Goal: Task Accomplishment & Management: Manage account settings

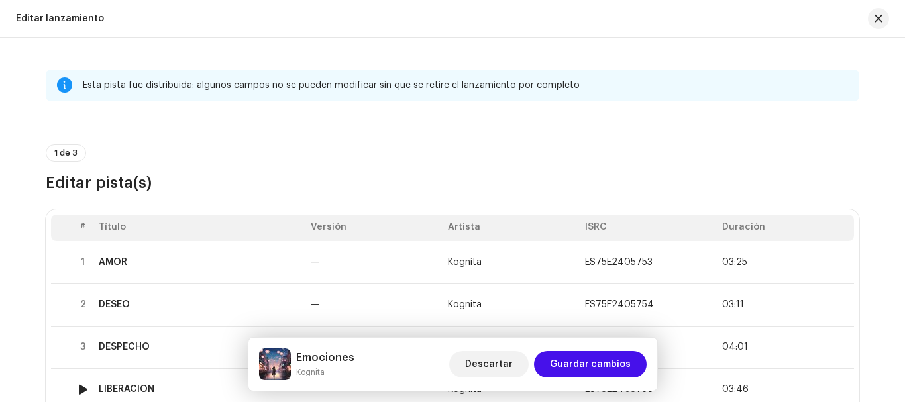
scroll to position [190, 0]
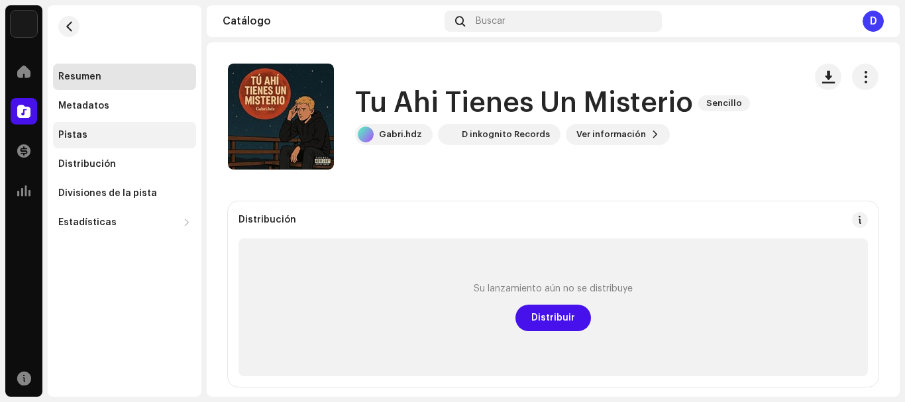
click at [85, 142] on div "Pistas" at bounding box center [124, 135] width 143 height 27
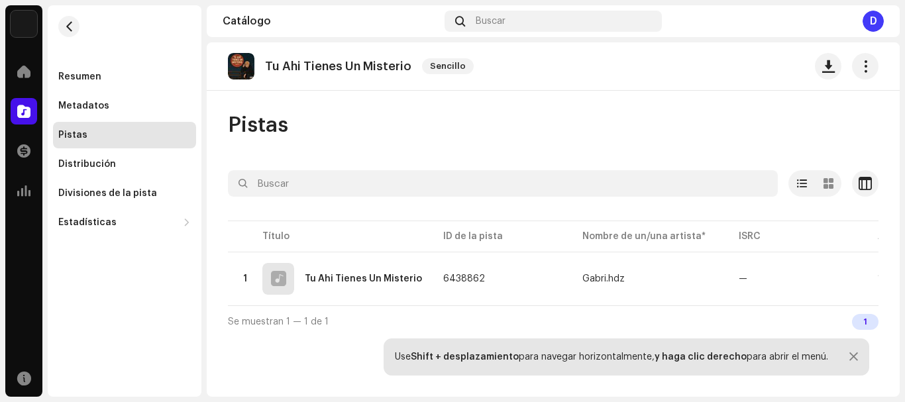
click at [74, 136] on div "Pistas" at bounding box center [72, 135] width 29 height 11
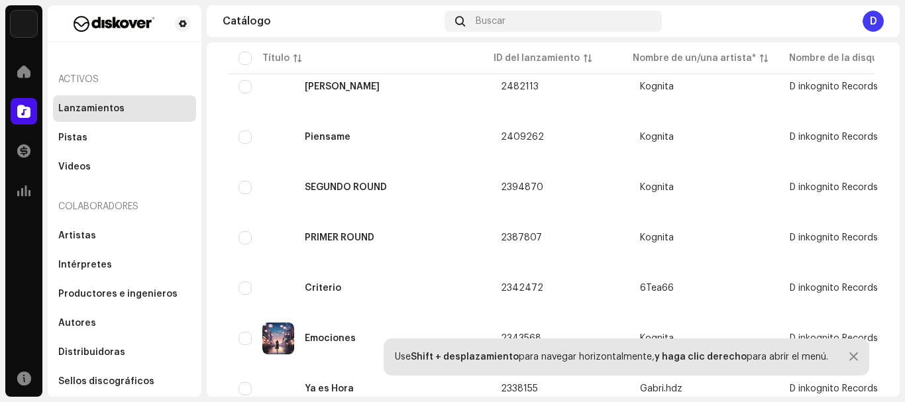
scroll to position [2080, 0]
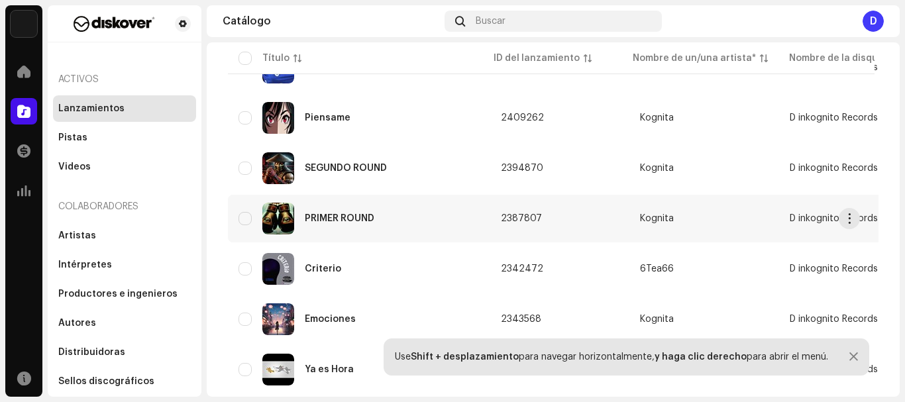
click at [428, 214] on div "PRIMER ROUND" at bounding box center [359, 219] width 241 height 32
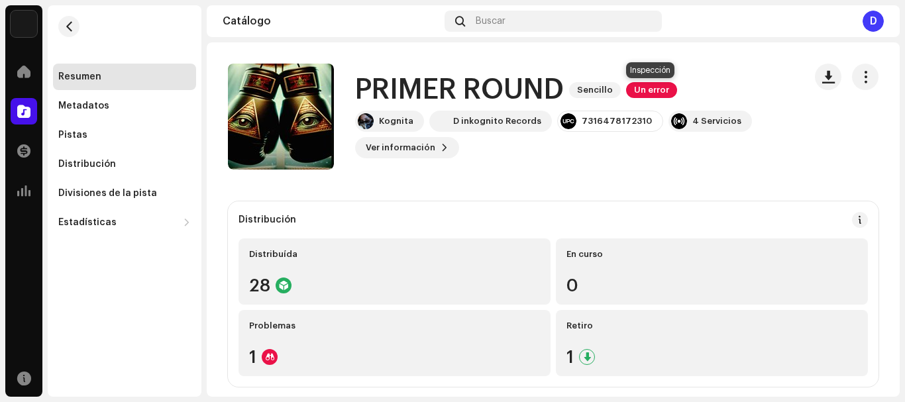
click at [648, 92] on span "Un error" at bounding box center [651, 90] width 51 height 16
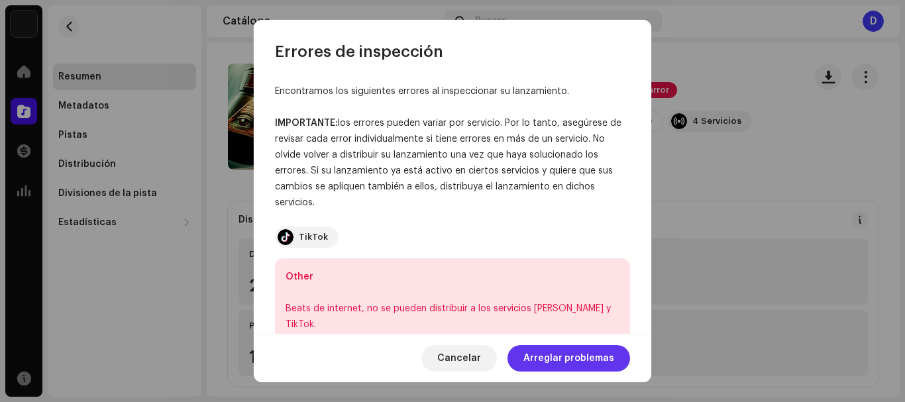
click at [565, 353] on span "Arreglar problemas" at bounding box center [569, 358] width 91 height 27
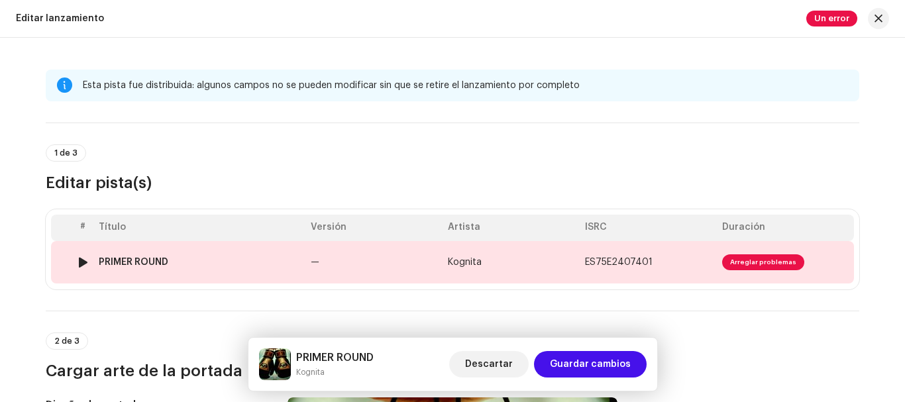
click at [529, 253] on td "Kognita" at bounding box center [511, 262] width 137 height 42
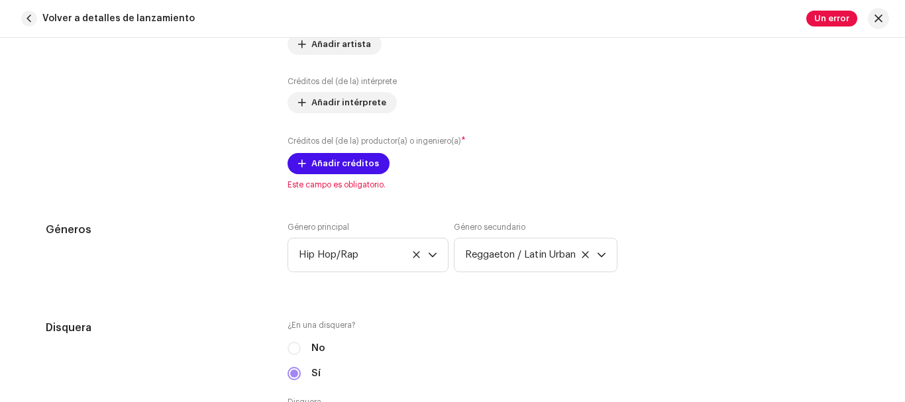
scroll to position [1021, 0]
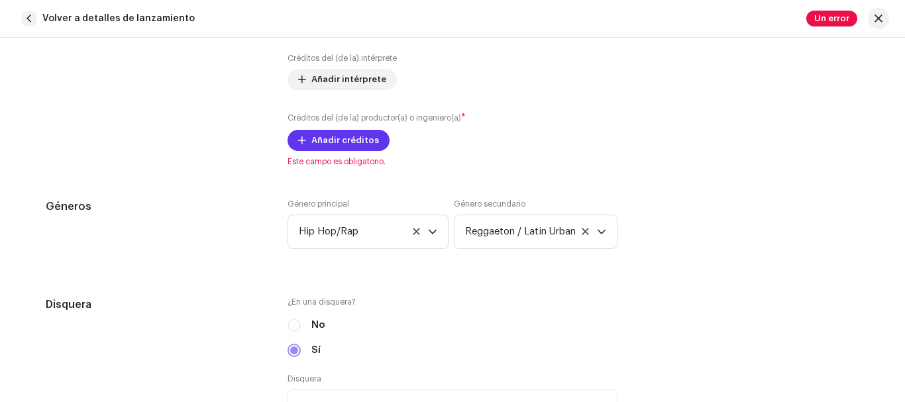
click at [321, 145] on span "Añadir créditos" at bounding box center [346, 140] width 68 height 27
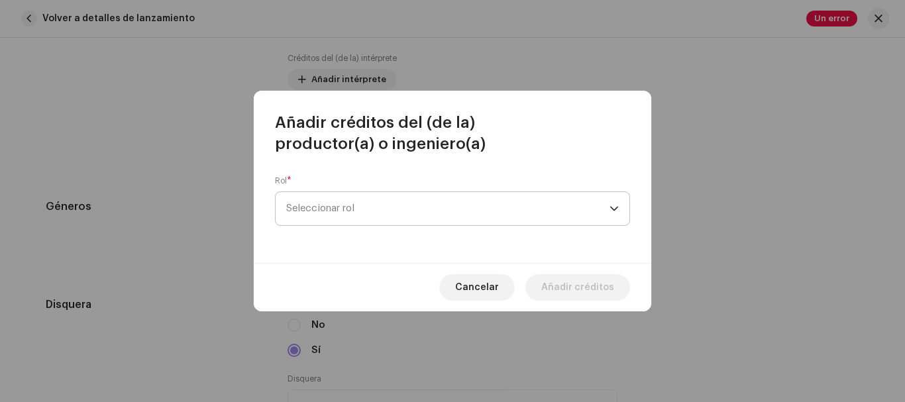
click at [398, 213] on span "Seleccionar rol" at bounding box center [447, 208] width 323 height 33
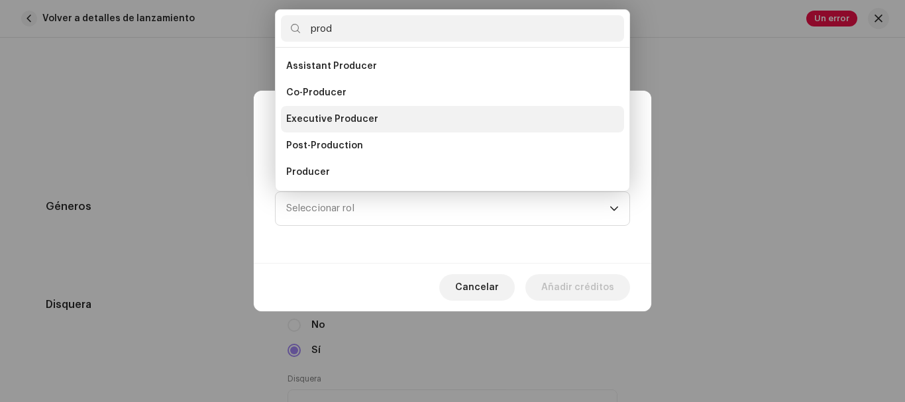
type input "prod"
click at [369, 115] on span "Executive Producer" at bounding box center [332, 119] width 92 height 13
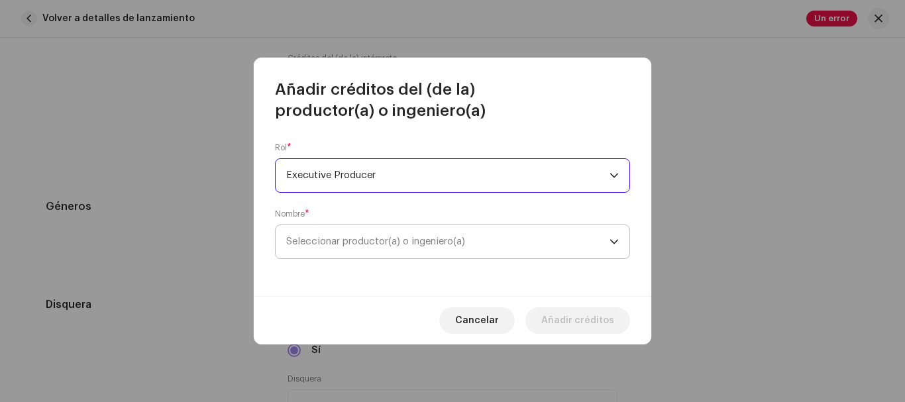
click at [383, 244] on span "Seleccionar productor(a) o ingeniero(a)" at bounding box center [375, 242] width 179 height 10
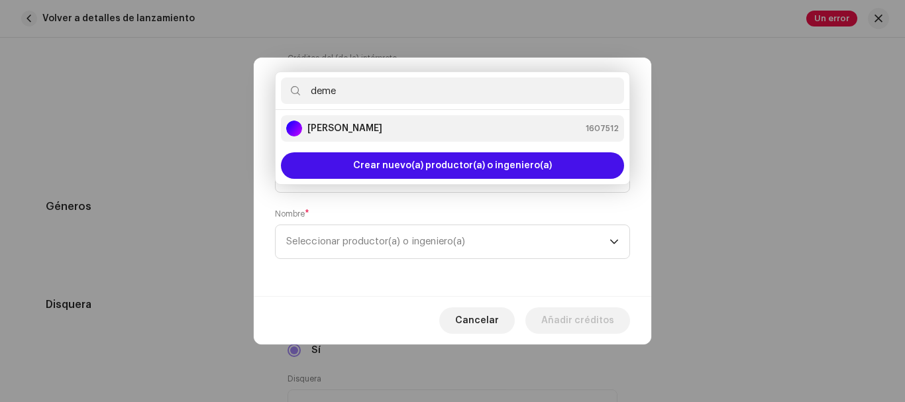
type input "deme"
click at [382, 123] on strong "[PERSON_NAME]" at bounding box center [345, 128] width 75 height 13
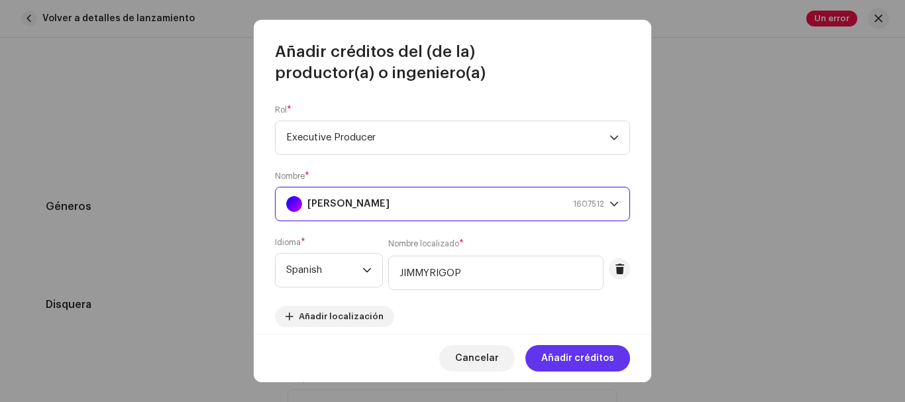
click at [573, 358] on span "Añadir créditos" at bounding box center [577, 358] width 73 height 27
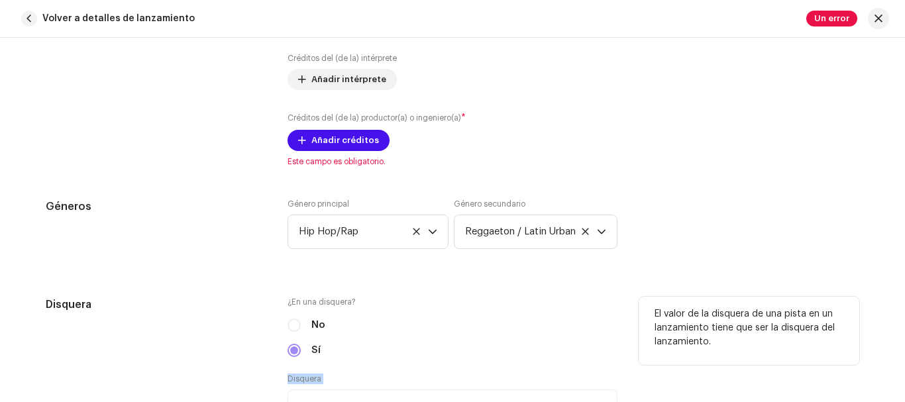
drag, startPoint x: 573, startPoint y: 358, endPoint x: 519, endPoint y: 339, distance: 56.8
click at [519, 339] on div "¿En una disquera? No Sí Disquera D inkognito Records" at bounding box center [453, 368] width 330 height 143
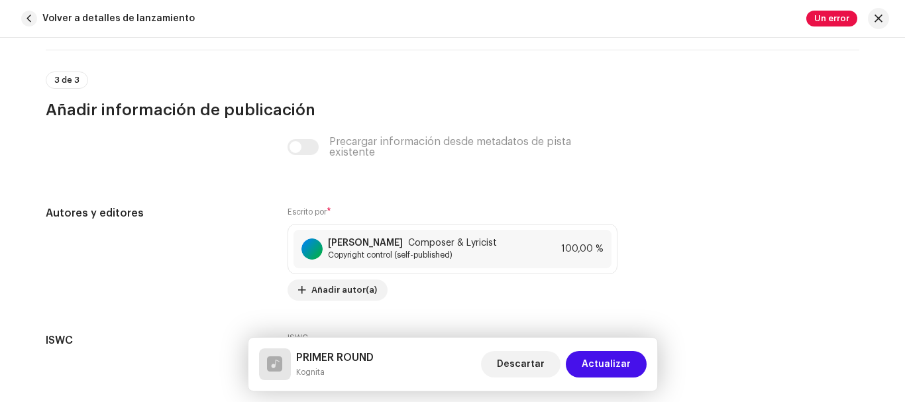
scroll to position [2959, 0]
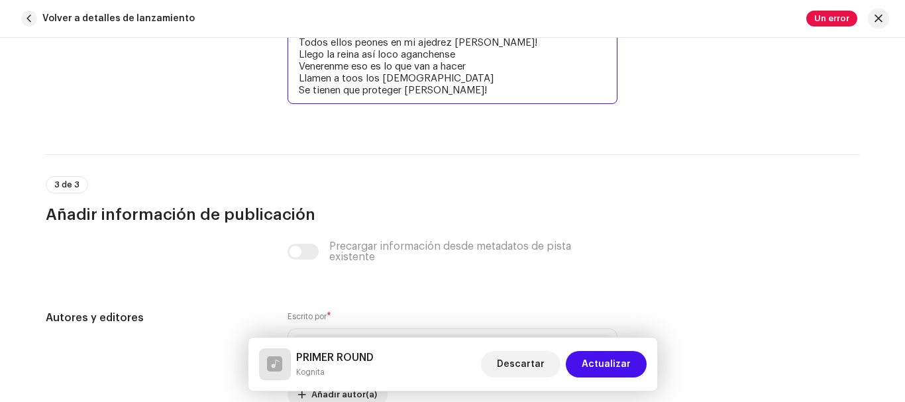
drag, startPoint x: 296, startPoint y: 84, endPoint x: 467, endPoint y: 93, distance: 171.9
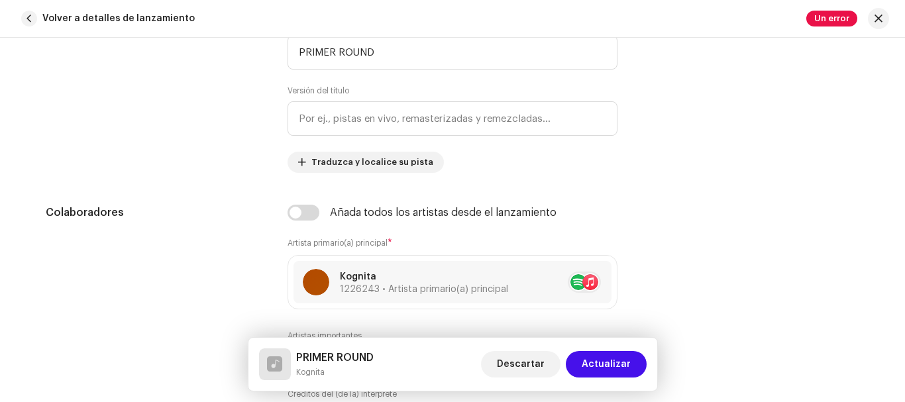
scroll to position [627, 0]
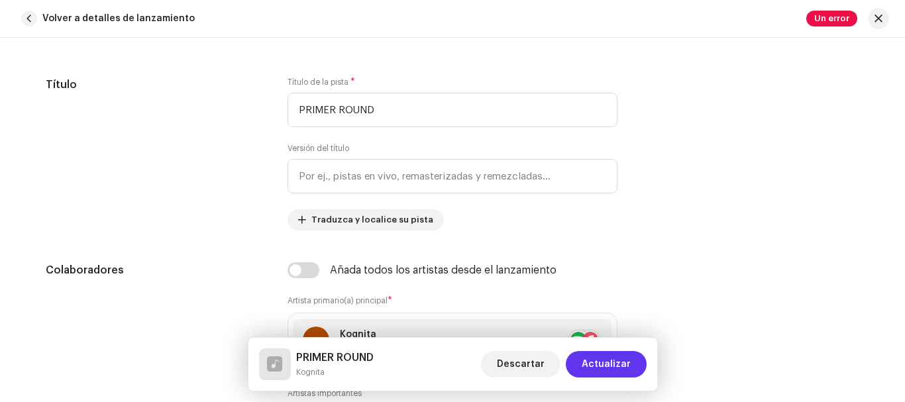
click at [618, 359] on span "Actualizar" at bounding box center [606, 364] width 49 height 27
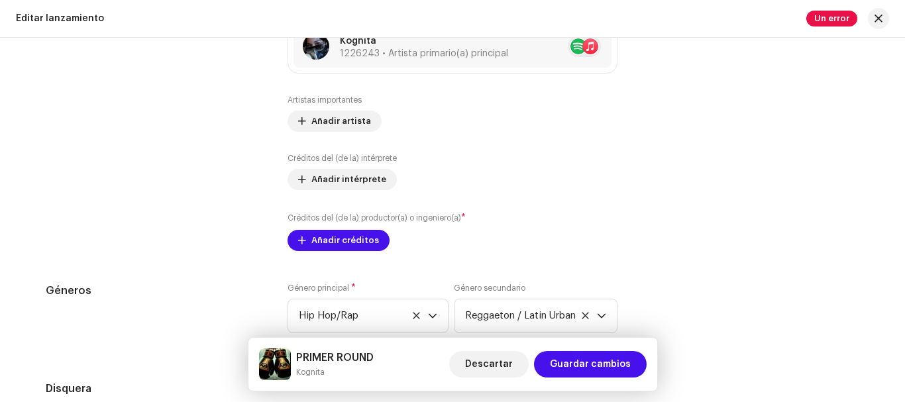
scroll to position [1448, 0]
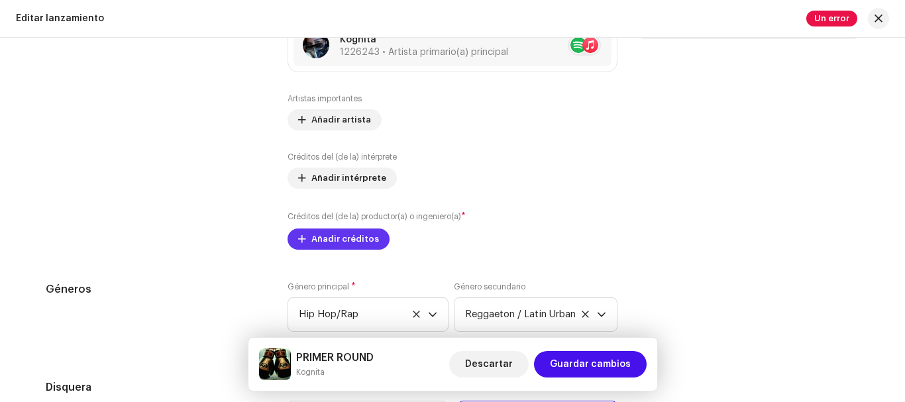
click at [321, 236] on span "Añadir créditos" at bounding box center [346, 239] width 68 height 27
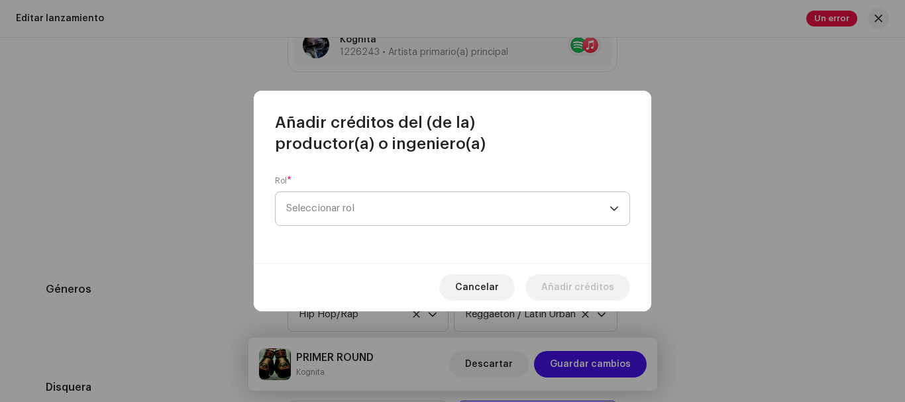
click at [361, 206] on span "Seleccionar rol" at bounding box center [447, 208] width 323 height 33
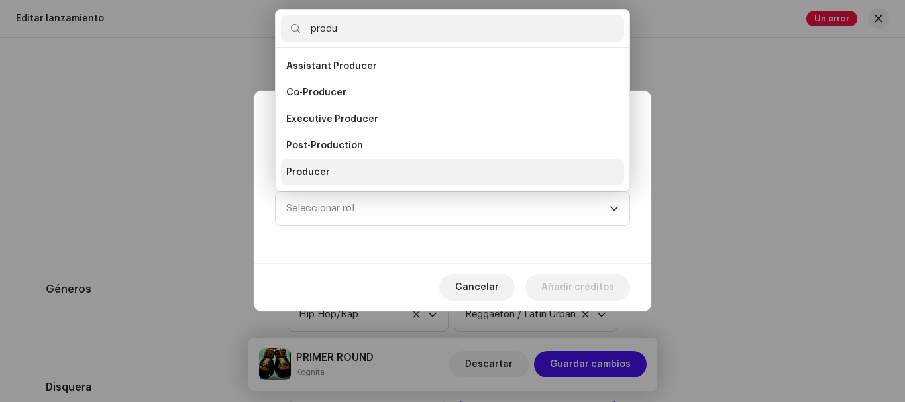
scroll to position [21, 0]
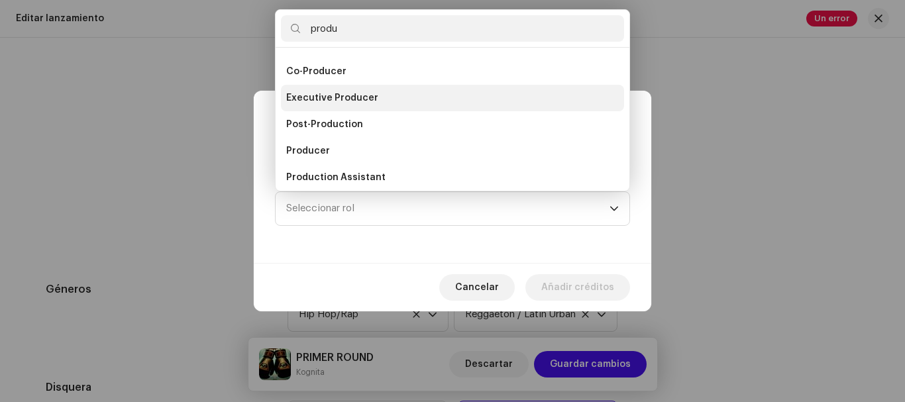
type input "produ"
click at [382, 98] on li "Executive Producer" at bounding box center [452, 98] width 343 height 27
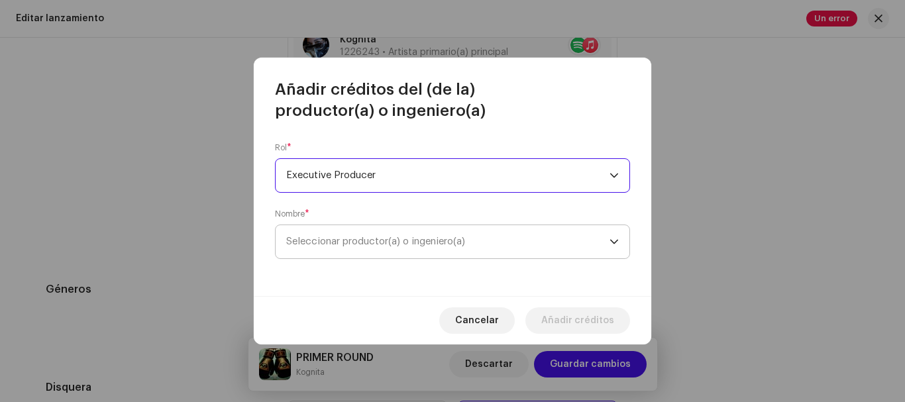
click at [353, 245] on span "Seleccionar productor(a) o ingeniero(a)" at bounding box center [375, 242] width 179 height 10
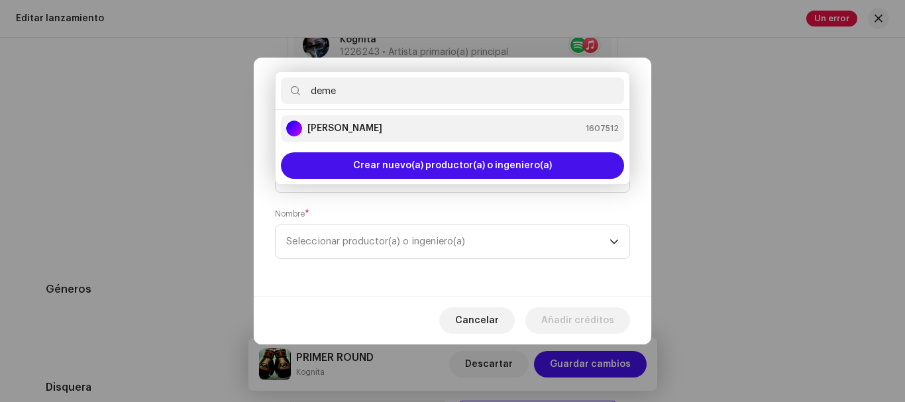
type input "deme"
click at [362, 132] on strong "[PERSON_NAME]" at bounding box center [345, 128] width 75 height 13
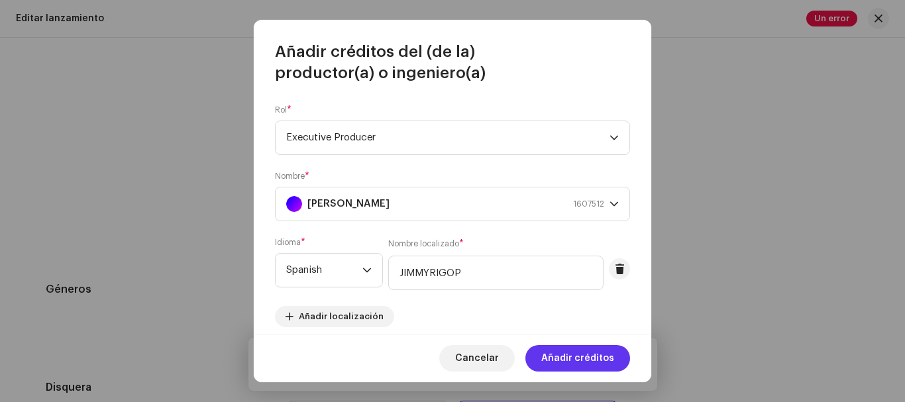
click at [564, 354] on span "Añadir créditos" at bounding box center [577, 358] width 73 height 27
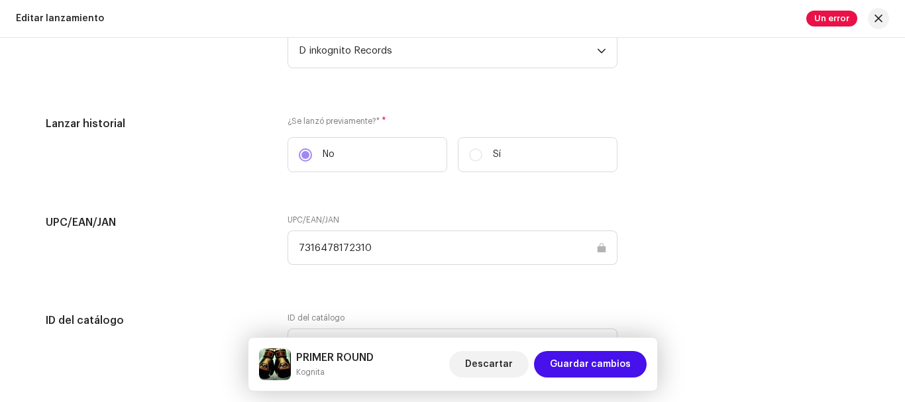
scroll to position [1945, 0]
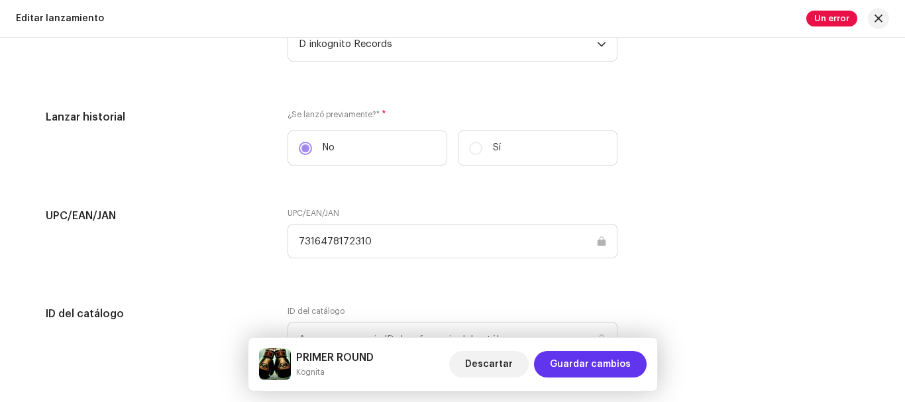
click at [580, 371] on span "Guardar cambios" at bounding box center [590, 364] width 81 height 27
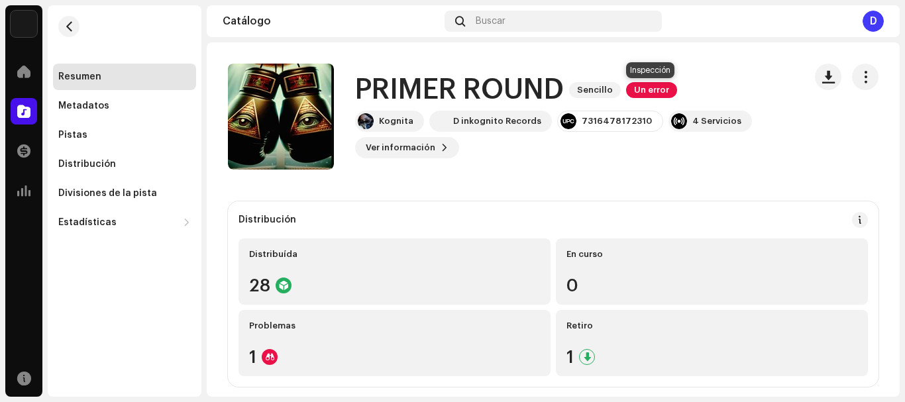
click at [637, 91] on span "Un error" at bounding box center [651, 90] width 51 height 16
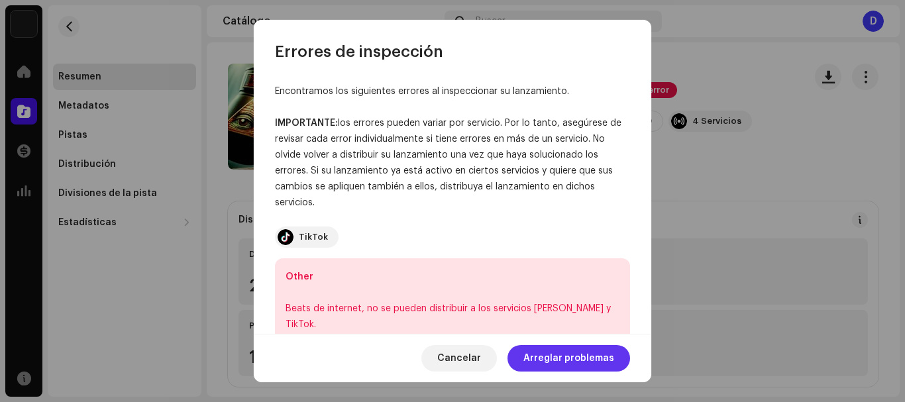
click at [557, 358] on span "Arreglar problemas" at bounding box center [569, 358] width 91 height 27
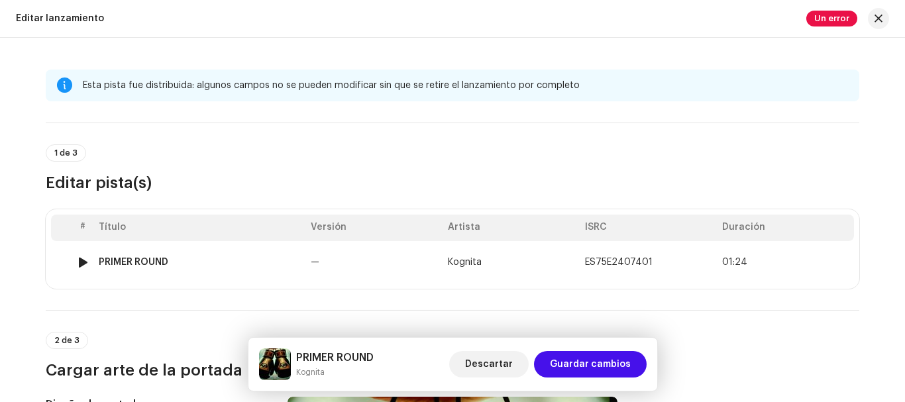
scroll to position [3, 0]
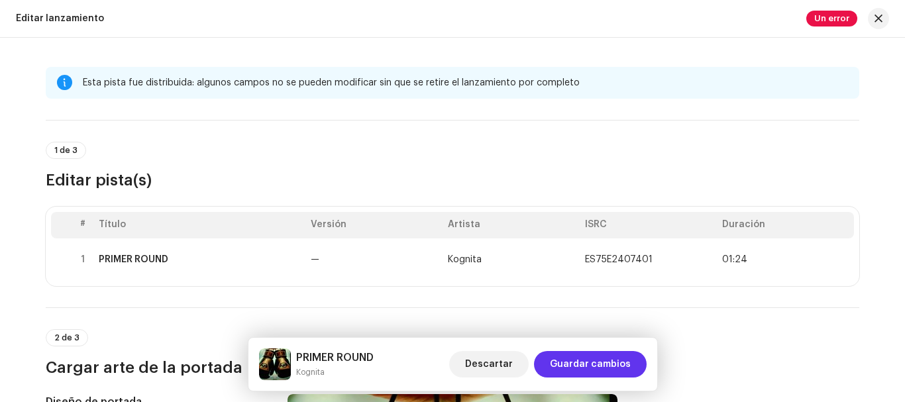
click at [604, 371] on span "Guardar cambios" at bounding box center [590, 364] width 81 height 27
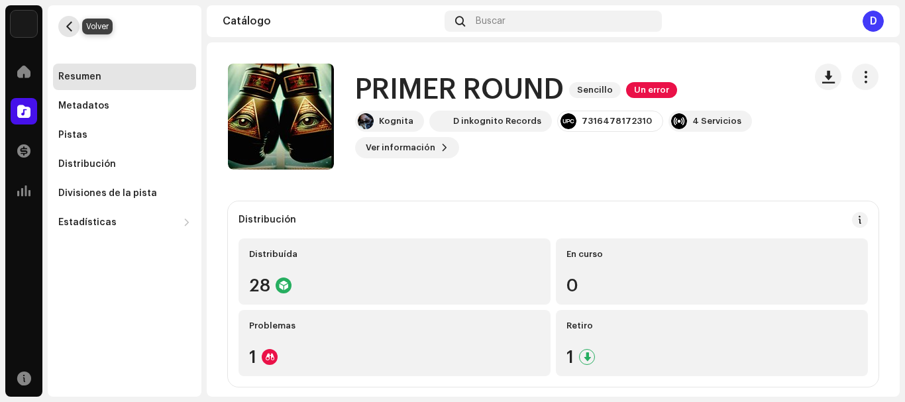
click at [70, 27] on span "button" at bounding box center [69, 26] width 10 height 11
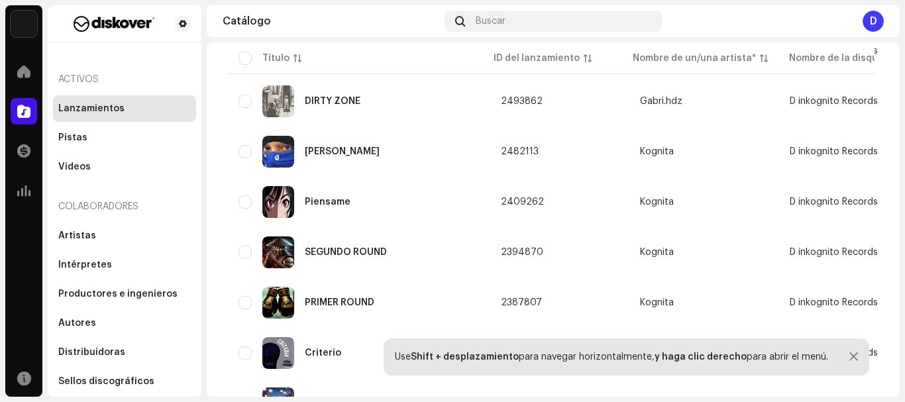
scroll to position [1970, 0]
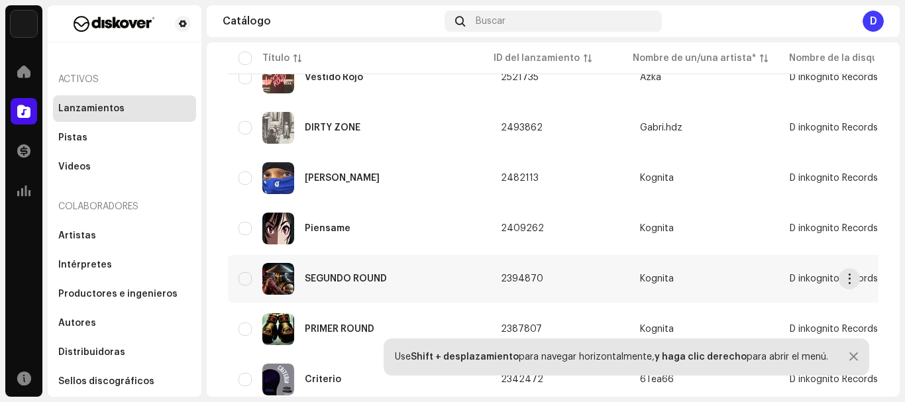
click at [318, 277] on div "SEGUNDO ROUND" at bounding box center [346, 278] width 82 height 9
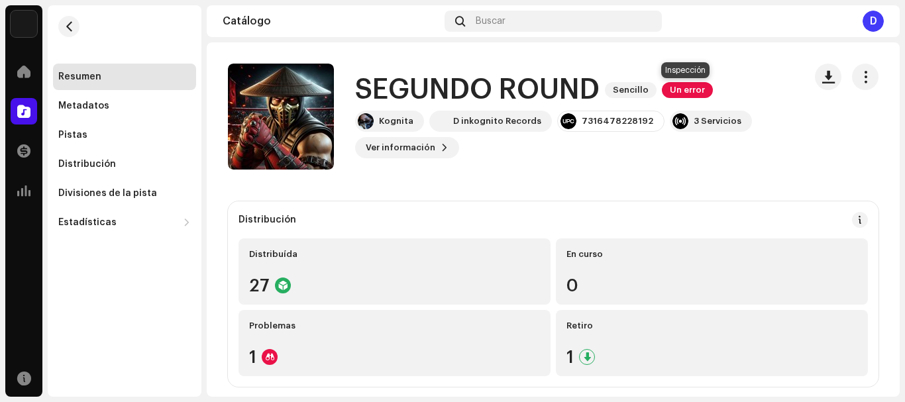
click at [683, 89] on span "Un error" at bounding box center [687, 90] width 51 height 16
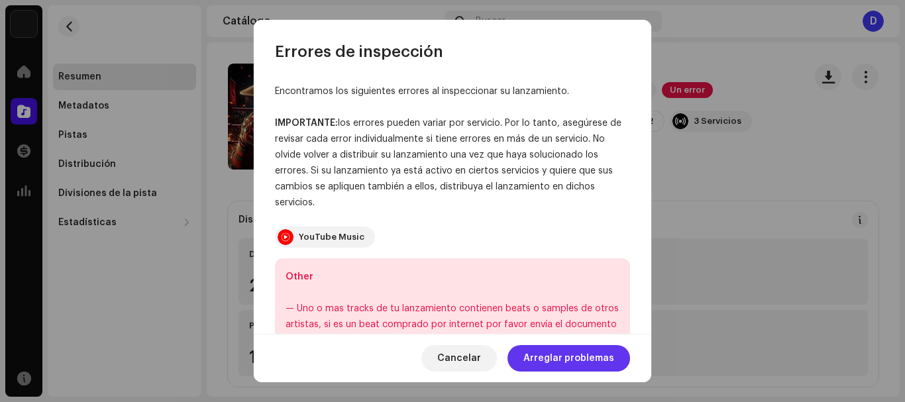
click at [551, 354] on span "Arreglar problemas" at bounding box center [569, 358] width 91 height 27
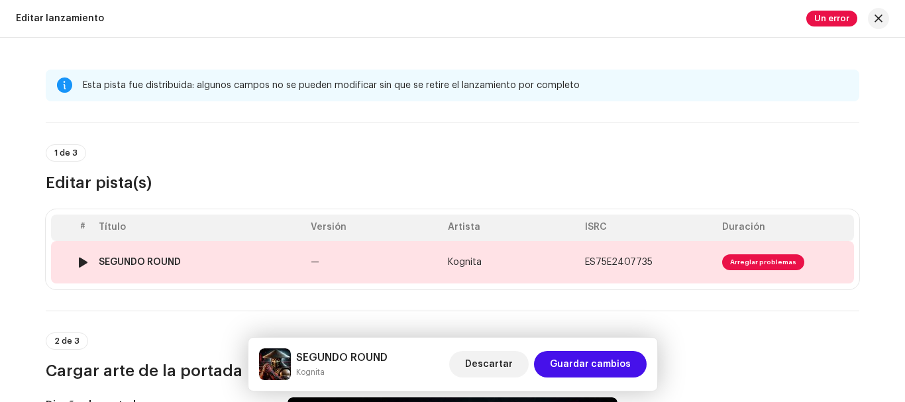
click at [728, 259] on span "Arreglar problemas" at bounding box center [763, 263] width 82 height 16
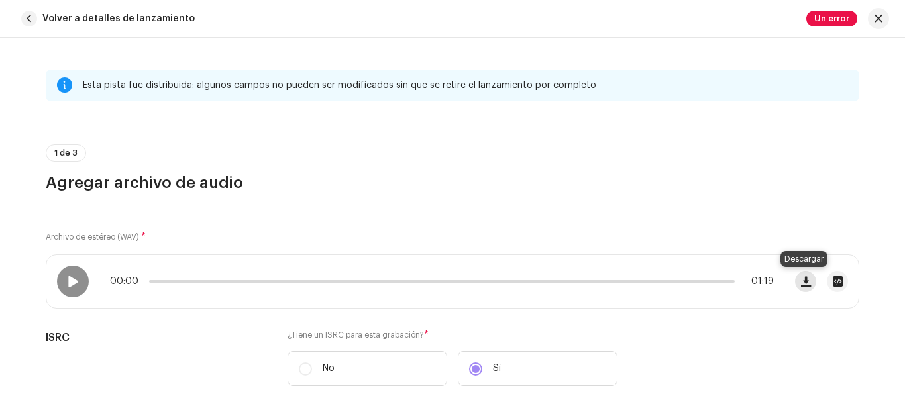
click at [803, 280] on span "button" at bounding box center [806, 281] width 10 height 11
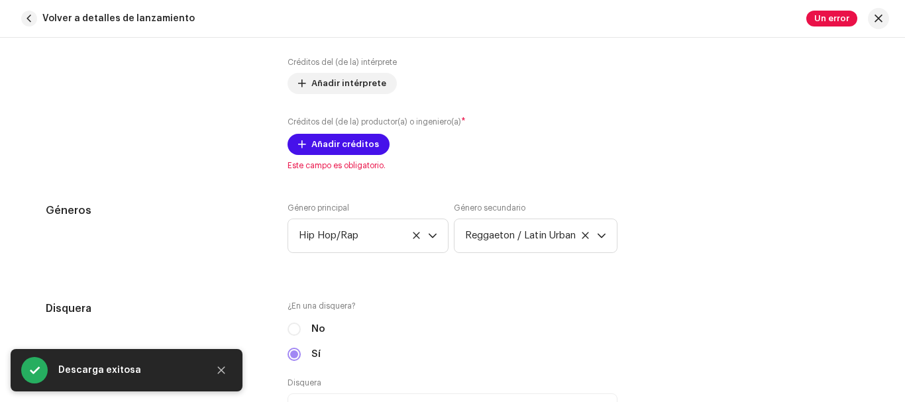
scroll to position [1019, 0]
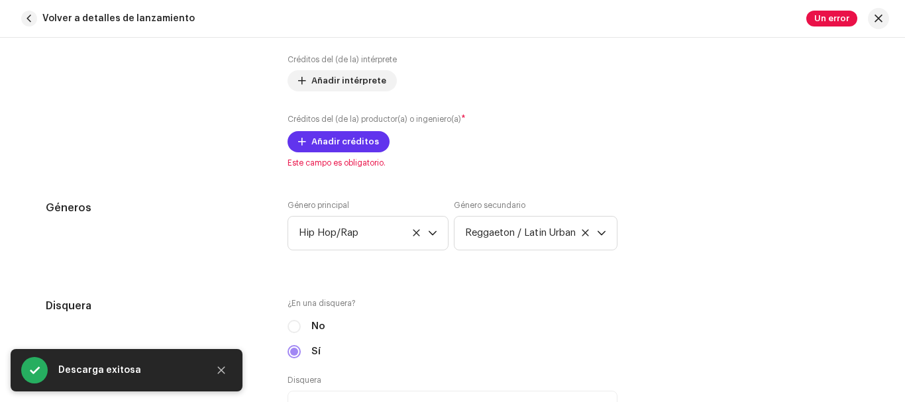
click at [331, 141] on span "Añadir créditos" at bounding box center [346, 142] width 68 height 27
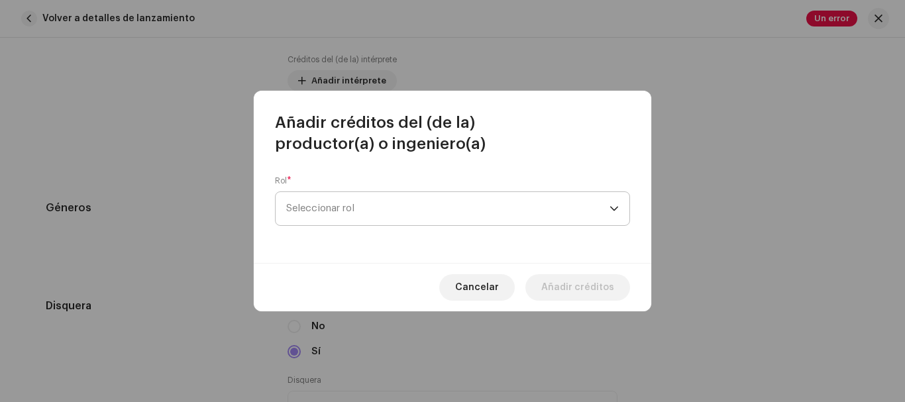
click at [330, 211] on span "Seleccionar rol" at bounding box center [447, 208] width 323 height 33
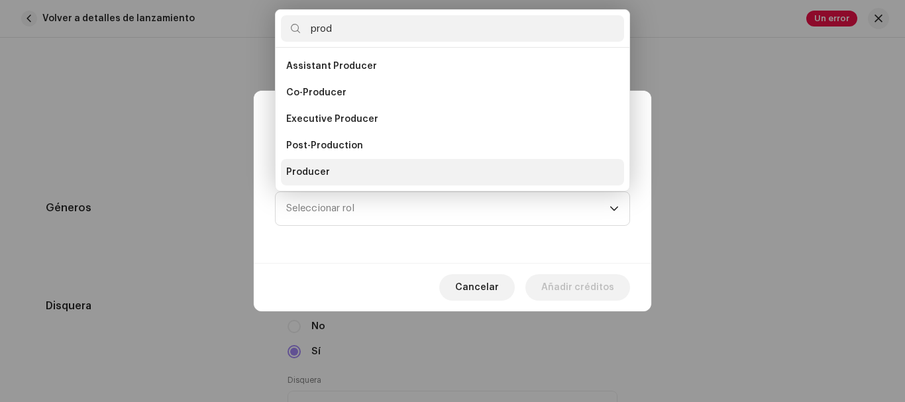
scroll to position [21, 0]
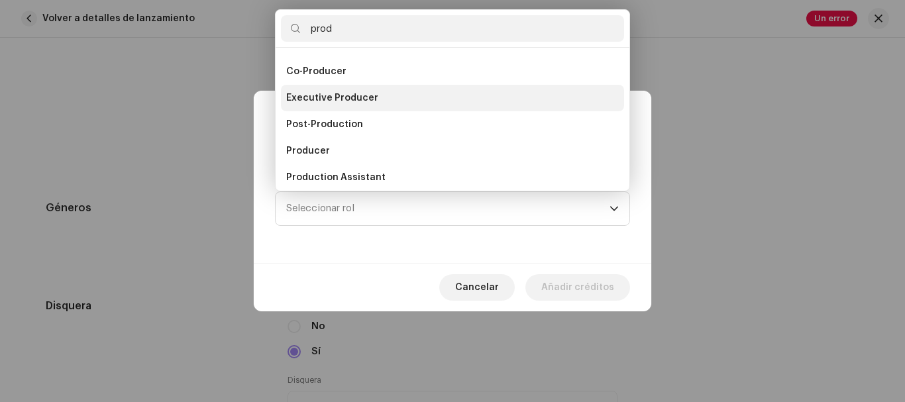
type input "prod"
click at [363, 96] on span "Executive Producer" at bounding box center [332, 97] width 92 height 13
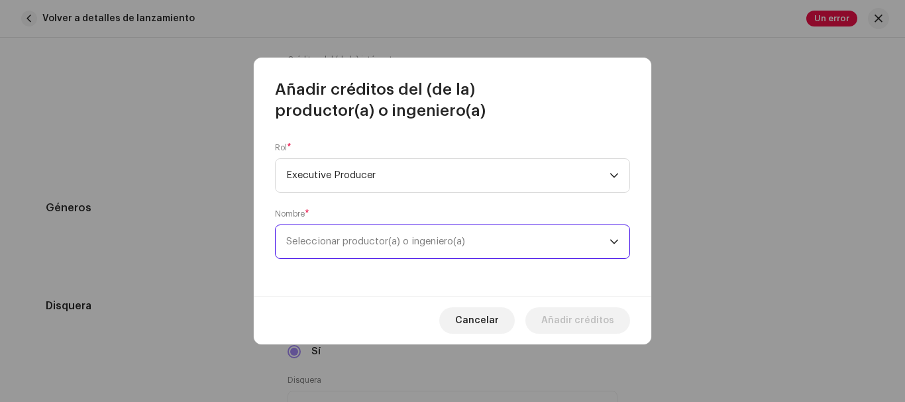
click at [378, 245] on span "Seleccionar productor(a) o ingeniero(a)" at bounding box center [375, 242] width 179 height 10
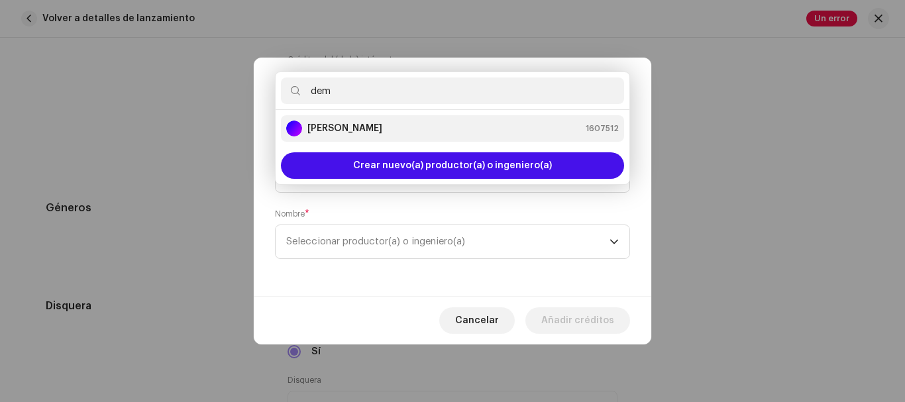
type input "dem"
click at [382, 125] on strong "[PERSON_NAME]" at bounding box center [345, 128] width 75 height 13
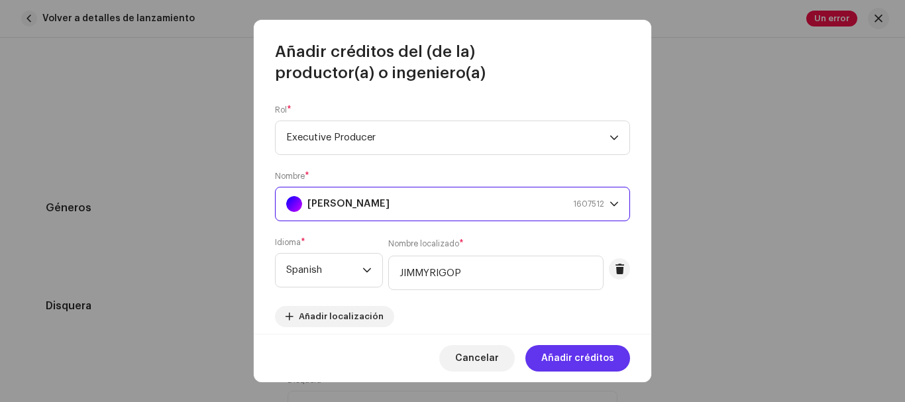
click at [579, 355] on span "Añadir créditos" at bounding box center [577, 358] width 73 height 27
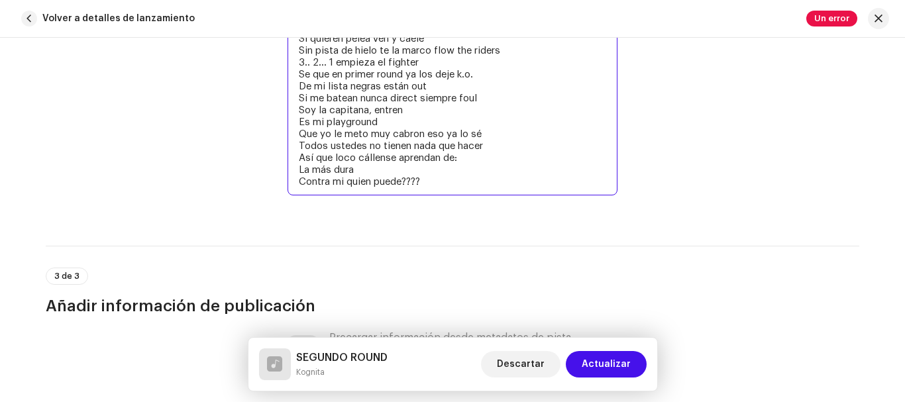
scroll to position [2816, 0]
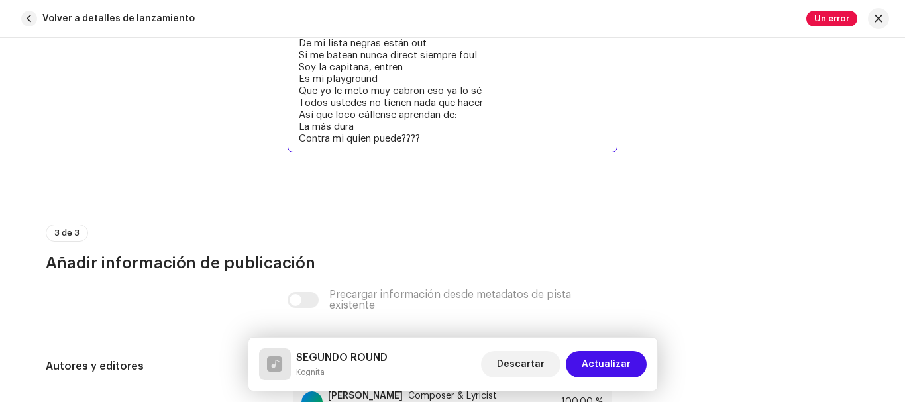
drag, startPoint x: 296, startPoint y: 113, endPoint x: 474, endPoint y: 144, distance: 180.3
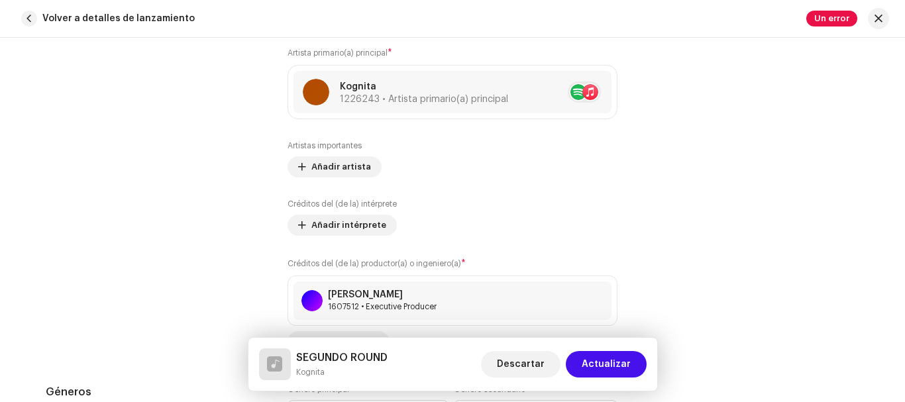
scroll to position [876, 0]
click at [598, 359] on span "Actualizar" at bounding box center [606, 364] width 49 height 27
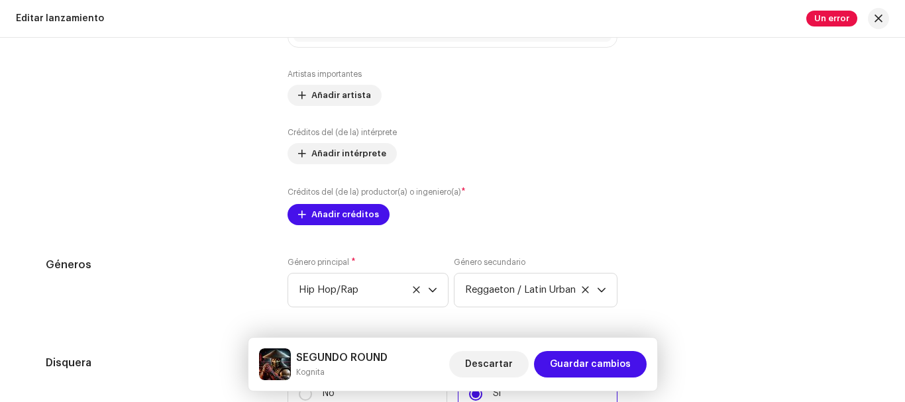
scroll to position [1473, 0]
click at [349, 216] on span "Añadir créditos" at bounding box center [346, 214] width 68 height 27
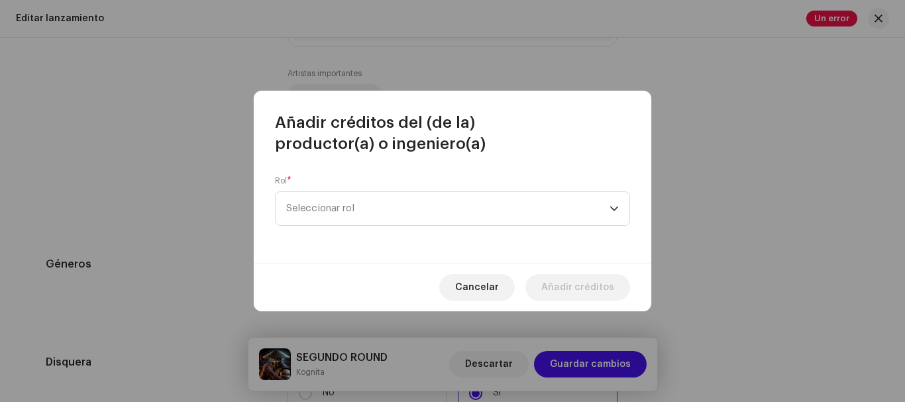
click at [349, 216] on span "Seleccionar rol" at bounding box center [447, 208] width 323 height 33
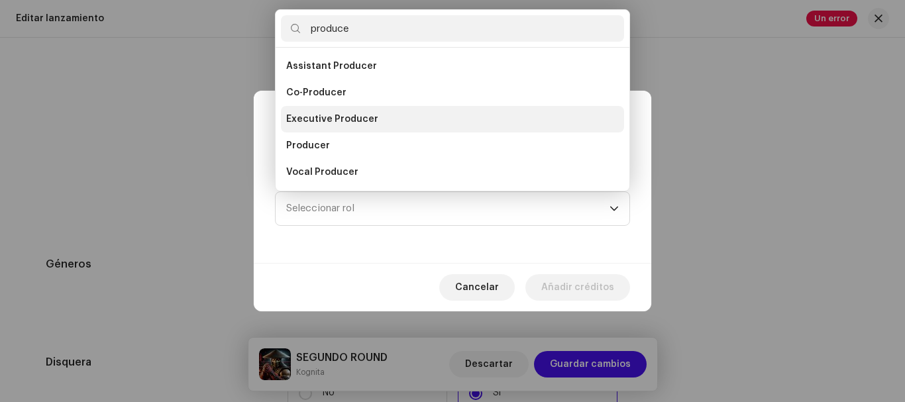
type input "produce"
click at [357, 121] on span "Executive Producer" at bounding box center [332, 119] width 92 height 13
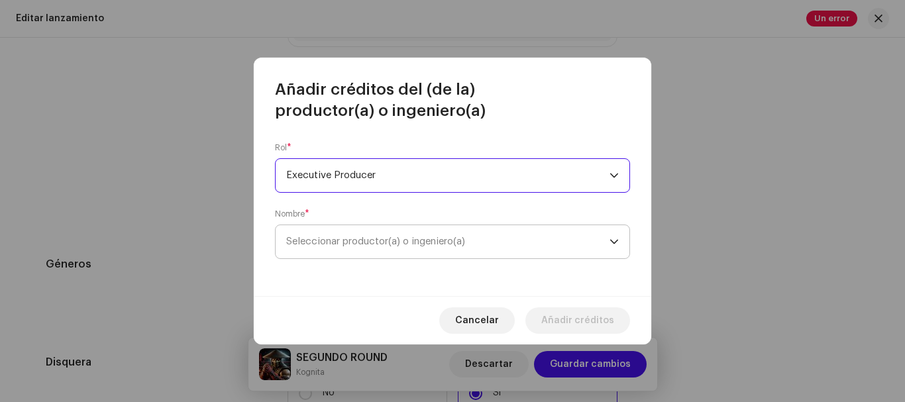
click at [350, 237] on span "Seleccionar productor(a) o ingeniero(a)" at bounding box center [375, 242] width 179 height 10
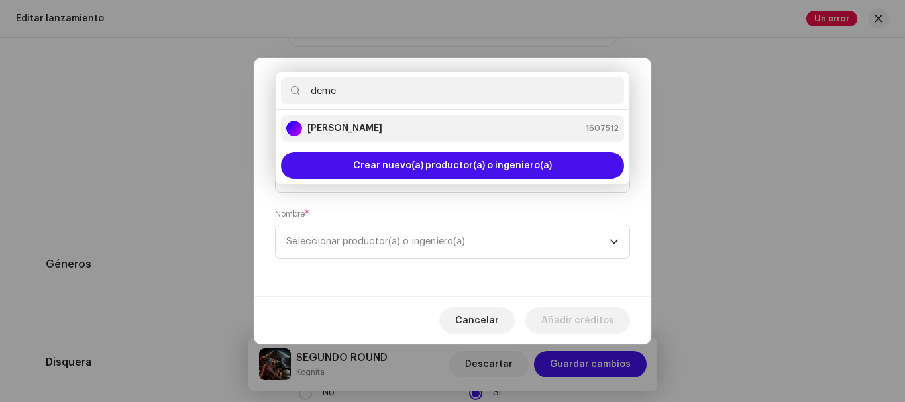
type input "deme"
click at [379, 129] on strong "[PERSON_NAME]" at bounding box center [345, 128] width 75 height 13
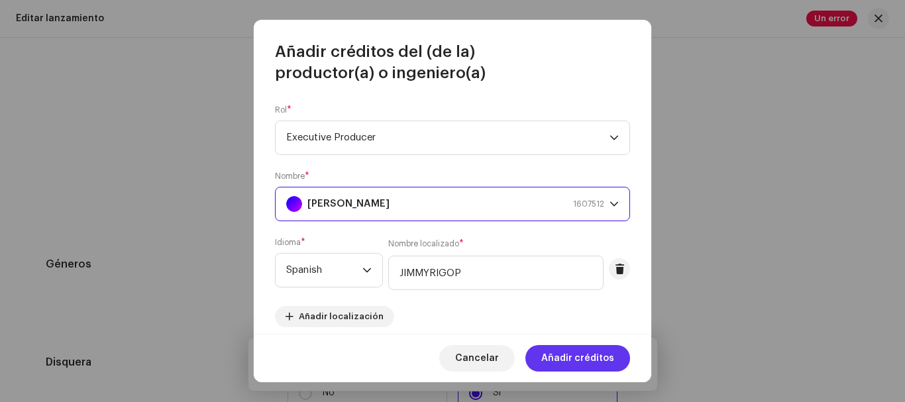
click at [567, 355] on span "Añadir créditos" at bounding box center [577, 358] width 73 height 27
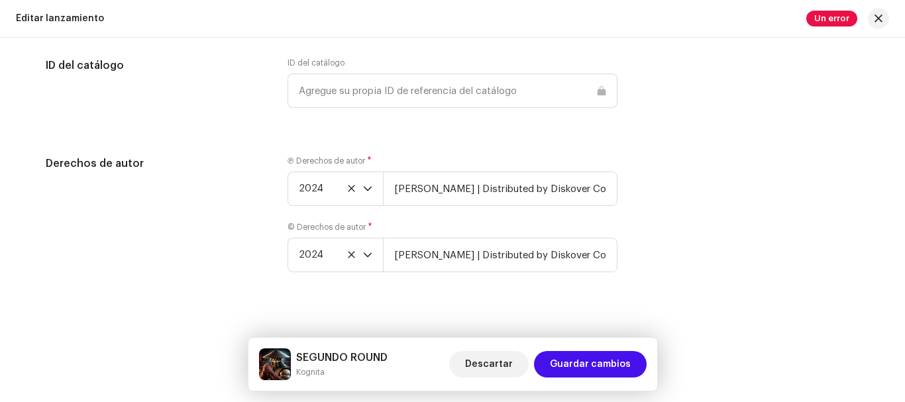
scroll to position [2197, 0]
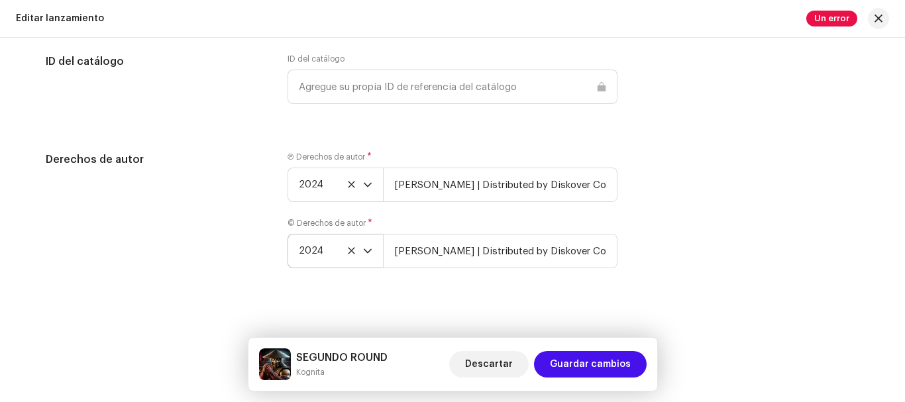
click at [368, 255] on icon "dropdown trigger" at bounding box center [367, 251] width 9 height 9
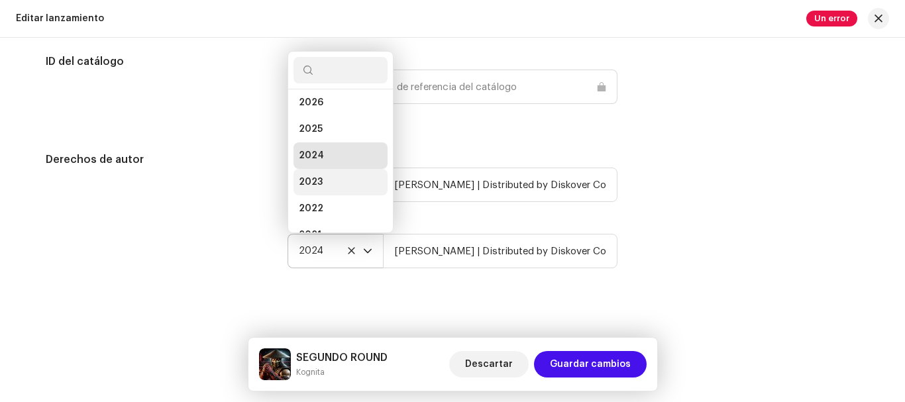
scroll to position [21, 0]
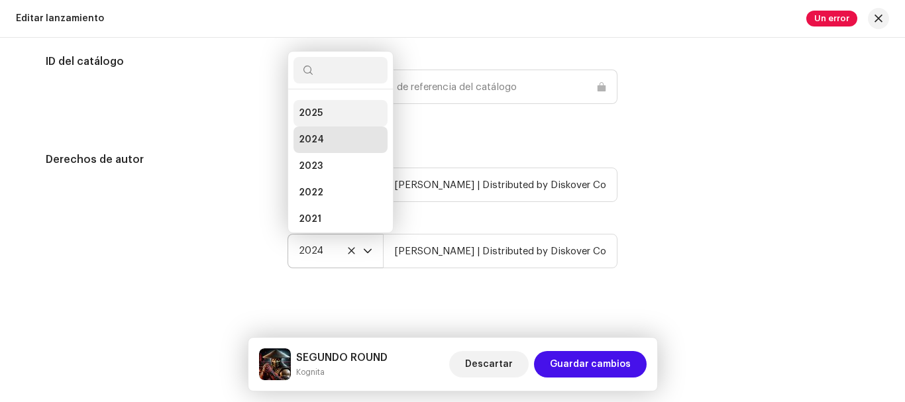
click at [347, 114] on li "2025" at bounding box center [341, 113] width 94 height 27
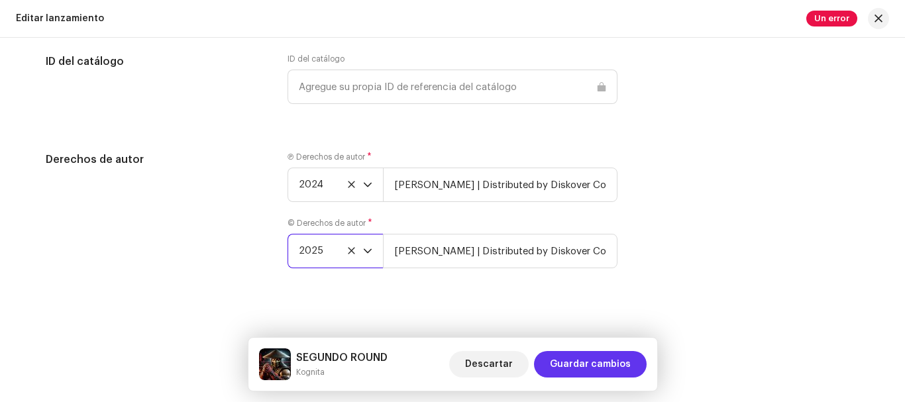
click at [580, 359] on span "Guardar cambios" at bounding box center [590, 364] width 81 height 27
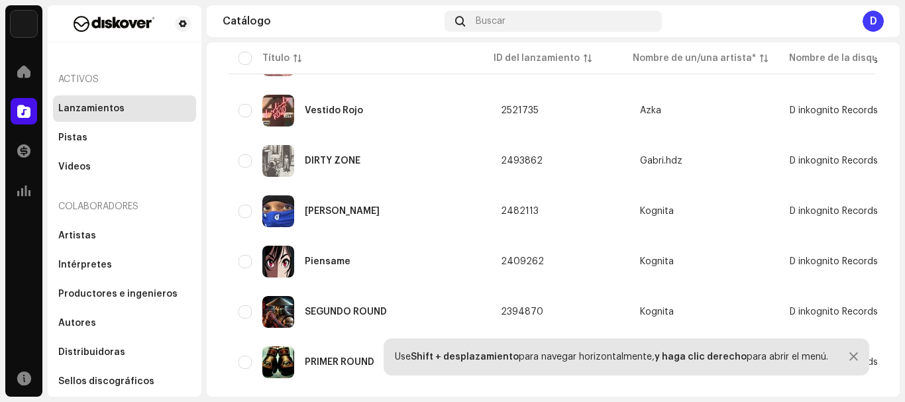
scroll to position [1952, 0]
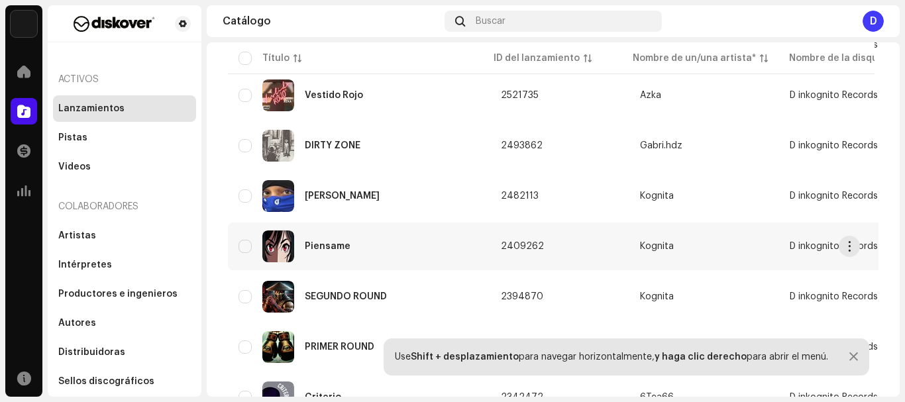
click at [569, 251] on td "2409262" at bounding box center [559, 247] width 139 height 48
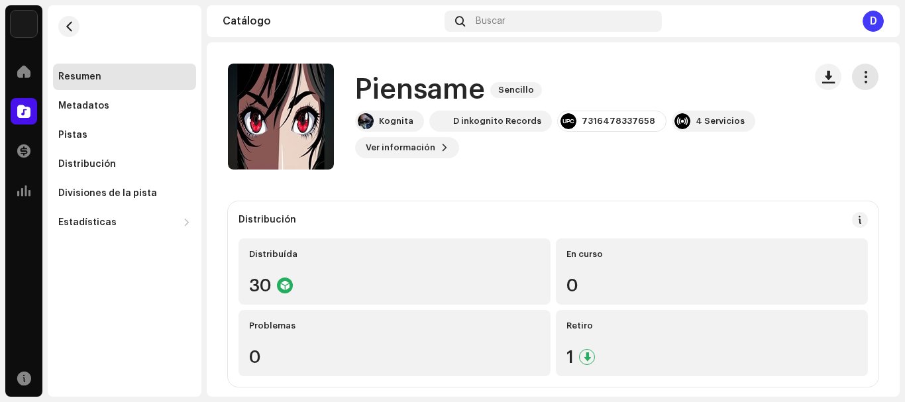
click at [861, 80] on span "button" at bounding box center [866, 77] width 13 height 11
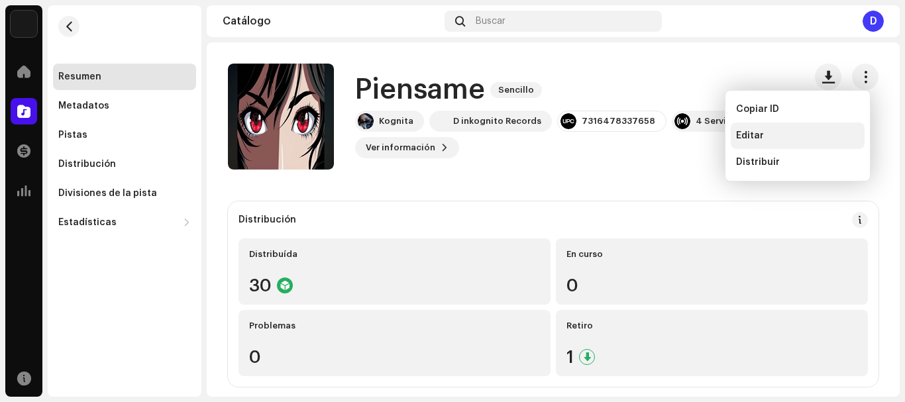
click at [766, 133] on div "Editar" at bounding box center [797, 136] width 123 height 11
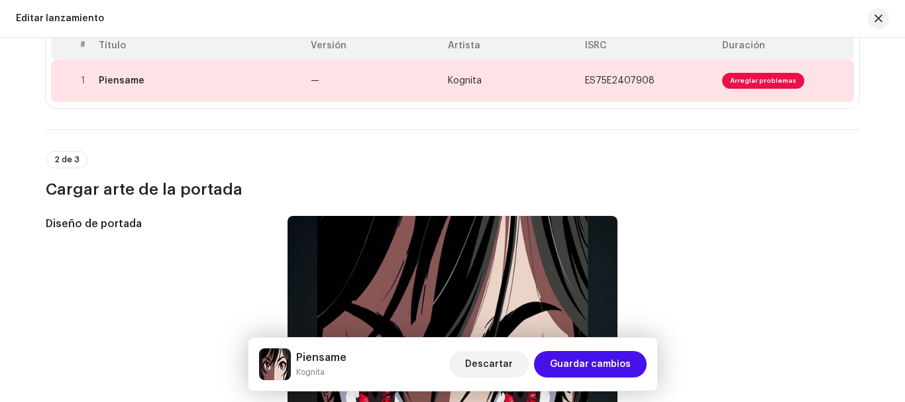
scroll to position [141, 0]
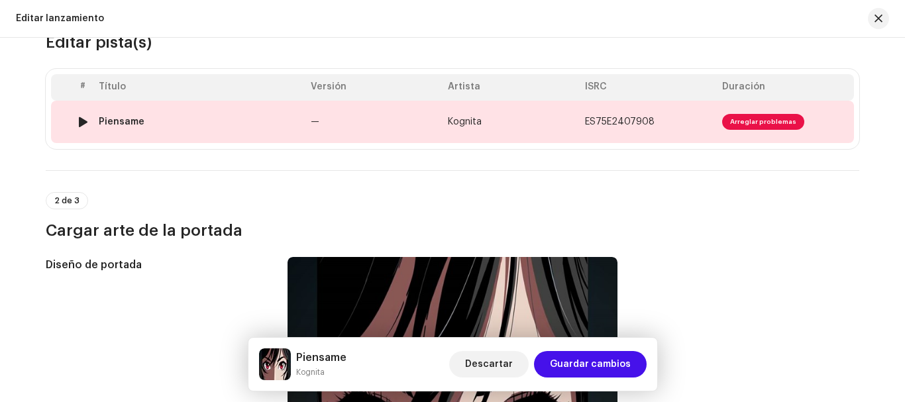
click at [750, 121] on span "Arreglar problemas" at bounding box center [763, 122] width 82 height 16
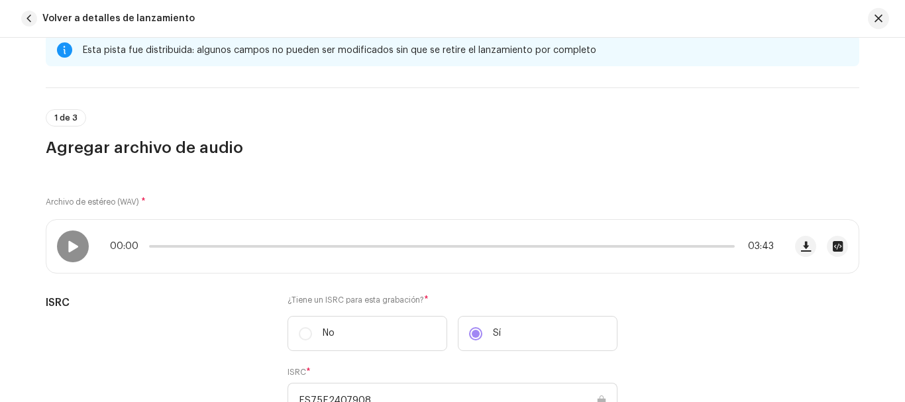
scroll to position [34, 0]
click at [801, 249] on span "button" at bounding box center [806, 248] width 10 height 11
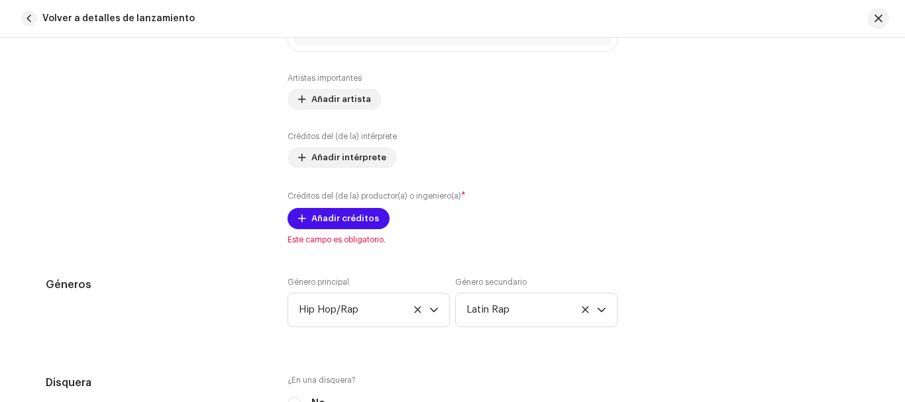
scroll to position [943, 0]
click at [333, 215] on span "Añadir créditos" at bounding box center [346, 218] width 68 height 27
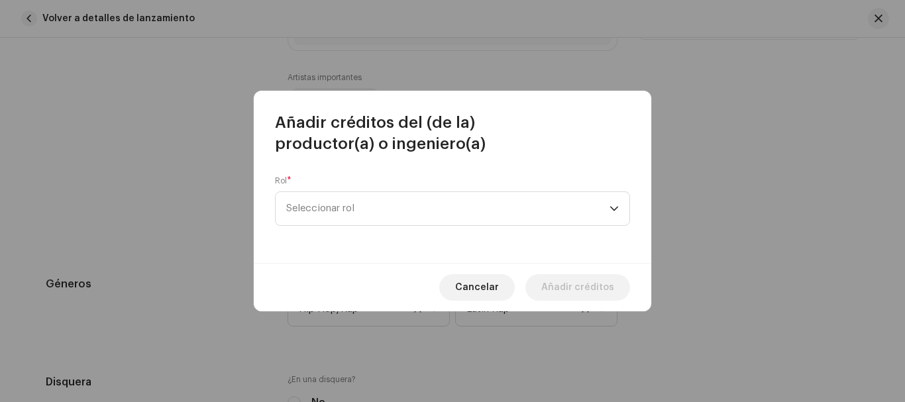
click at [333, 215] on span "Seleccionar rol" at bounding box center [447, 208] width 323 height 33
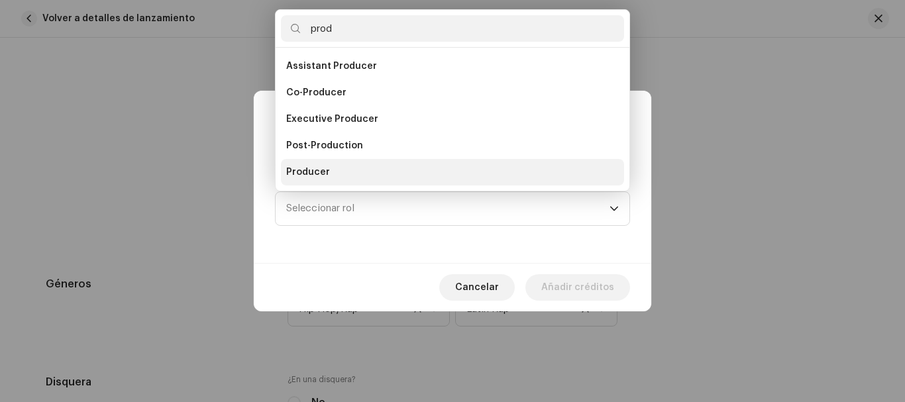
scroll to position [21, 0]
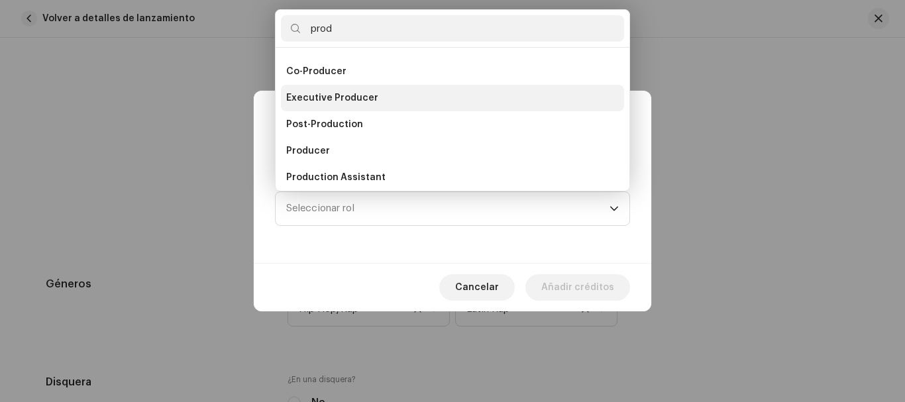
type input "prod"
click at [353, 97] on span "Executive Producer" at bounding box center [332, 97] width 92 height 13
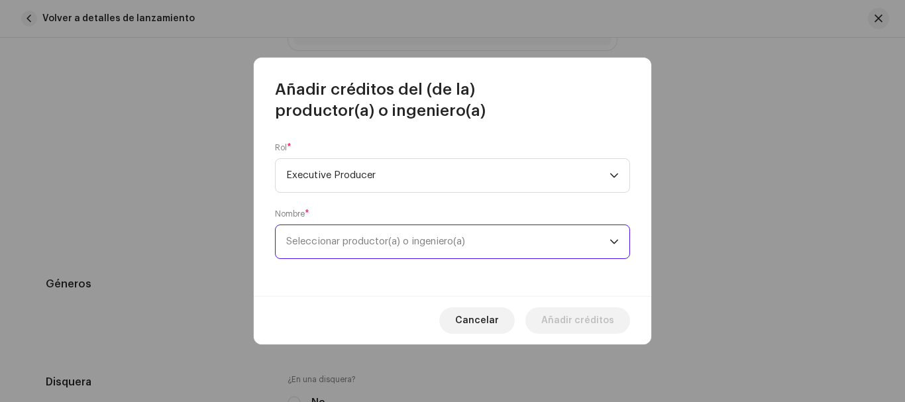
click at [423, 243] on span "Seleccionar productor(a) o ingeniero(a)" at bounding box center [375, 242] width 179 height 10
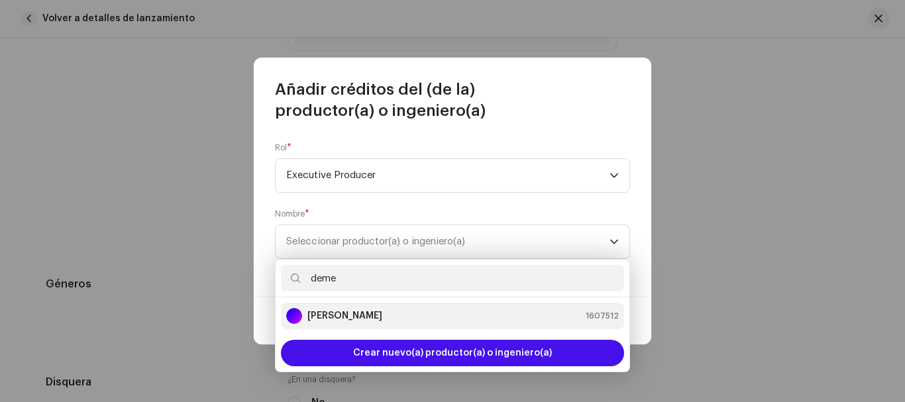
type input "deme"
click at [382, 312] on strong "[PERSON_NAME]" at bounding box center [345, 316] width 75 height 13
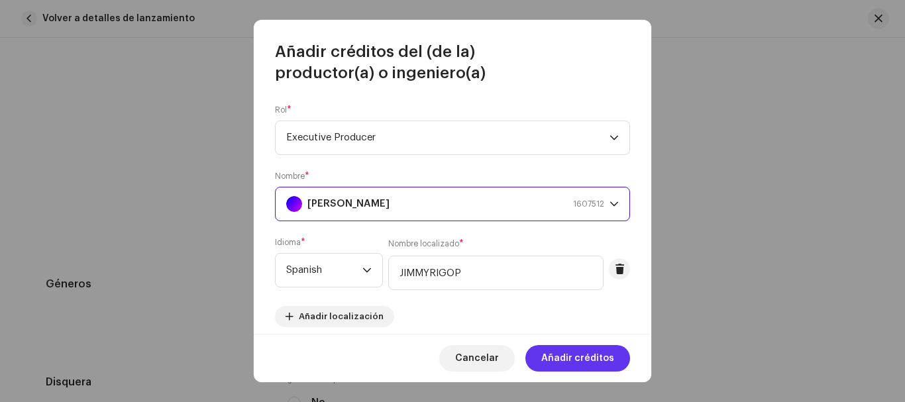
click at [565, 355] on span "Añadir créditos" at bounding box center [577, 358] width 73 height 27
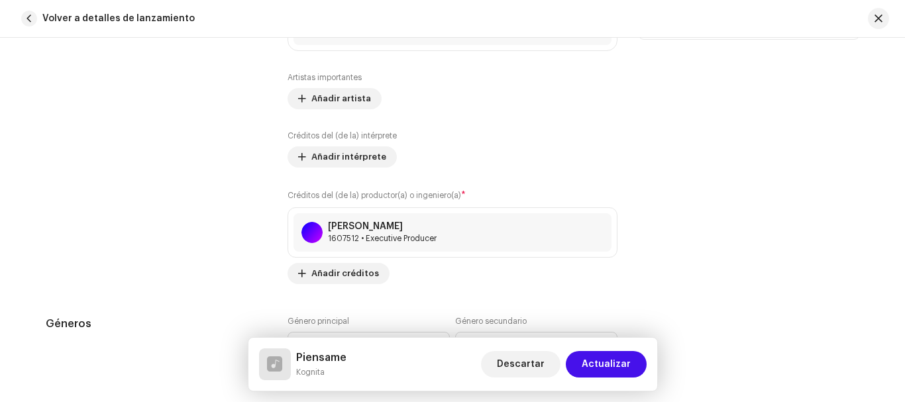
click at [575, 259] on div "Créditos del (de la) productor(a) o ingeniero(a) * [PERSON_NAME] 1607512 • Exec…" at bounding box center [453, 236] width 330 height 95
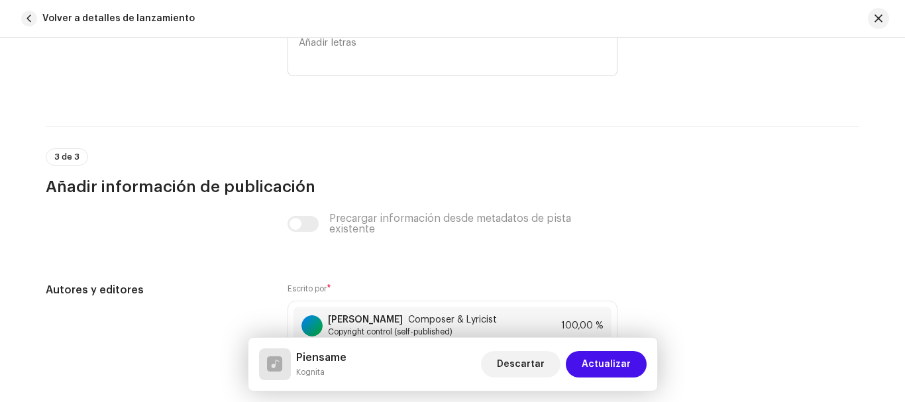
scroll to position [2655, 0]
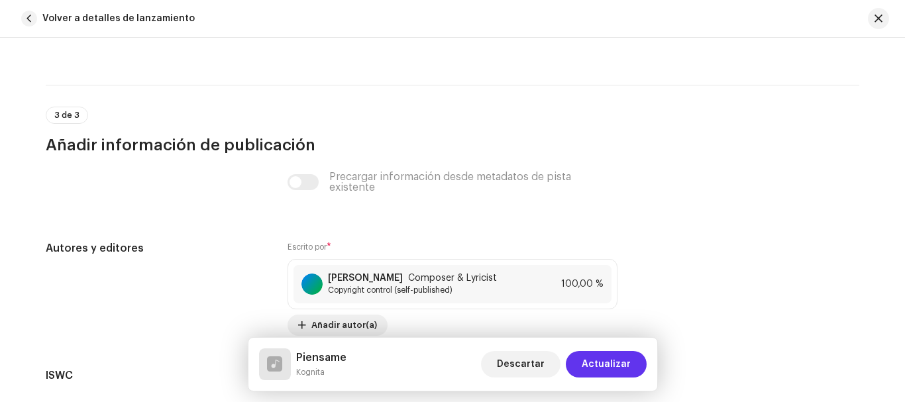
click at [599, 364] on span "Actualizar" at bounding box center [606, 364] width 49 height 27
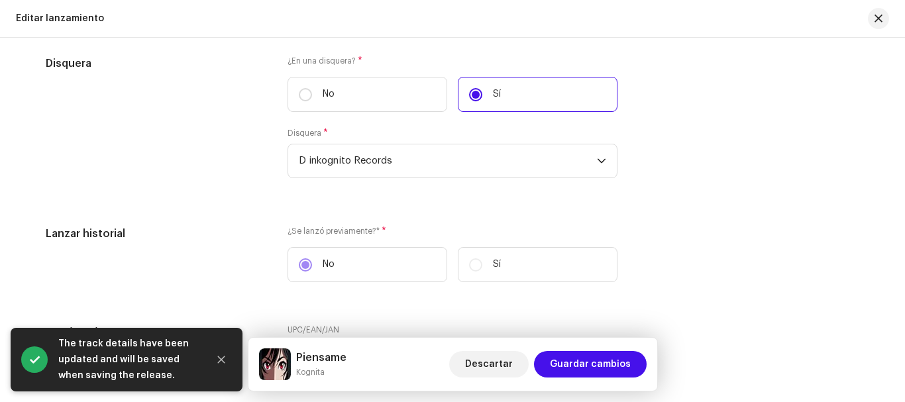
scroll to position [2151, 0]
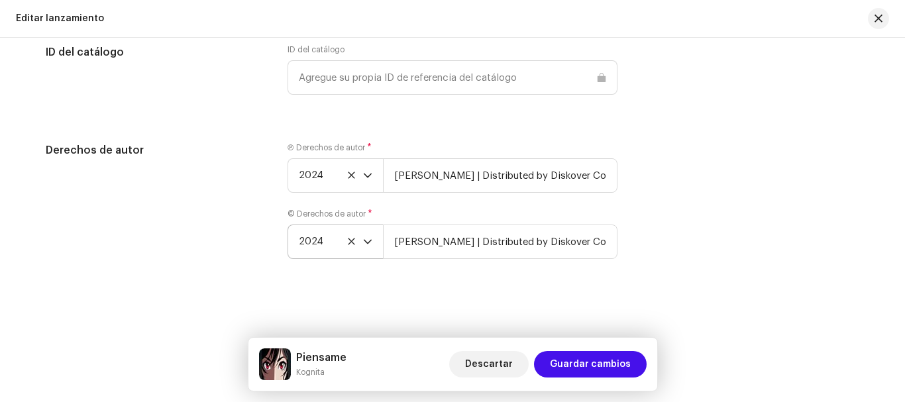
click at [364, 241] on icon "dropdown trigger" at bounding box center [368, 242] width 8 height 5
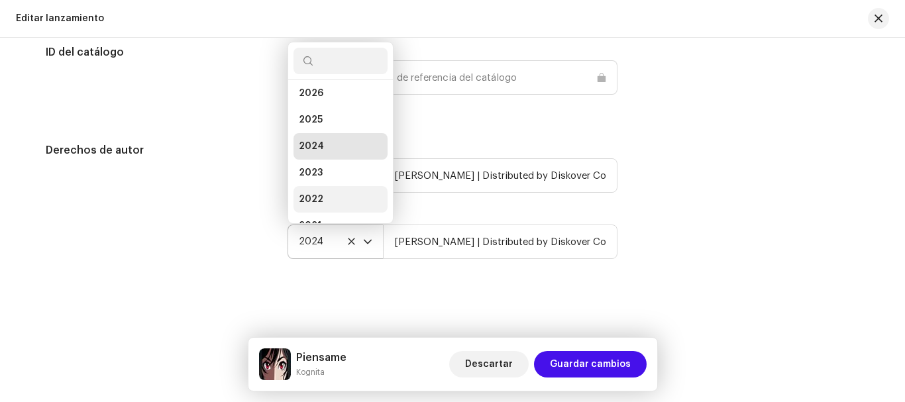
scroll to position [21, 0]
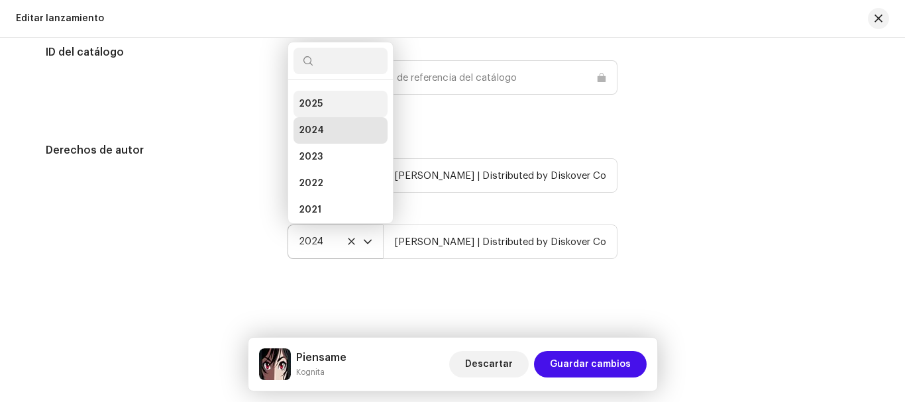
click at [343, 102] on li "2025" at bounding box center [341, 104] width 94 height 27
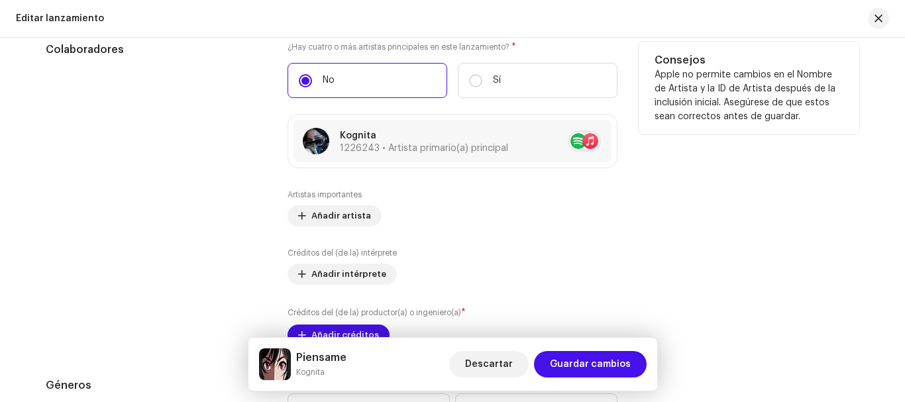
scroll to position [1353, 0]
click at [337, 331] on span "Añadir créditos" at bounding box center [346, 334] width 68 height 27
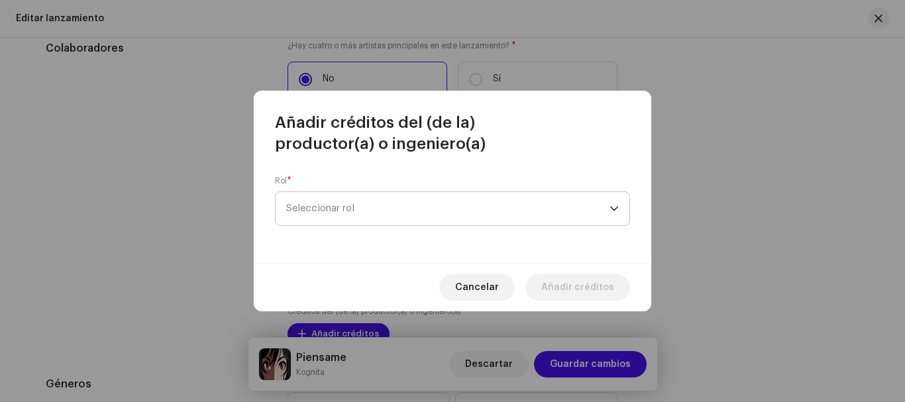
click at [370, 205] on span "Seleccionar rol" at bounding box center [447, 208] width 323 height 33
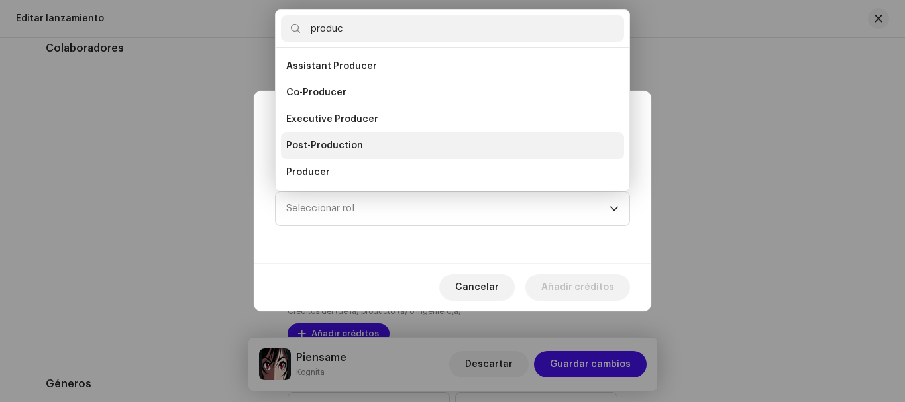
scroll to position [21, 0]
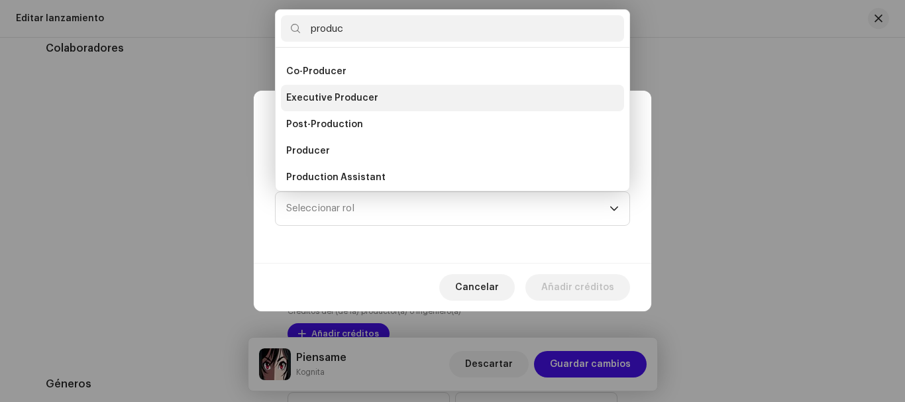
type input "produc"
click at [366, 97] on span "Executive Producer" at bounding box center [332, 97] width 92 height 13
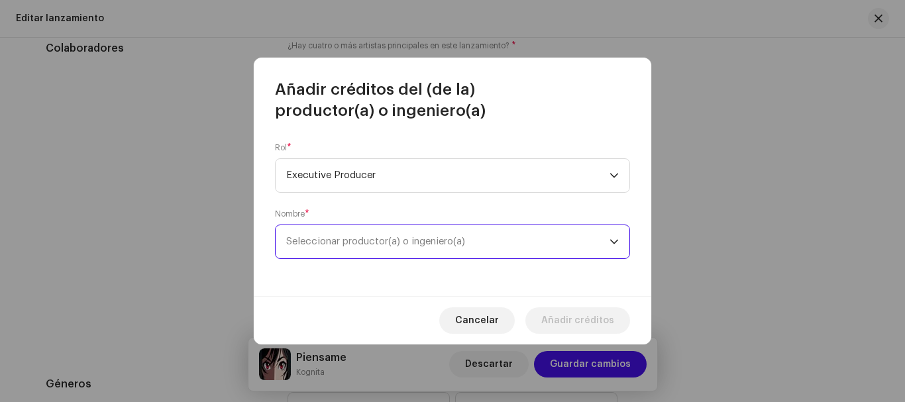
click at [360, 239] on span "Seleccionar productor(a) o ingeniero(a)" at bounding box center [375, 242] width 179 height 10
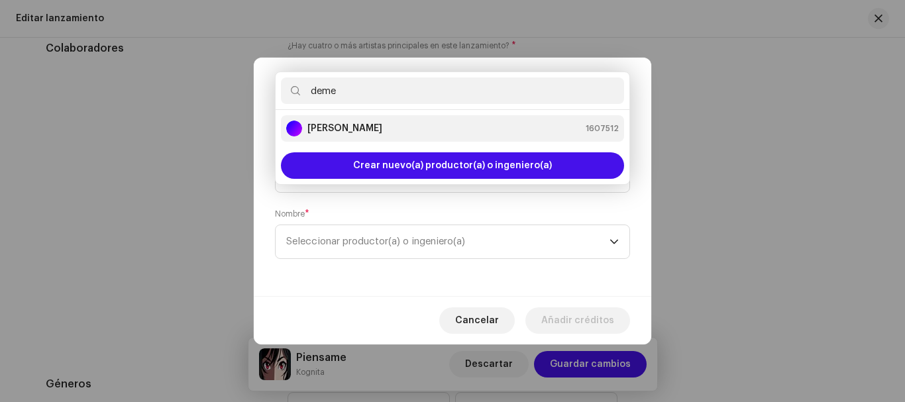
type input "deme"
click at [382, 124] on strong "[PERSON_NAME]" at bounding box center [345, 128] width 75 height 13
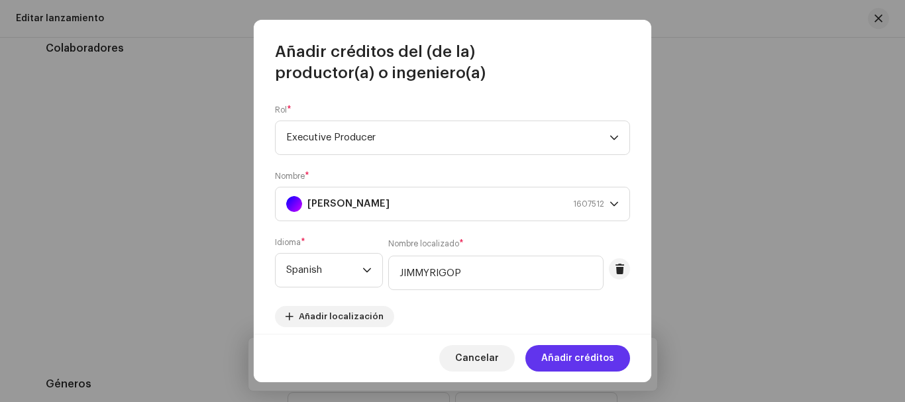
drag, startPoint x: 549, startPoint y: 329, endPoint x: 573, endPoint y: 357, distance: 36.2
click at [573, 357] on div "Añadir créditos del (de la) productor(a) o ingeniero(a) Rol * Executive Produce…" at bounding box center [453, 201] width 398 height 362
click at [573, 357] on span "Añadir créditos" at bounding box center [577, 358] width 73 height 27
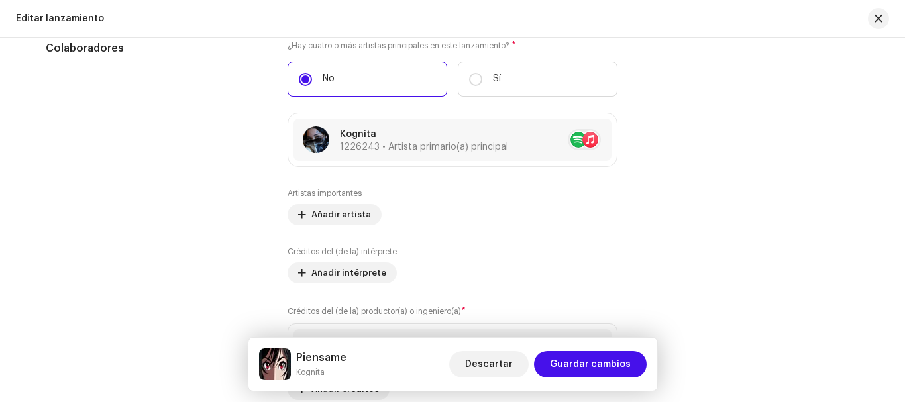
click at [573, 357] on span "Guardar cambios" at bounding box center [590, 364] width 81 height 27
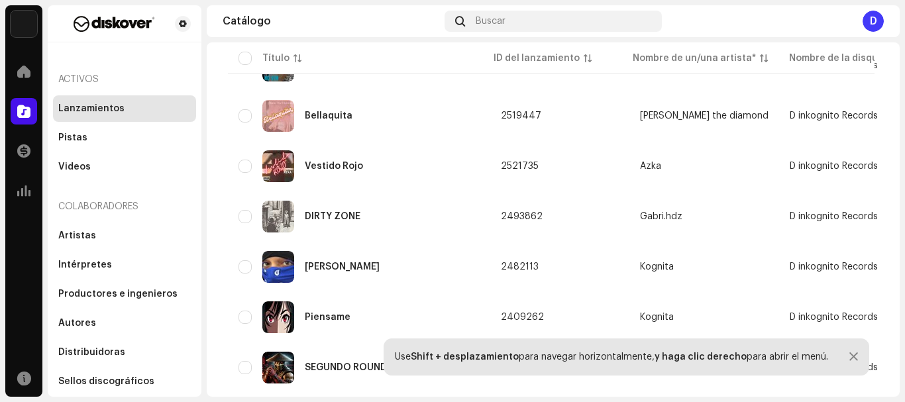
scroll to position [1881, 0]
click at [353, 262] on div "[PERSON_NAME]" at bounding box center [342, 266] width 75 height 9
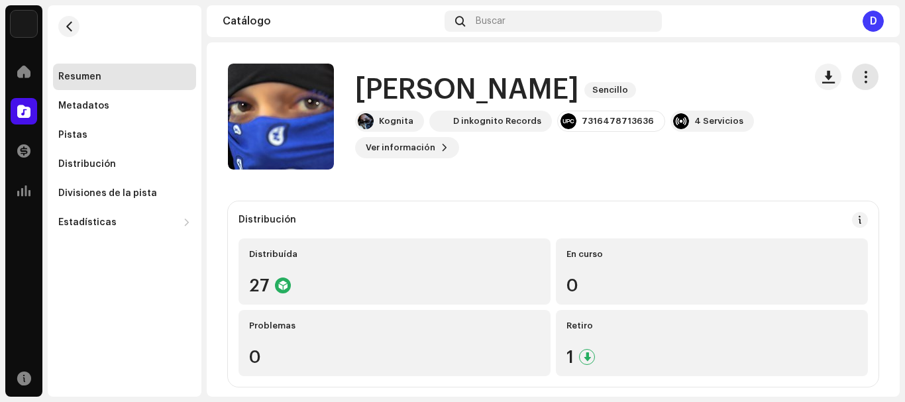
click at [860, 78] on span "button" at bounding box center [866, 77] width 13 height 11
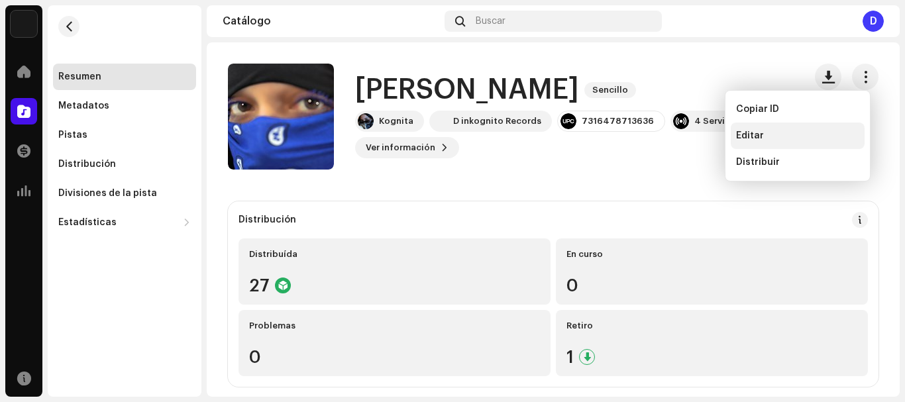
click at [741, 139] on span "Editar" at bounding box center [750, 136] width 28 height 11
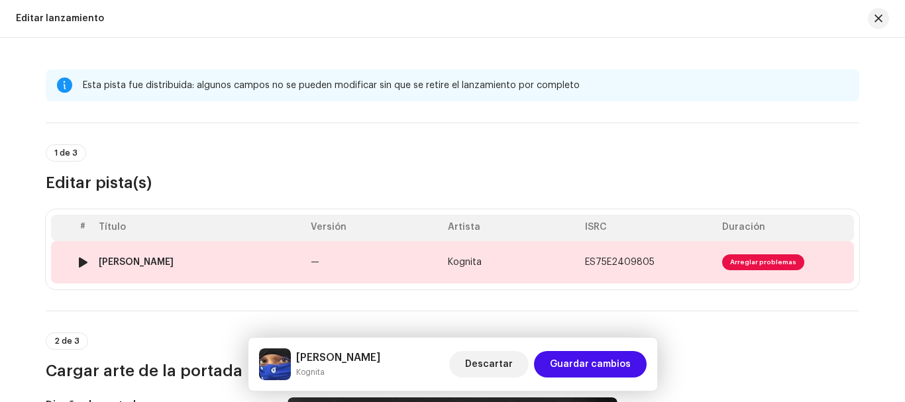
click at [548, 259] on td "Kognita" at bounding box center [511, 262] width 137 height 42
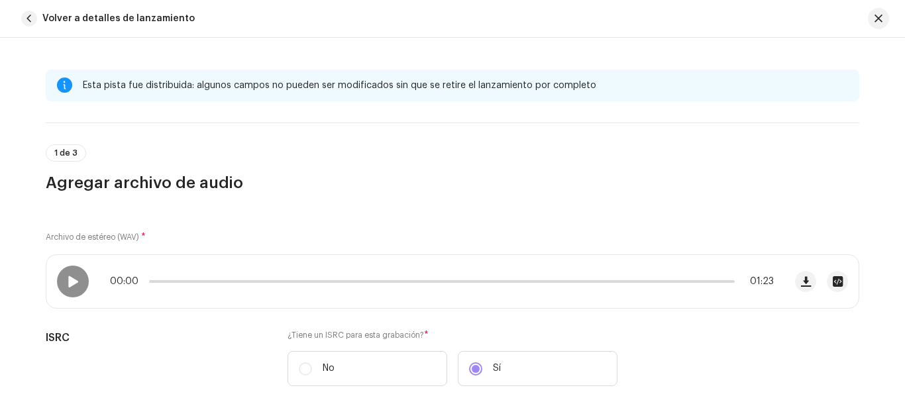
click at [548, 259] on div "00:00 01:23" at bounding box center [415, 281] width 738 height 53
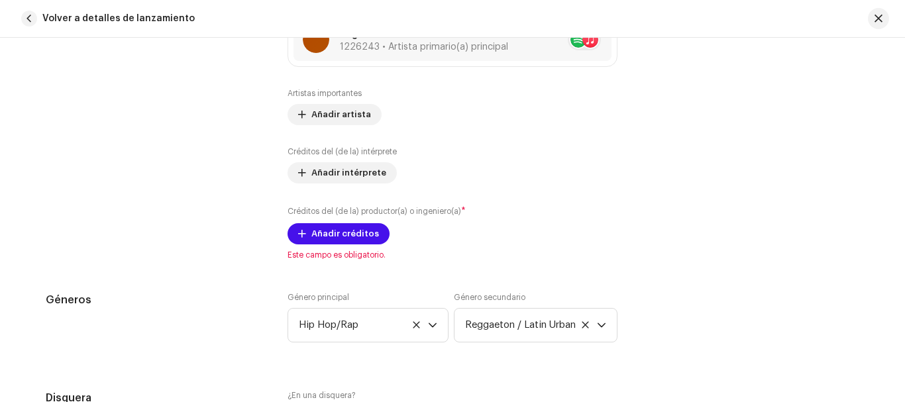
scroll to position [927, 0]
click at [316, 231] on span "Añadir créditos" at bounding box center [346, 234] width 68 height 27
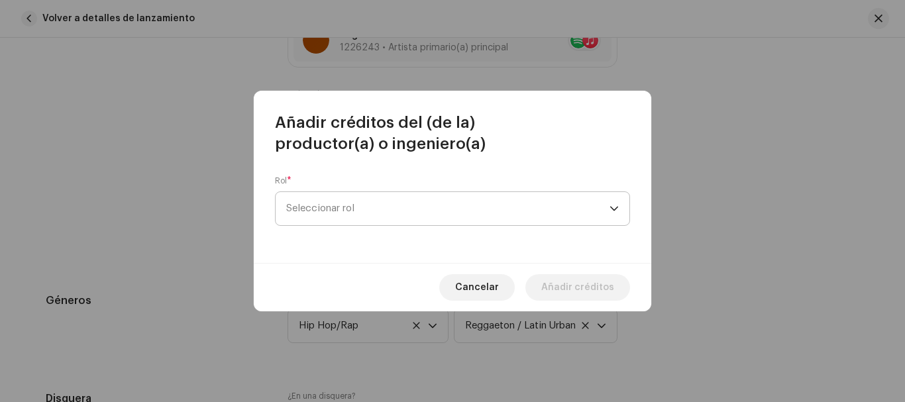
click at [364, 205] on span "Seleccionar rol" at bounding box center [447, 208] width 323 height 33
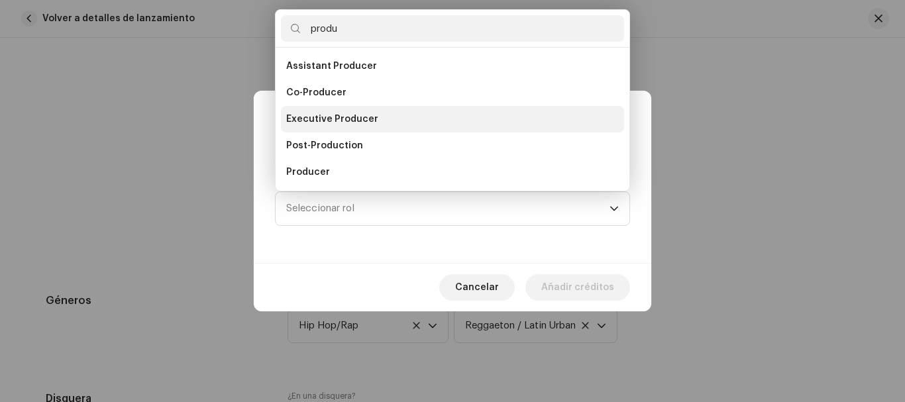
type input "produ"
click at [338, 119] on span "Executive Producer" at bounding box center [332, 119] width 92 height 13
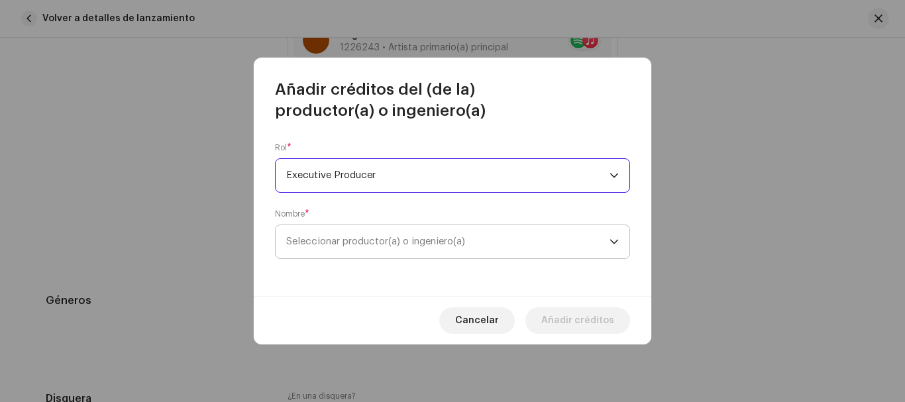
click at [457, 239] on span "Seleccionar productor(a) o ingeniero(a)" at bounding box center [375, 242] width 179 height 10
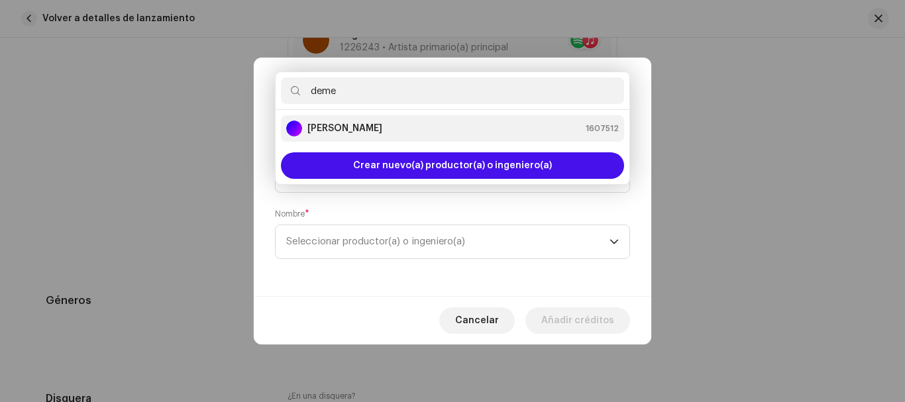
type input "deme"
click at [382, 124] on strong "[PERSON_NAME]" at bounding box center [345, 128] width 75 height 13
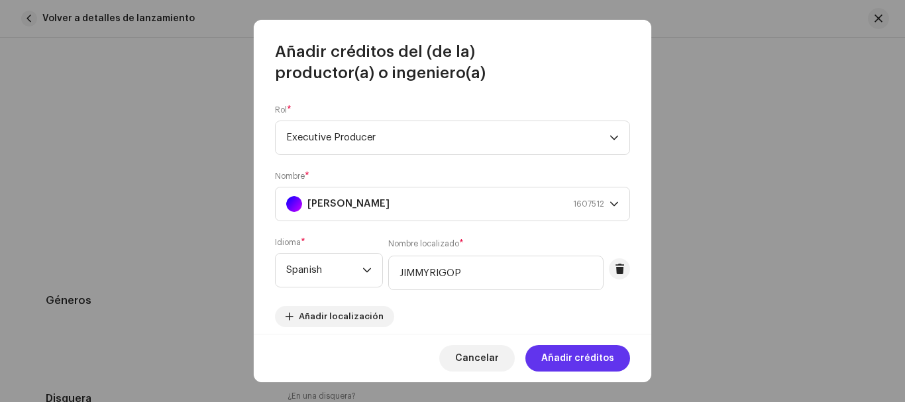
click at [572, 358] on span "Añadir créditos" at bounding box center [577, 358] width 73 height 27
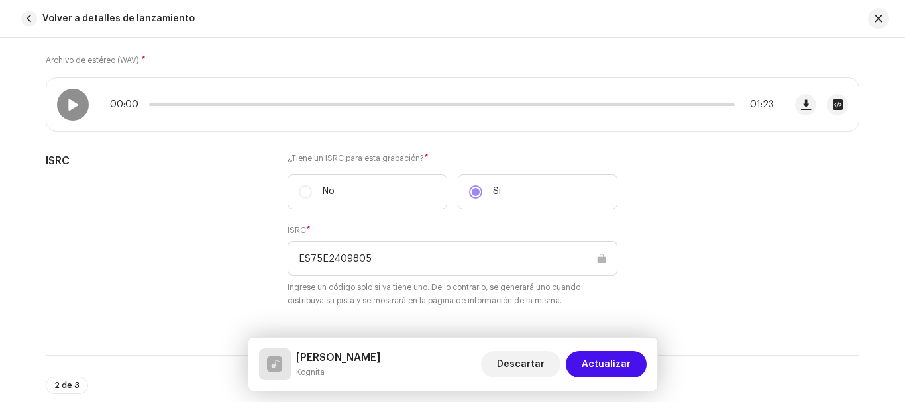
scroll to position [0, 0]
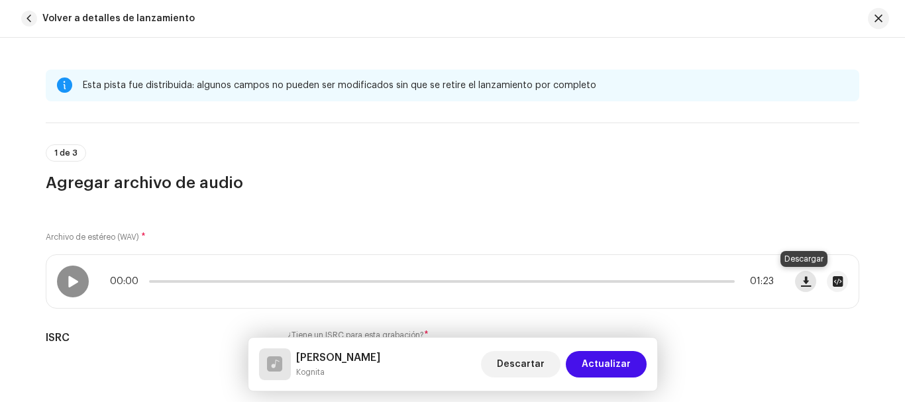
click at [806, 283] on span "button" at bounding box center [806, 281] width 10 height 11
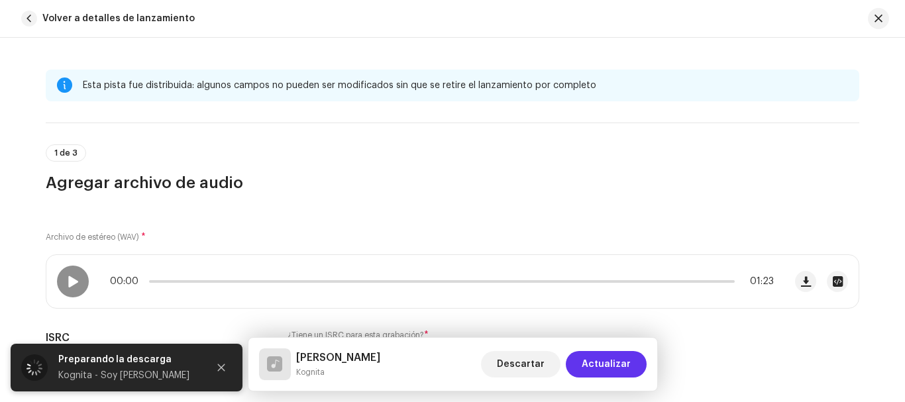
click at [607, 357] on span "Actualizar" at bounding box center [606, 364] width 49 height 27
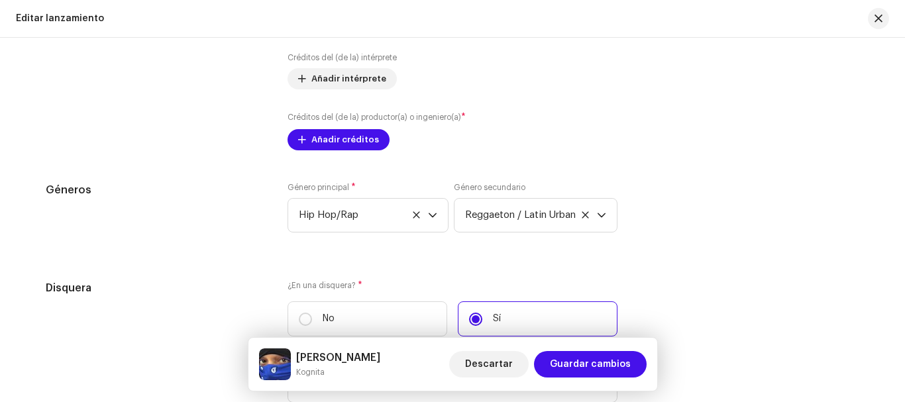
scroll to position [1563, 0]
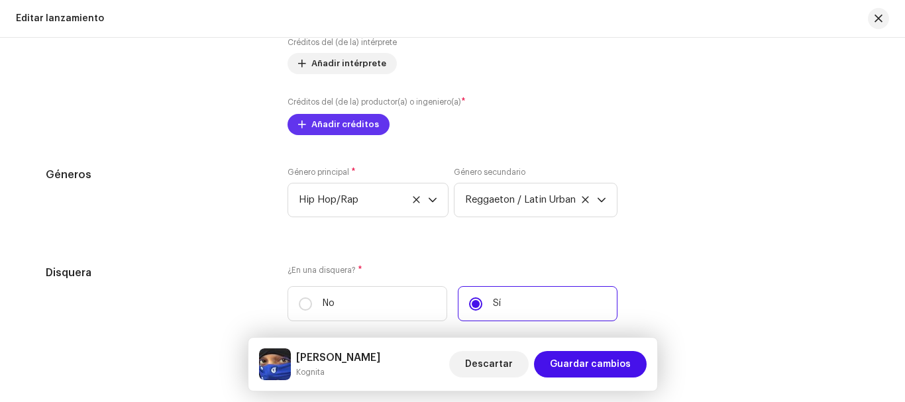
click at [357, 124] on span "Añadir créditos" at bounding box center [346, 124] width 68 height 27
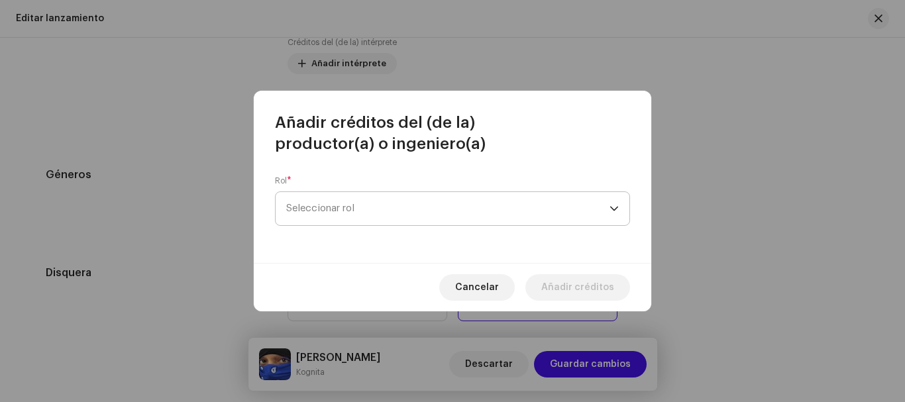
click at [409, 208] on span "Seleccionar rol" at bounding box center [447, 208] width 323 height 33
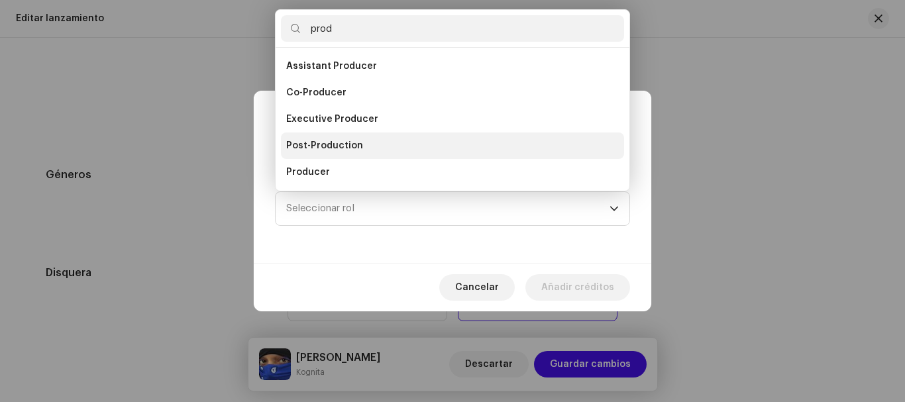
scroll to position [21, 0]
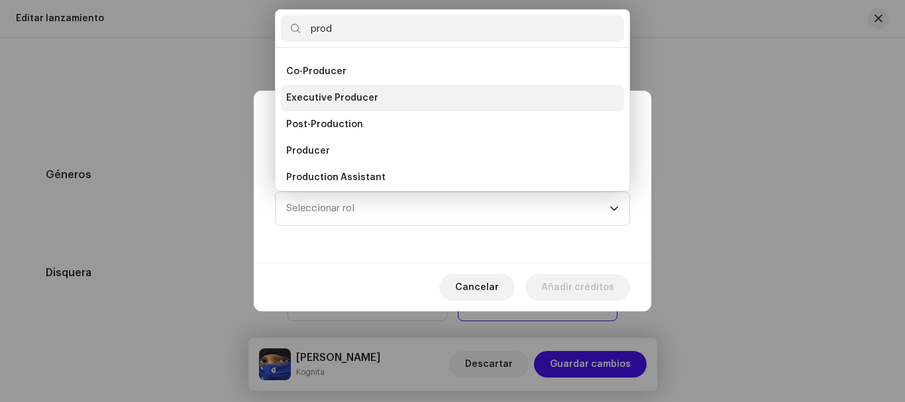
type input "prod"
click at [376, 98] on li "Executive Producer" at bounding box center [452, 98] width 343 height 27
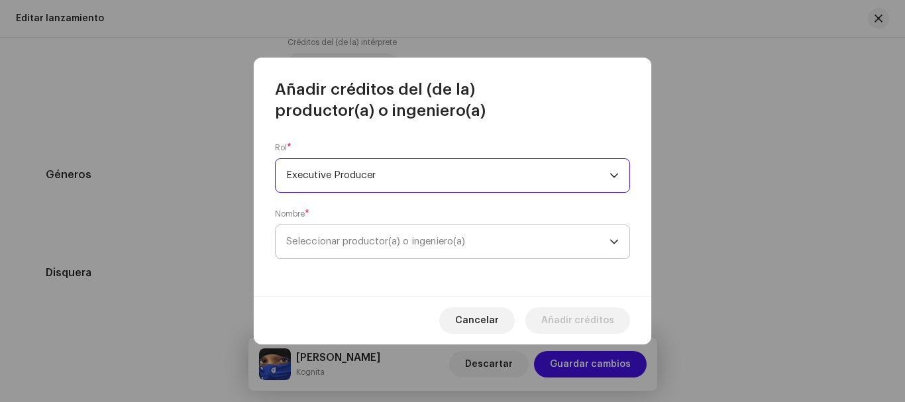
click at [386, 239] on span "Seleccionar productor(a) o ingeniero(a)" at bounding box center [375, 242] width 179 height 10
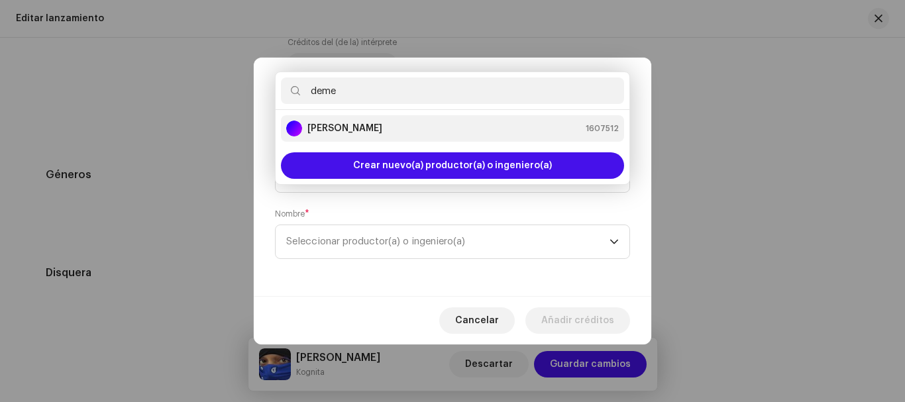
type input "deme"
click at [382, 128] on strong "[PERSON_NAME]" at bounding box center [345, 128] width 75 height 13
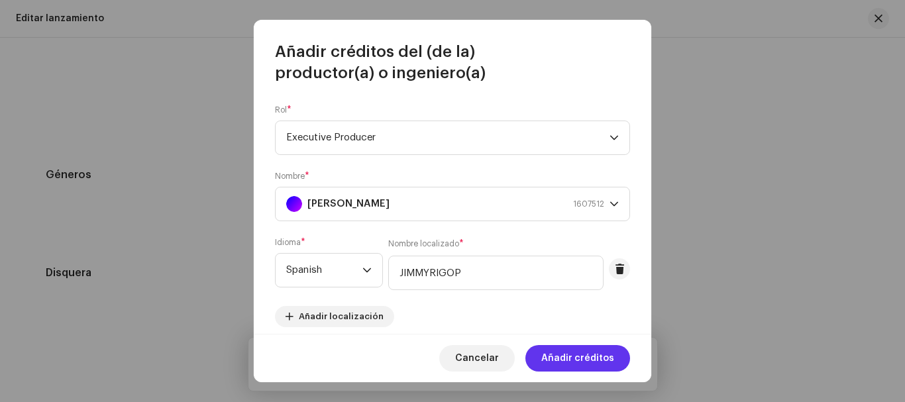
click at [561, 358] on span "Añadir créditos" at bounding box center [577, 358] width 73 height 27
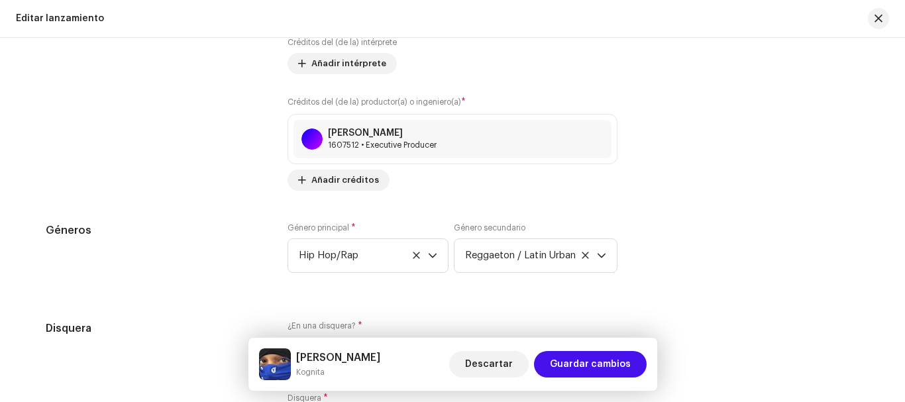
click at [561, 358] on span "Guardar cambios" at bounding box center [590, 364] width 81 height 27
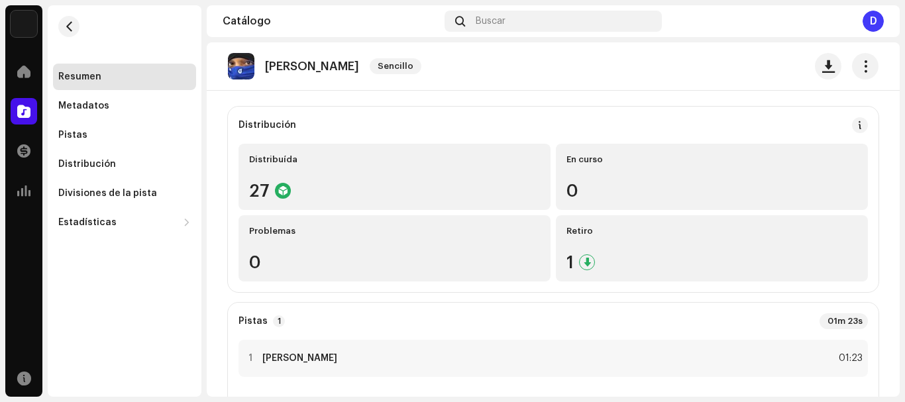
scroll to position [117, 0]
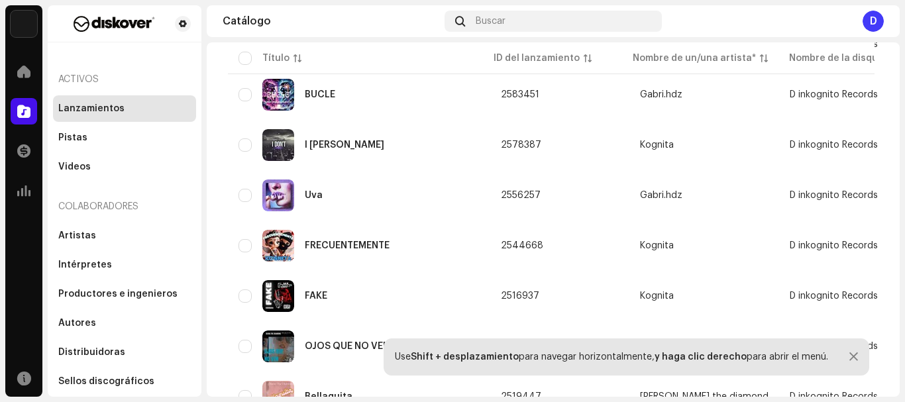
scroll to position [1612, 0]
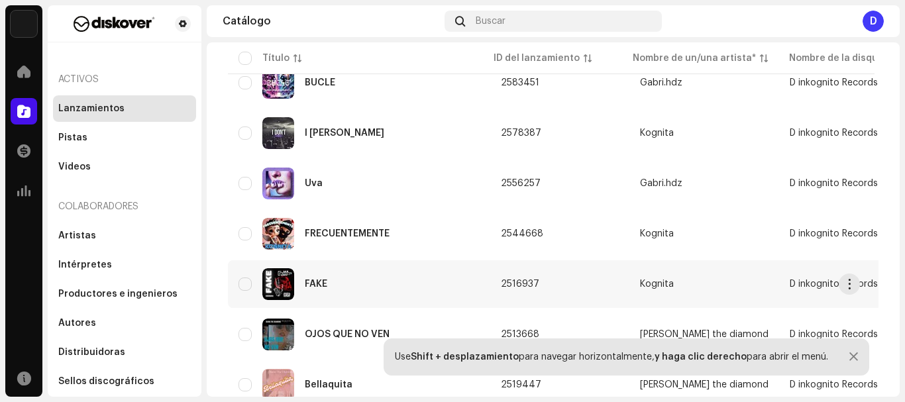
click at [323, 280] on div "FAKE" at bounding box center [316, 284] width 23 height 9
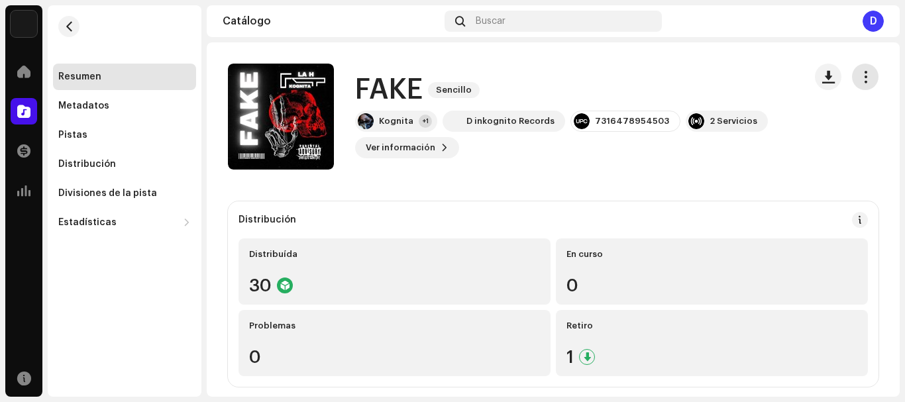
click at [860, 78] on span "button" at bounding box center [866, 77] width 13 height 11
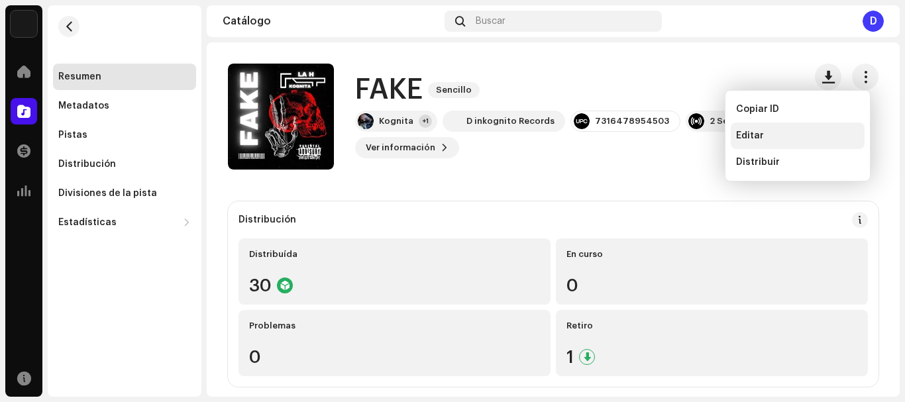
click at [771, 140] on div "Editar" at bounding box center [797, 136] width 123 height 11
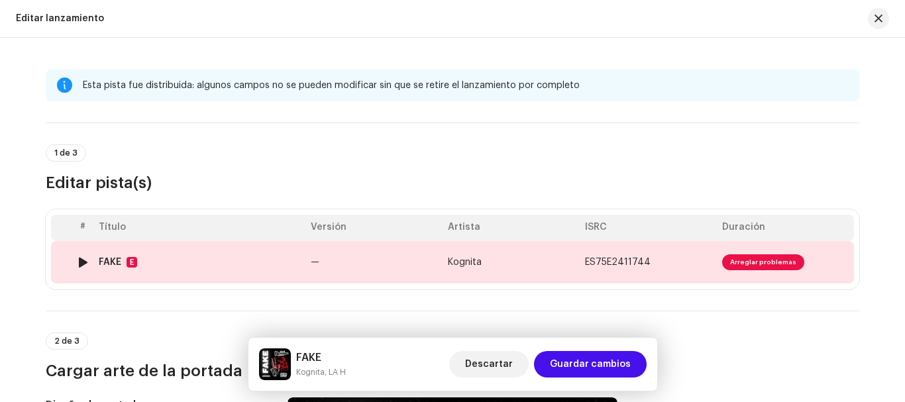
click at [536, 255] on td "Kognita" at bounding box center [511, 262] width 137 height 42
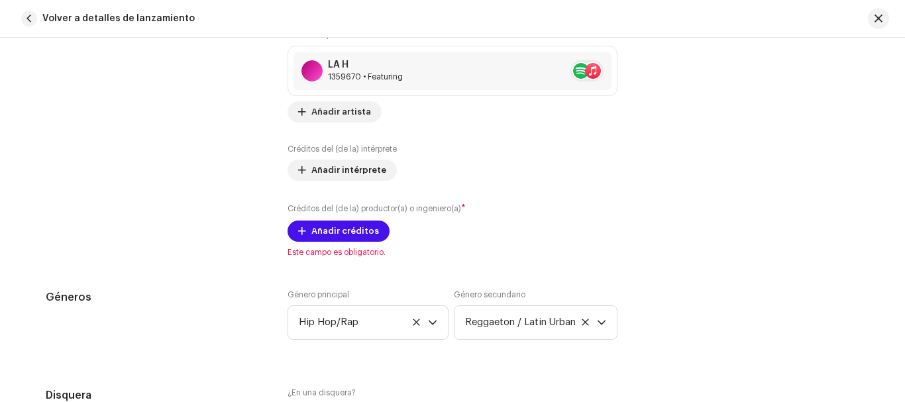
scroll to position [997, 0]
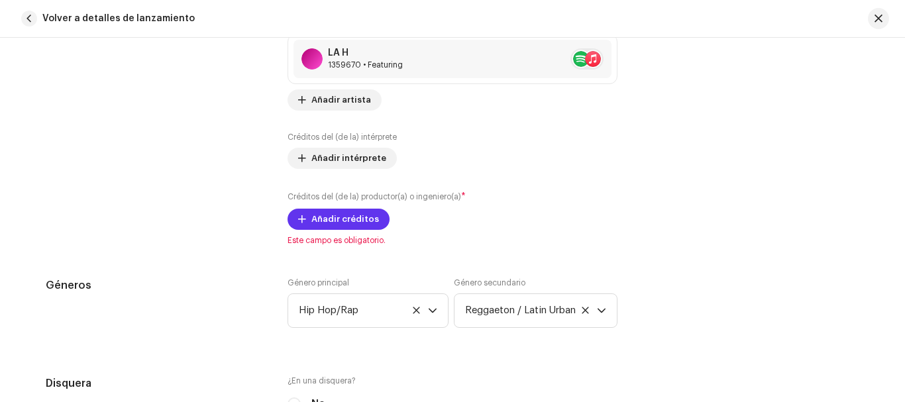
click at [331, 222] on span "Añadir créditos" at bounding box center [346, 219] width 68 height 27
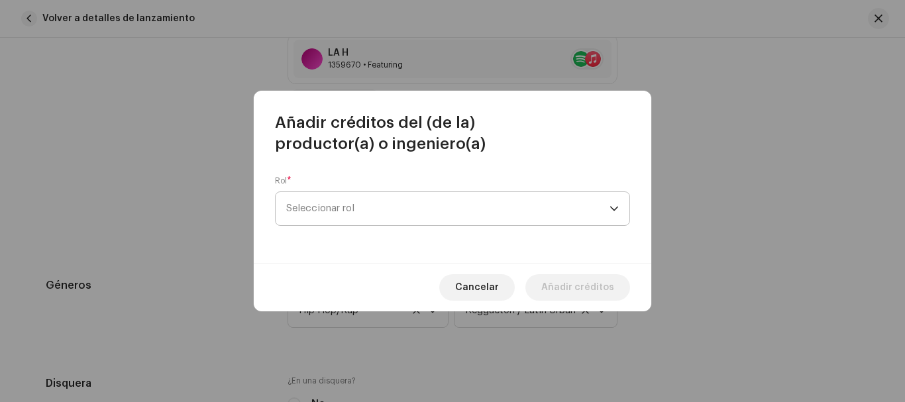
click at [337, 210] on span "Seleccionar rol" at bounding box center [447, 208] width 323 height 33
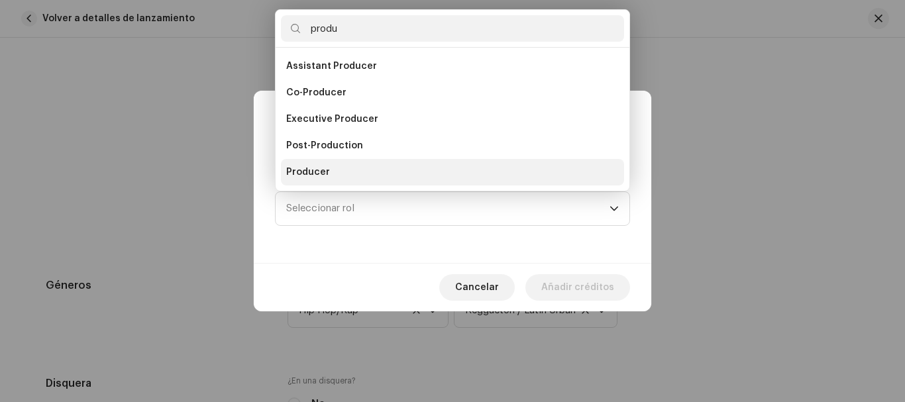
scroll to position [21, 0]
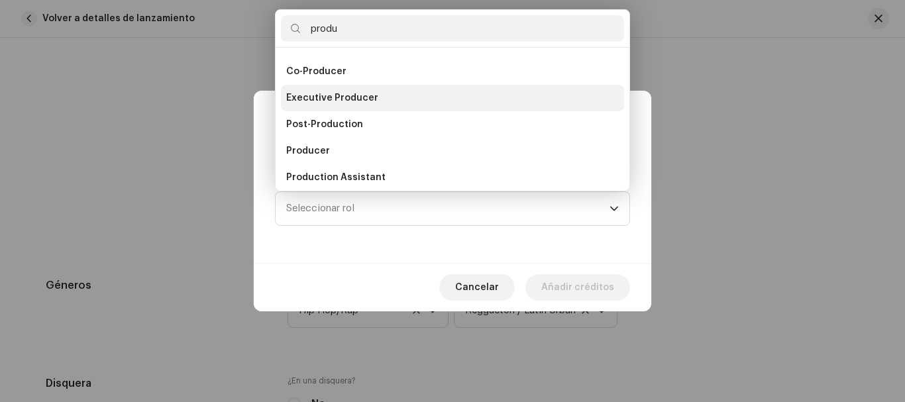
type input "produ"
click at [361, 97] on span "Executive Producer" at bounding box center [332, 97] width 92 height 13
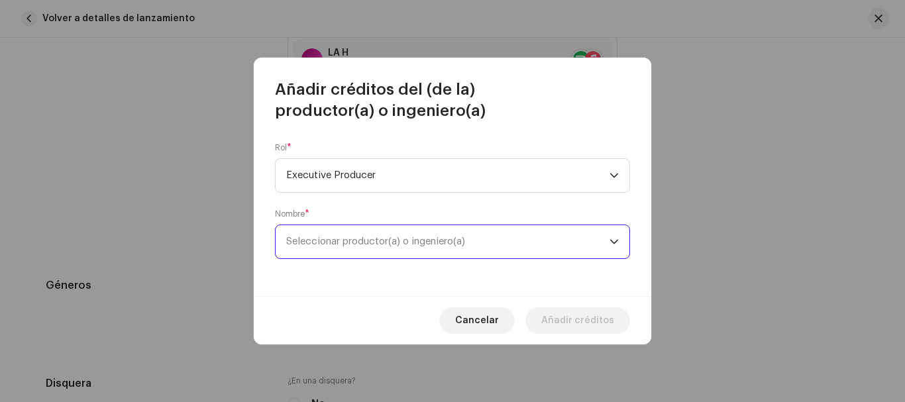
click at [365, 245] on span "Seleccionar productor(a) o ingeniero(a)" at bounding box center [375, 242] width 179 height 10
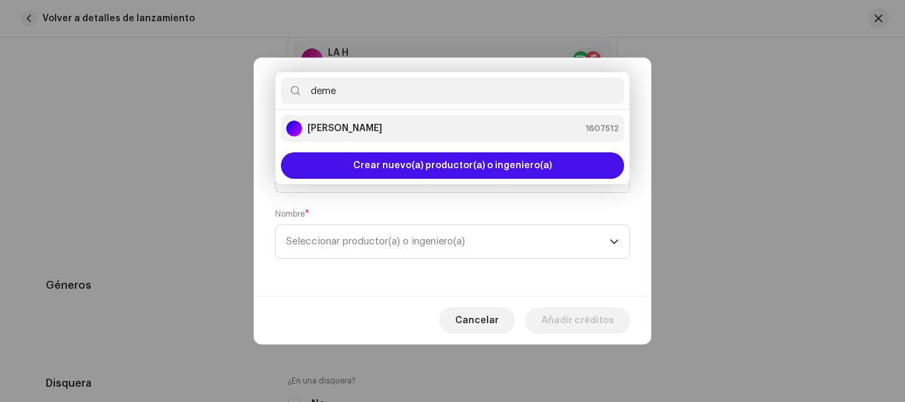
type input "deme"
click at [382, 127] on strong "[PERSON_NAME]" at bounding box center [345, 128] width 75 height 13
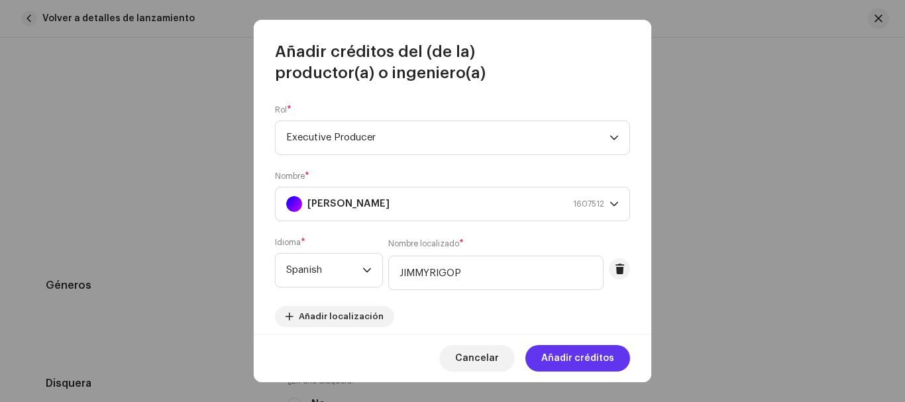
click at [570, 361] on span "Añadir créditos" at bounding box center [577, 358] width 73 height 27
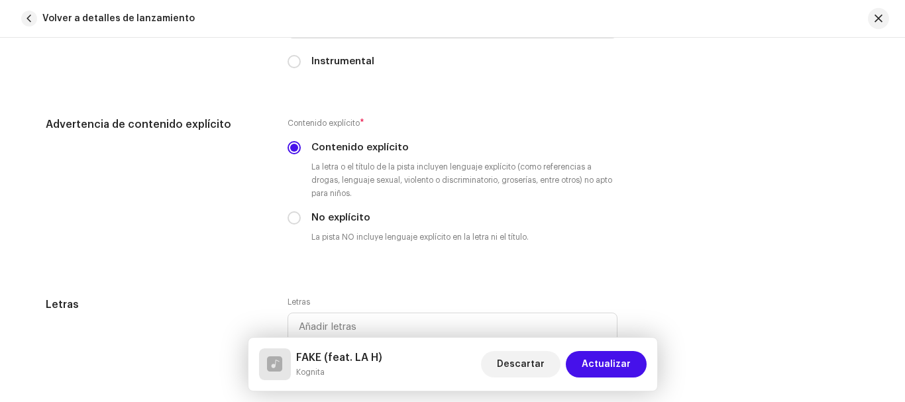
scroll to position [2385, 0]
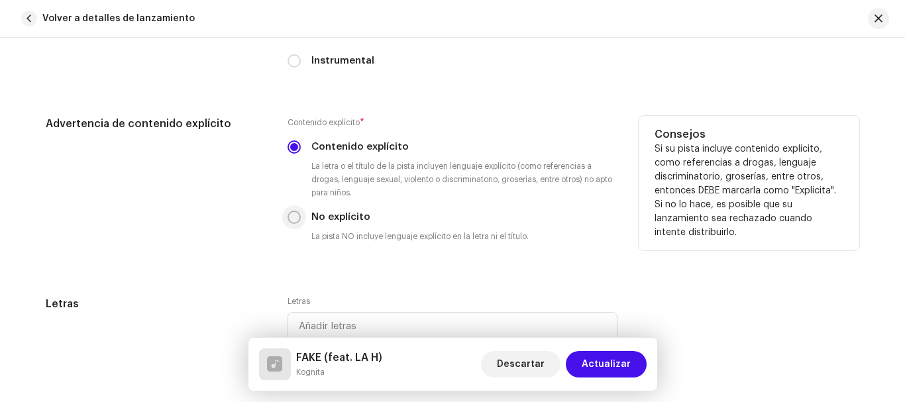
click at [290, 215] on input "No explícito" at bounding box center [294, 217] width 13 height 13
radio input "true"
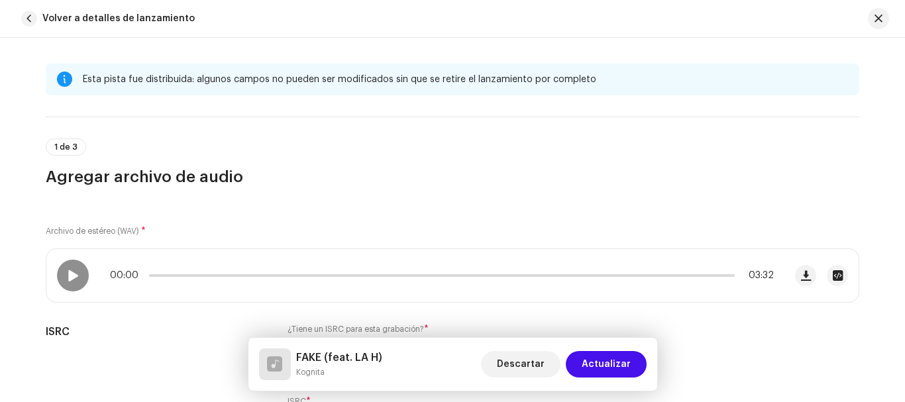
scroll to position [9, 0]
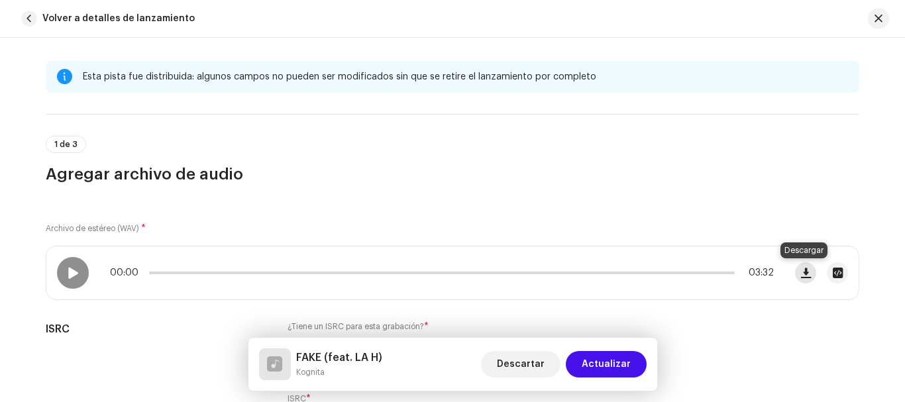
click at [801, 274] on span "button" at bounding box center [806, 273] width 10 height 11
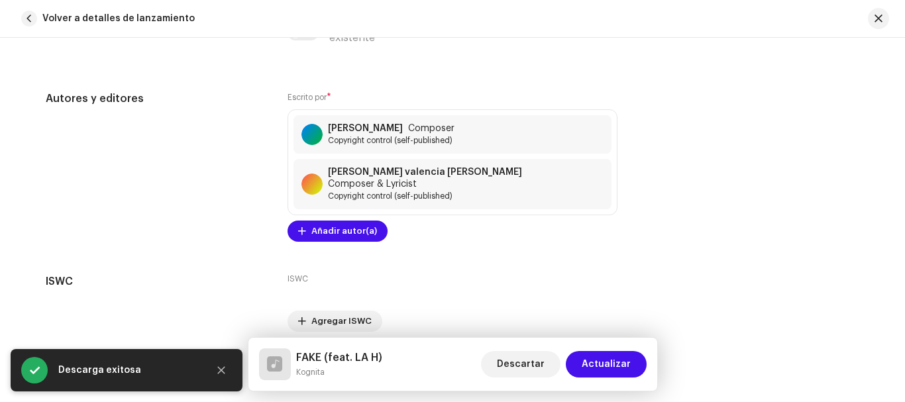
scroll to position [2880, 0]
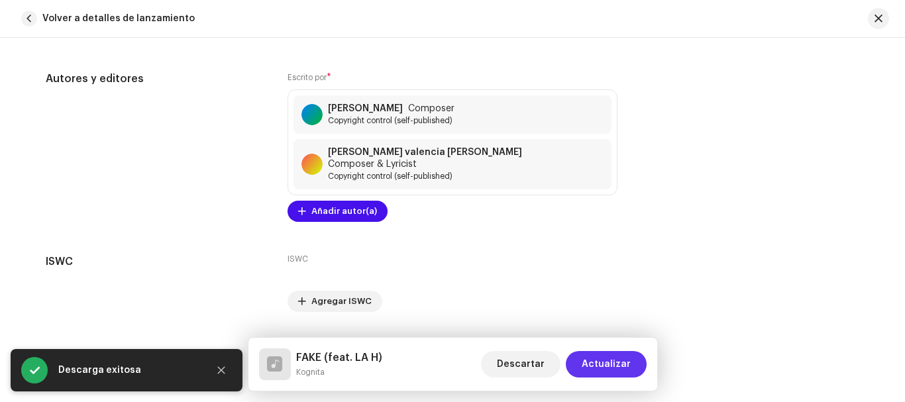
click at [604, 368] on span "Actualizar" at bounding box center [606, 364] width 49 height 27
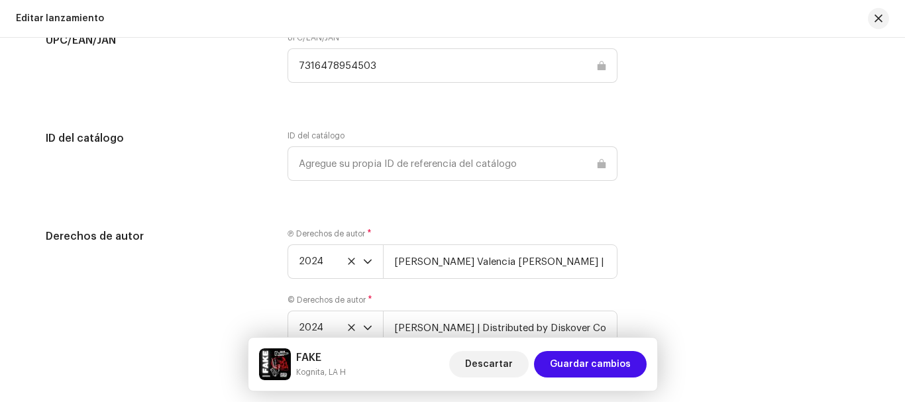
scroll to position [2242, 0]
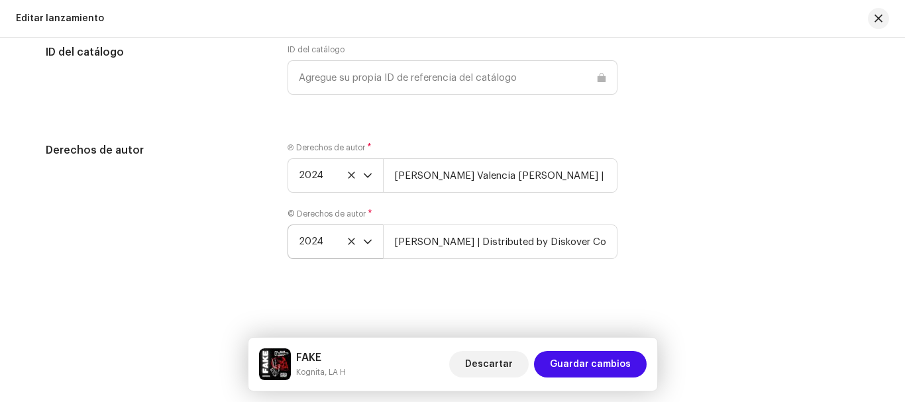
click at [364, 243] on icon "dropdown trigger" at bounding box center [368, 242] width 8 height 5
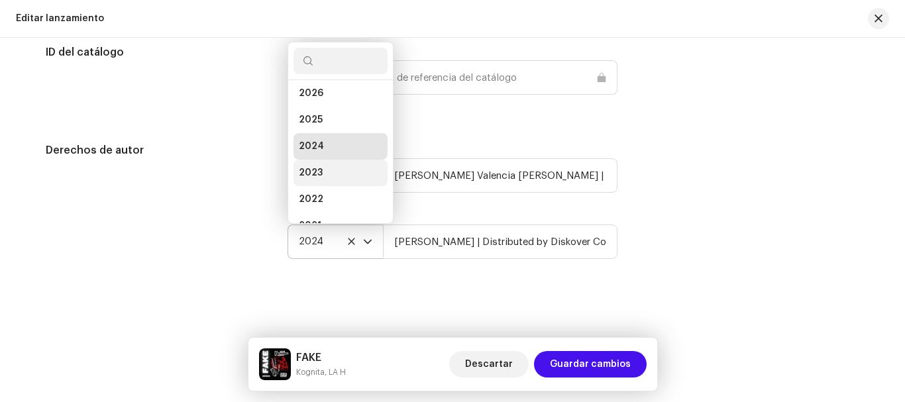
scroll to position [21, 0]
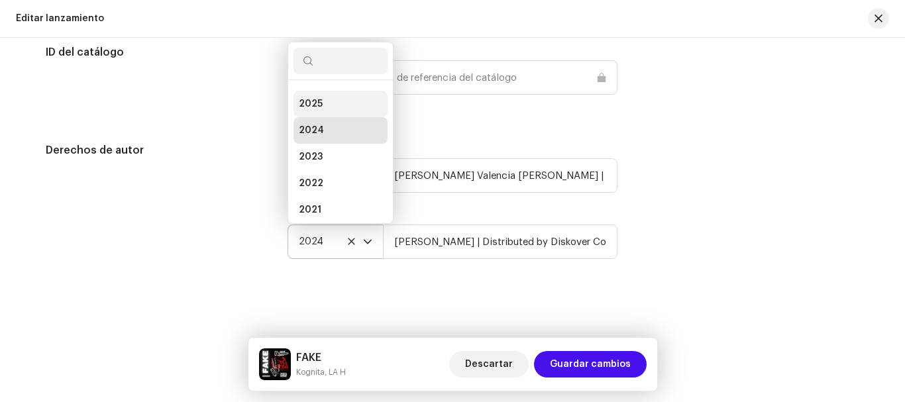
click at [331, 105] on li "2025" at bounding box center [341, 104] width 94 height 27
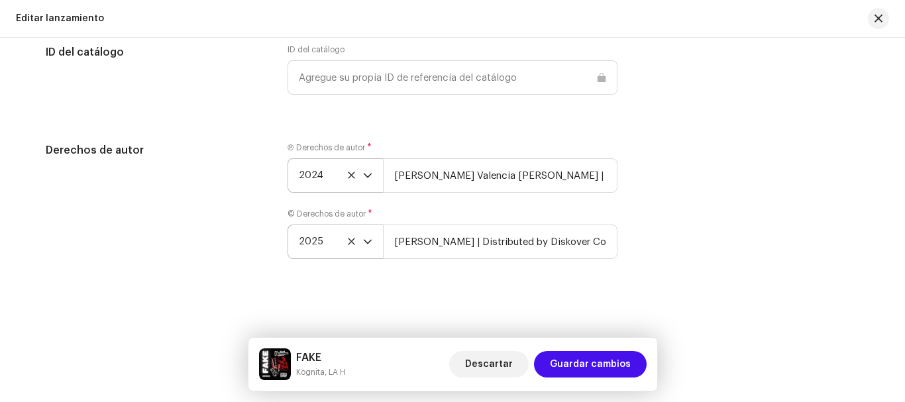
click at [365, 176] on icon "dropdown trigger" at bounding box center [367, 175] width 9 height 9
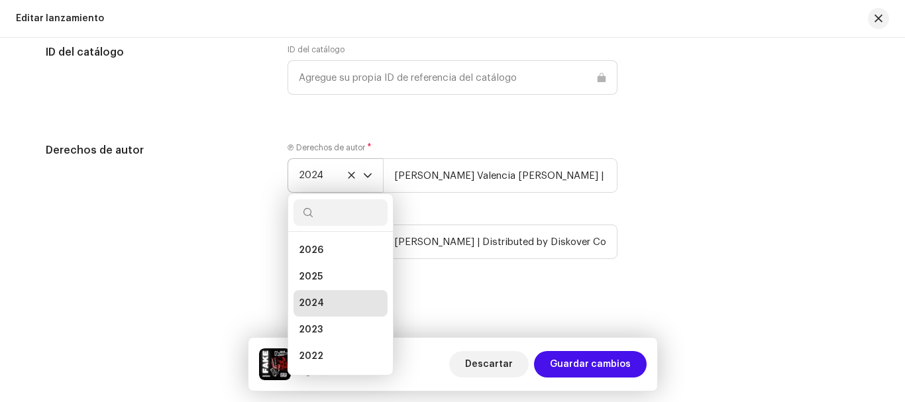
scroll to position [5, 0]
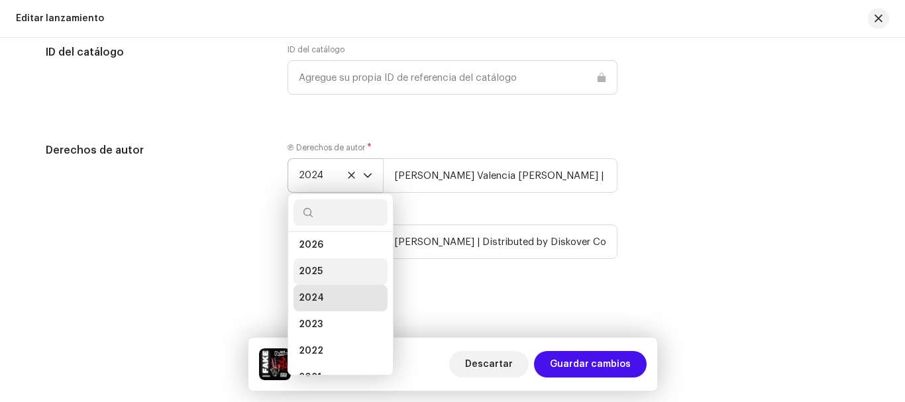
click at [327, 267] on li "2025" at bounding box center [341, 271] width 94 height 27
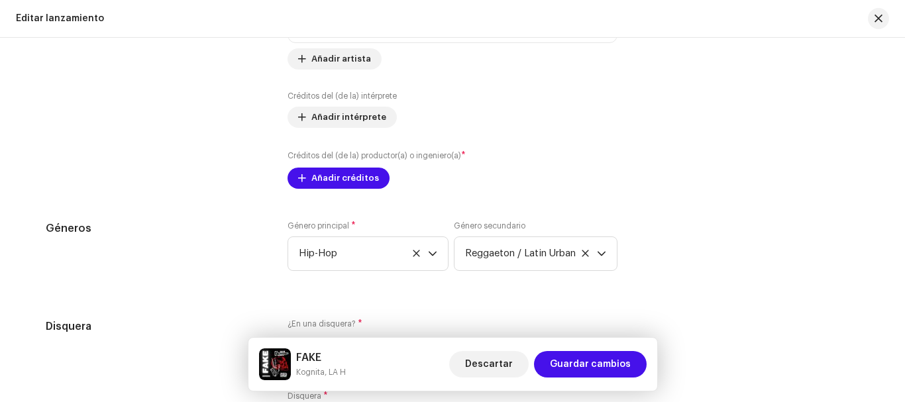
scroll to position [1601, 0]
click at [337, 176] on span "Añadir créditos" at bounding box center [346, 178] width 68 height 27
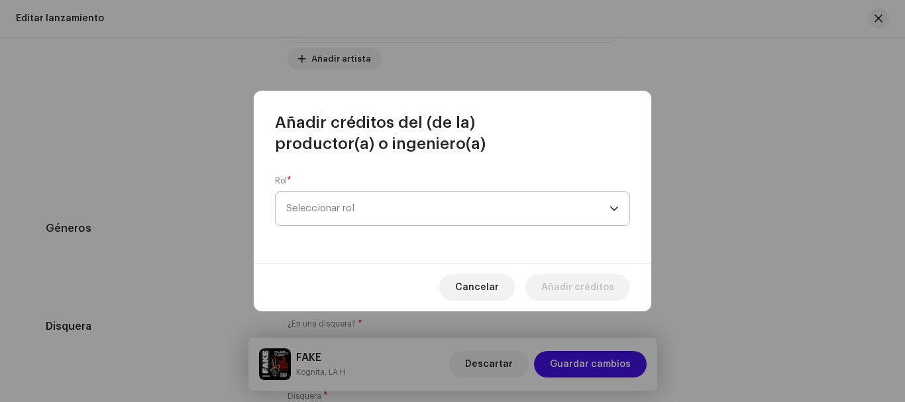
click at [391, 205] on span "Seleccionar rol" at bounding box center [447, 208] width 323 height 33
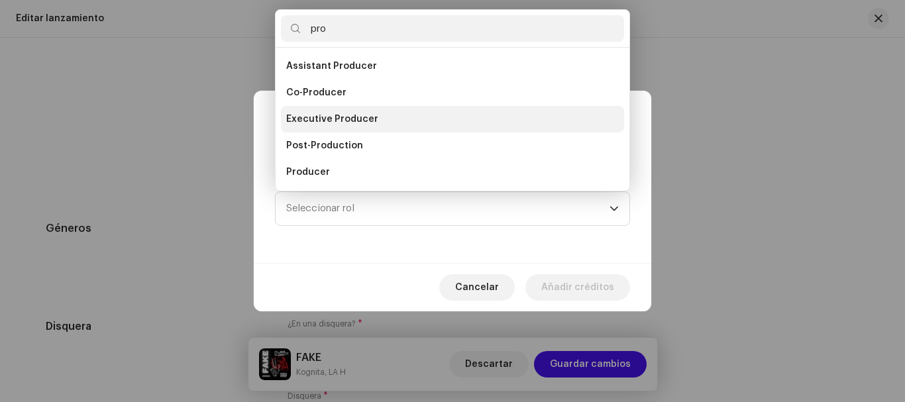
type input "pro"
click at [372, 118] on li "Executive Producer" at bounding box center [452, 119] width 343 height 27
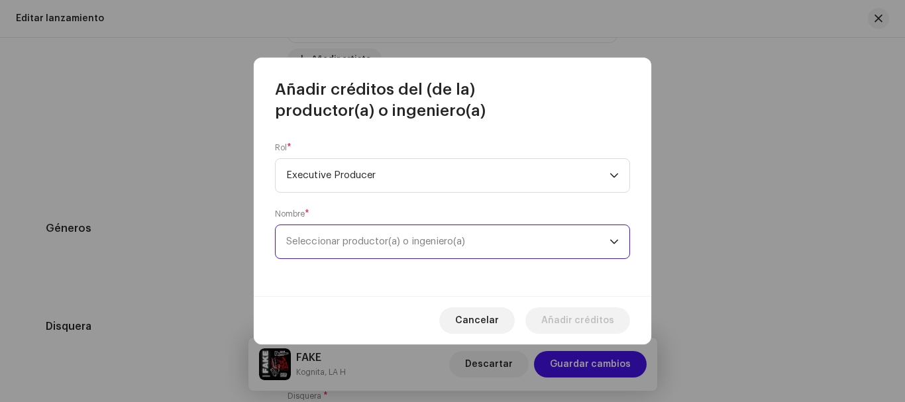
click at [372, 243] on span "Seleccionar productor(a) o ingeniero(a)" at bounding box center [375, 242] width 179 height 10
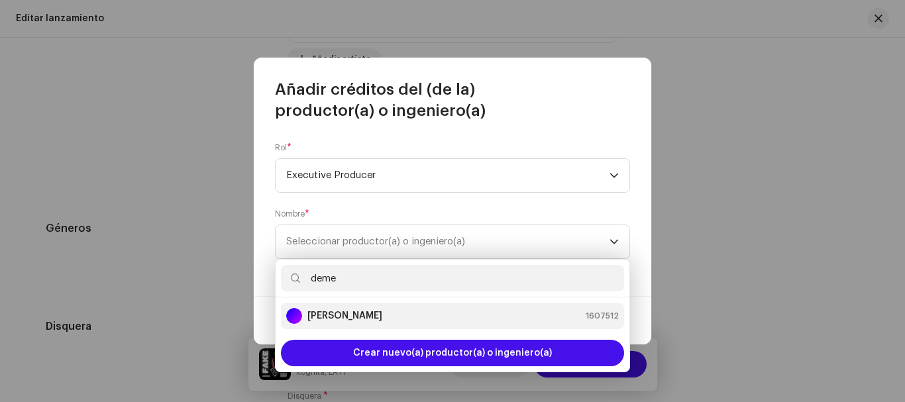
type input "deme"
click at [345, 316] on strong "[PERSON_NAME]" at bounding box center [345, 316] width 75 height 13
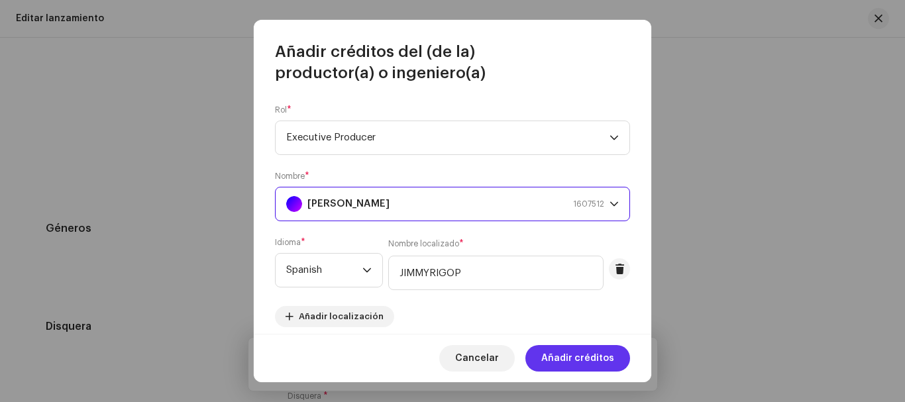
click at [573, 359] on span "Añadir créditos" at bounding box center [577, 358] width 73 height 27
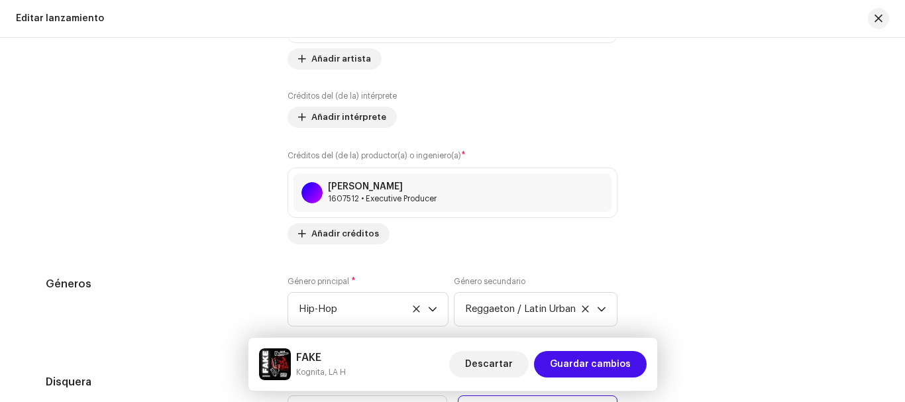
click at [573, 359] on span "Guardar cambios" at bounding box center [590, 364] width 81 height 27
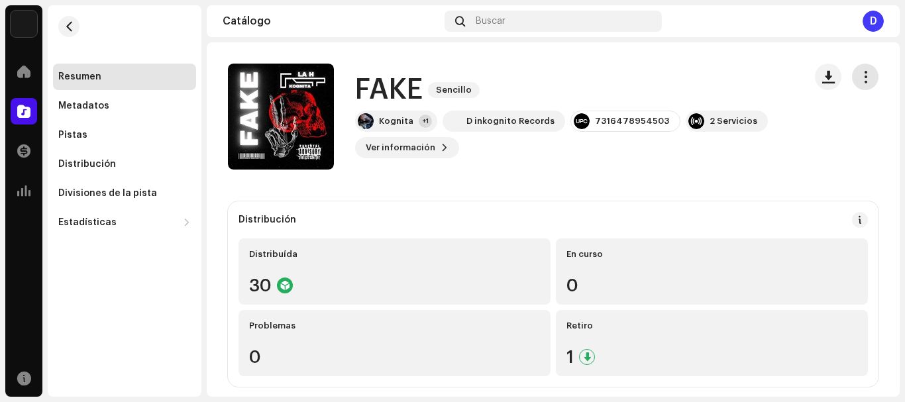
click at [860, 78] on span "button" at bounding box center [866, 77] width 13 height 11
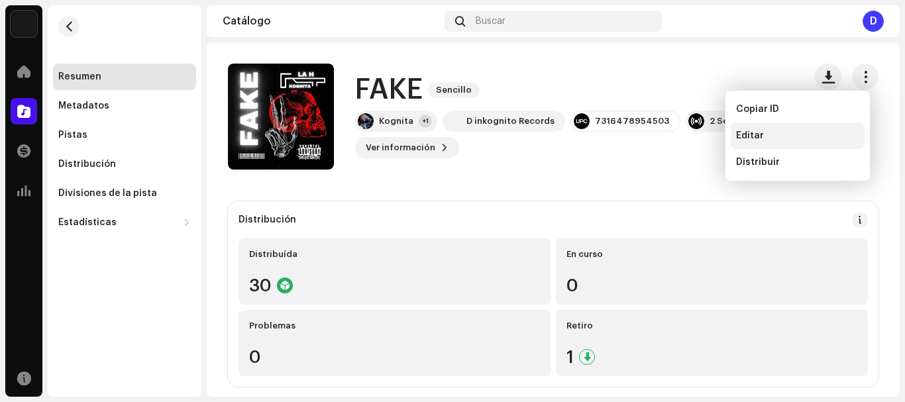
click at [779, 137] on div "Editar" at bounding box center [797, 136] width 123 height 11
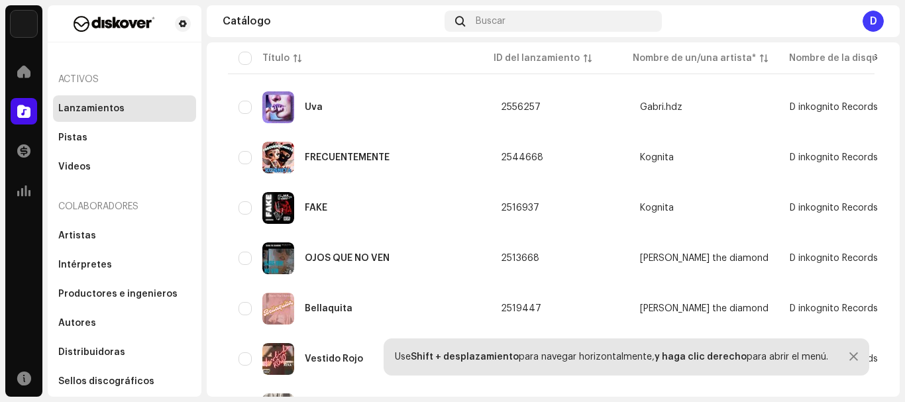
scroll to position [1689, 0]
click at [370, 150] on div "FRECUENTEMENTE" at bounding box center [359, 157] width 241 height 32
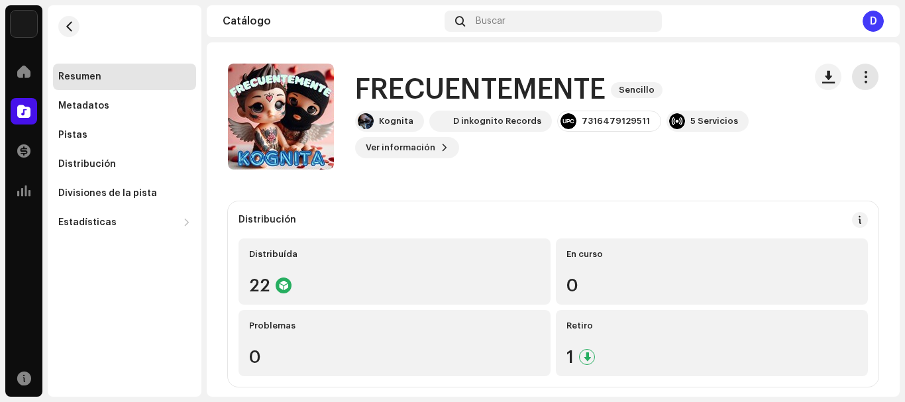
click at [852, 74] on button "button" at bounding box center [865, 77] width 27 height 27
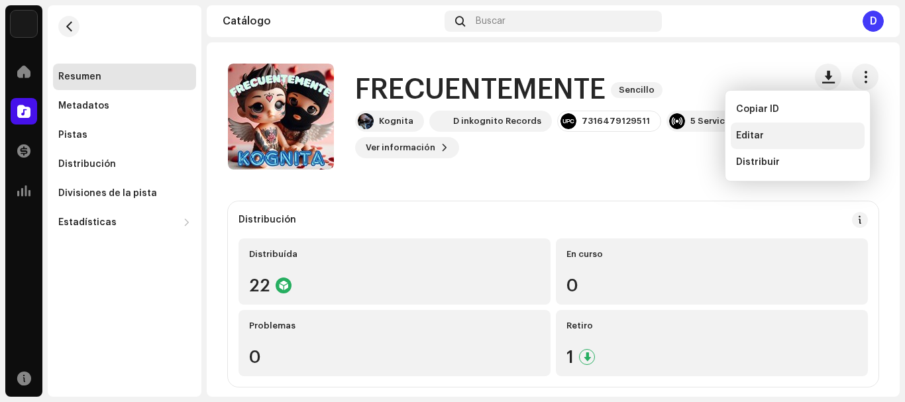
click at [807, 129] on div "Editar" at bounding box center [798, 136] width 134 height 27
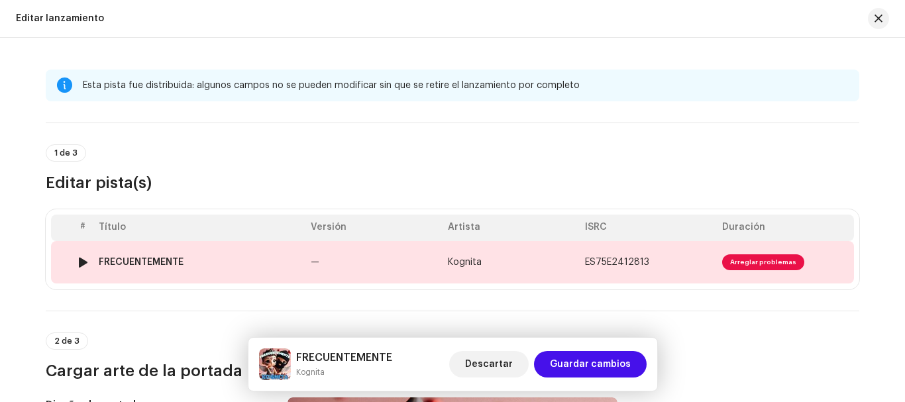
click at [672, 261] on td "ES75E2412813" at bounding box center [648, 262] width 137 height 42
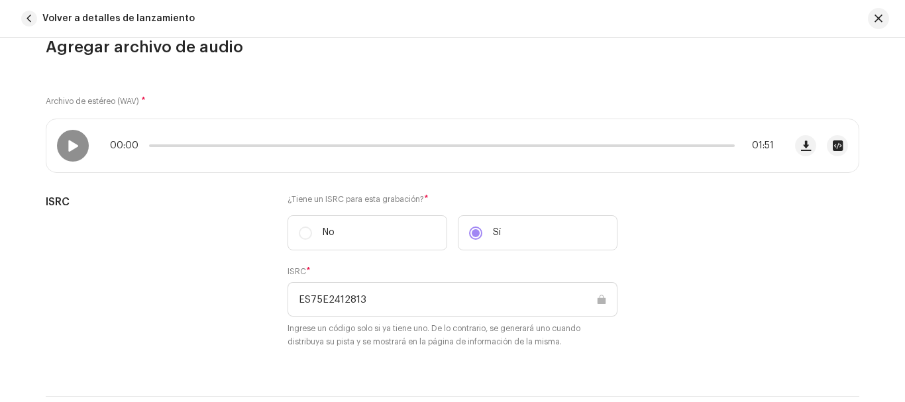
scroll to position [129, 0]
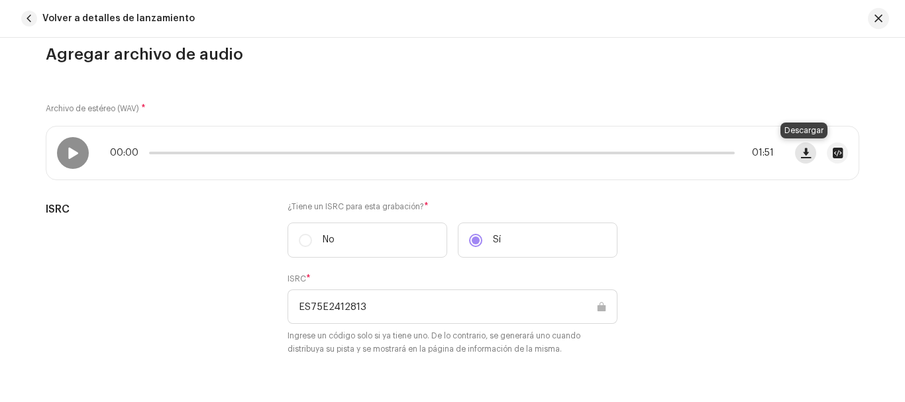
click at [803, 154] on span "button" at bounding box center [806, 153] width 10 height 11
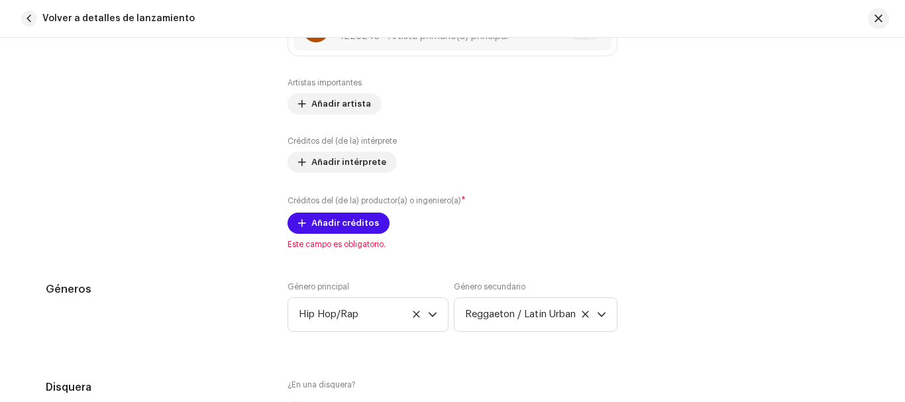
scroll to position [923, 0]
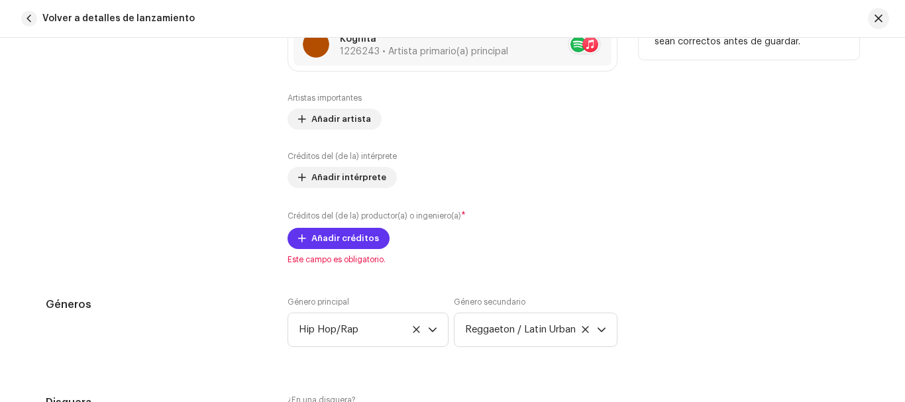
click at [337, 237] on span "Añadir créditos" at bounding box center [346, 238] width 68 height 27
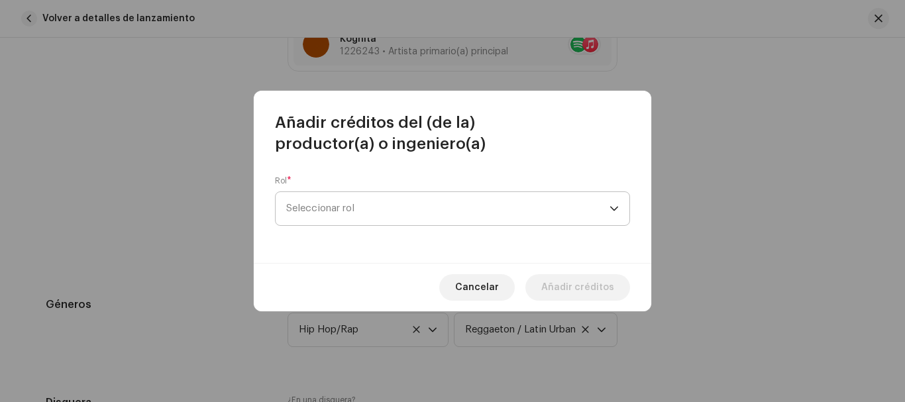
click at [357, 211] on span "Seleccionar rol" at bounding box center [447, 208] width 323 height 33
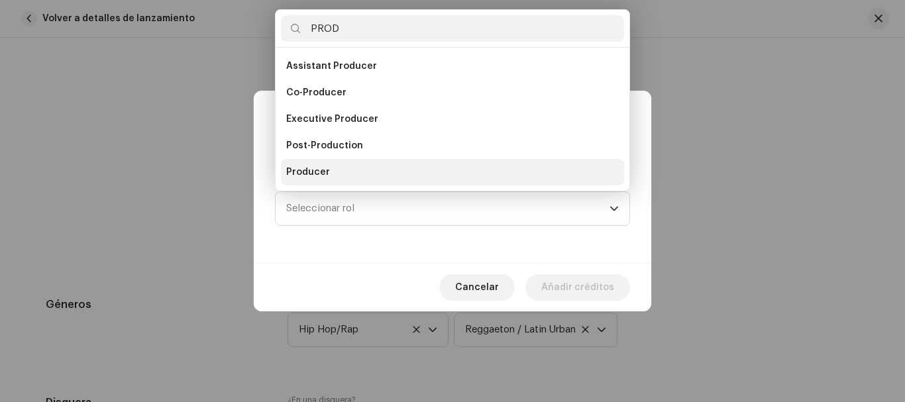
scroll to position [21, 0]
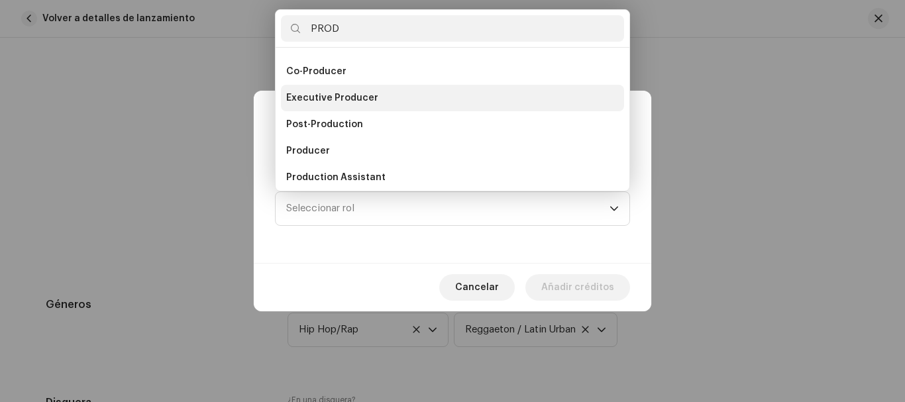
type input "PROD"
click at [376, 106] on li "Executive Producer" at bounding box center [452, 98] width 343 height 27
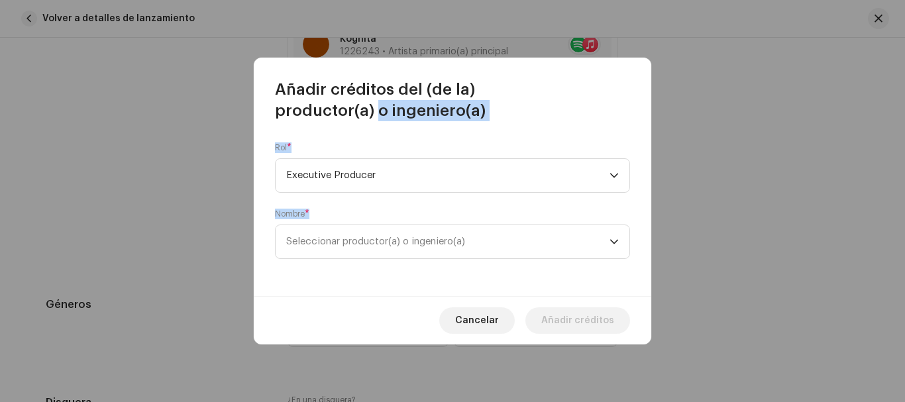
drag, startPoint x: 376, startPoint y: 106, endPoint x: 394, endPoint y: 219, distance: 114.7
click at [394, 219] on div "Añadir créditos del (de la) productor(a) o ingeniero(a) Rol * Executive Produce…" at bounding box center [453, 201] width 398 height 287
click at [394, 245] on span "Seleccionar productor(a) o ingeniero(a)" at bounding box center [375, 242] width 179 height 10
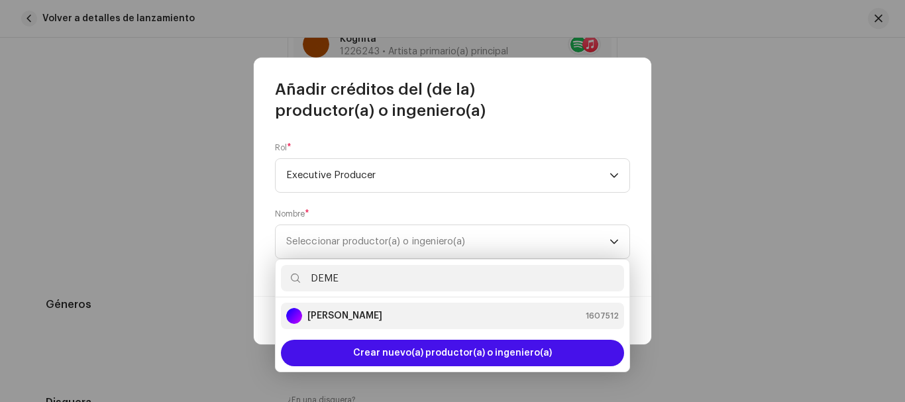
type input "DEME"
click at [369, 316] on strong "[PERSON_NAME]" at bounding box center [345, 316] width 75 height 13
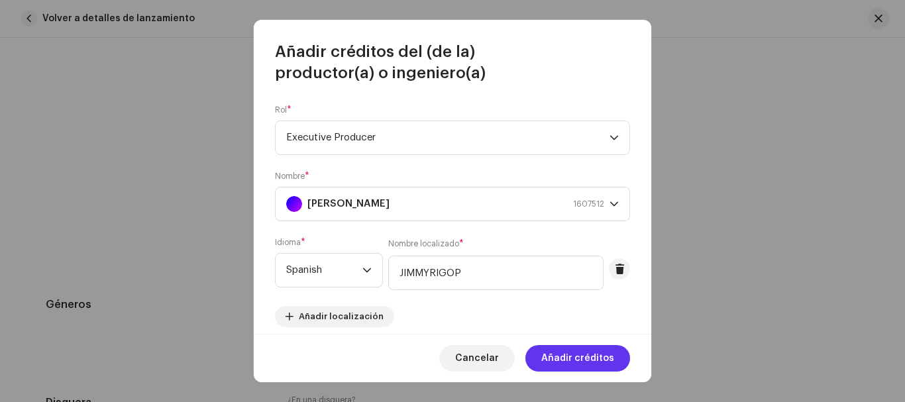
click at [587, 361] on span "Añadir créditos" at bounding box center [577, 358] width 73 height 27
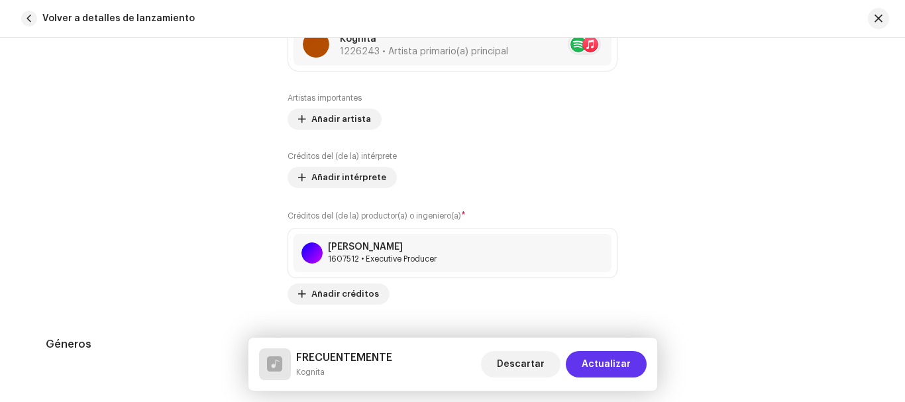
click at [607, 359] on span "Actualizar" at bounding box center [606, 364] width 49 height 27
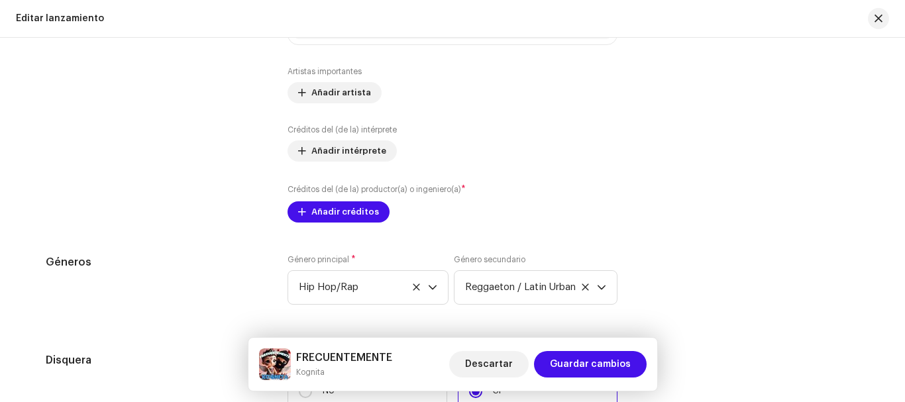
scroll to position [1536, 0]
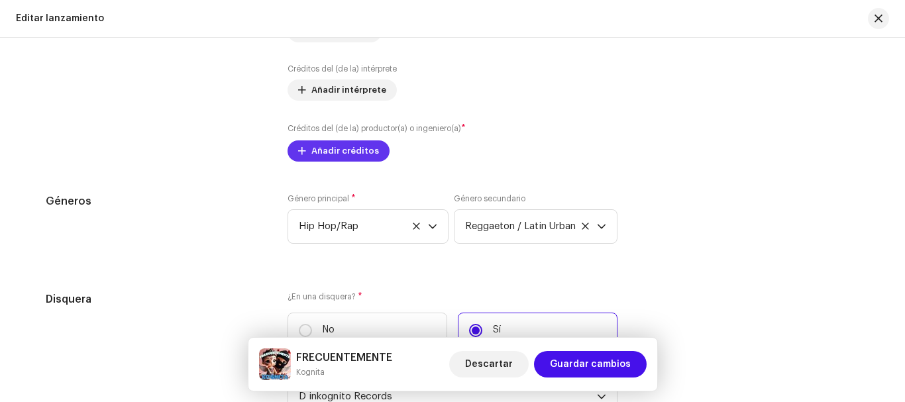
click at [353, 148] on span "Añadir créditos" at bounding box center [346, 151] width 68 height 27
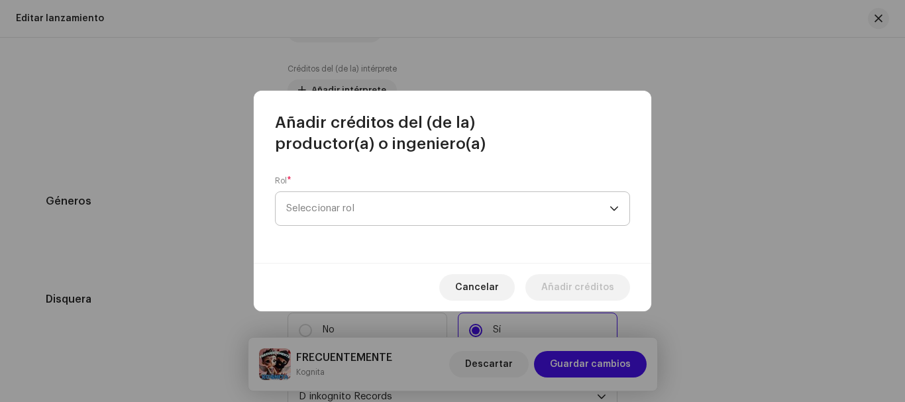
click at [369, 202] on span "Seleccionar rol" at bounding box center [447, 208] width 323 height 33
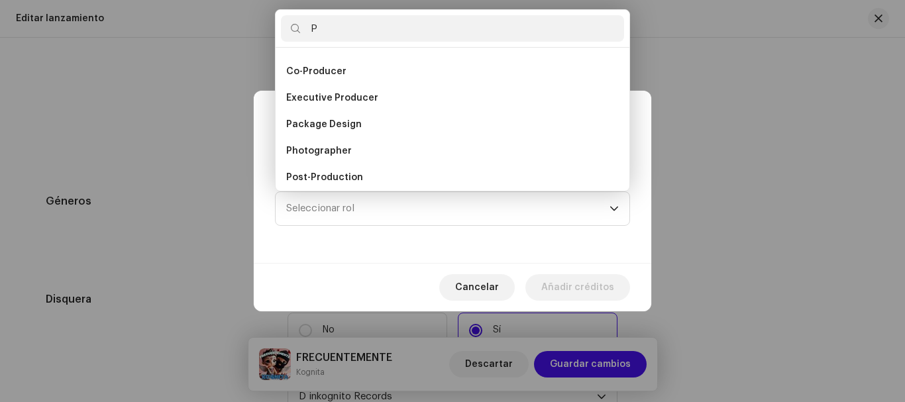
scroll to position [0, 0]
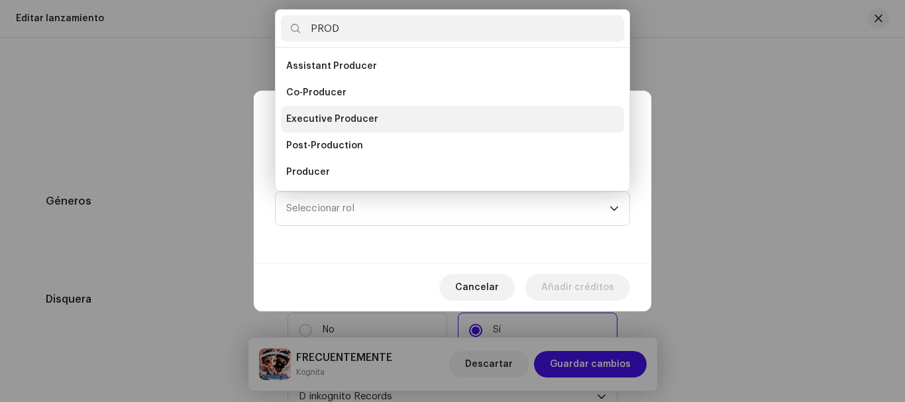
type input "PROD"
click at [383, 119] on li "Executive Producer" at bounding box center [452, 119] width 343 height 27
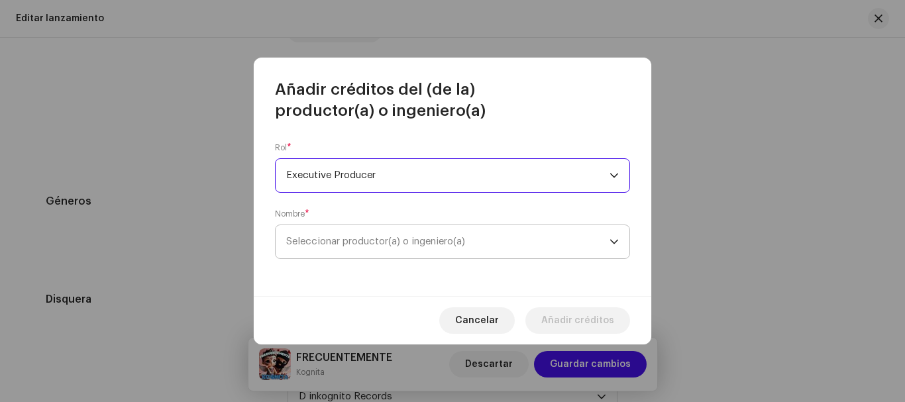
click at [385, 239] on span "Seleccionar productor(a) o ingeniero(a)" at bounding box center [375, 242] width 179 height 10
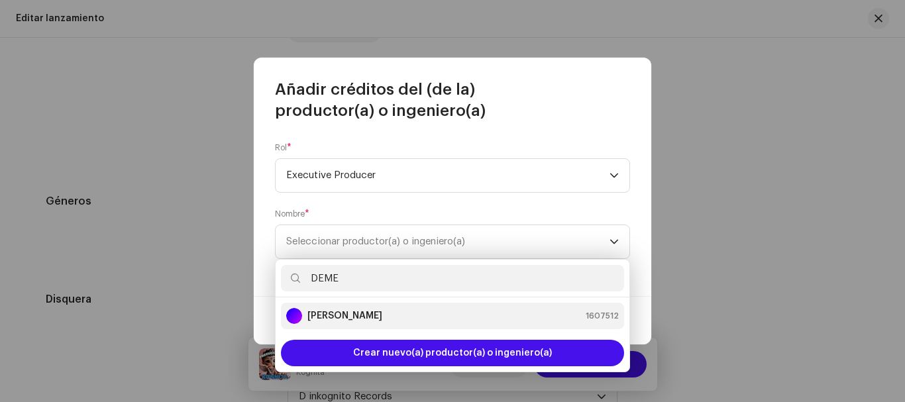
type input "DEME"
click at [376, 316] on strong "[PERSON_NAME]" at bounding box center [345, 316] width 75 height 13
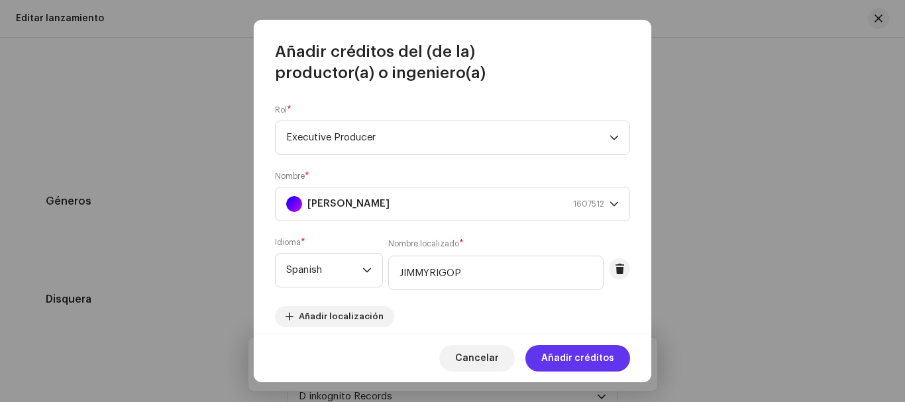
click at [570, 356] on span "Añadir créditos" at bounding box center [577, 358] width 73 height 27
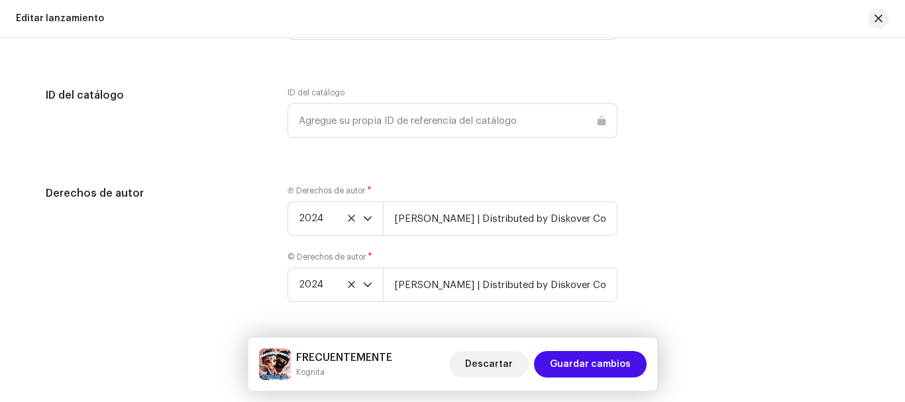
scroll to position [2206, 0]
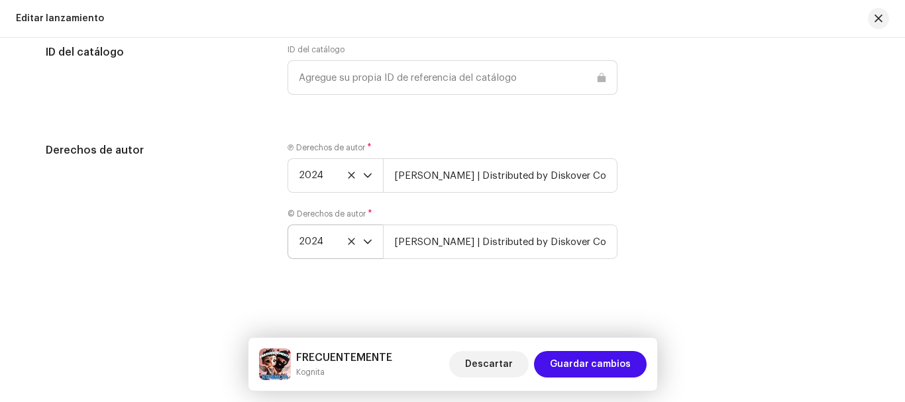
click at [365, 244] on icon "dropdown trigger" at bounding box center [368, 242] width 8 height 5
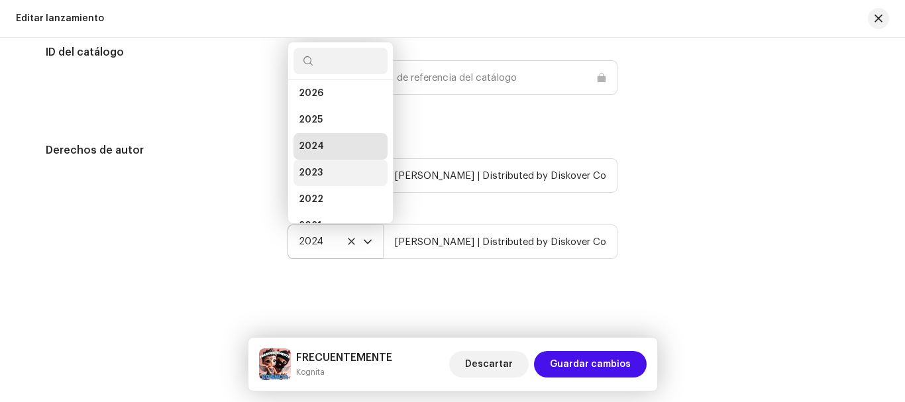
scroll to position [21, 0]
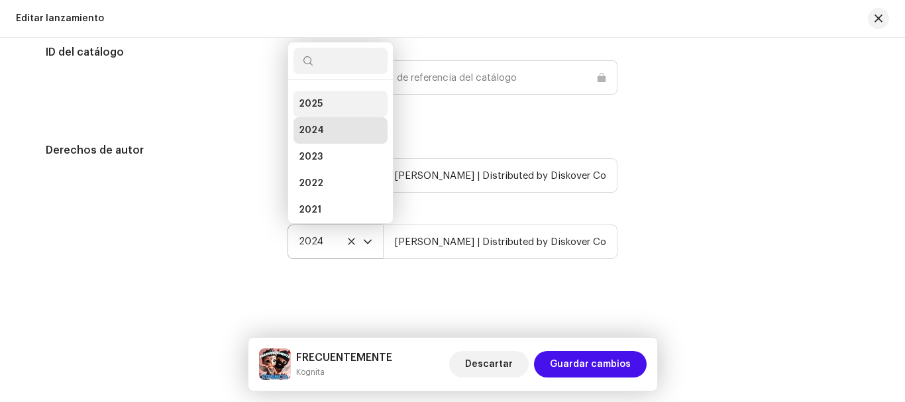
click at [339, 101] on li "2025" at bounding box center [341, 104] width 94 height 27
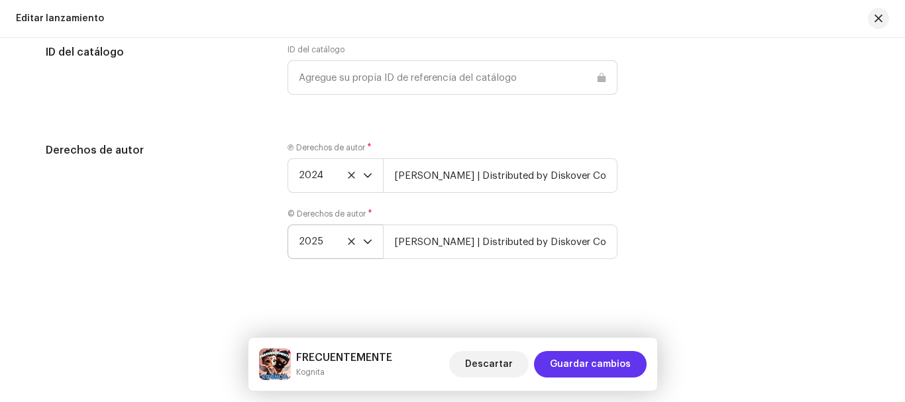
click at [590, 363] on span "Guardar cambios" at bounding box center [590, 364] width 81 height 27
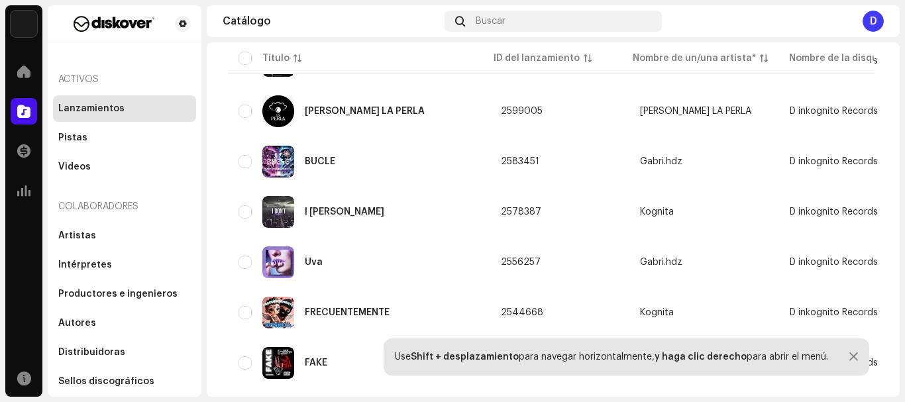
scroll to position [1498, 0]
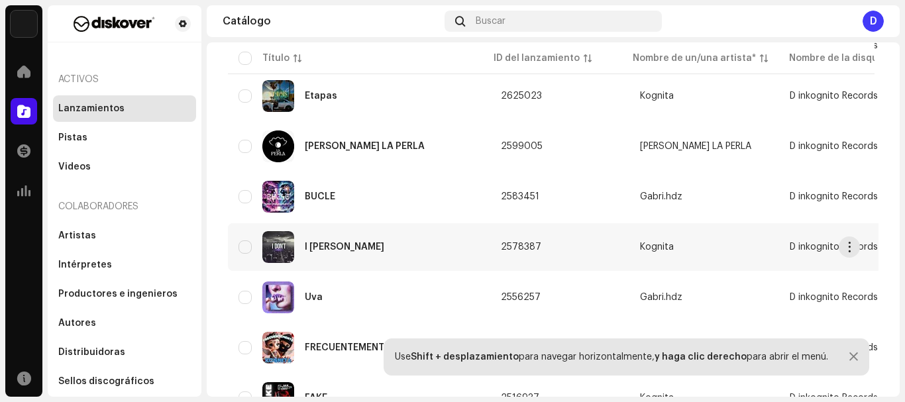
click at [328, 246] on div "I [PERSON_NAME]" at bounding box center [345, 247] width 80 height 9
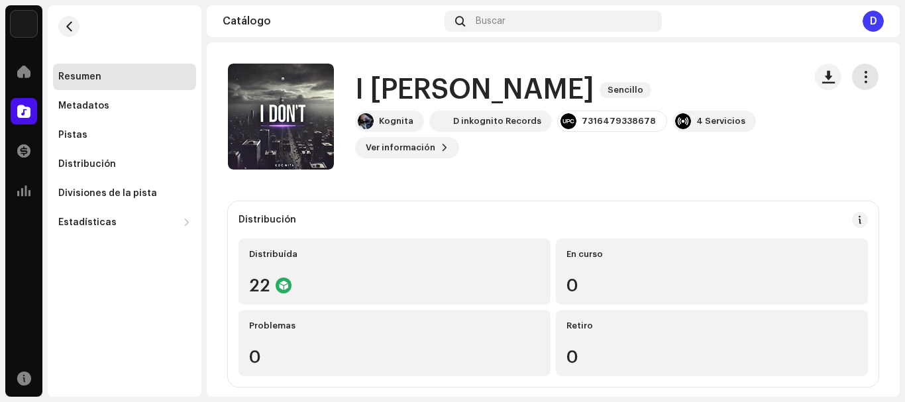
click at [860, 74] on span "button" at bounding box center [866, 77] width 13 height 11
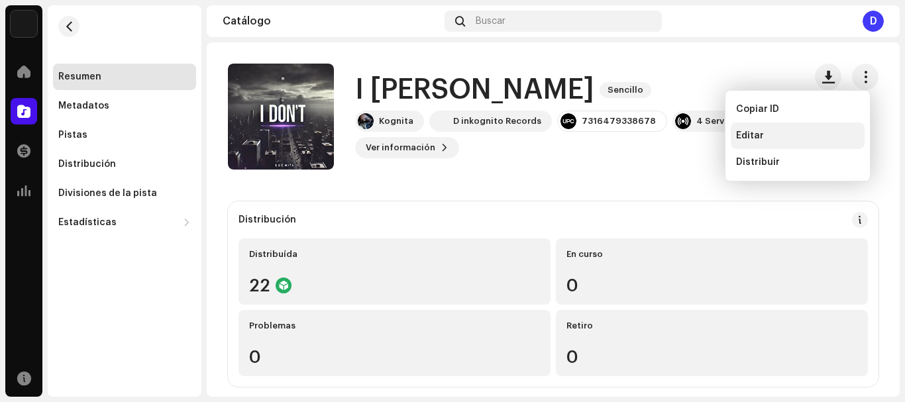
click at [802, 135] on div "Editar" at bounding box center [797, 136] width 123 height 11
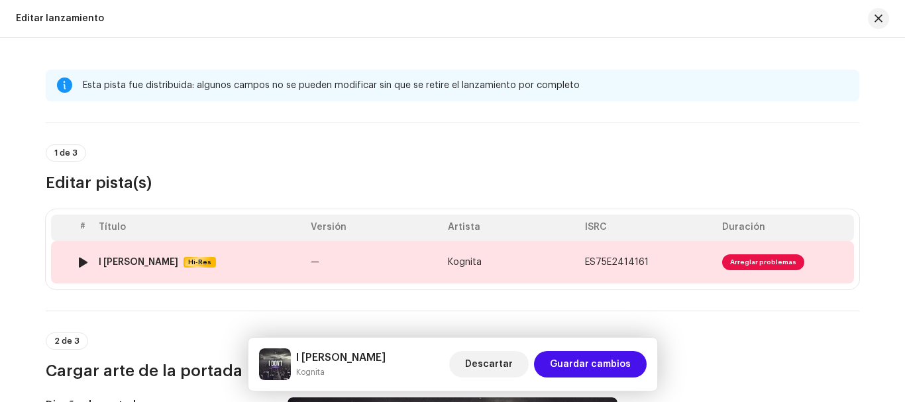
click at [746, 258] on span "Arreglar problemas" at bounding box center [763, 263] width 82 height 16
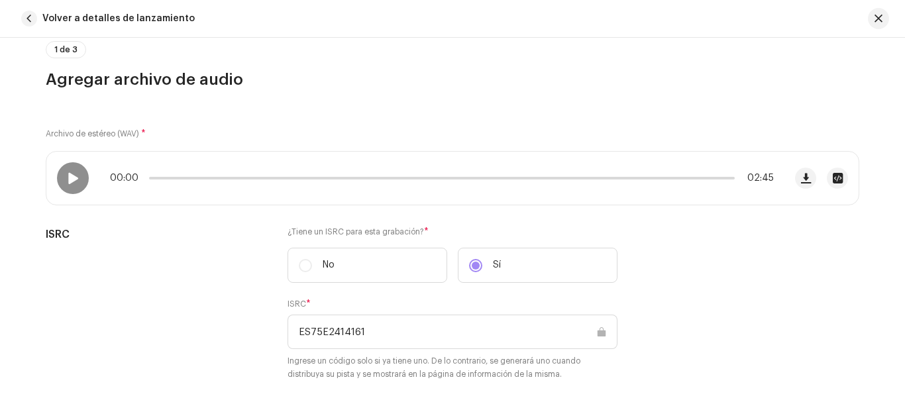
scroll to position [49, 0]
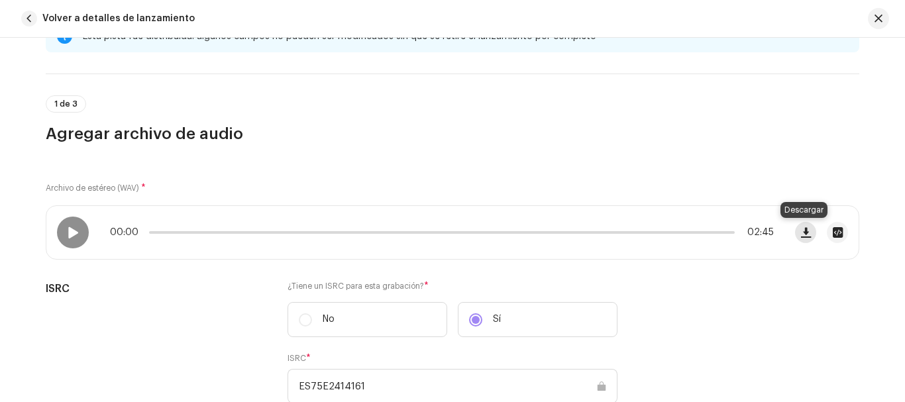
click at [801, 231] on span "button" at bounding box center [806, 232] width 10 height 11
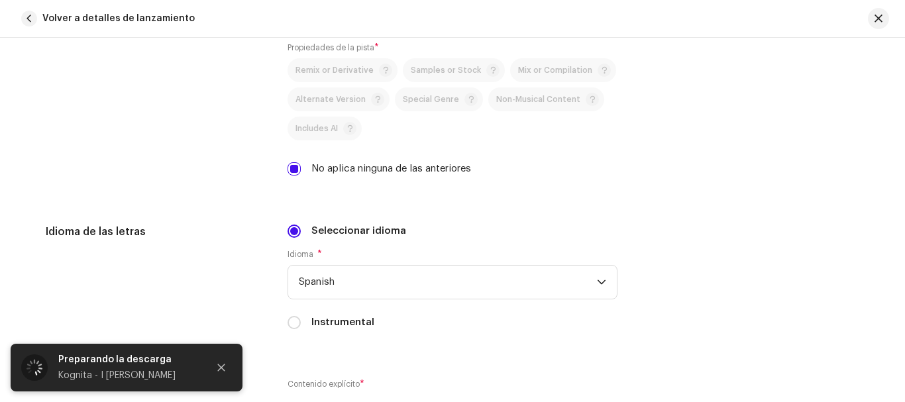
scroll to position [2041, 0]
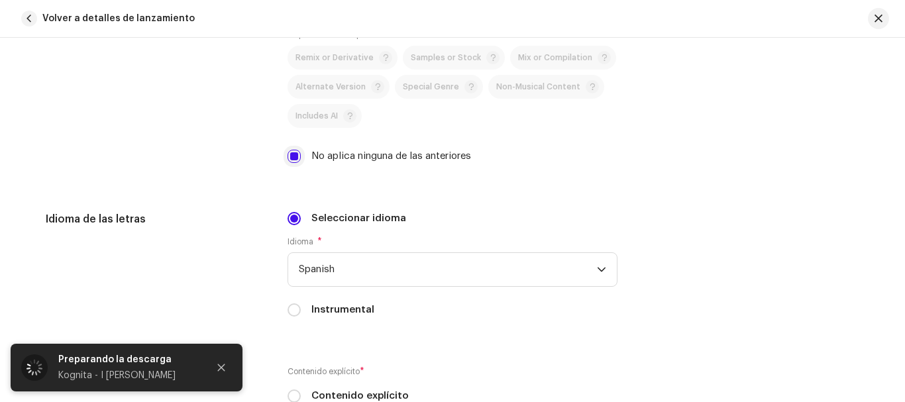
click at [292, 155] on input "No aplica ninguna de las anteriores" at bounding box center [294, 156] width 13 height 13
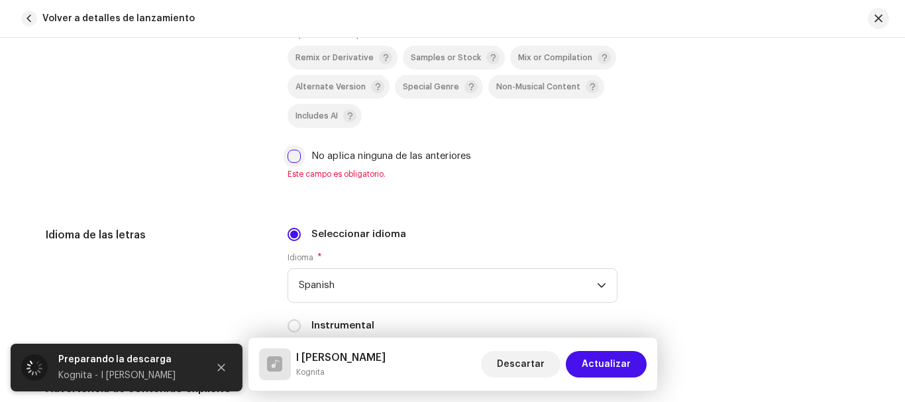
click at [292, 155] on input "No aplica ninguna de las anteriores" at bounding box center [294, 156] width 13 height 13
checkbox input "true"
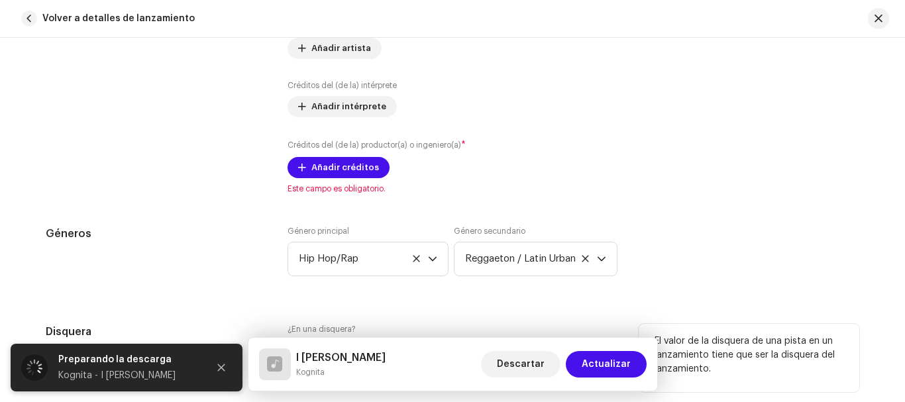
scroll to position [1000, 0]
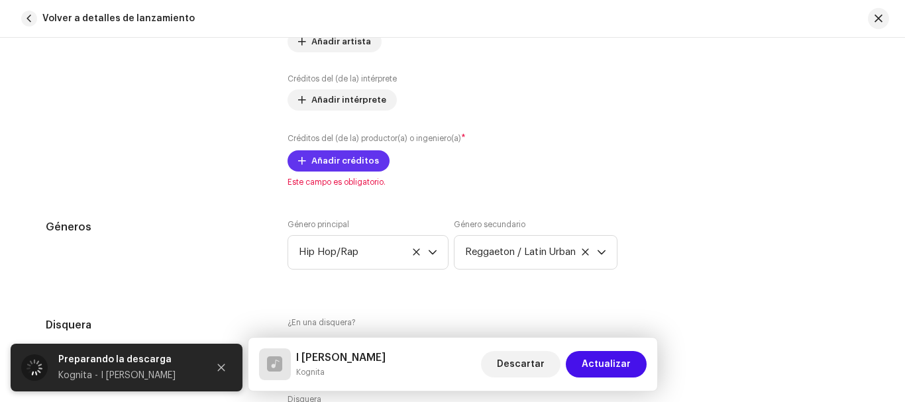
click at [312, 156] on span "Añadir créditos" at bounding box center [346, 161] width 68 height 27
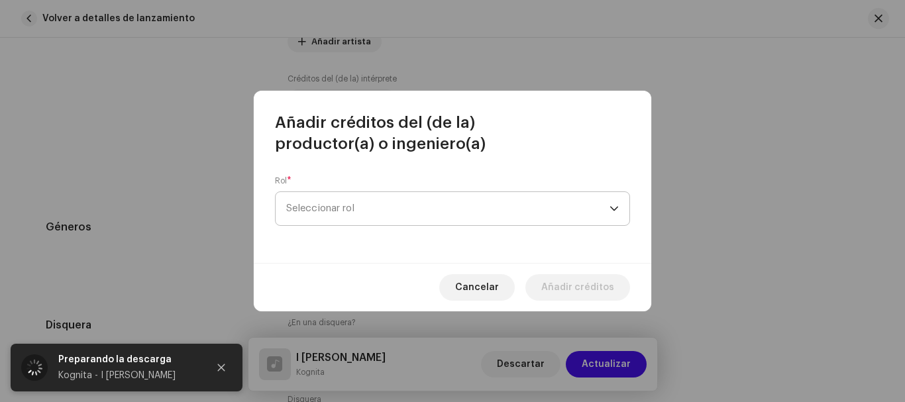
click at [403, 207] on span "Seleccionar rol" at bounding box center [447, 208] width 323 height 33
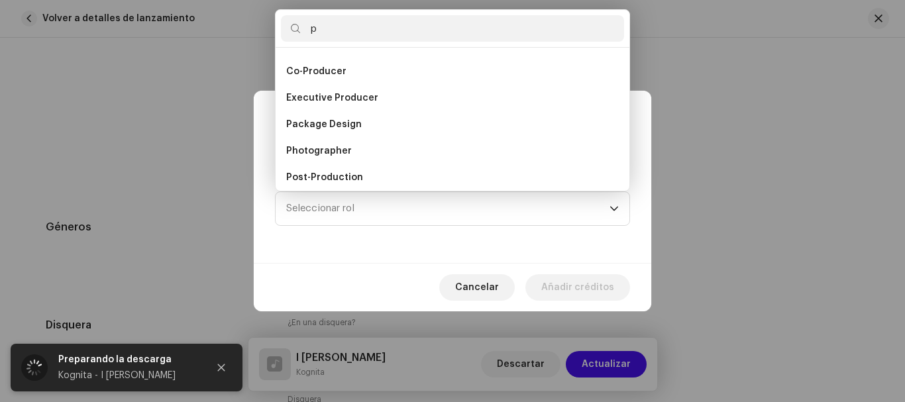
scroll to position [0, 0]
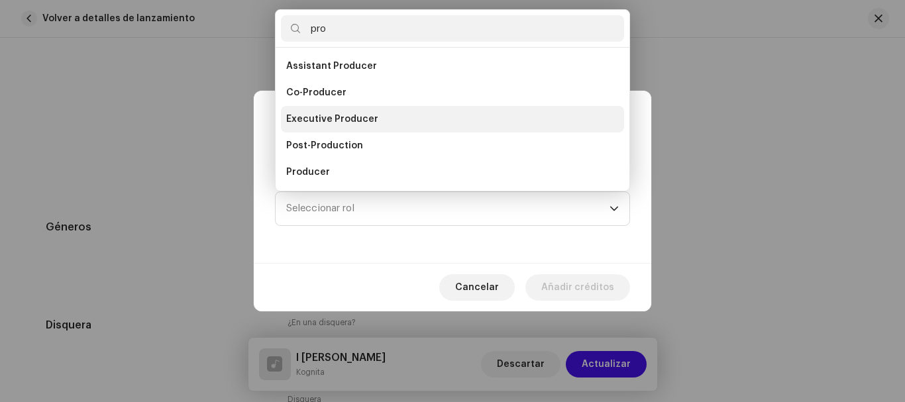
type input "pro"
click at [402, 119] on li "Executive Producer" at bounding box center [452, 119] width 343 height 27
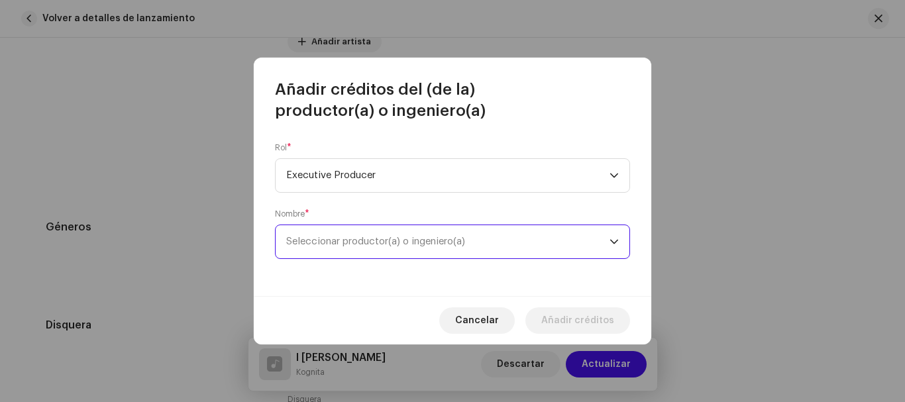
click at [431, 241] on span "Seleccionar productor(a) o ingeniero(a)" at bounding box center [375, 242] width 179 height 10
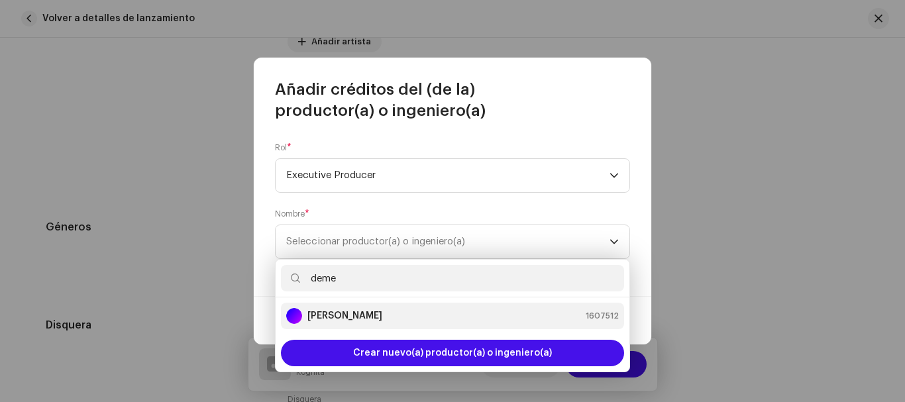
type input "deme"
click at [382, 310] on strong "[PERSON_NAME]" at bounding box center [345, 316] width 75 height 13
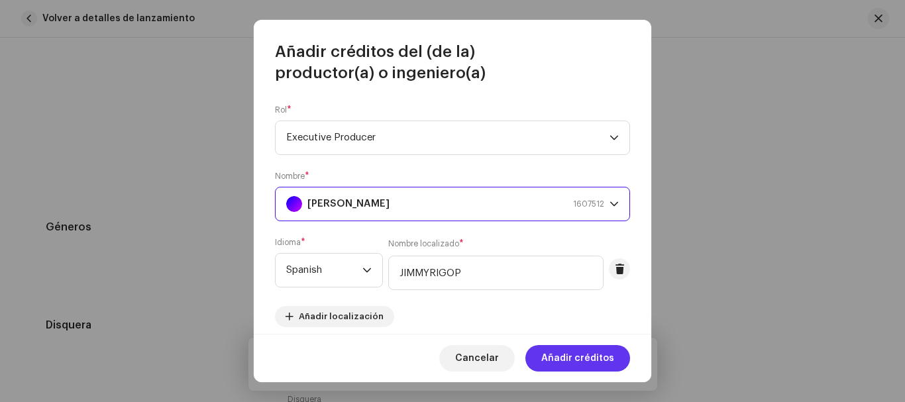
click at [574, 353] on span "Añadir créditos" at bounding box center [577, 358] width 73 height 27
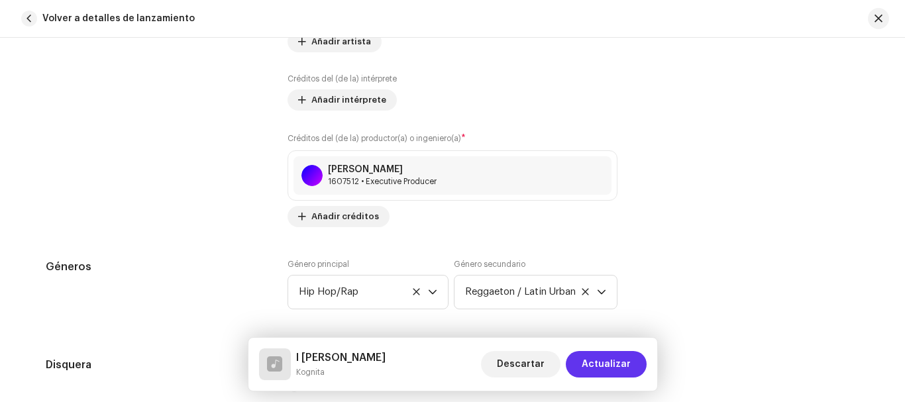
click at [607, 361] on span "Actualizar" at bounding box center [606, 364] width 49 height 27
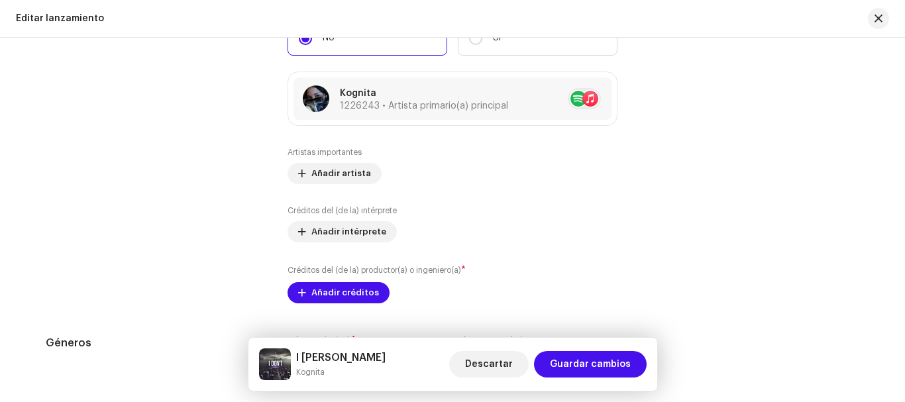
scroll to position [1400, 0]
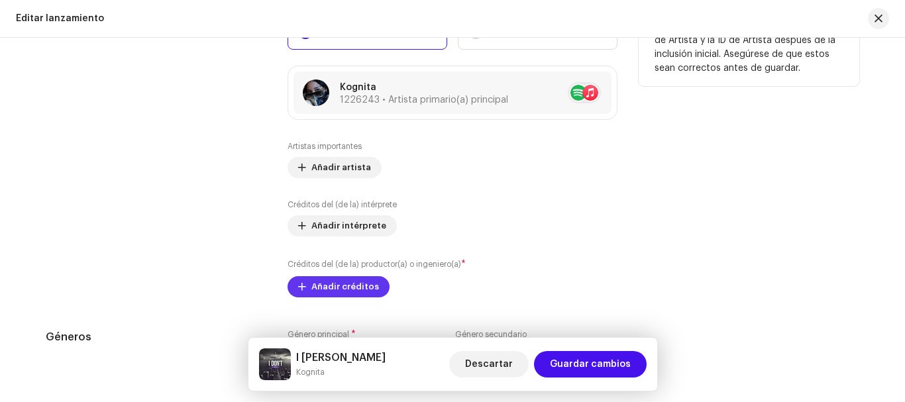
click at [329, 279] on span "Añadir créditos" at bounding box center [346, 287] width 68 height 27
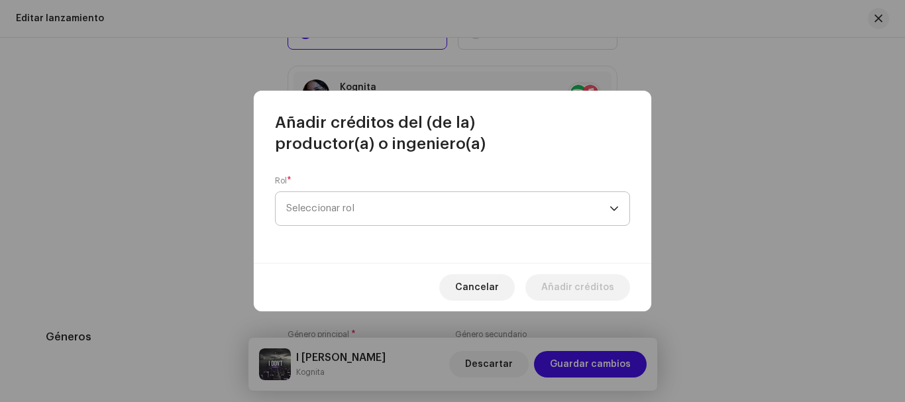
click at [366, 204] on span "Seleccionar rol" at bounding box center [447, 208] width 323 height 33
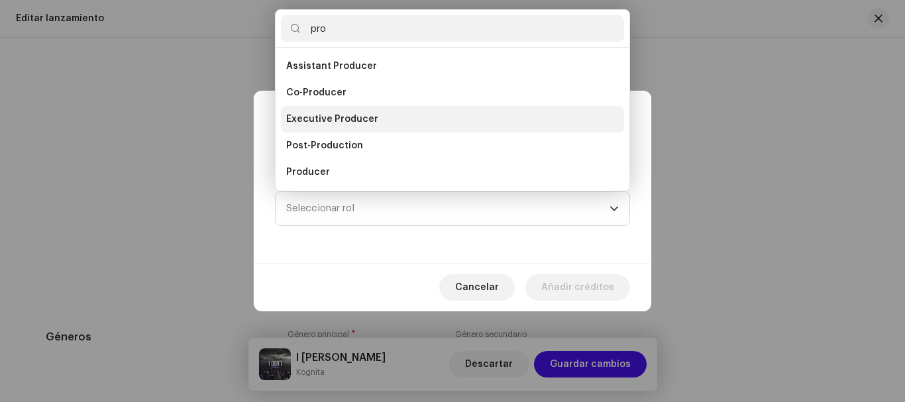
type input "pro"
click at [349, 115] on span "Executive Producer" at bounding box center [332, 119] width 92 height 13
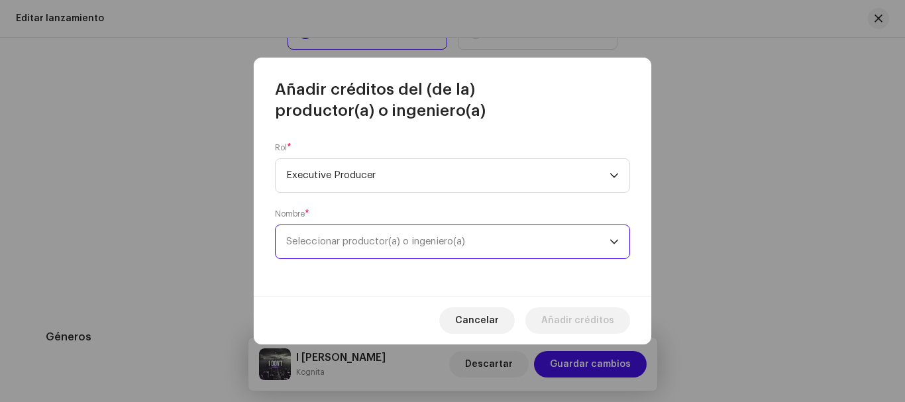
click at [377, 245] on span "Seleccionar productor(a) o ingeniero(a)" at bounding box center [375, 242] width 179 height 10
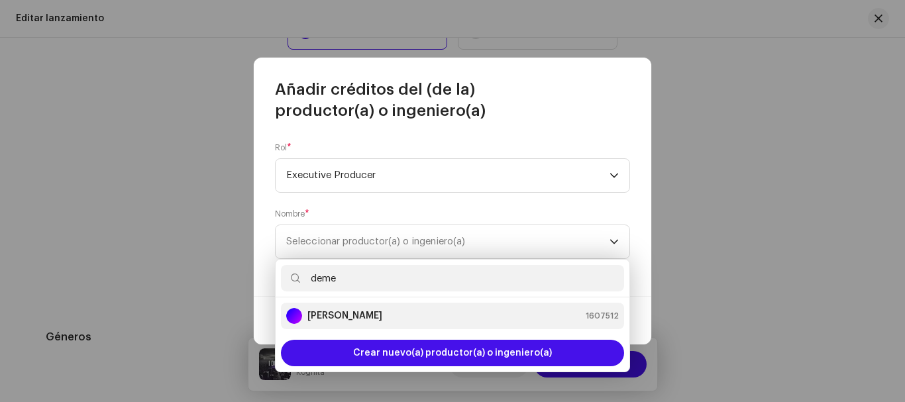
type input "deme"
click at [351, 317] on strong "[PERSON_NAME]" at bounding box center [345, 316] width 75 height 13
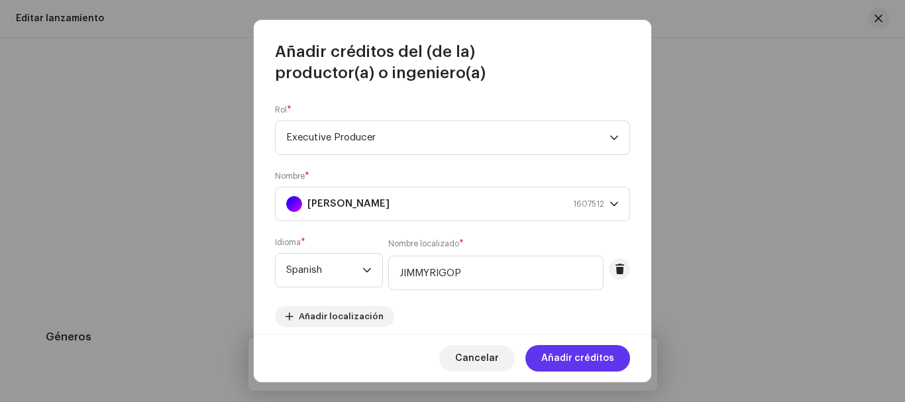
click at [574, 360] on span "Añadir créditos" at bounding box center [577, 358] width 73 height 27
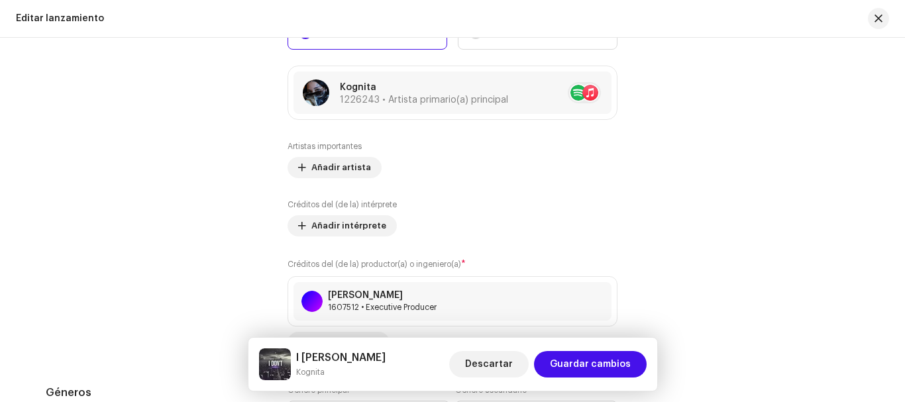
click at [574, 360] on span "Guardar cambios" at bounding box center [590, 364] width 81 height 27
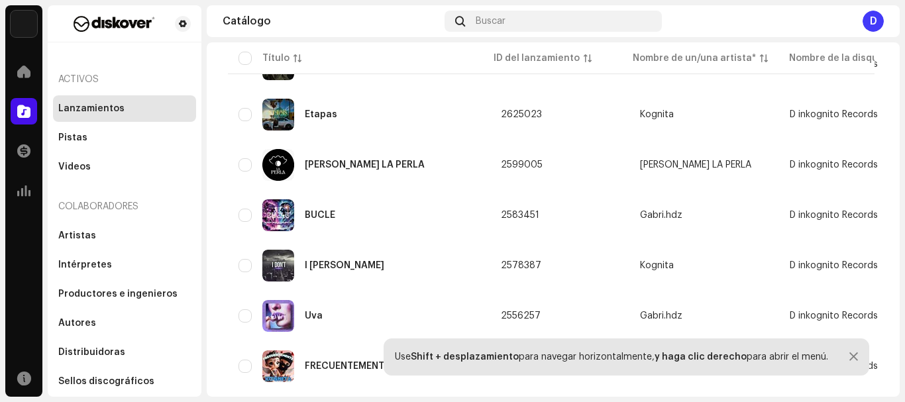
scroll to position [1476, 0]
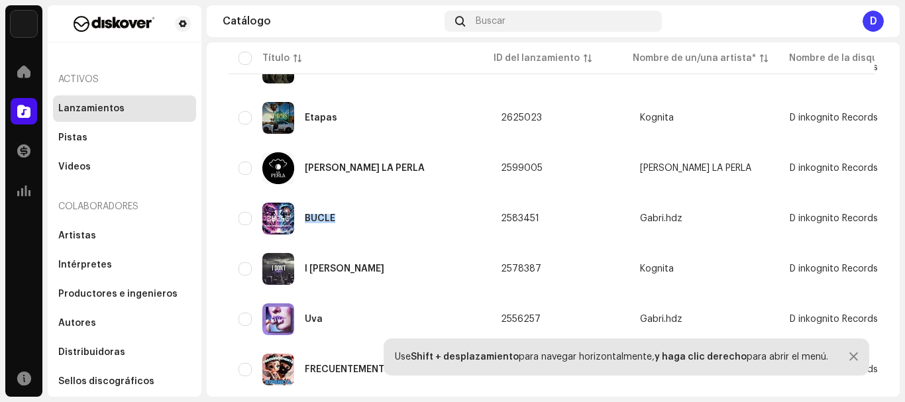
click at [329, 225] on div "BUCLE" at bounding box center [359, 219] width 241 height 32
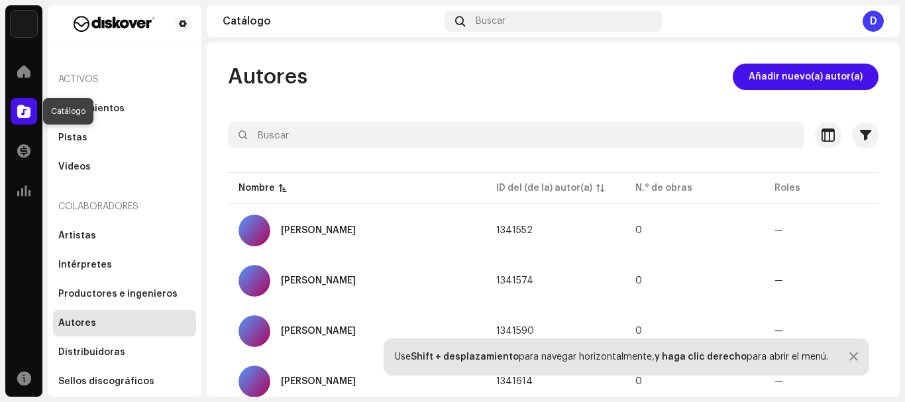
click at [20, 109] on span at bounding box center [23, 111] width 13 height 11
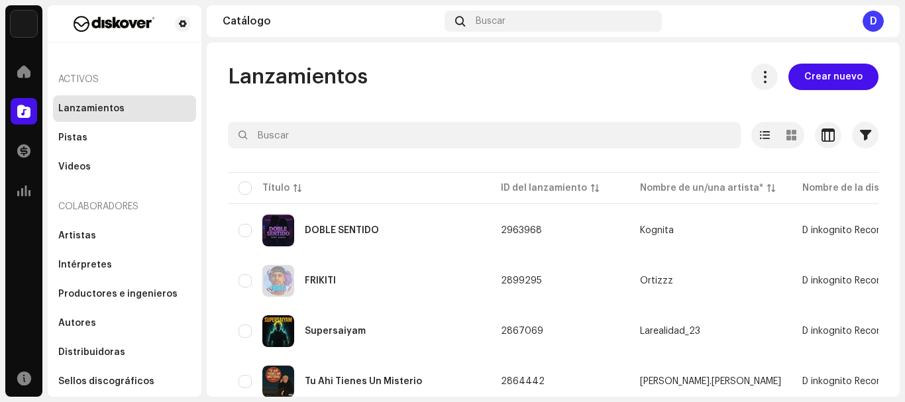
click at [113, 106] on div "Lanzamientos" at bounding box center [91, 108] width 66 height 11
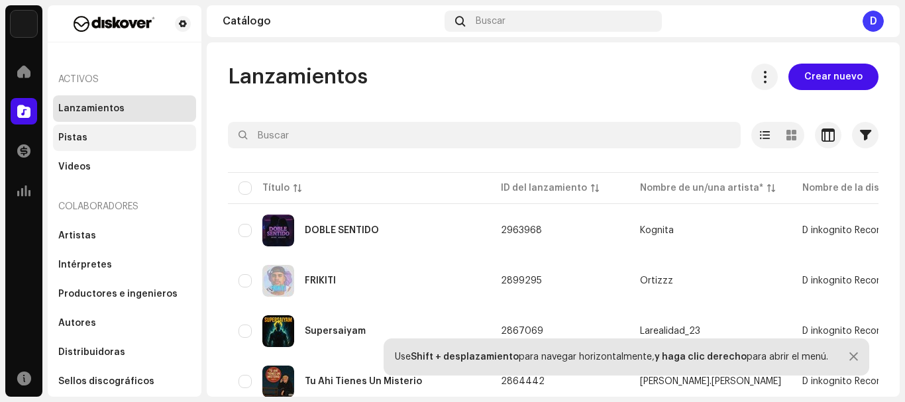
click at [80, 135] on div "Pistas" at bounding box center [72, 138] width 29 height 11
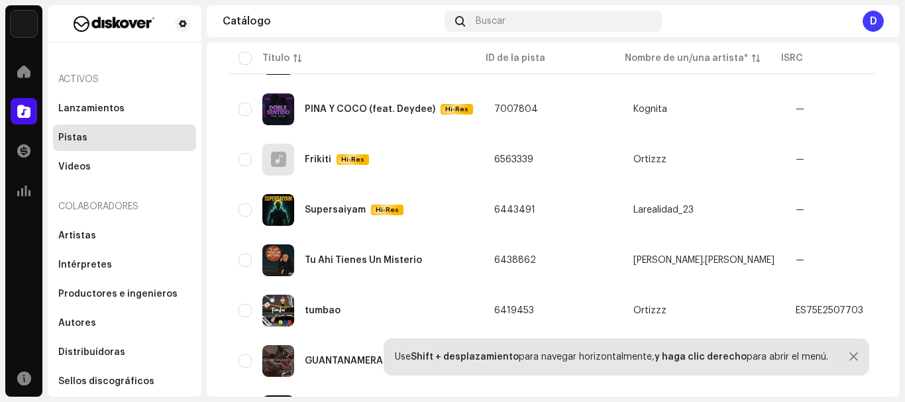
scroll to position [373, 0]
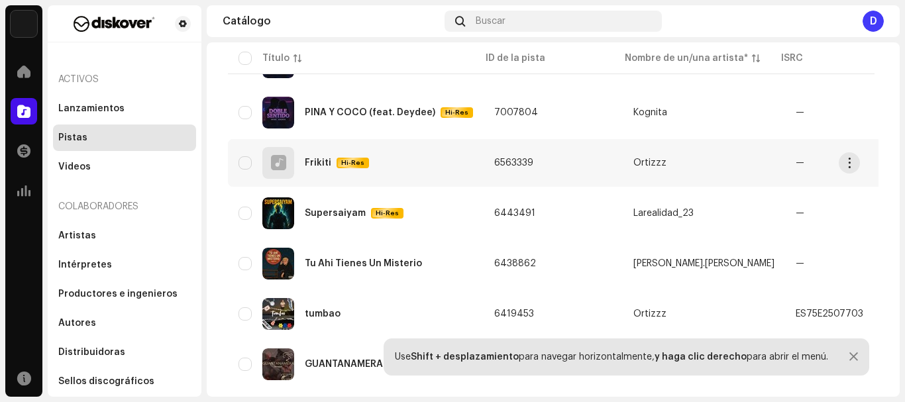
click at [316, 159] on div "Frikiti" at bounding box center [318, 162] width 27 height 9
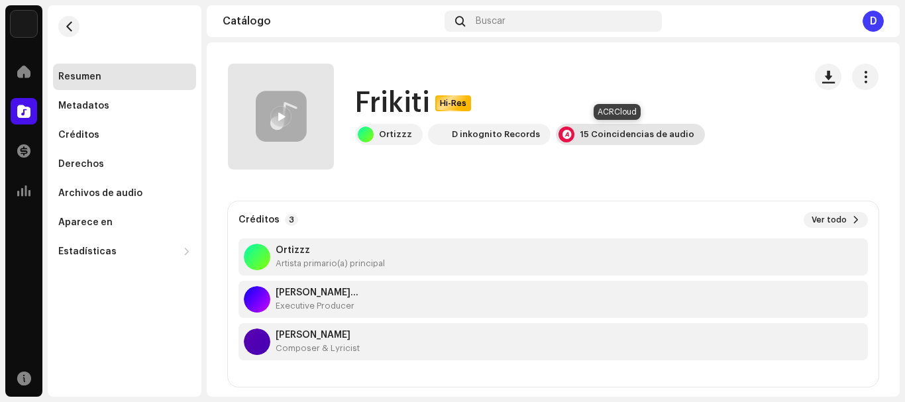
click at [597, 128] on div "15 Coincidencias de audio" at bounding box center [630, 134] width 149 height 21
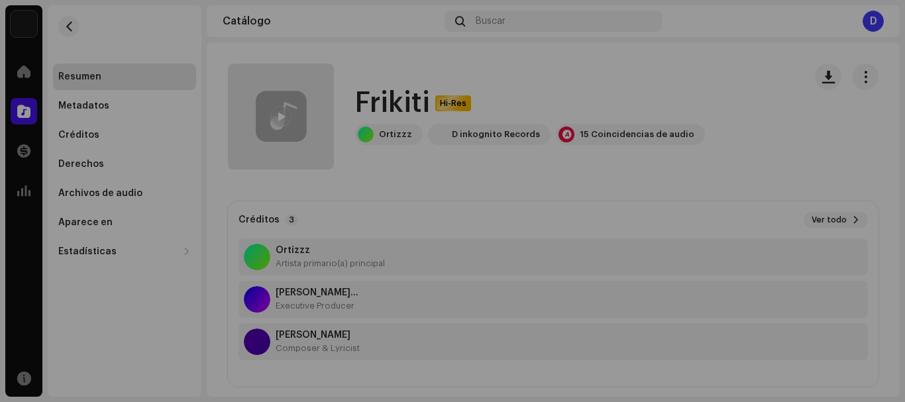
click at [691, 92] on div "Reconocimiento de audio por Remezclas o muestras 15 Partes habladas ! Todos los…" at bounding box center [452, 201] width 905 height 402
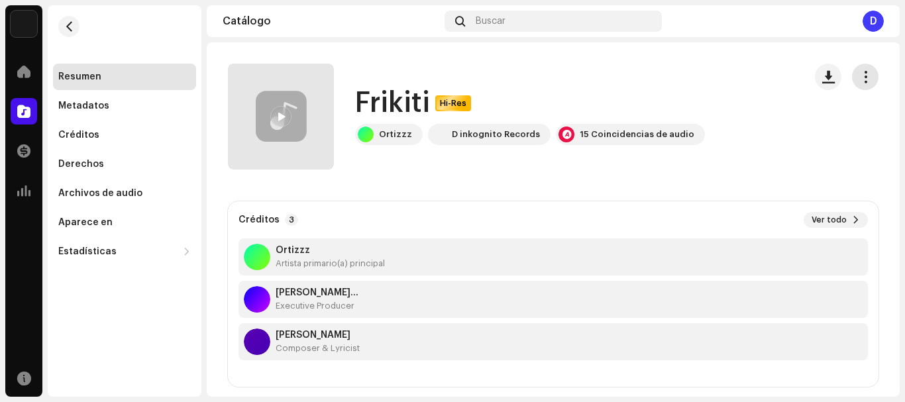
click at [860, 76] on span "button" at bounding box center [866, 77] width 13 height 11
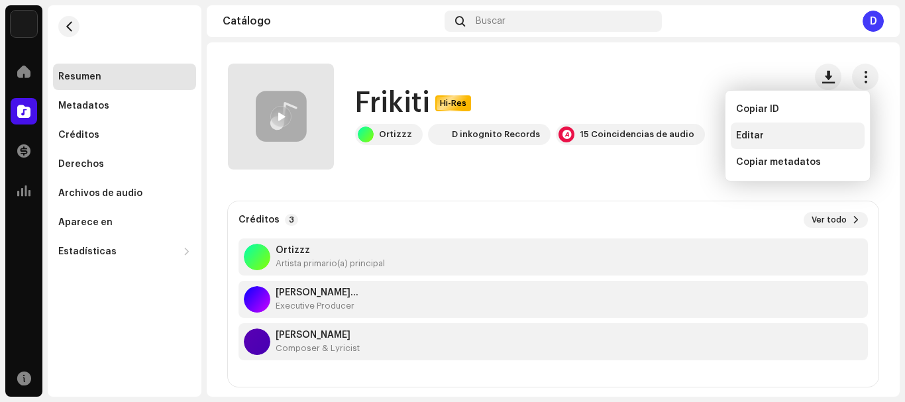
click at [787, 131] on div "Editar" at bounding box center [797, 136] width 123 height 11
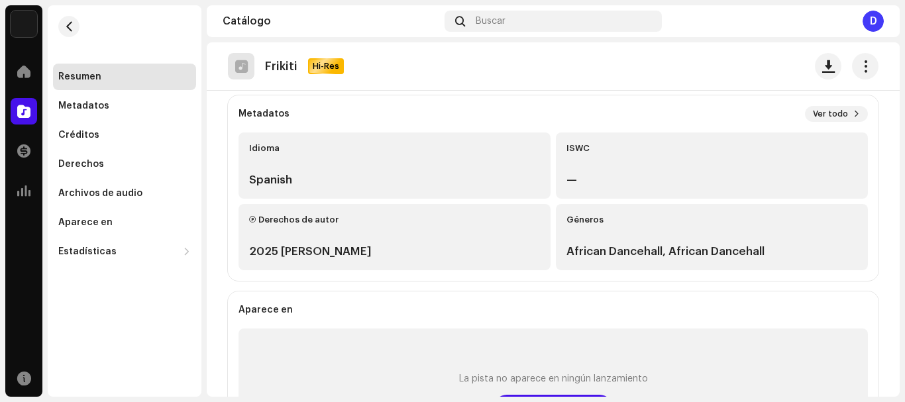
scroll to position [301, 0]
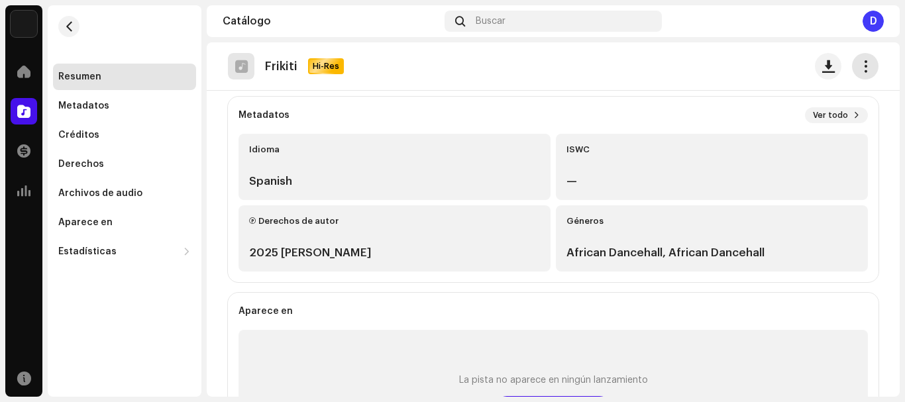
click at [863, 64] on span "button" at bounding box center [866, 66] width 13 height 11
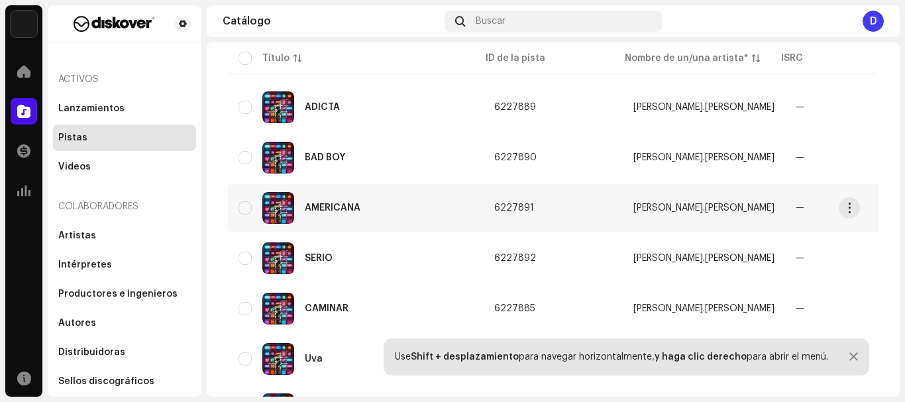
scroll to position [780, 0]
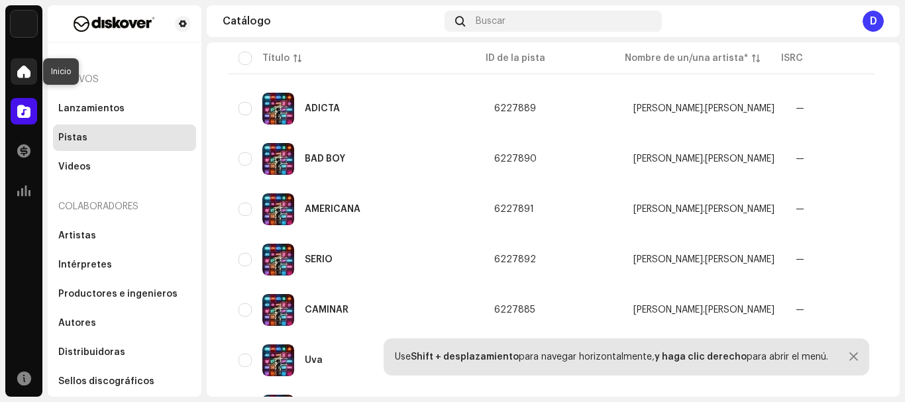
click at [20, 70] on span at bounding box center [23, 71] width 13 height 11
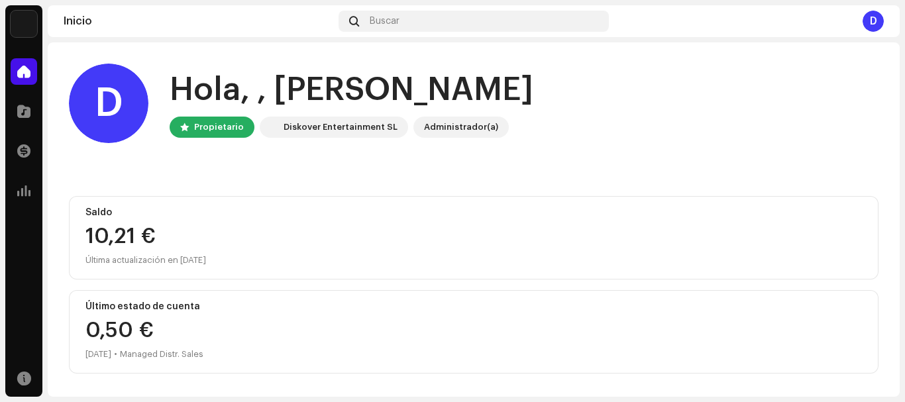
click at [21, 15] on img at bounding box center [24, 24] width 27 height 27
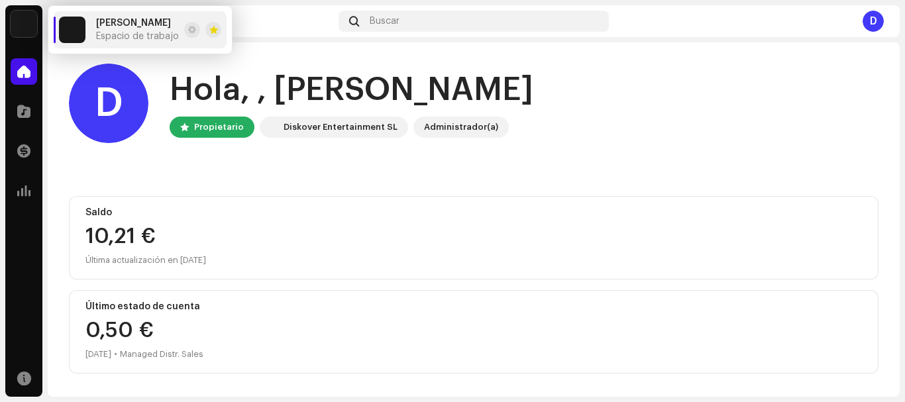
click at [139, 27] on span "[PERSON_NAME]" at bounding box center [133, 23] width 75 height 11
click at [196, 27] on span at bounding box center [192, 30] width 8 height 11
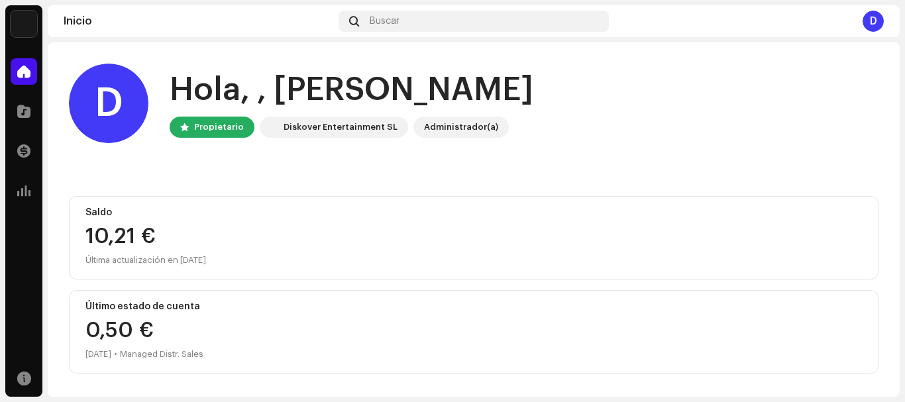
scroll to position [1, 0]
click at [21, 19] on img at bounding box center [24, 24] width 27 height 27
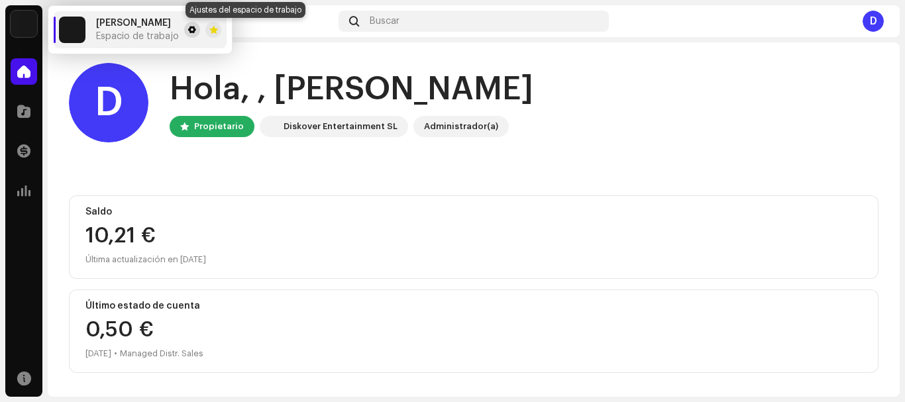
click at [196, 30] on span at bounding box center [192, 30] width 8 height 11
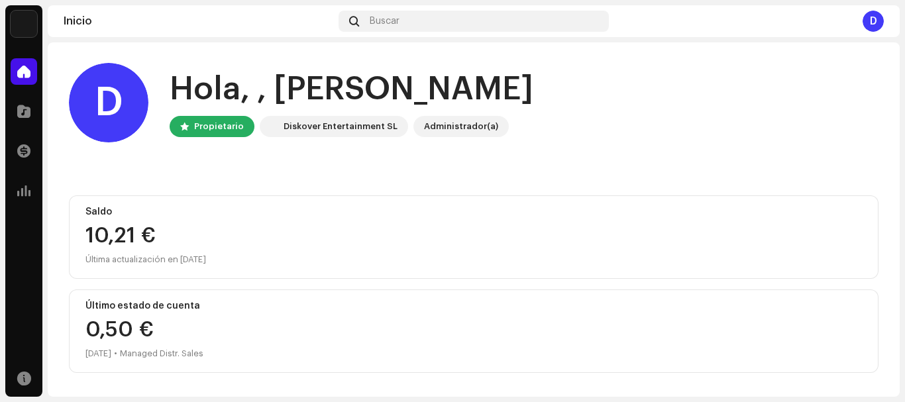
click at [27, 25] on img at bounding box center [24, 24] width 27 height 27
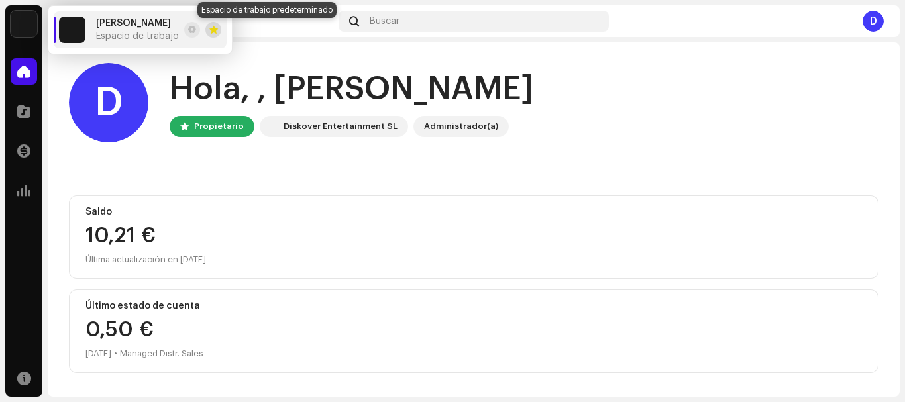
click at [218, 30] on span at bounding box center [213, 30] width 9 height 11
click at [200, 30] on button at bounding box center [192, 30] width 16 height 16
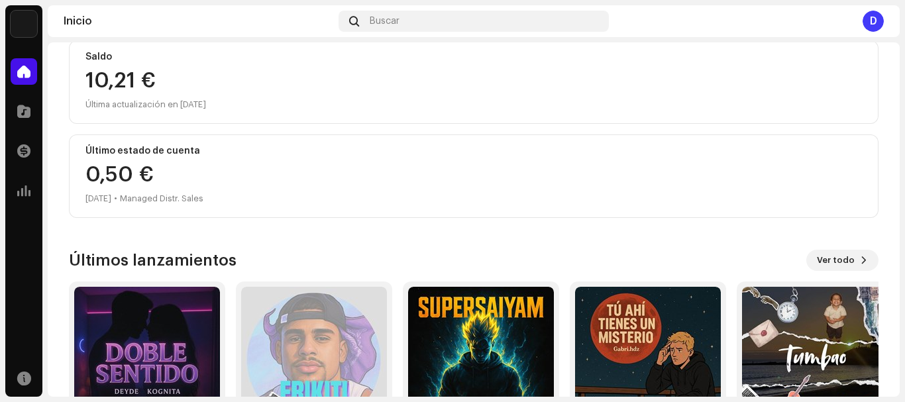
scroll to position [0, 0]
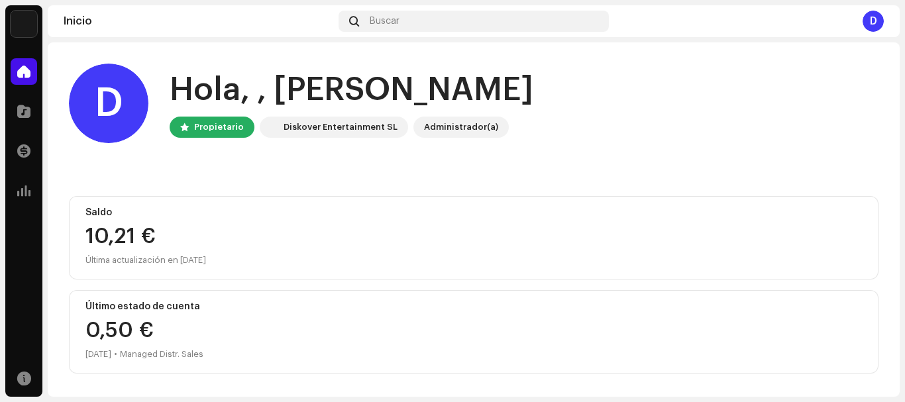
click at [22, 23] on img at bounding box center [24, 24] width 27 height 27
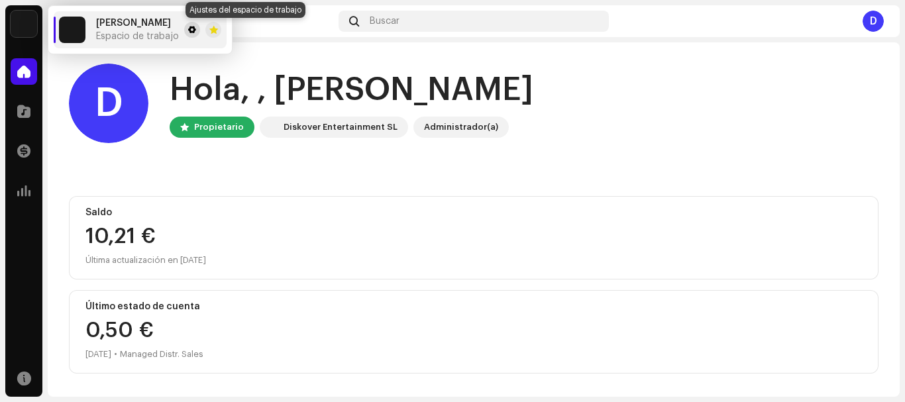
click at [196, 30] on span at bounding box center [192, 30] width 8 height 11
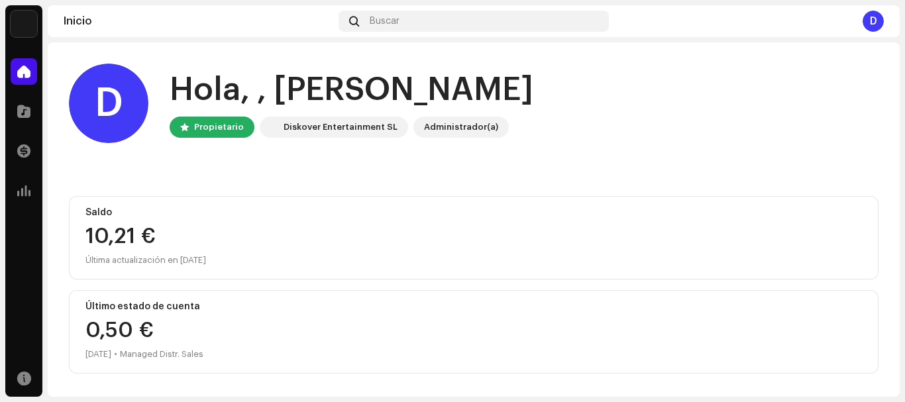
click at [205, 132] on div "Propietario" at bounding box center [219, 127] width 50 height 16
click at [321, 128] on div "Diskover Entertainment SL" at bounding box center [341, 127] width 114 height 16
click at [424, 126] on div "Administrador(a)" at bounding box center [461, 127] width 74 height 16
click at [875, 21] on div "D" at bounding box center [873, 21] width 21 height 21
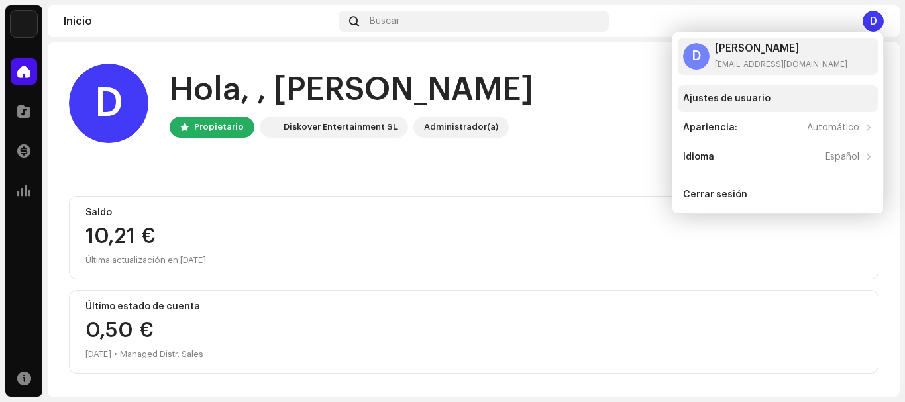
click at [780, 96] on div "Ajustes de usuario" at bounding box center [778, 98] width 190 height 11
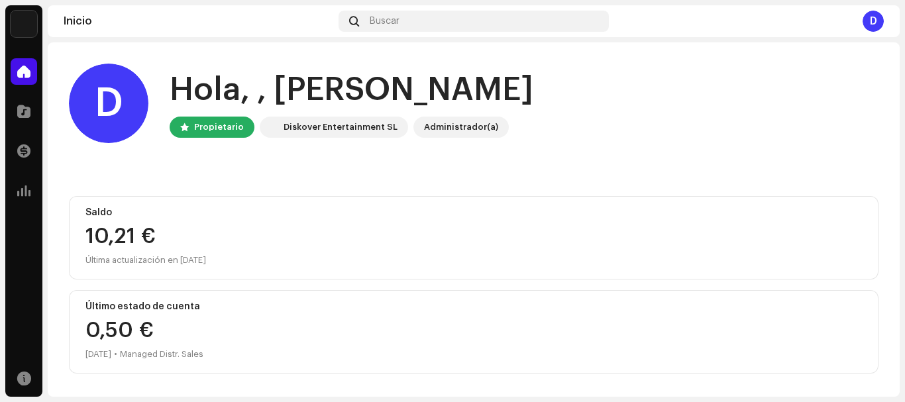
click at [871, 24] on div "D" at bounding box center [873, 21] width 21 height 21
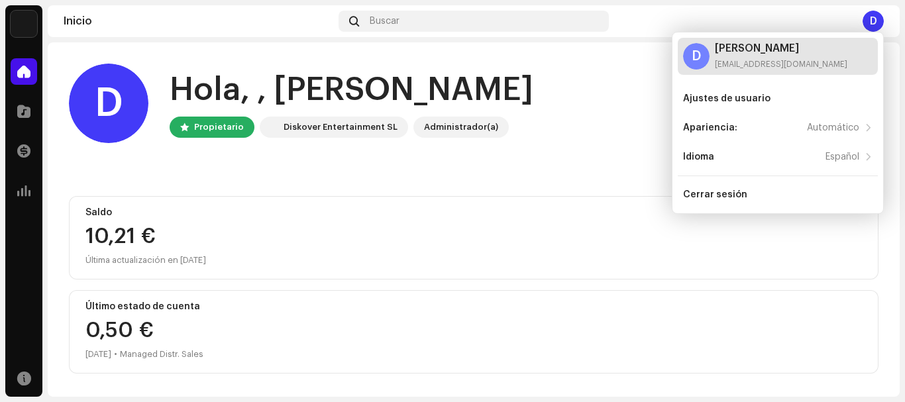
click at [774, 54] on div "Demetrio Rigopoulos kognitaoficial@gmail.com" at bounding box center [781, 56] width 133 height 27
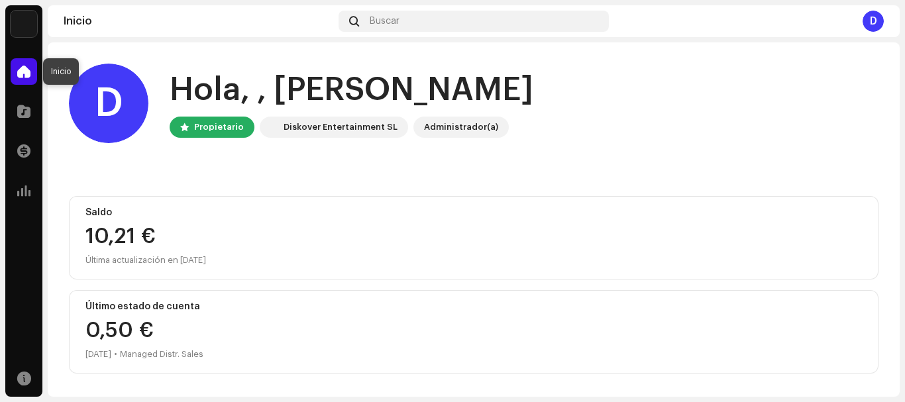
click at [23, 73] on span at bounding box center [23, 71] width 13 height 11
click at [25, 111] on span at bounding box center [23, 111] width 13 height 11
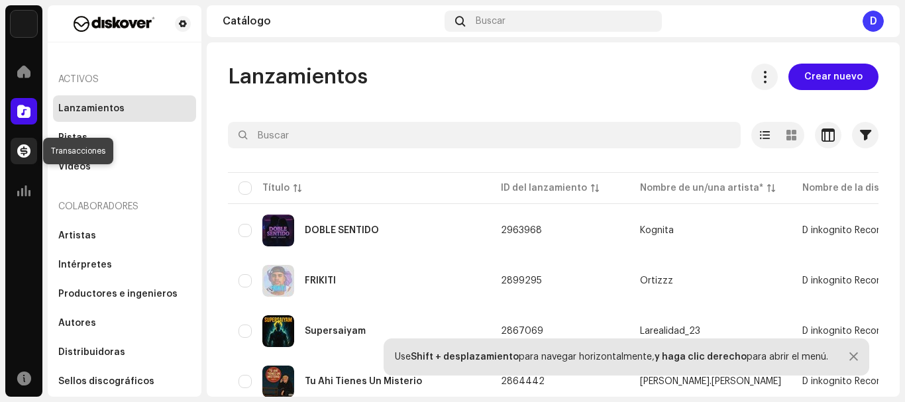
click at [23, 154] on span at bounding box center [23, 151] width 13 height 11
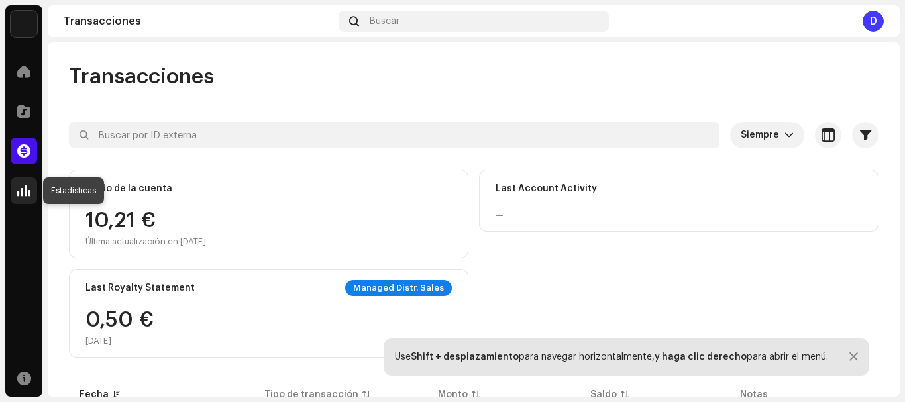
click at [27, 198] on div at bounding box center [24, 191] width 27 height 27
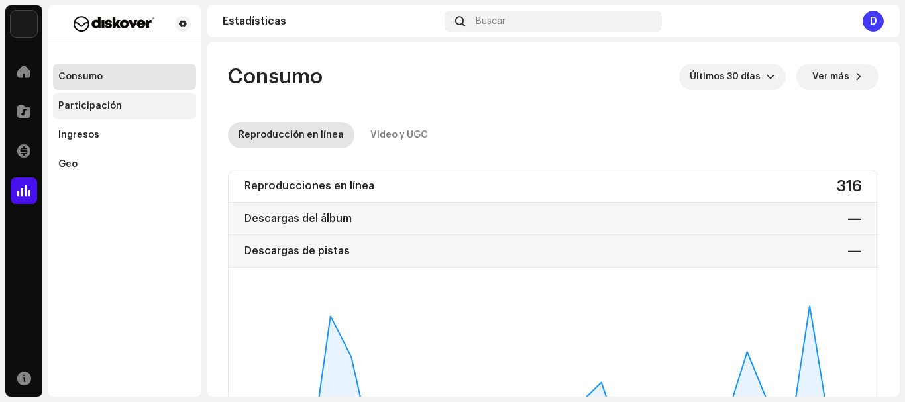
click at [111, 104] on div "Participación" at bounding box center [90, 106] width 64 height 11
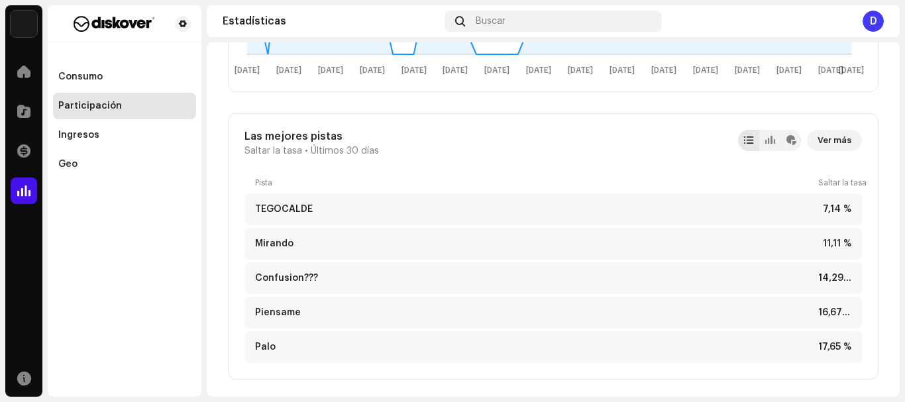
scroll to position [438, 0]
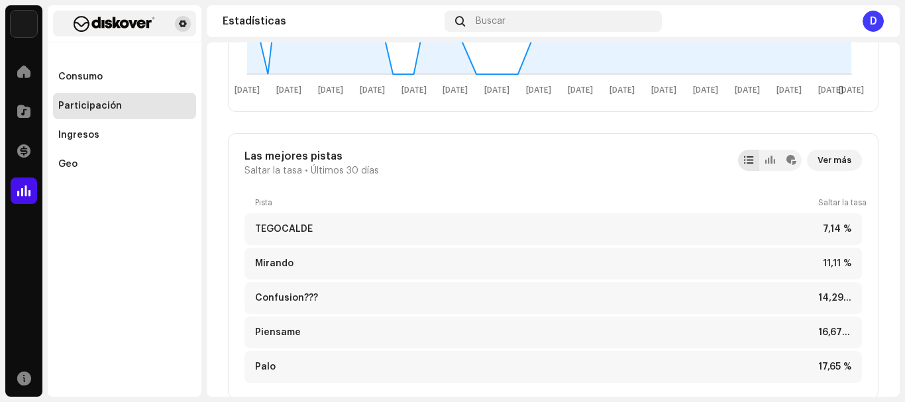
click at [183, 24] on span at bounding box center [183, 24] width 8 height 11
click at [164, 21] on img at bounding box center [113, 24] width 111 height 16
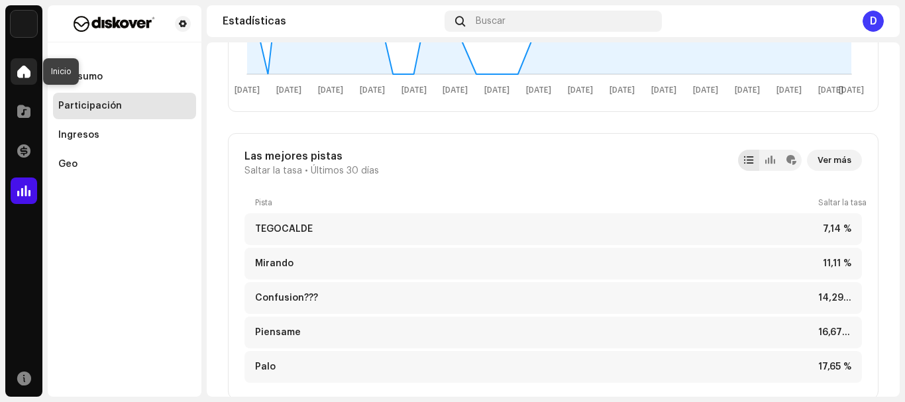
click at [27, 74] on span at bounding box center [23, 71] width 13 height 11
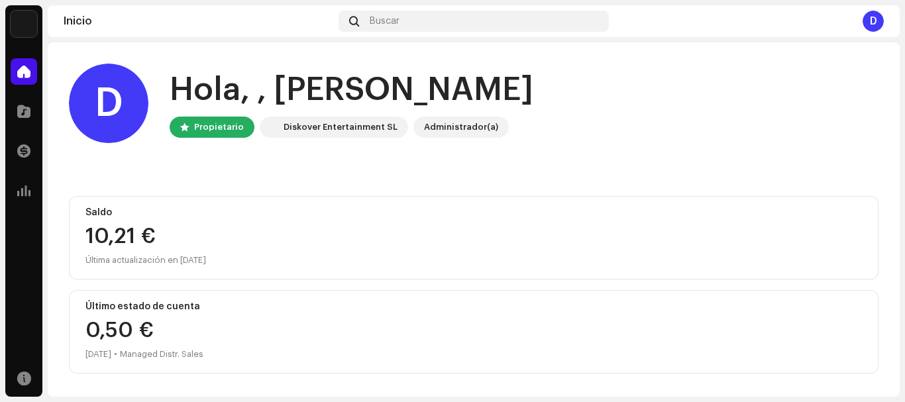
click at [875, 23] on div "D" at bounding box center [873, 21] width 21 height 21
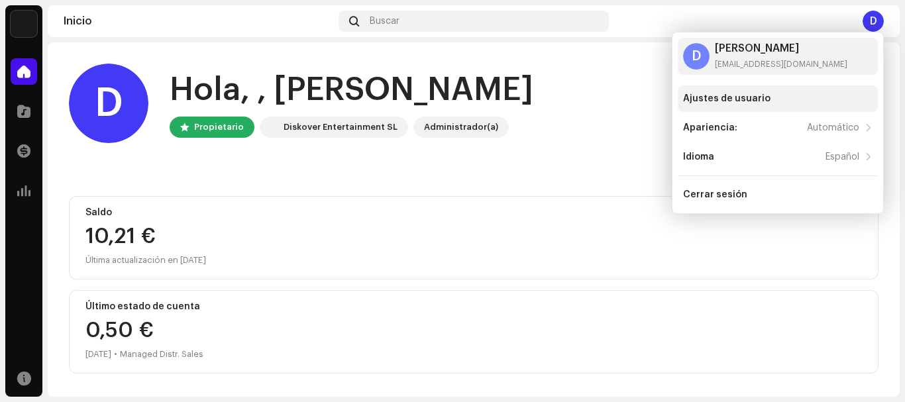
click at [757, 98] on div "Ajustes de usuario" at bounding box center [726, 98] width 87 height 11
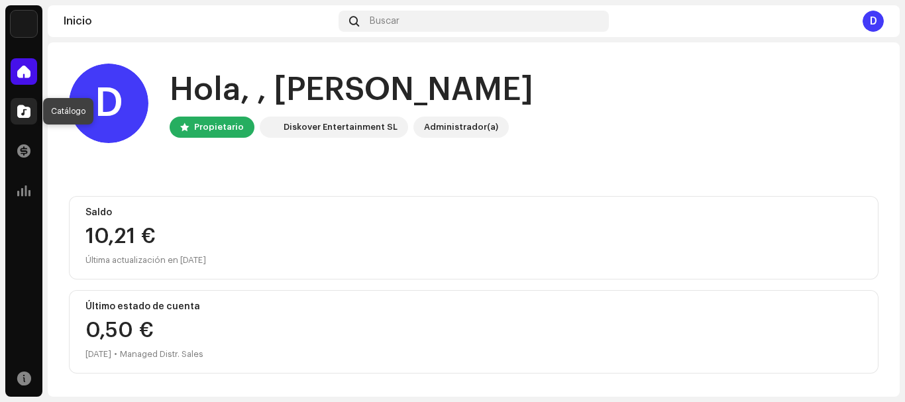
click at [20, 109] on span at bounding box center [23, 111] width 13 height 11
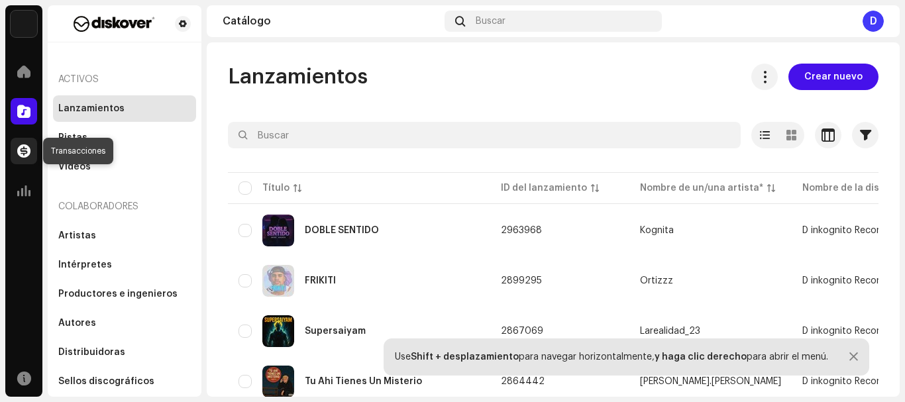
click at [21, 143] on div at bounding box center [24, 151] width 27 height 27
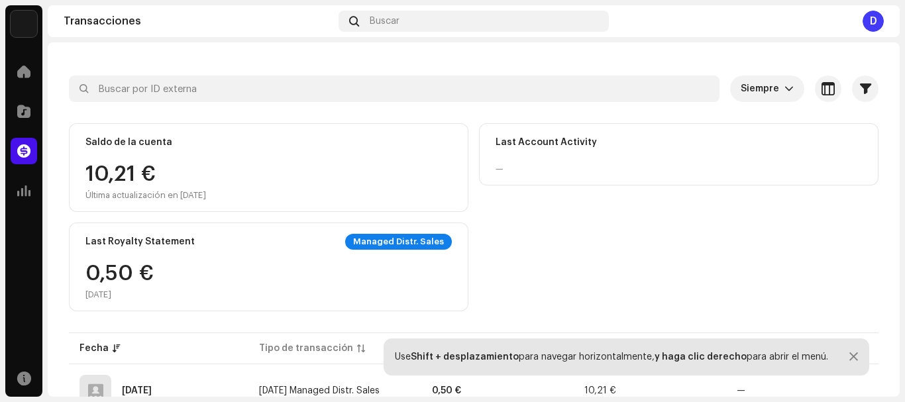
scroll to position [50, 0]
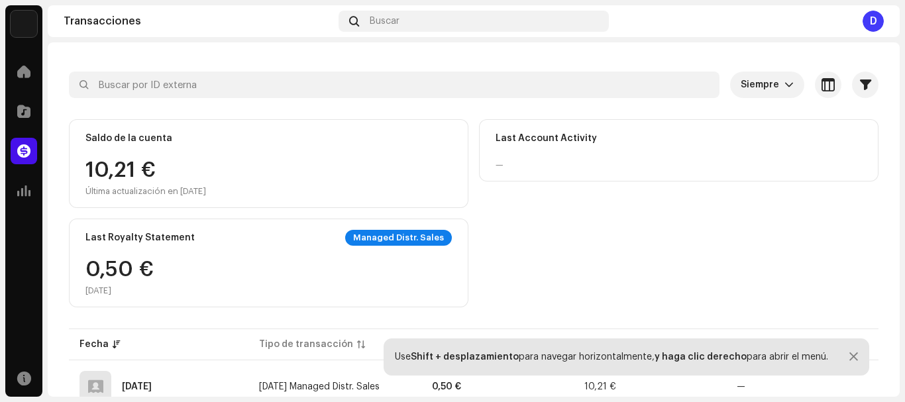
click at [392, 239] on div "Managed Distr. Sales" at bounding box center [398, 238] width 107 height 16
click at [21, 188] on span at bounding box center [23, 191] width 13 height 11
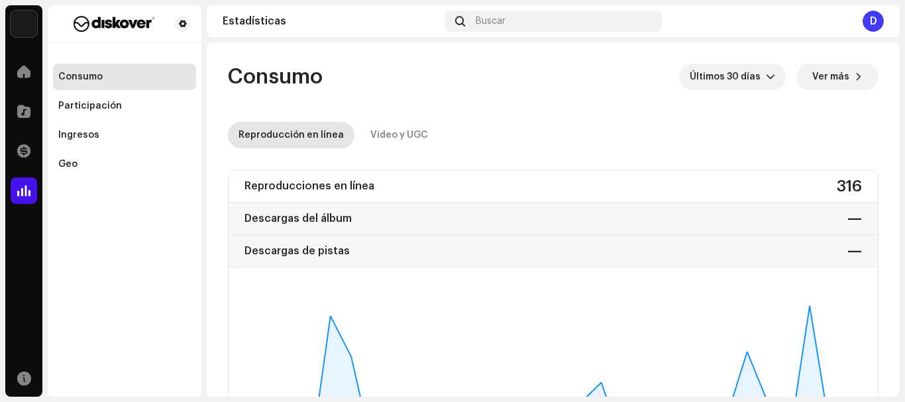
click at [21, 22] on img at bounding box center [24, 24] width 27 height 27
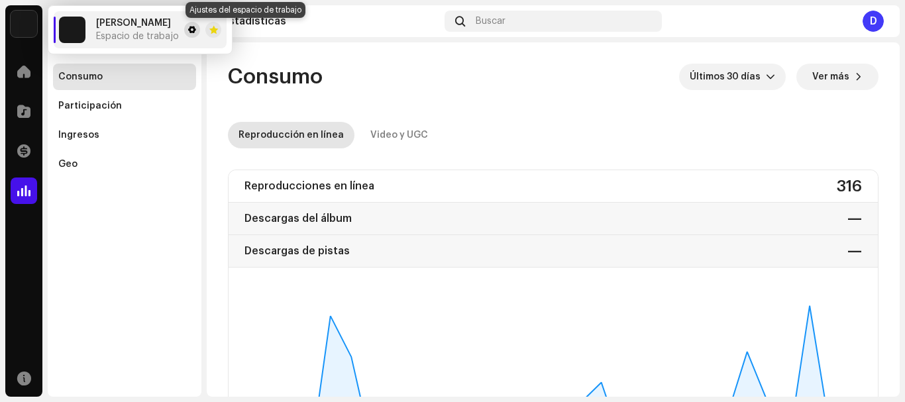
click at [200, 29] on button at bounding box center [192, 30] width 16 height 16
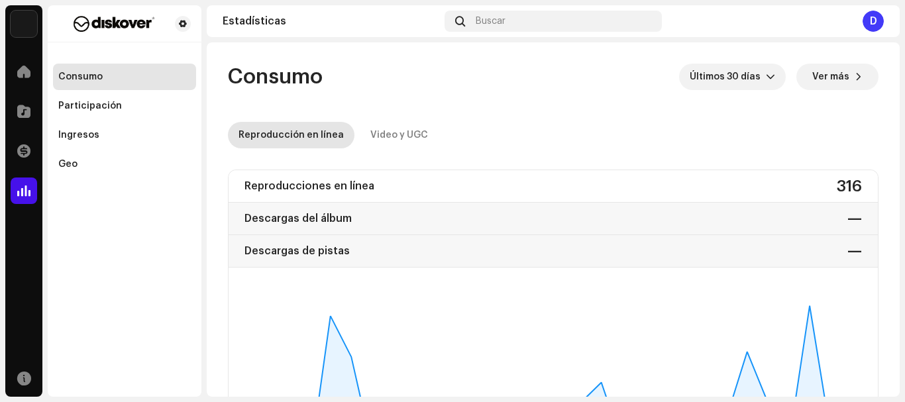
click at [872, 26] on div "D" at bounding box center [873, 21] width 21 height 21
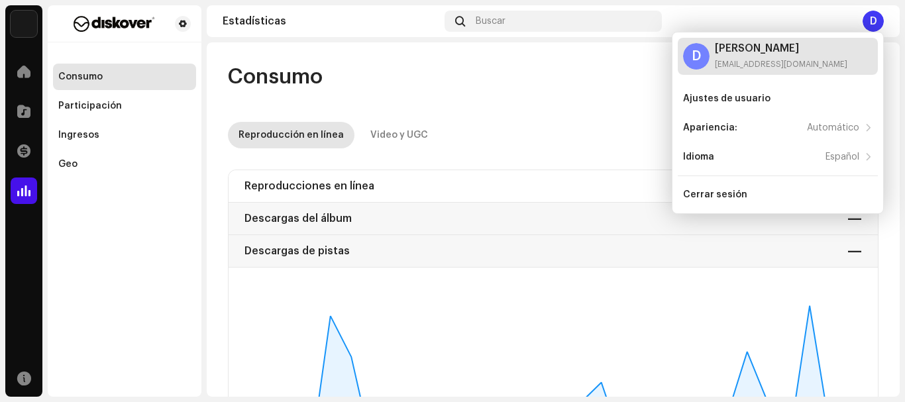
click at [811, 60] on div "kognitaoficial@gmail.com" at bounding box center [781, 64] width 133 height 11
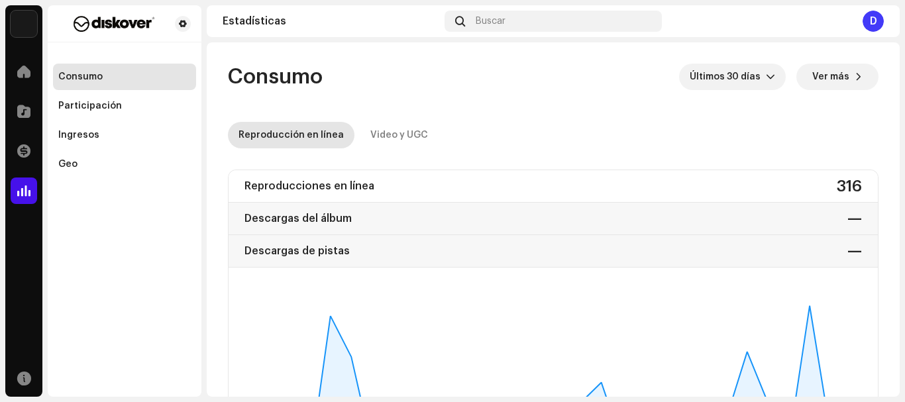
click at [883, 22] on div "D" at bounding box center [873, 21] width 21 height 21
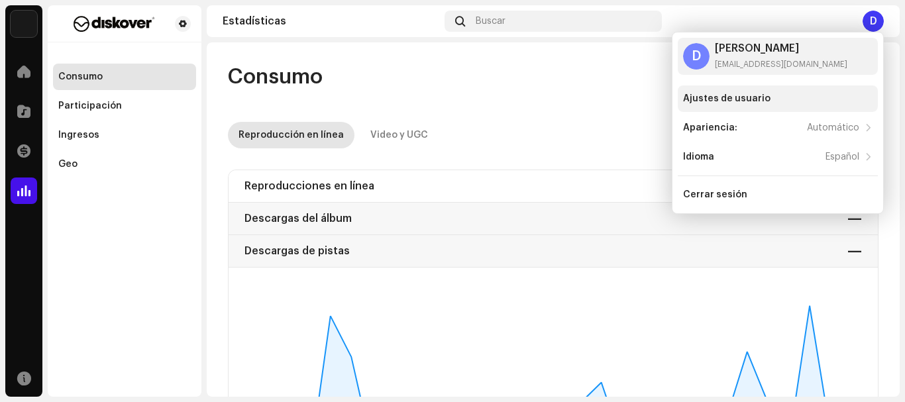
click at [787, 101] on div "Ajustes de usuario" at bounding box center [778, 98] width 190 height 11
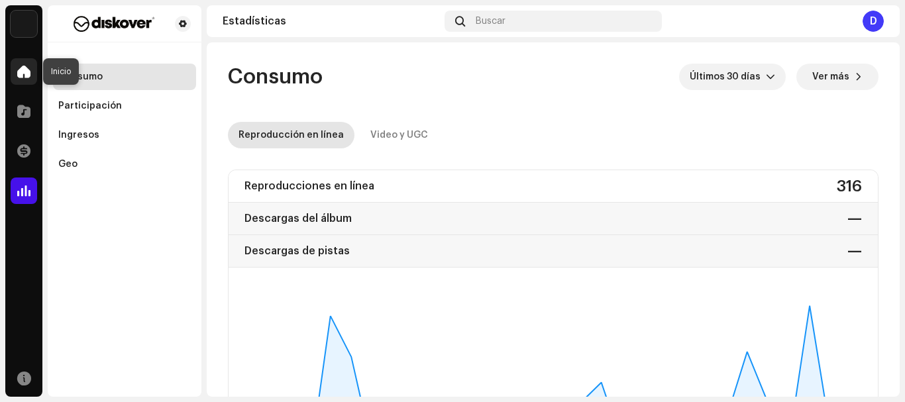
click at [21, 74] on span at bounding box center [23, 71] width 13 height 11
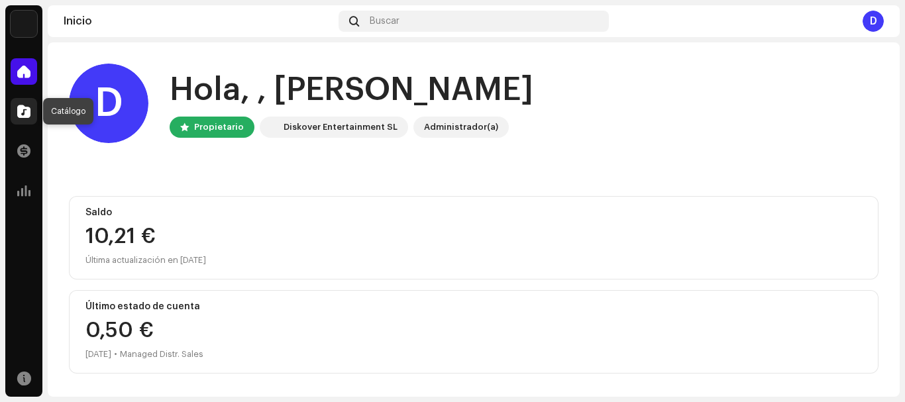
click at [21, 114] on span at bounding box center [23, 111] width 13 height 11
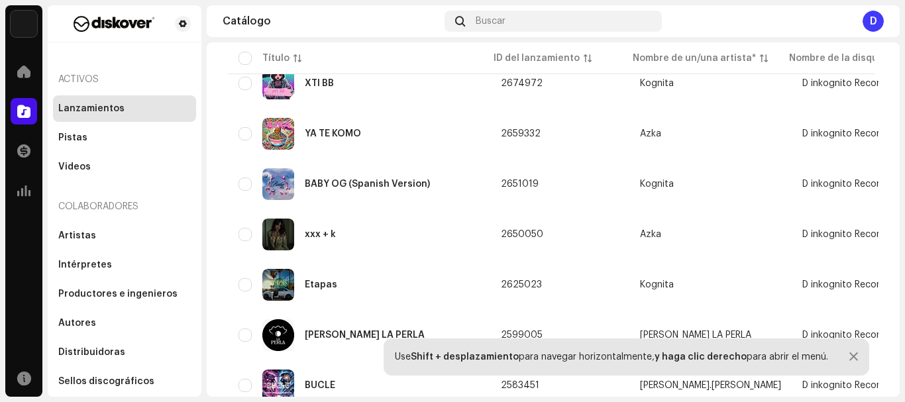
scroll to position [1299, 0]
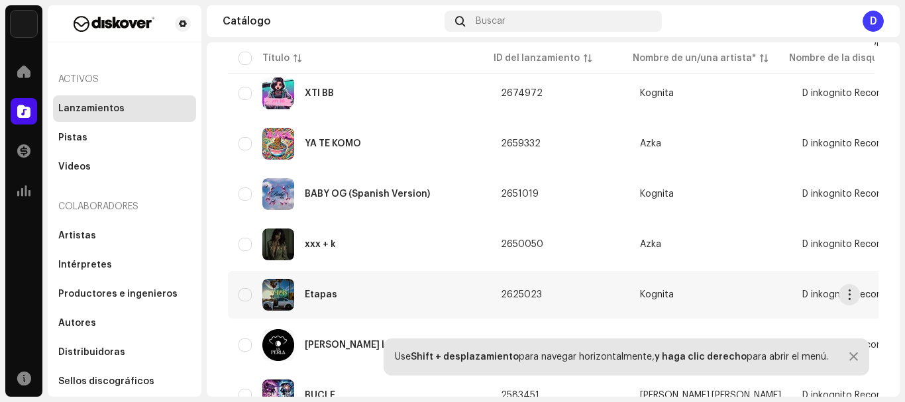
click at [286, 291] on img at bounding box center [278, 295] width 32 height 32
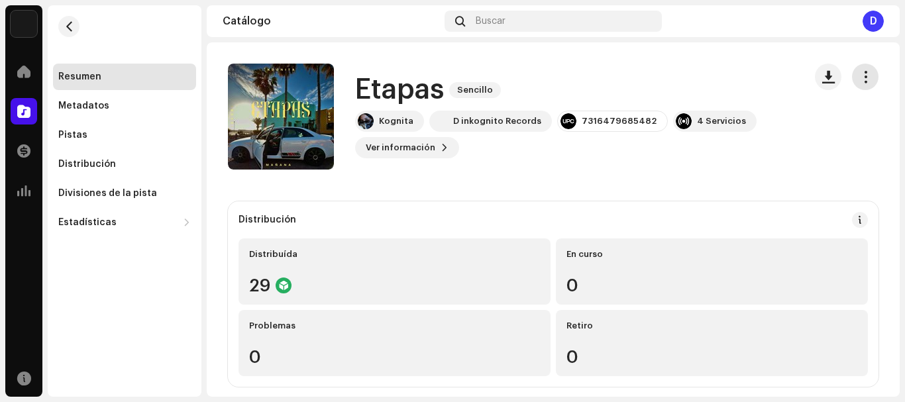
click at [860, 78] on span "button" at bounding box center [866, 77] width 13 height 11
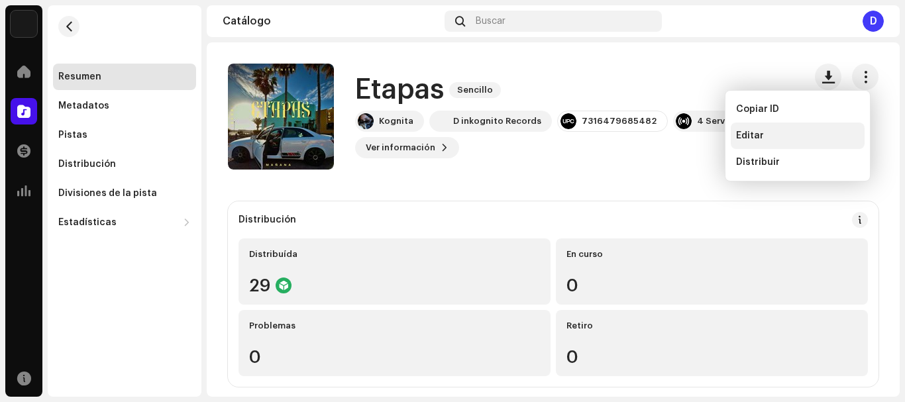
click at [772, 139] on div "Editar" at bounding box center [797, 136] width 123 height 11
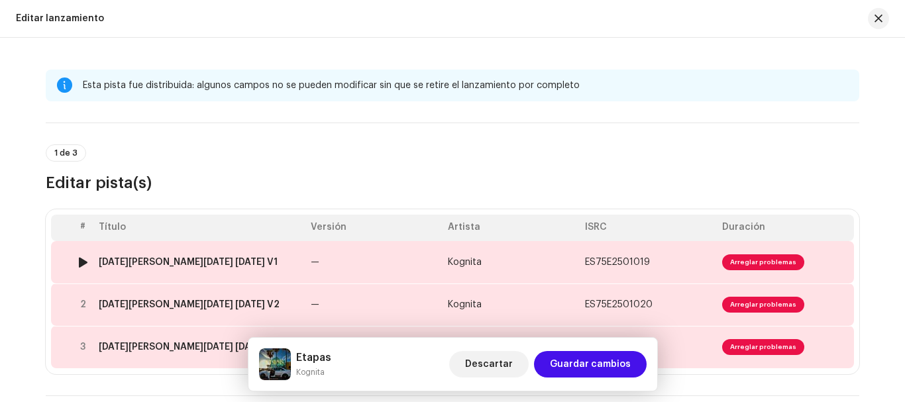
click at [690, 261] on td "ES75E2501019" at bounding box center [648, 262] width 137 height 42
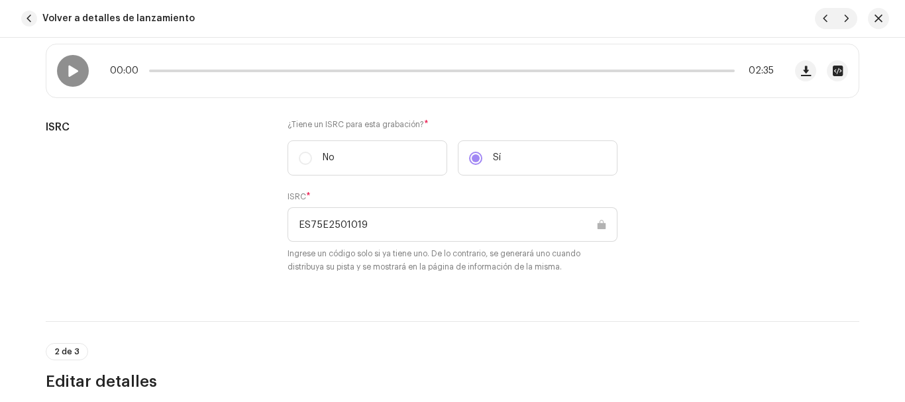
scroll to position [203, 0]
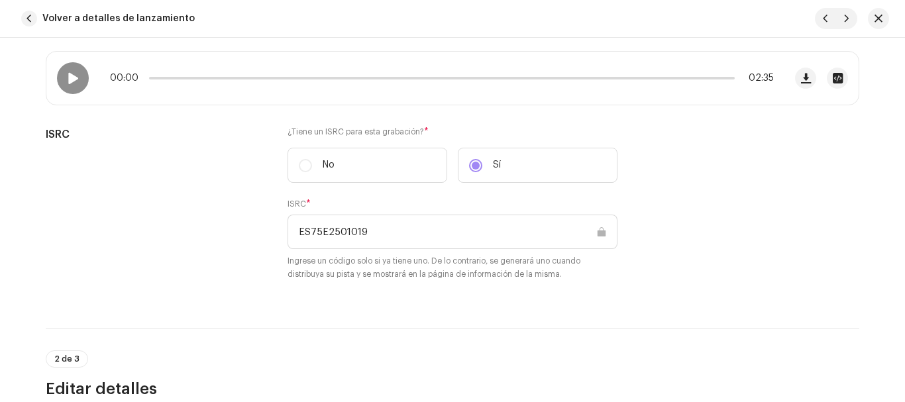
click at [801, 80] on span "button" at bounding box center [806, 78] width 10 height 11
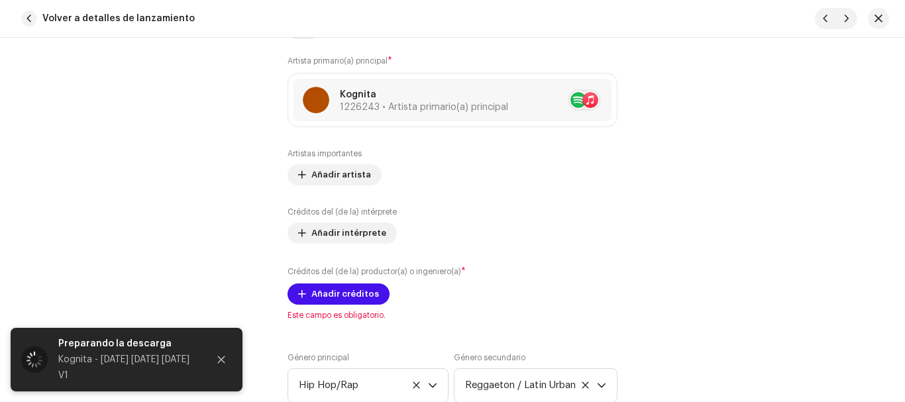
scroll to position [868, 0]
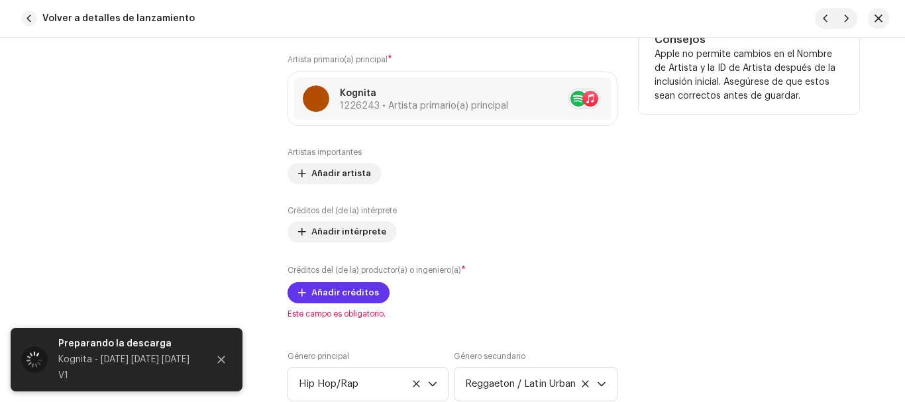
click at [318, 297] on span "Añadir créditos" at bounding box center [346, 293] width 68 height 27
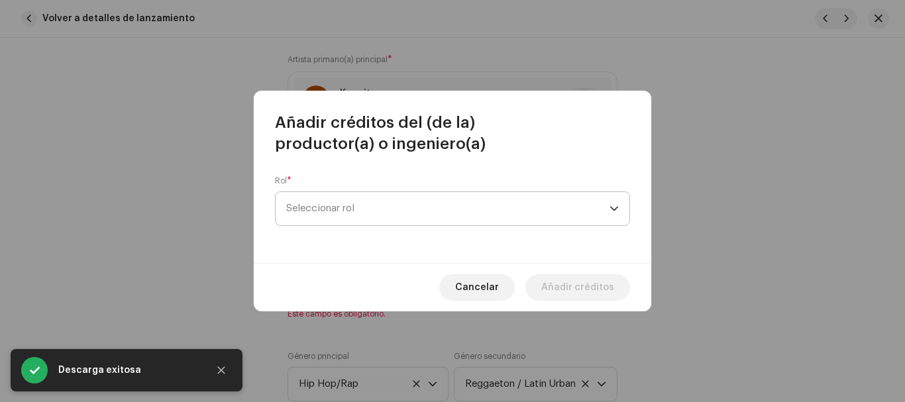
click at [390, 209] on span "Seleccionar rol" at bounding box center [447, 208] width 323 height 33
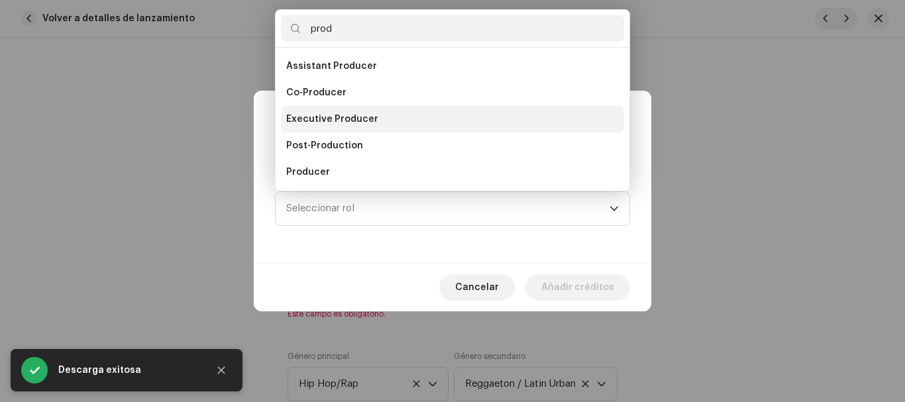
type input "prod"
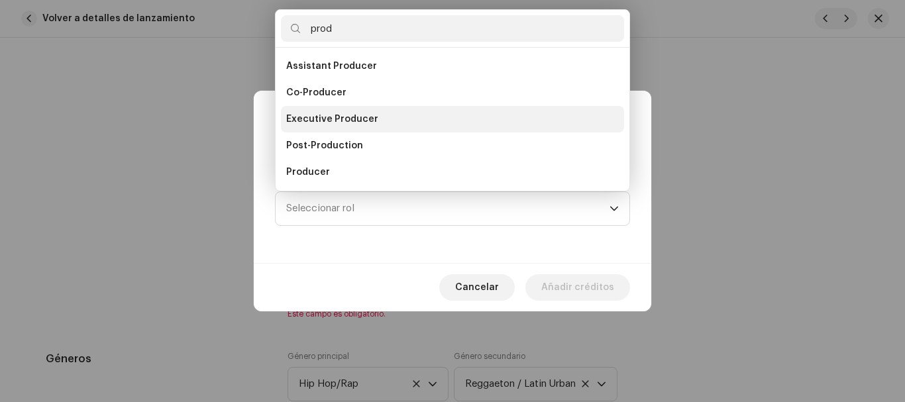
click at [388, 113] on li "Executive Producer" at bounding box center [452, 119] width 343 height 27
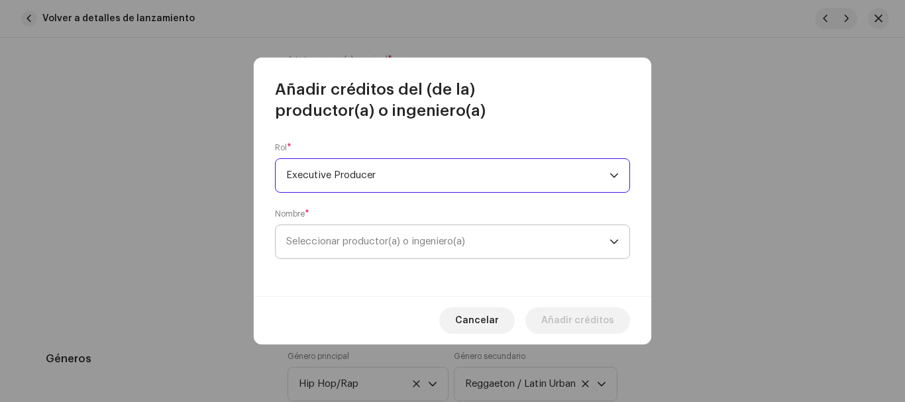
click at [349, 236] on span "Seleccionar productor(a) o ingeniero(a)" at bounding box center [447, 241] width 323 height 33
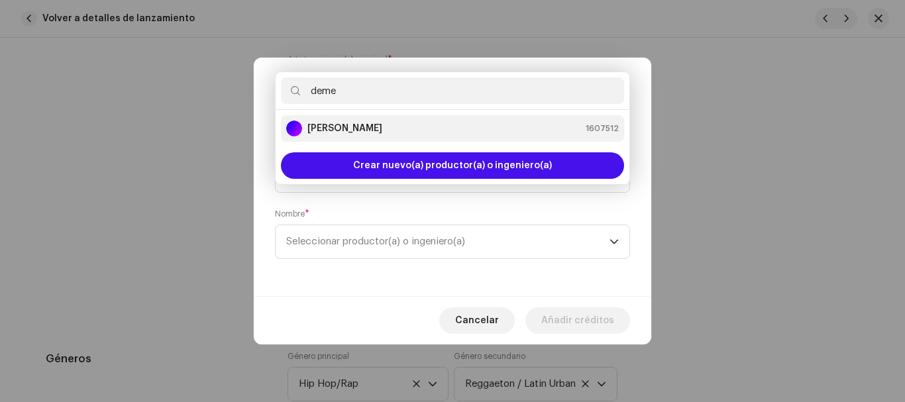
type input "deme"
click at [369, 129] on strong "[PERSON_NAME]" at bounding box center [345, 128] width 75 height 13
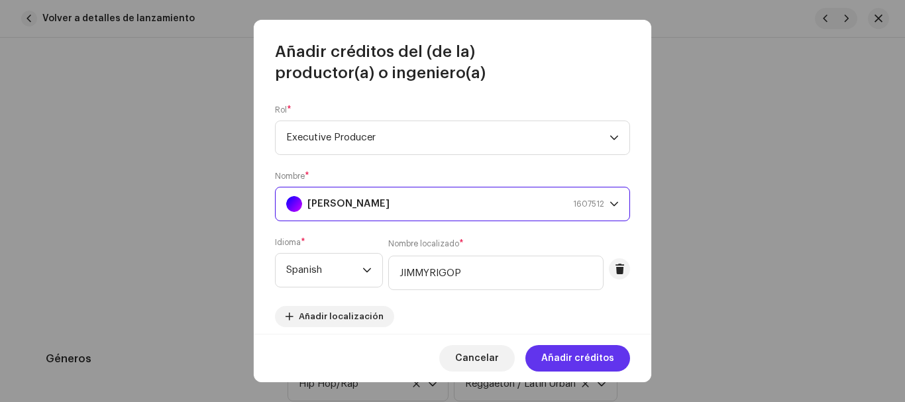
click at [565, 357] on span "Añadir créditos" at bounding box center [577, 358] width 73 height 27
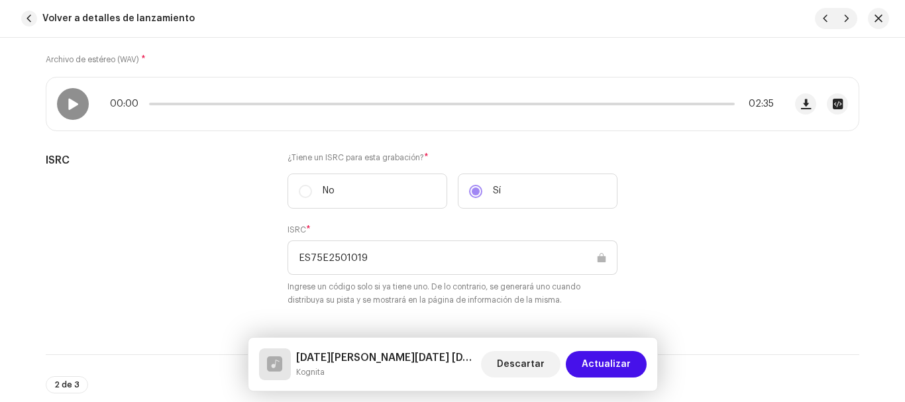
scroll to position [187, 0]
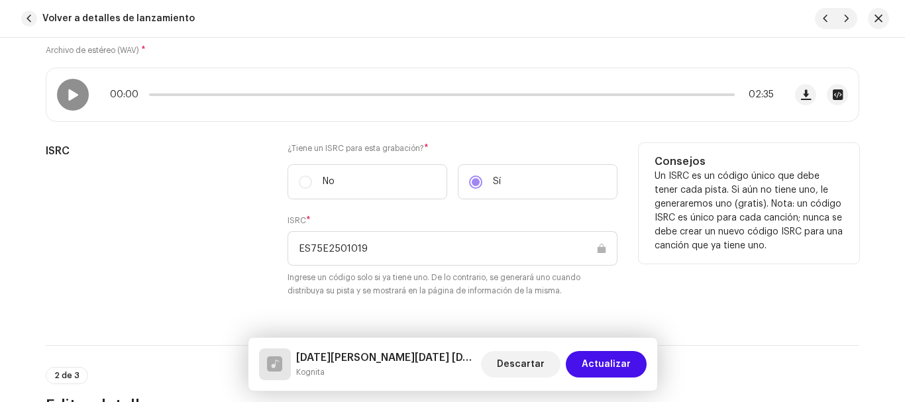
click at [539, 296] on small "Ingrese un código solo si ya tiene uno. De lo contrario, se generará uno cuando…" at bounding box center [453, 284] width 330 height 27
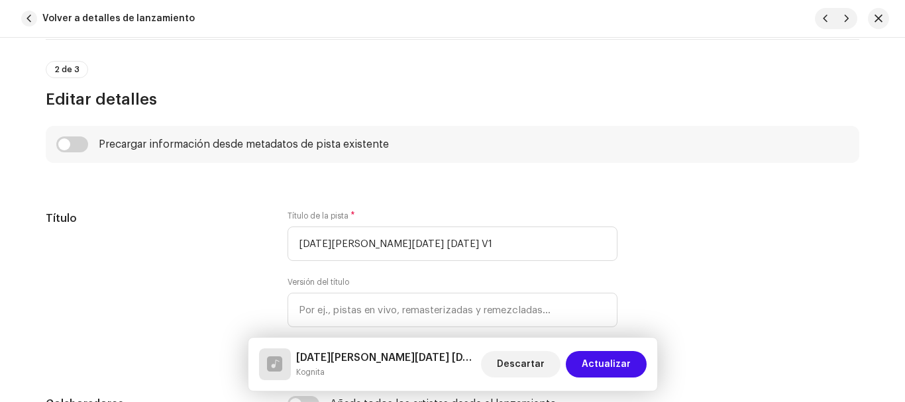
scroll to position [494, 0]
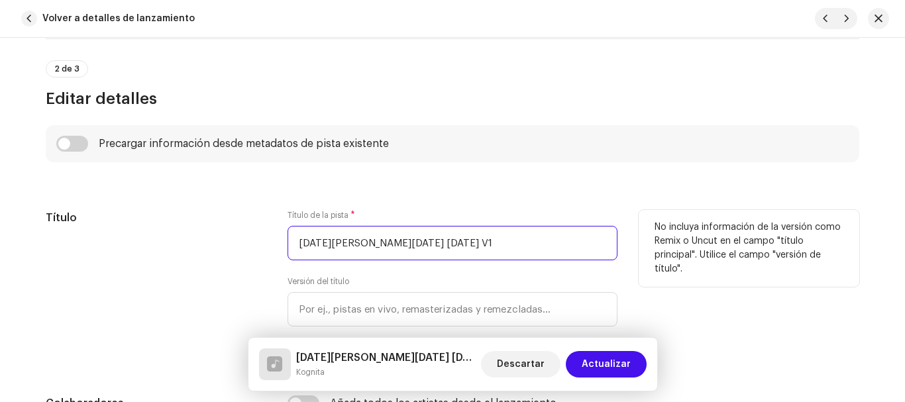
drag, startPoint x: 406, startPoint y: 241, endPoint x: 250, endPoint y: 236, distance: 156.5
click at [250, 236] on div "Título Título de la pista * Ayer Hoy Mañana V1 Versión del título Traduzca y lo…" at bounding box center [453, 287] width 814 height 154
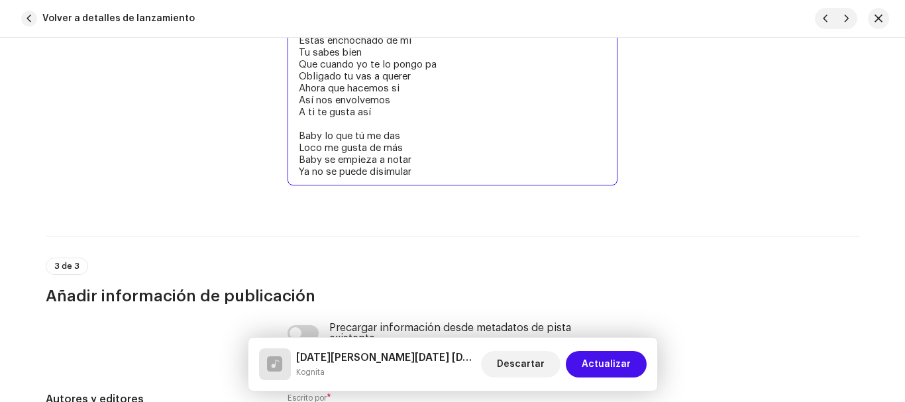
scroll to position [2925, 0]
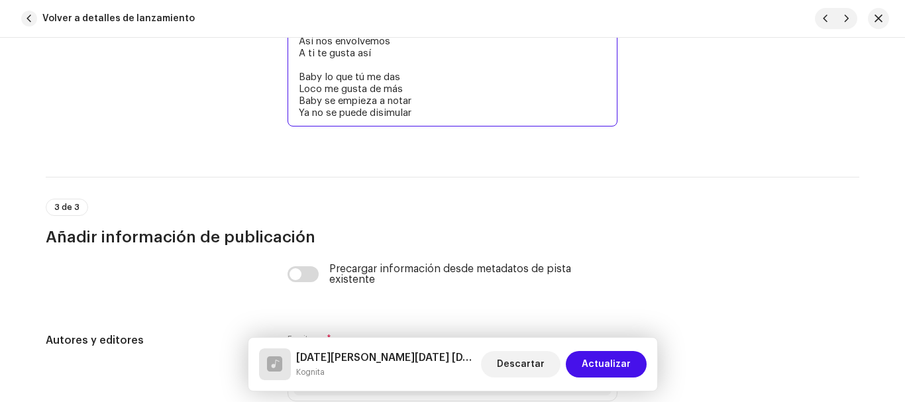
drag, startPoint x: 298, startPoint y: 170, endPoint x: 460, endPoint y: 113, distance: 172.1
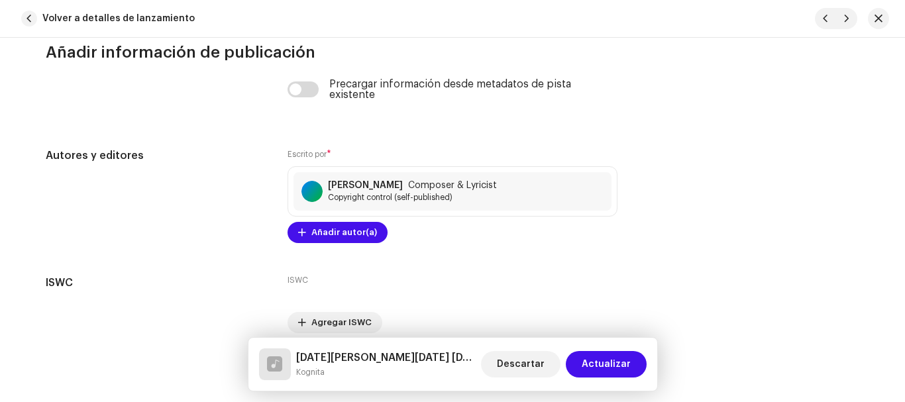
scroll to position [3114, 0]
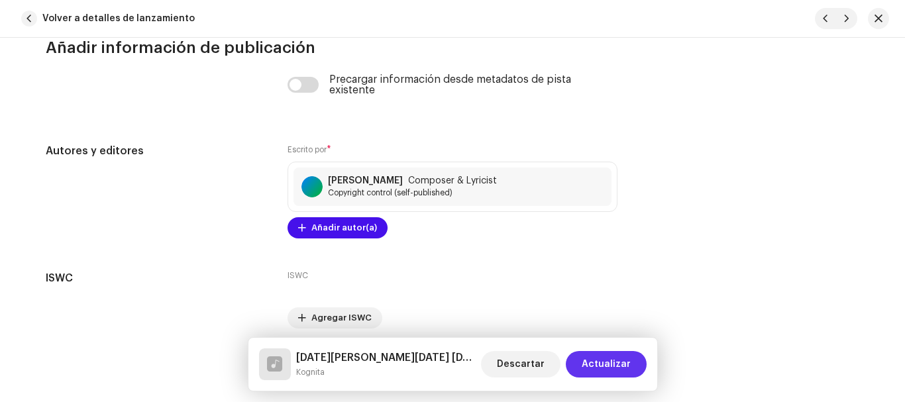
click at [618, 363] on span "Actualizar" at bounding box center [606, 364] width 49 height 27
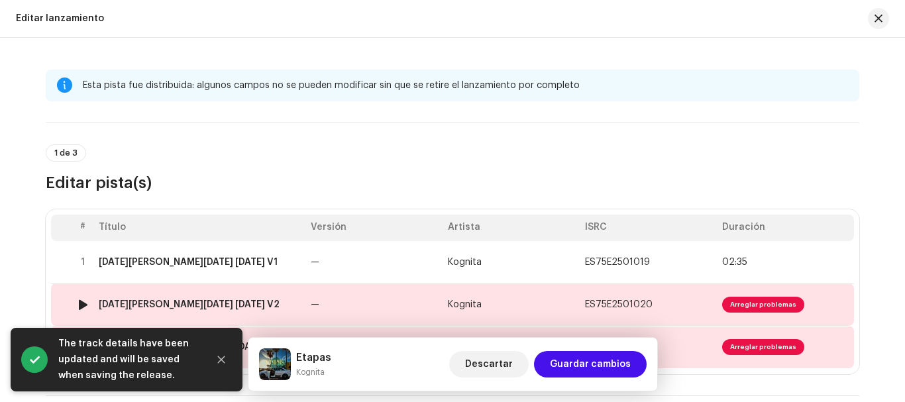
click at [654, 304] on td "ES75E2501020" at bounding box center [648, 305] width 137 height 42
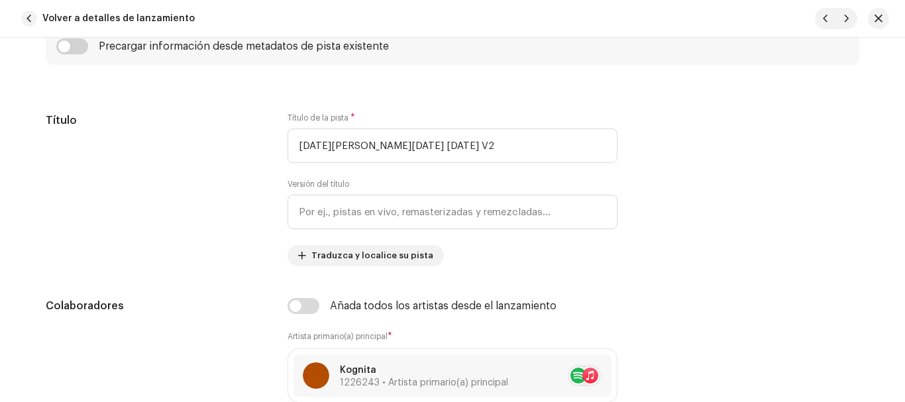
scroll to position [592, 0]
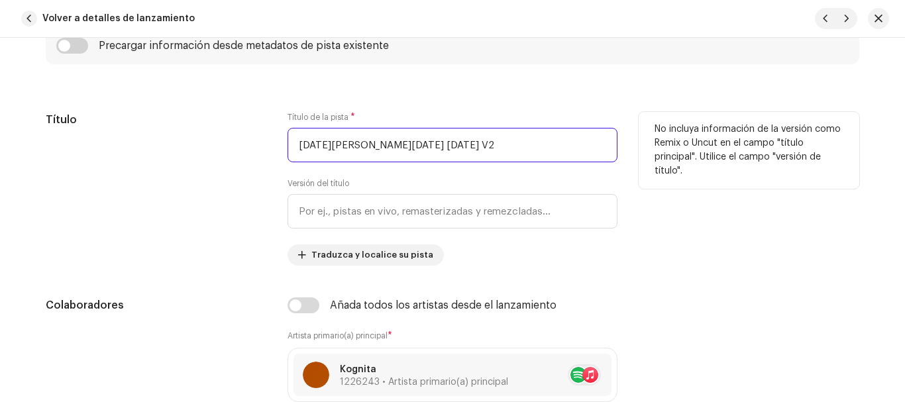
drag, startPoint x: 417, startPoint y: 143, endPoint x: 255, endPoint y: 137, distance: 162.5
click at [255, 137] on div "Título Título de la pista * Ayer Hoy Mañana V2 Versión del título Traduzca y lo…" at bounding box center [453, 189] width 814 height 154
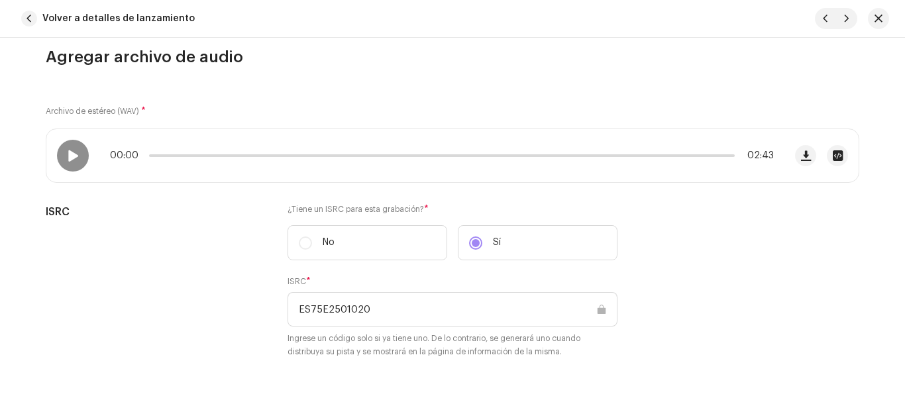
scroll to position [129, 0]
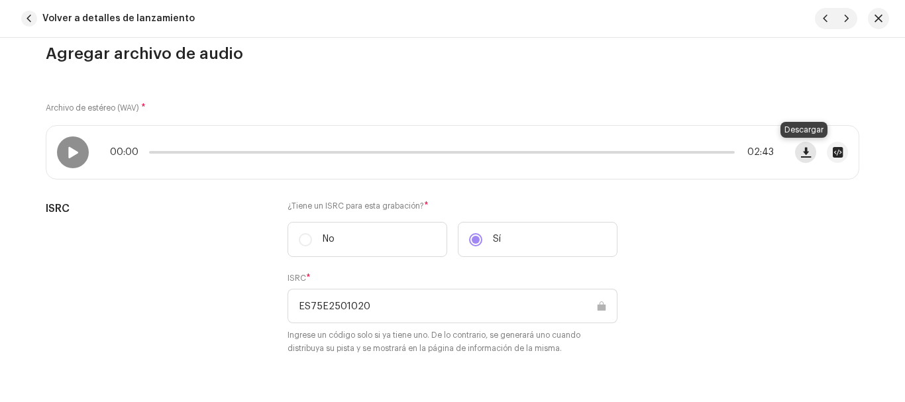
click at [801, 152] on span "button" at bounding box center [806, 152] width 10 height 11
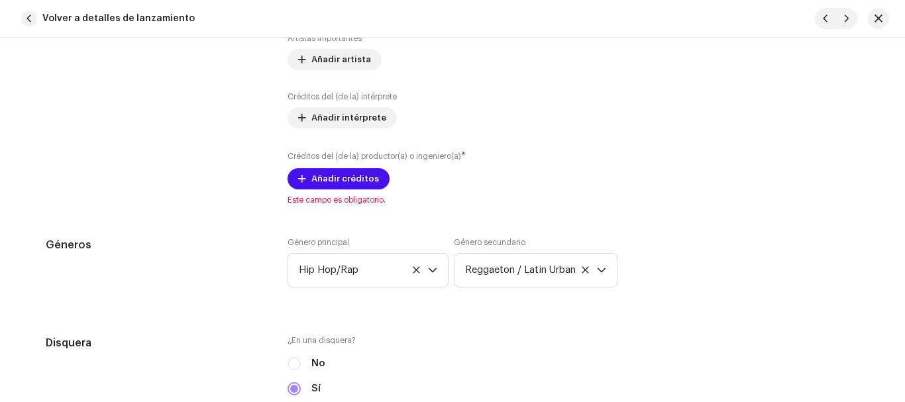
scroll to position [997, 0]
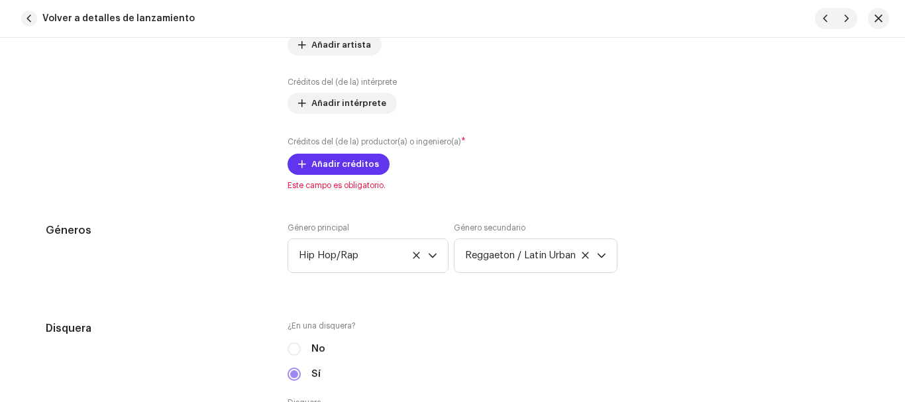
click at [333, 161] on span "Añadir créditos" at bounding box center [346, 164] width 68 height 27
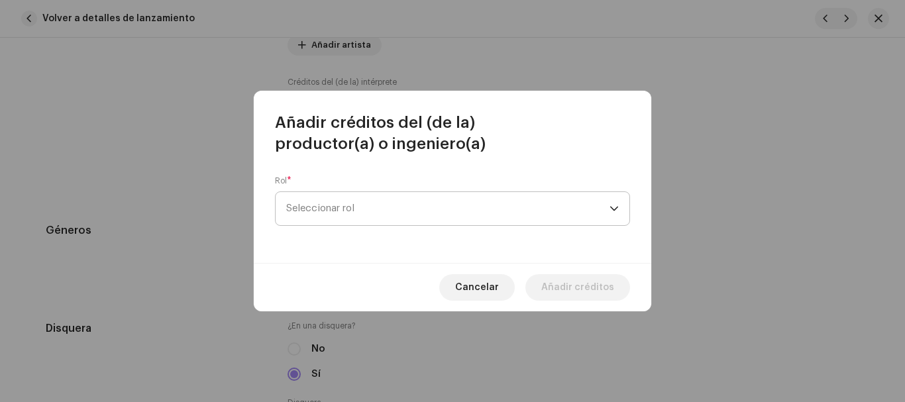
click at [412, 205] on span "Seleccionar rol" at bounding box center [447, 208] width 323 height 33
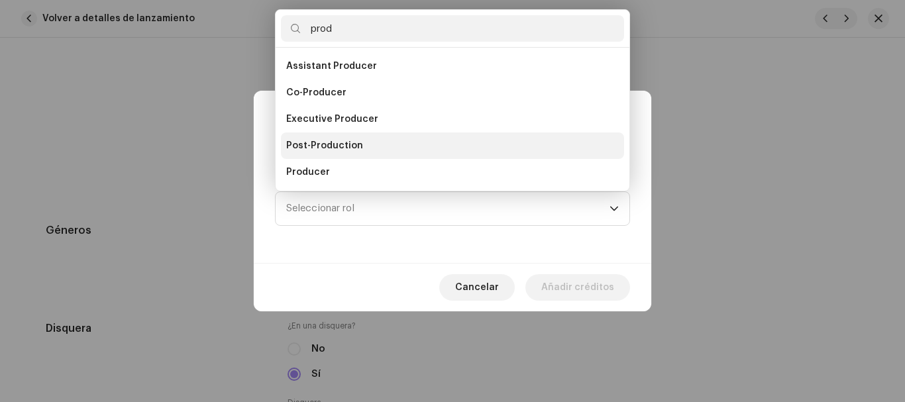
scroll to position [21, 0]
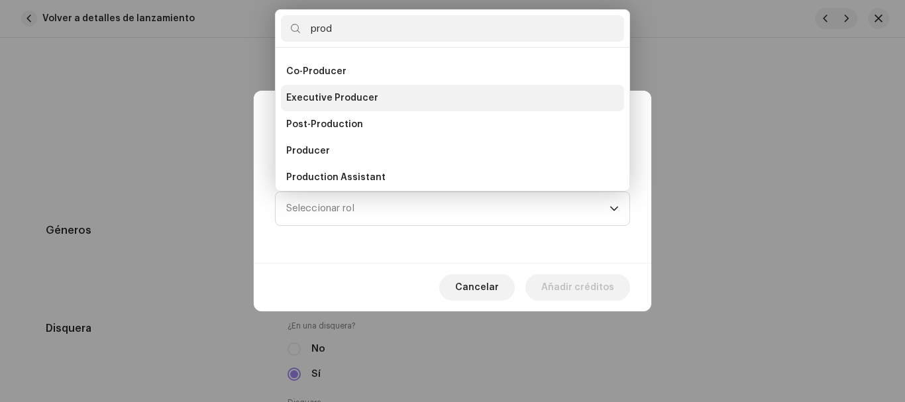
type input "prod"
click at [384, 101] on li "Executive Producer" at bounding box center [452, 98] width 343 height 27
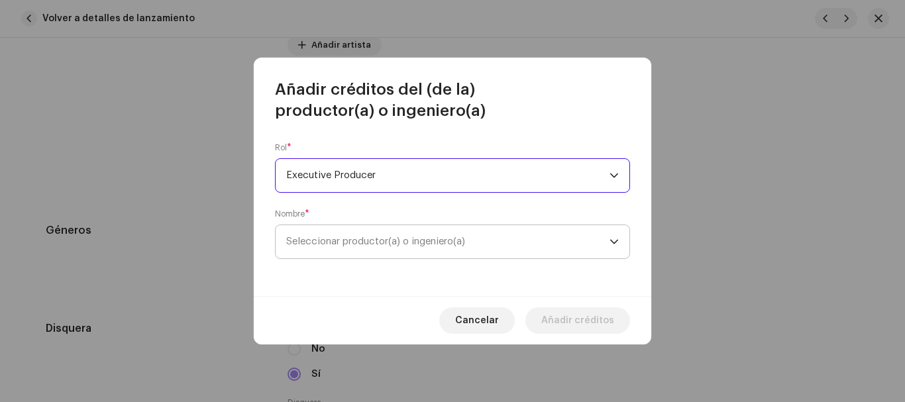
click at [349, 246] on span "Seleccionar productor(a) o ingeniero(a)" at bounding box center [375, 242] width 179 height 10
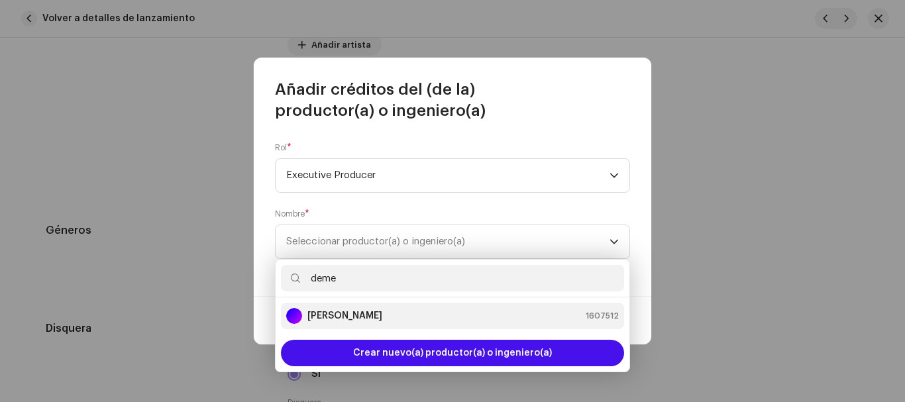
type input "deme"
click at [382, 317] on strong "[PERSON_NAME]" at bounding box center [345, 316] width 75 height 13
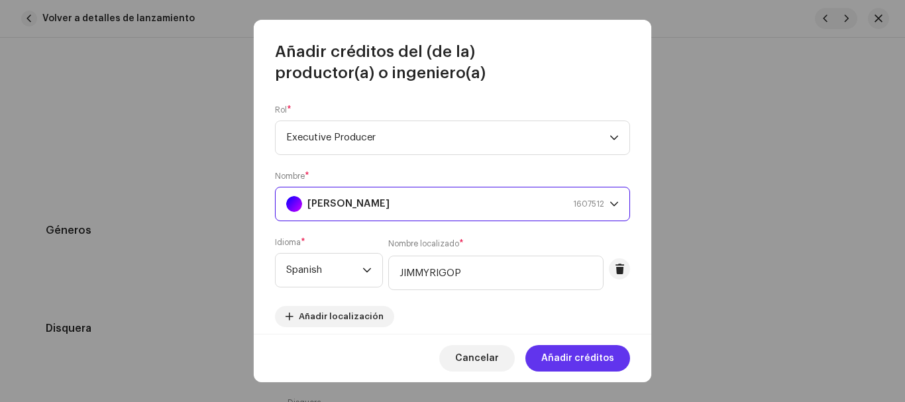
click at [587, 357] on span "Añadir créditos" at bounding box center [577, 358] width 73 height 27
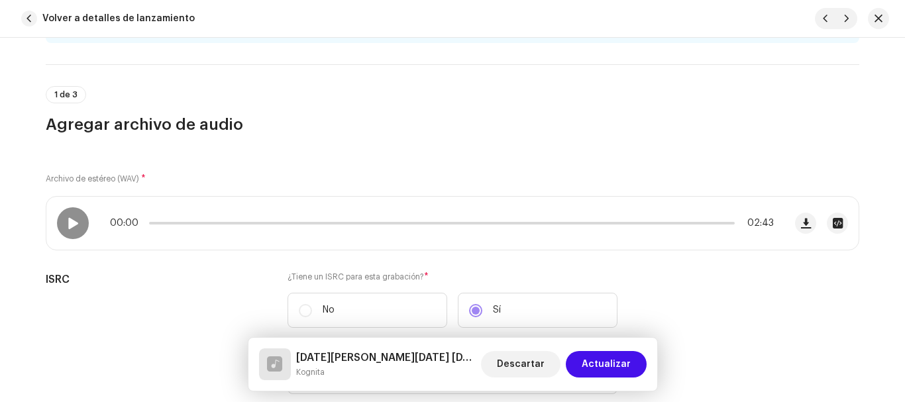
scroll to position [141, 0]
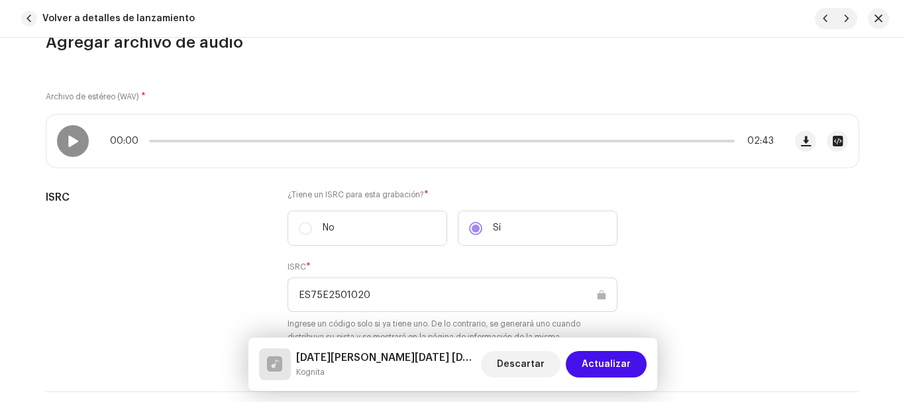
click at [821, 40] on h3 "Agregar archivo de audio" at bounding box center [453, 42] width 814 height 21
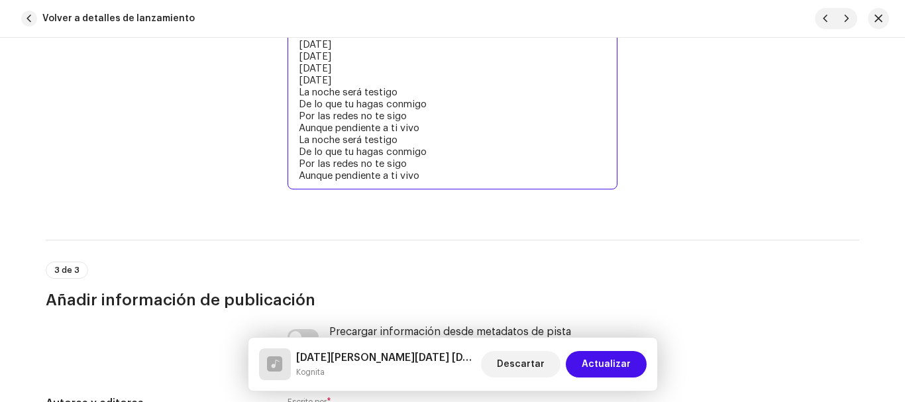
scroll to position [2987, 0]
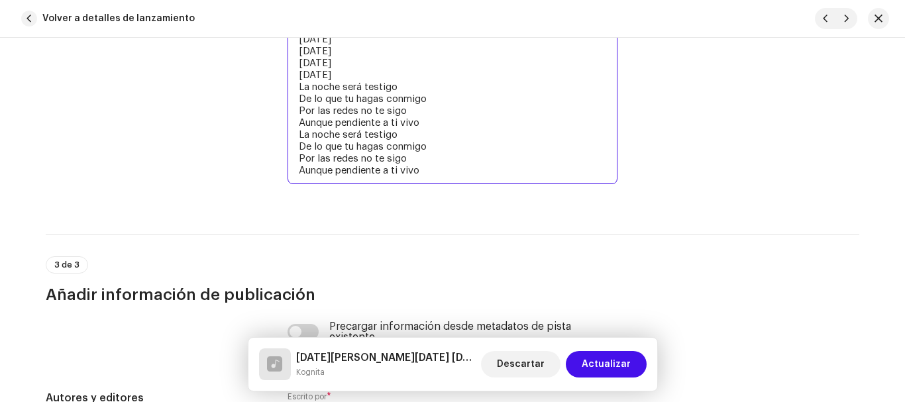
drag, startPoint x: 296, startPoint y: 159, endPoint x: 435, endPoint y: 292, distance: 192.2
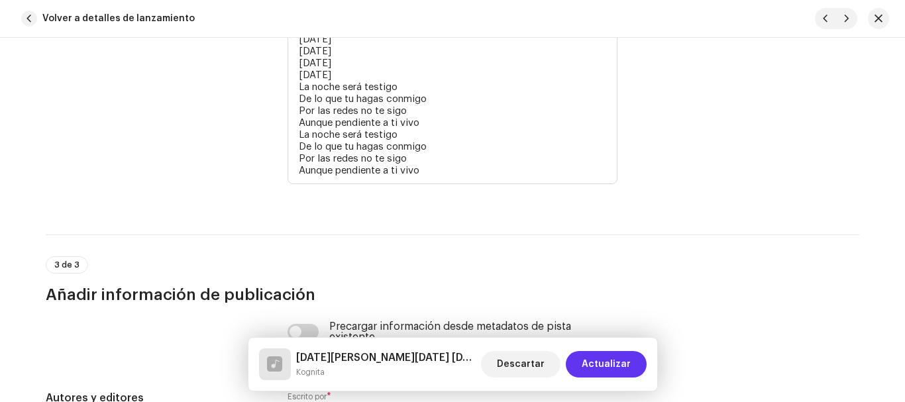
click at [600, 362] on span "Actualizar" at bounding box center [606, 364] width 49 height 27
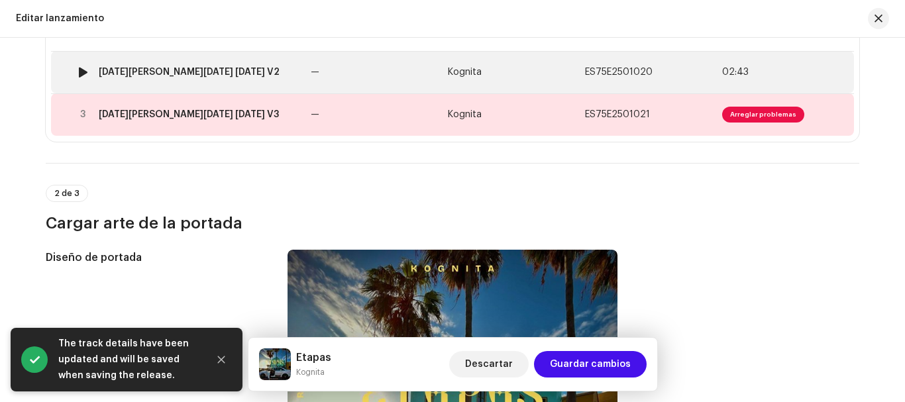
scroll to position [229, 0]
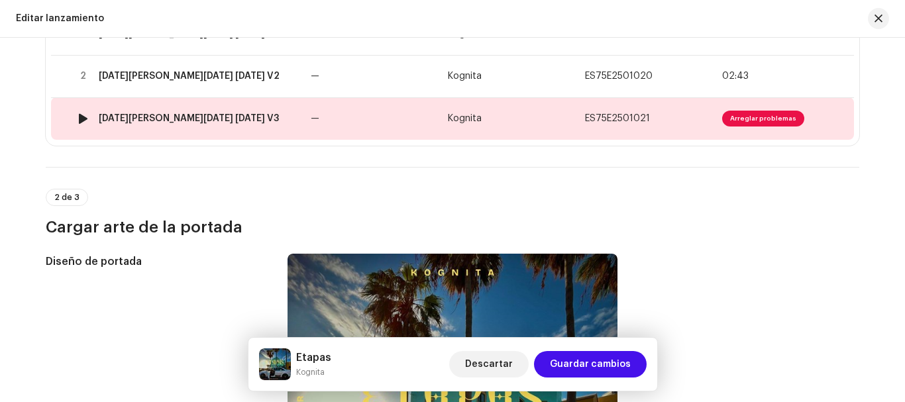
click at [748, 114] on span "Arreglar problemas" at bounding box center [763, 119] width 82 height 16
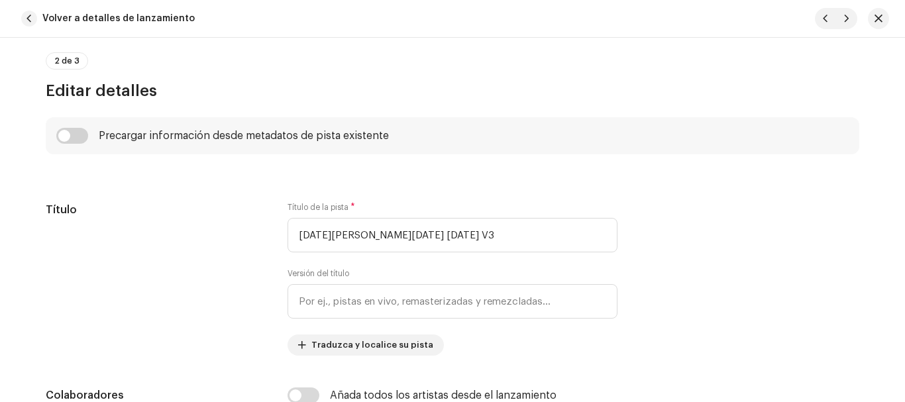
scroll to position [530, 0]
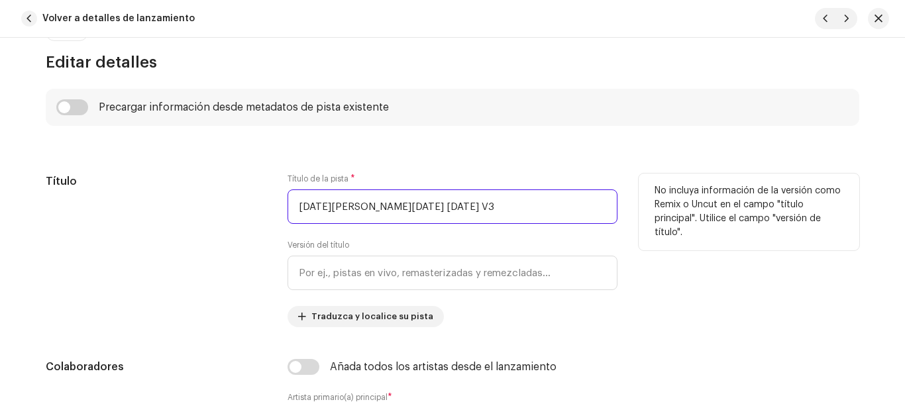
drag, startPoint x: 461, startPoint y: 212, endPoint x: 274, endPoint y: 205, distance: 187.0
click at [274, 205] on div "Título Título de la pista * Ayer Hoy Mañana V3 Versión del título Traduzca y lo…" at bounding box center [453, 251] width 814 height 154
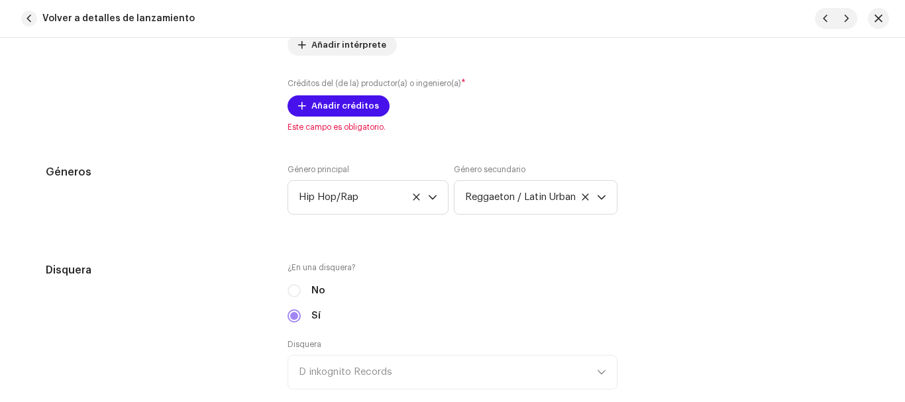
scroll to position [1039, 0]
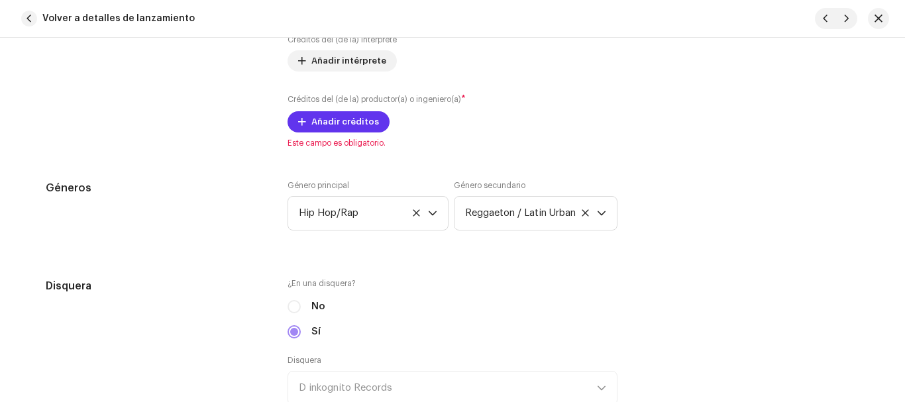
click at [359, 119] on span "Añadir créditos" at bounding box center [346, 122] width 68 height 27
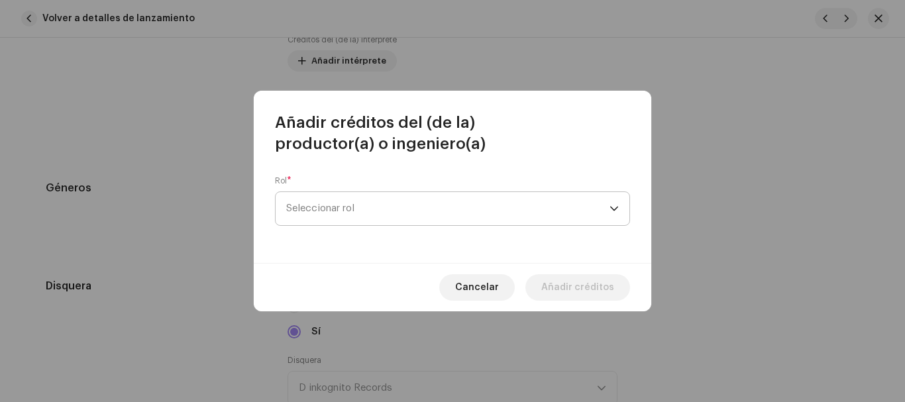
click at [469, 204] on span "Seleccionar rol" at bounding box center [447, 208] width 323 height 33
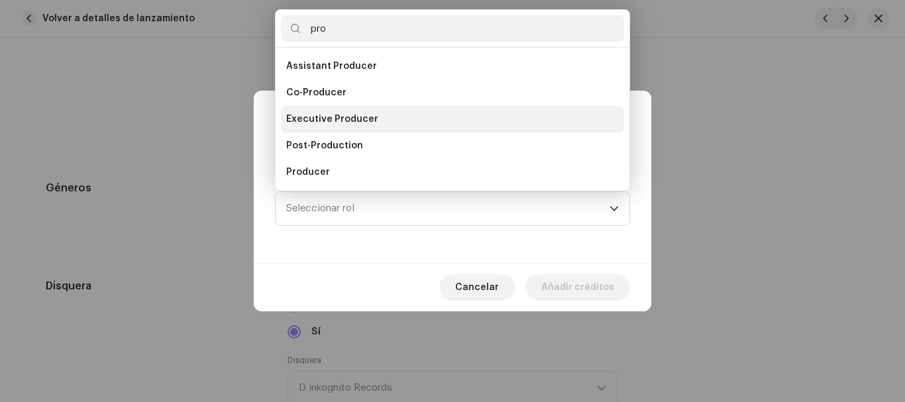
type input "pro"
click at [407, 119] on li "Executive Producer" at bounding box center [452, 119] width 343 height 27
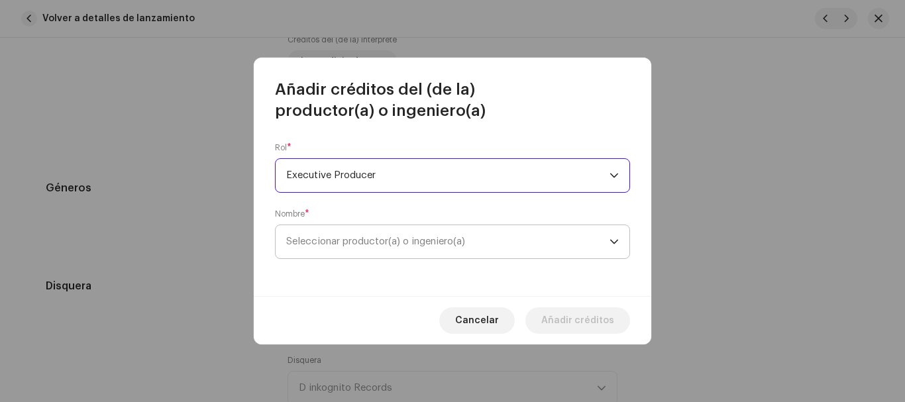
click at [370, 247] on span "Seleccionar productor(a) o ingeniero(a)" at bounding box center [447, 241] width 323 height 33
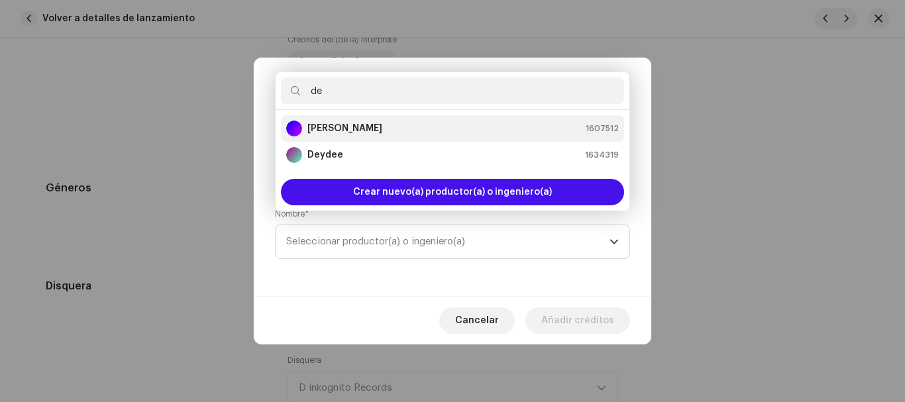
type input "de"
click at [382, 133] on strong "[PERSON_NAME]" at bounding box center [345, 128] width 75 height 13
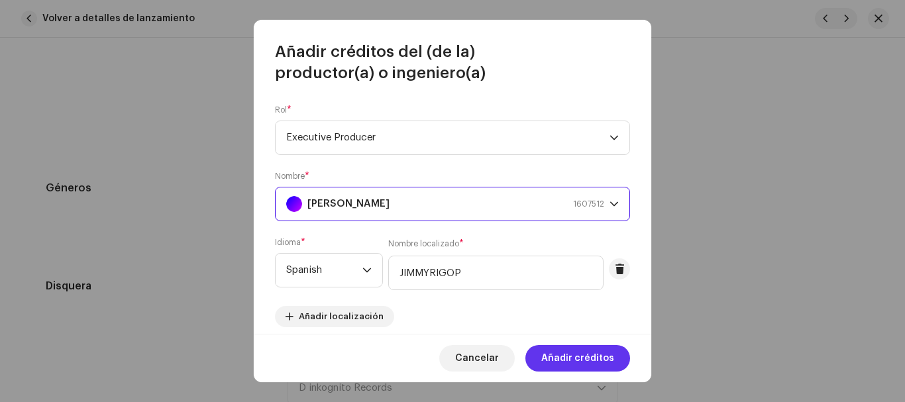
click at [563, 362] on span "Añadir créditos" at bounding box center [577, 358] width 73 height 27
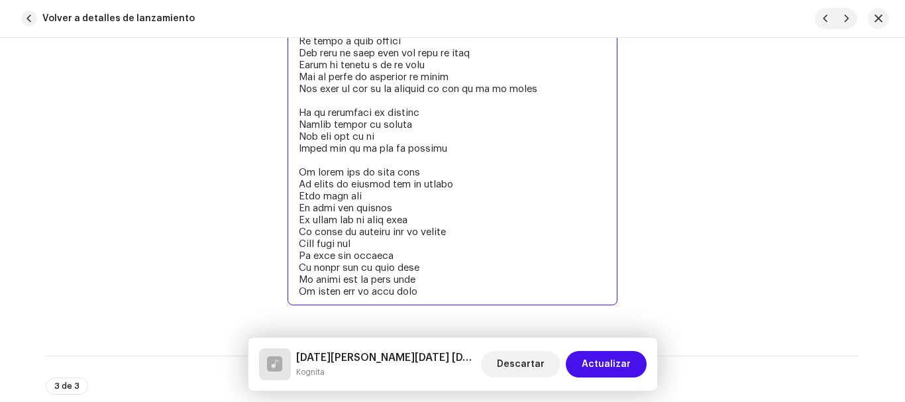
scroll to position [2873, 0]
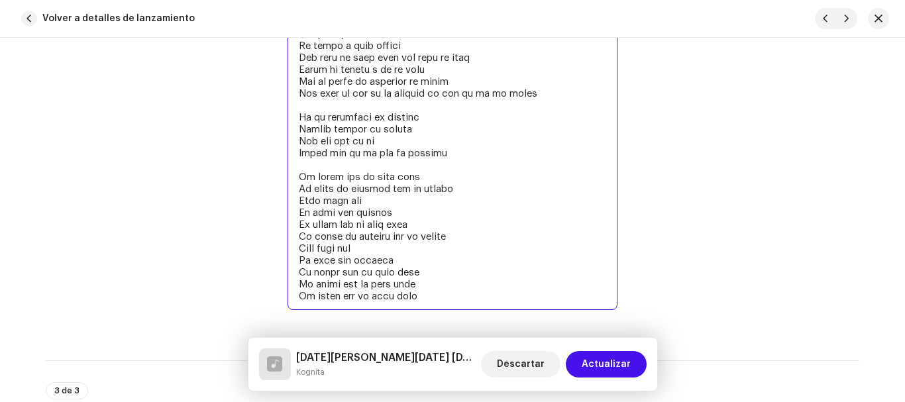
drag, startPoint x: 295, startPoint y: 100, endPoint x: 543, endPoint y: 336, distance: 342.2
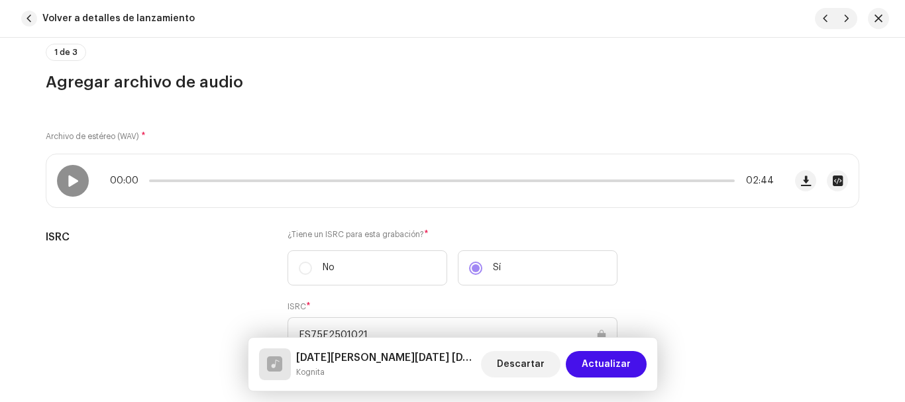
scroll to position [92, 0]
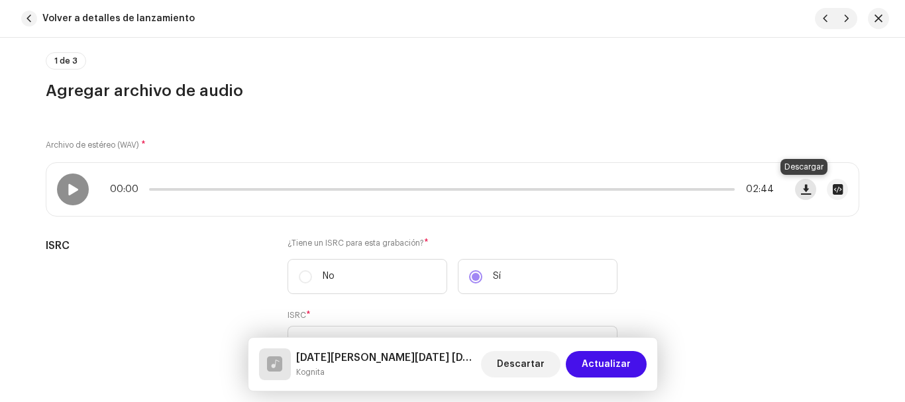
click at [801, 193] on span "button" at bounding box center [806, 189] width 10 height 11
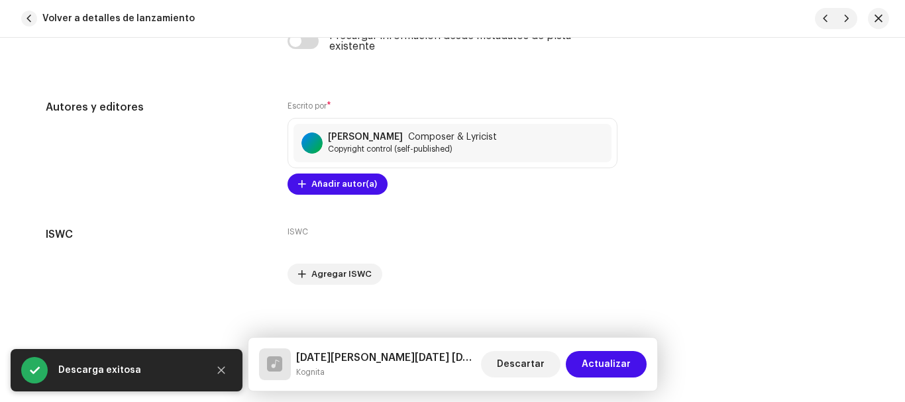
scroll to position [3311, 0]
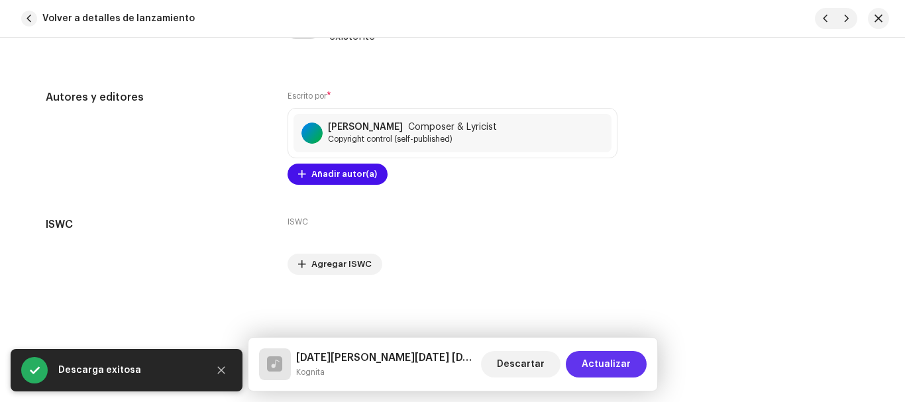
click at [612, 359] on span "Actualizar" at bounding box center [606, 364] width 49 height 27
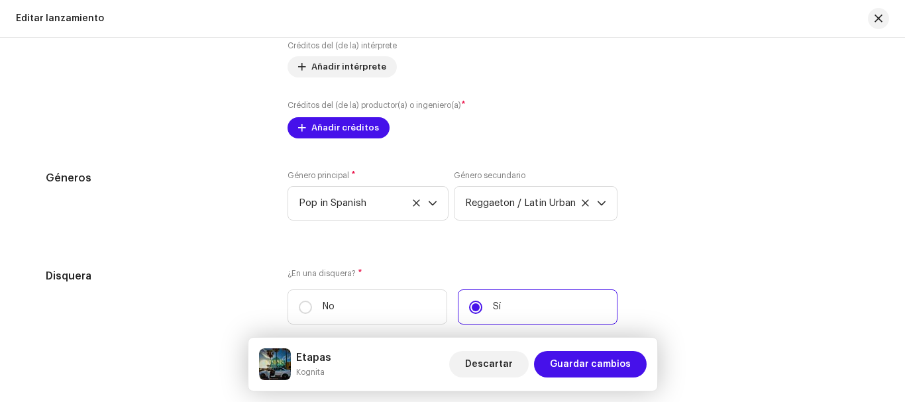
scroll to position [1747, 0]
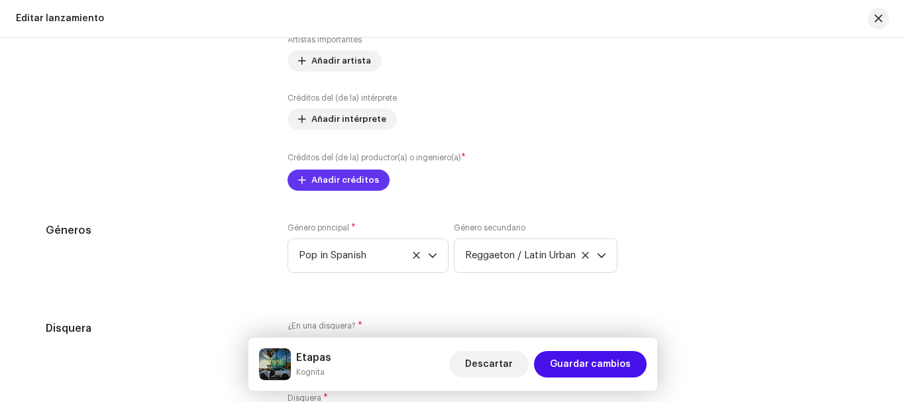
click at [333, 187] on span "Añadir créditos" at bounding box center [346, 180] width 68 height 27
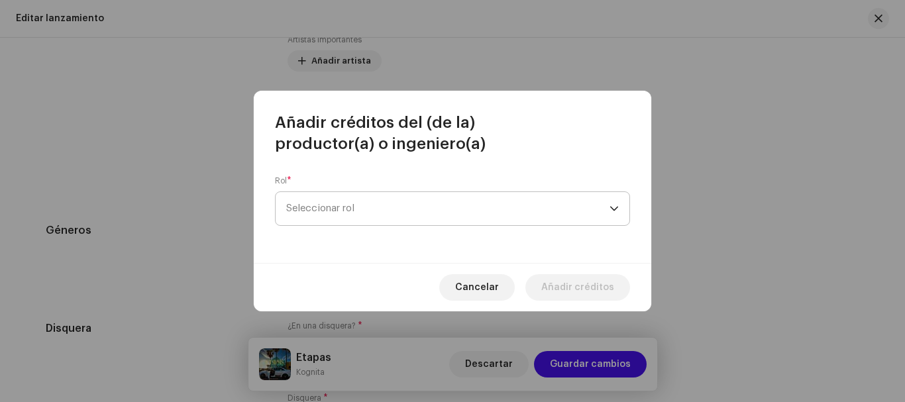
click at [343, 203] on span "Seleccionar rol" at bounding box center [447, 208] width 323 height 33
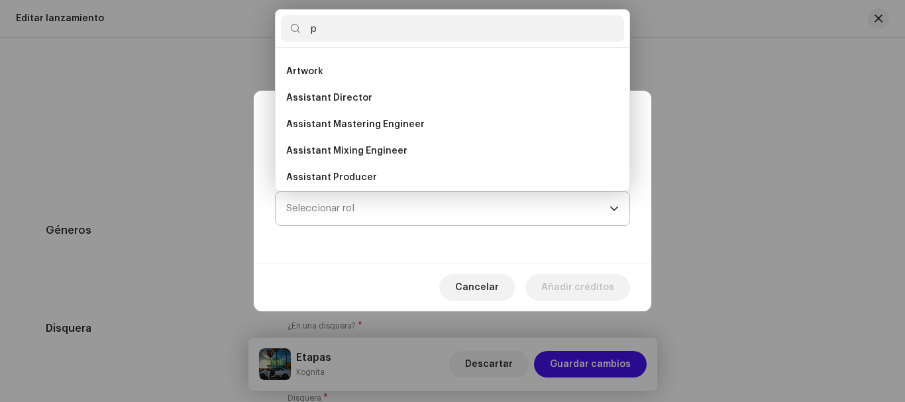
scroll to position [0, 0]
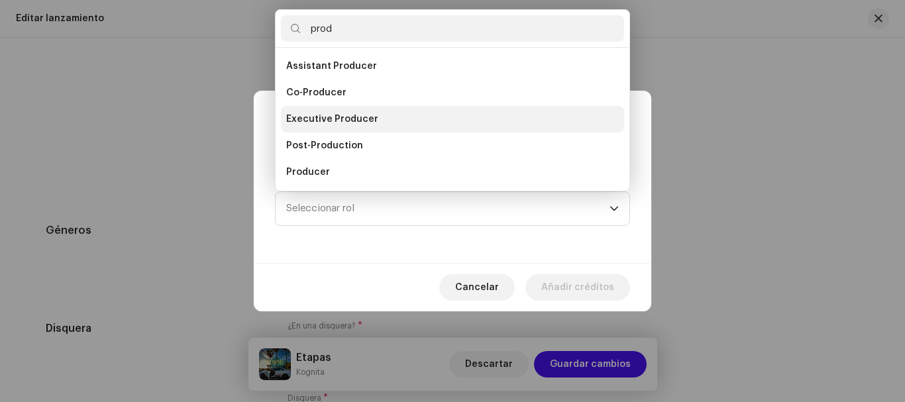
type input "prod"
click at [372, 123] on li "Executive Producer" at bounding box center [452, 119] width 343 height 27
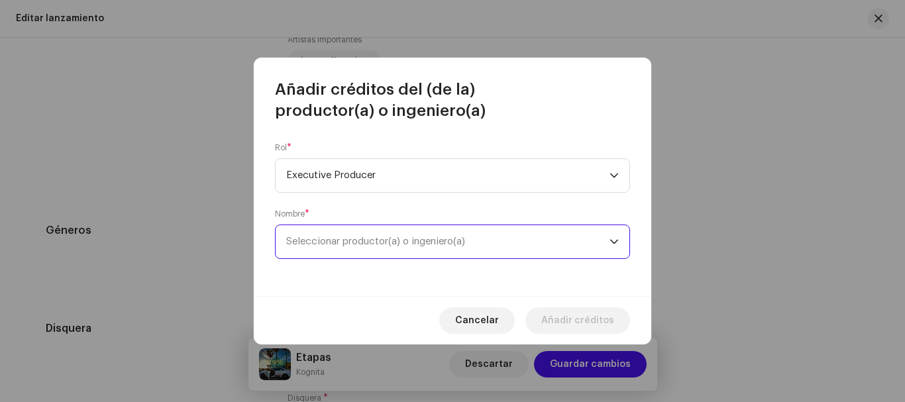
click at [328, 242] on span "Seleccionar productor(a) o ingeniero(a)" at bounding box center [375, 242] width 179 height 10
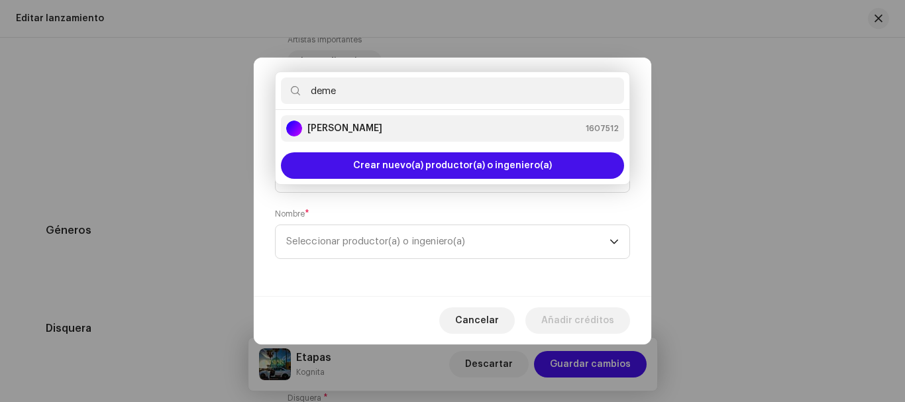
type input "deme"
click at [382, 127] on strong "[PERSON_NAME]" at bounding box center [345, 128] width 75 height 13
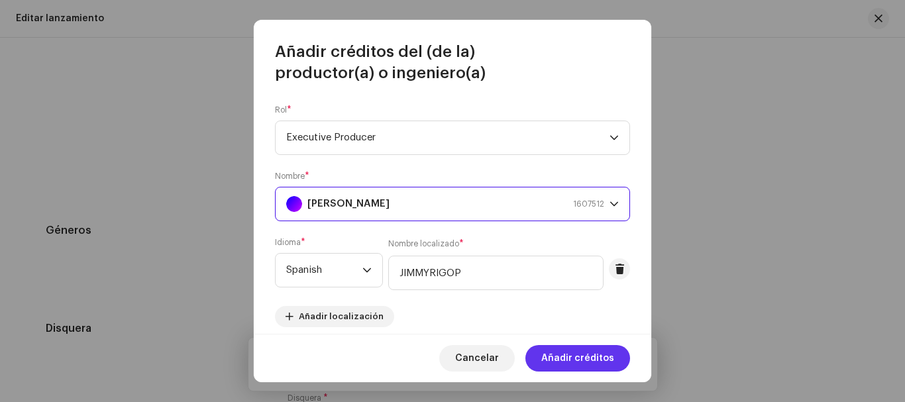
click at [597, 357] on span "Añadir créditos" at bounding box center [577, 358] width 73 height 27
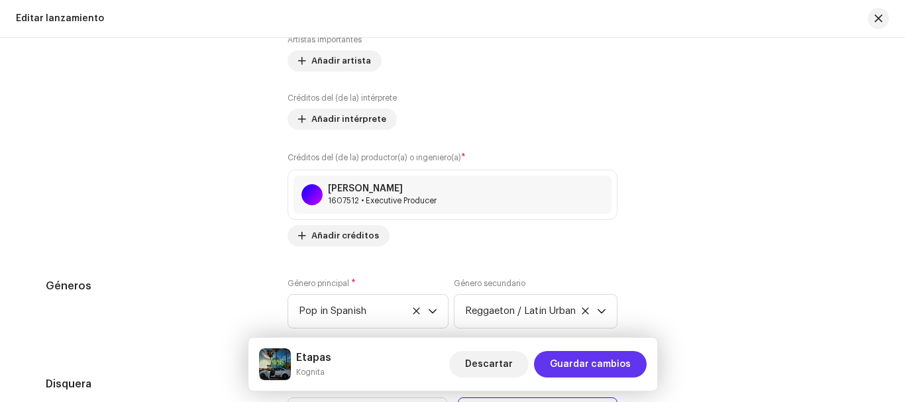
click at [563, 362] on span "Guardar cambios" at bounding box center [590, 364] width 81 height 27
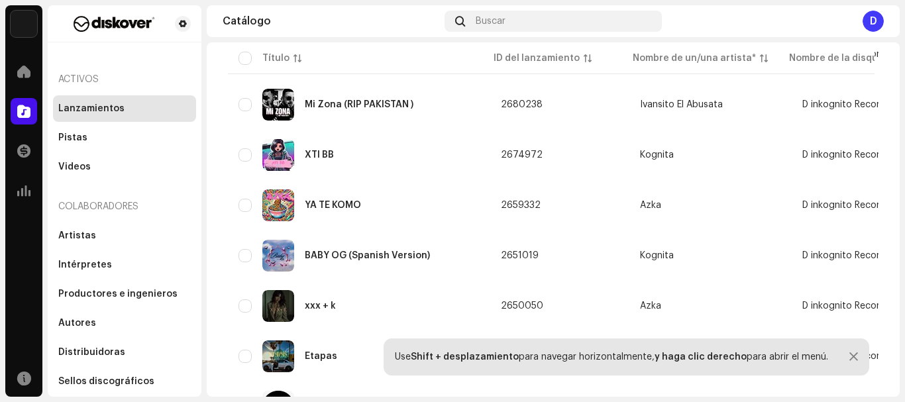
scroll to position [1237, 0]
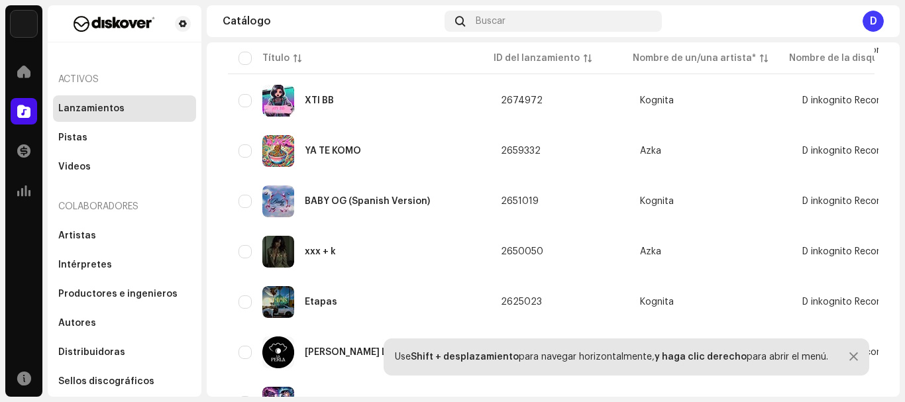
click at [323, 160] on div "YA TE KOMO" at bounding box center [359, 151] width 241 height 32
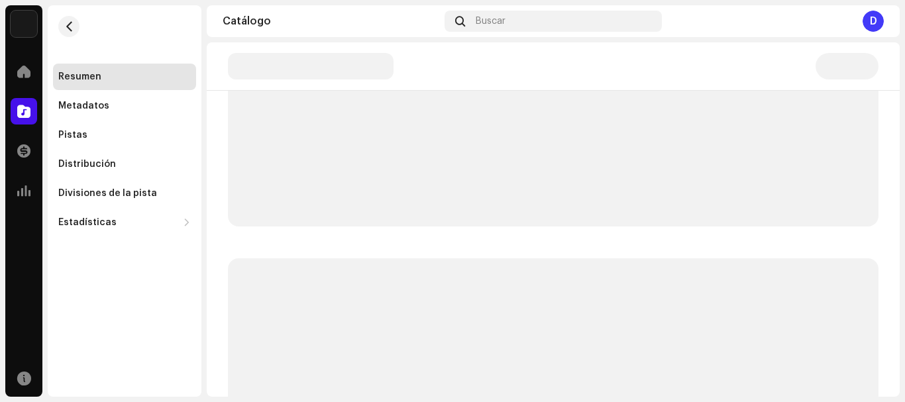
scroll to position [549, 0]
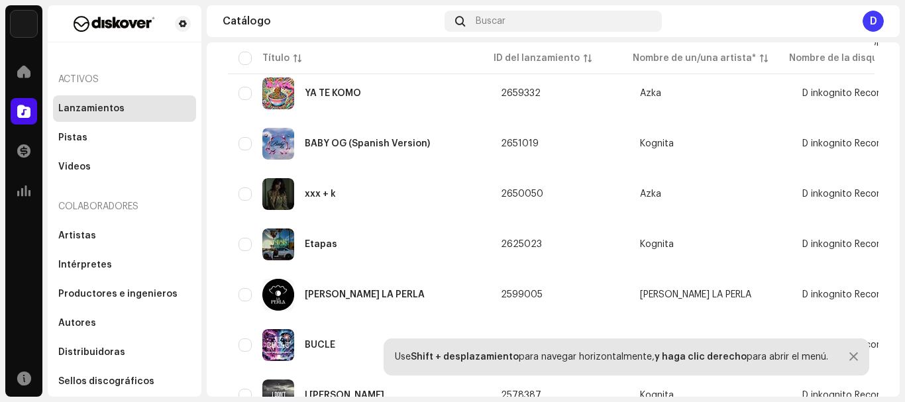
scroll to position [1348, 0]
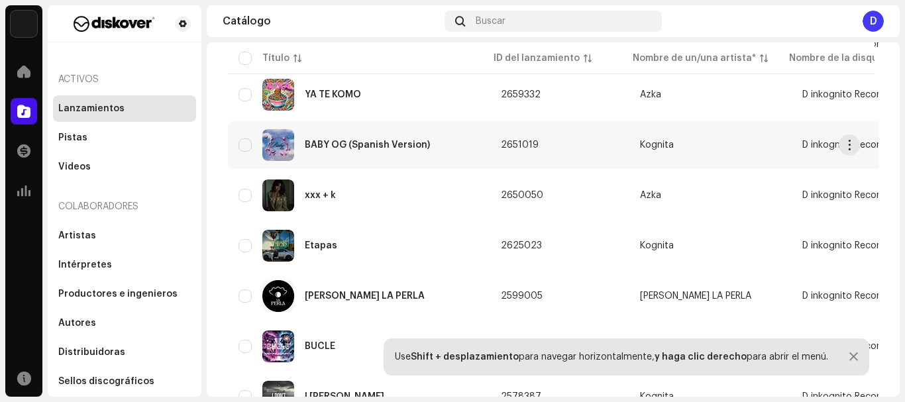
click at [322, 143] on div "BABY OG (Spanish Version)" at bounding box center [367, 145] width 125 height 9
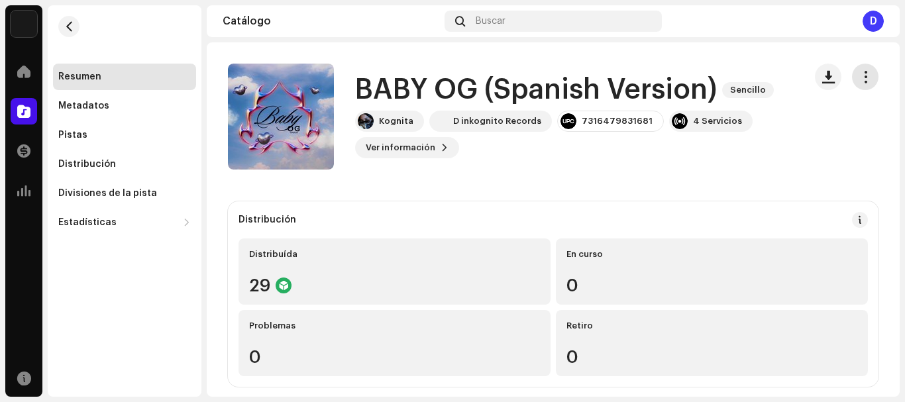
click at [860, 77] on span "button" at bounding box center [866, 77] width 13 height 11
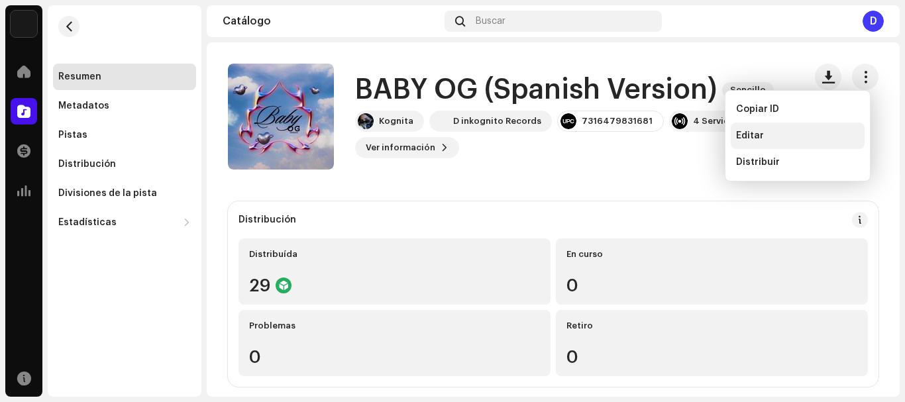
click at [771, 136] on div "Editar" at bounding box center [797, 136] width 123 height 11
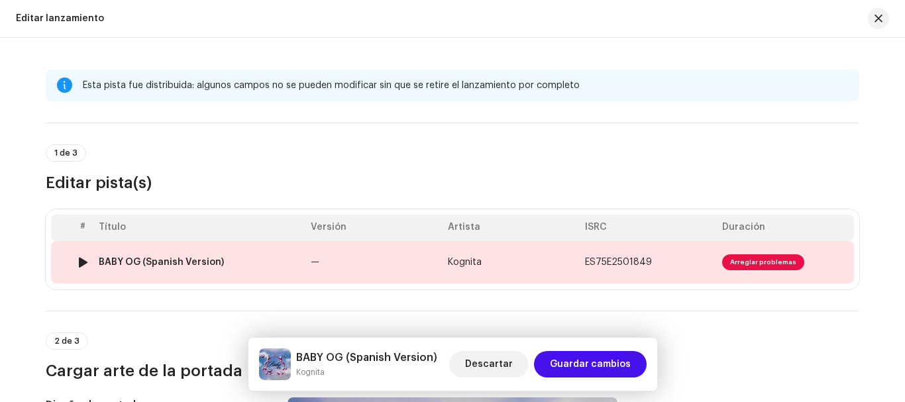
click at [664, 267] on td "ES75E2501849" at bounding box center [648, 262] width 137 height 42
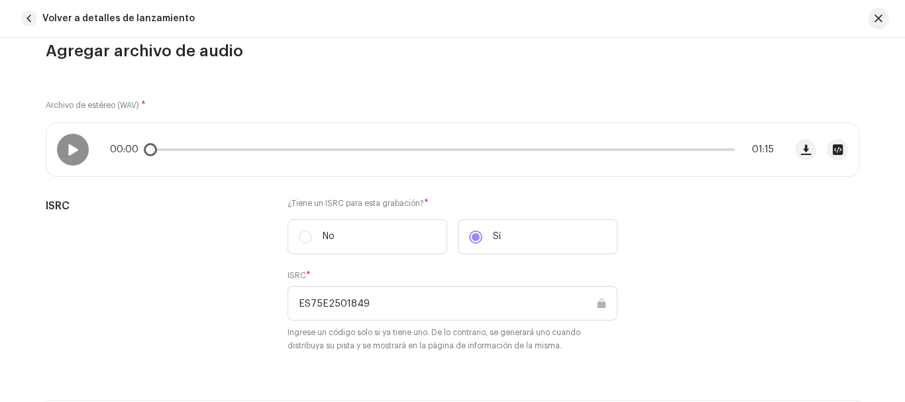
scroll to position [145, 0]
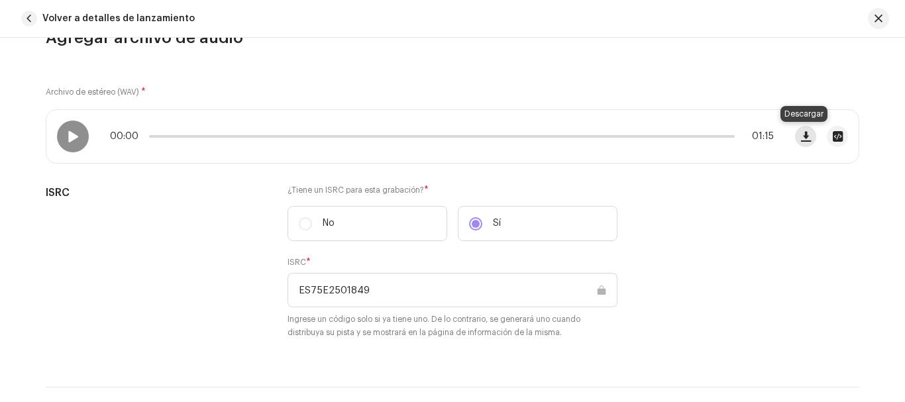
click at [804, 136] on span "button" at bounding box center [806, 136] width 10 height 11
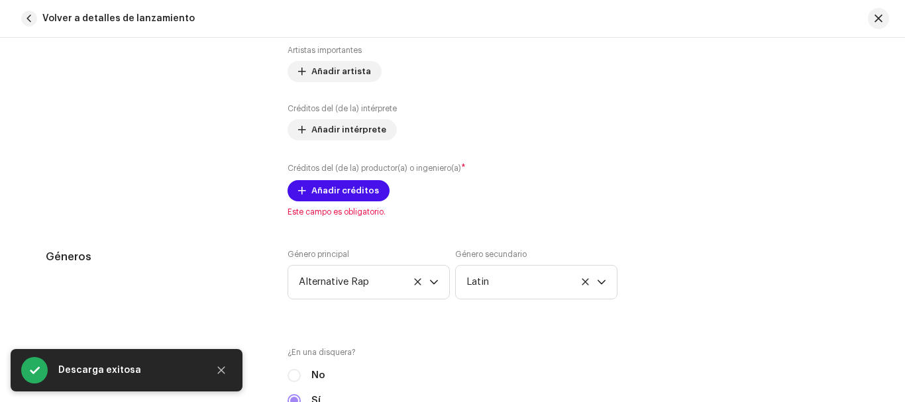
scroll to position [971, 0]
click at [369, 196] on span "Añadir créditos" at bounding box center [346, 190] width 68 height 27
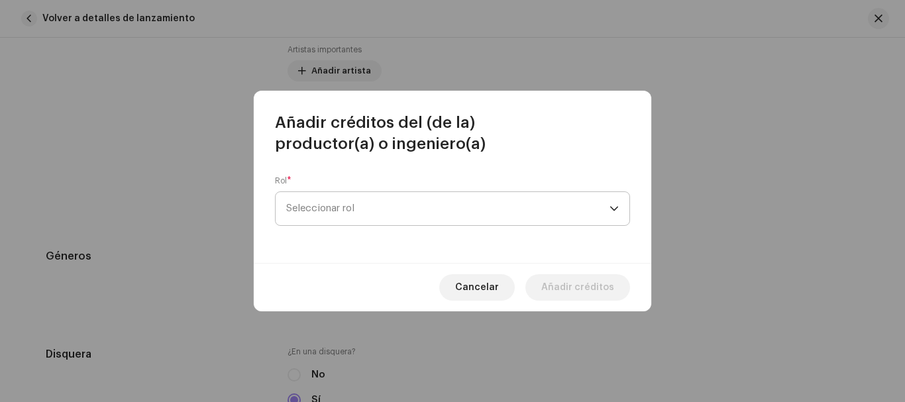
click at [384, 203] on span "Seleccionar rol" at bounding box center [447, 208] width 323 height 33
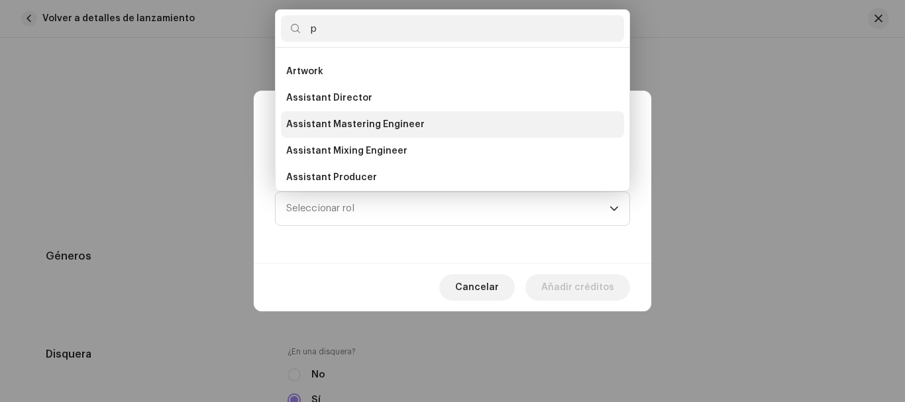
scroll to position [0, 0]
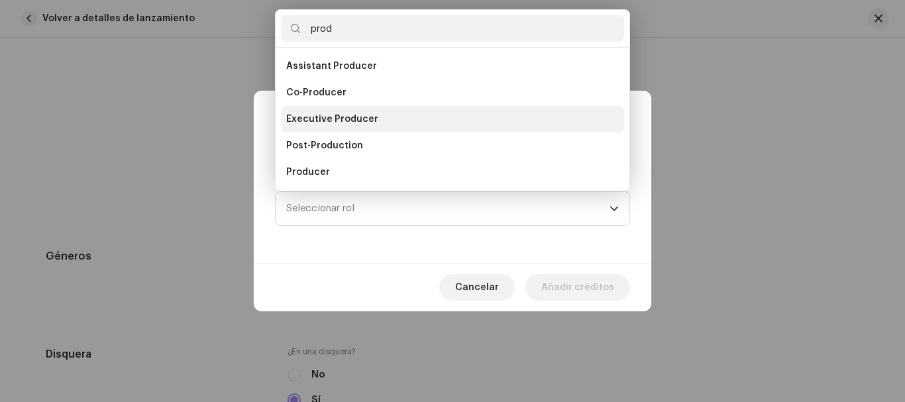
type input "prod"
click at [389, 122] on li "Executive Producer" at bounding box center [452, 119] width 343 height 27
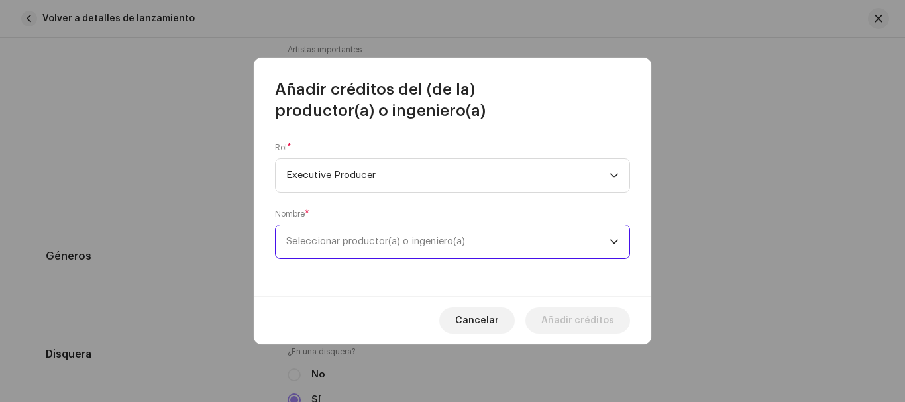
click at [360, 240] on span "Seleccionar productor(a) o ingeniero(a)" at bounding box center [375, 242] width 179 height 10
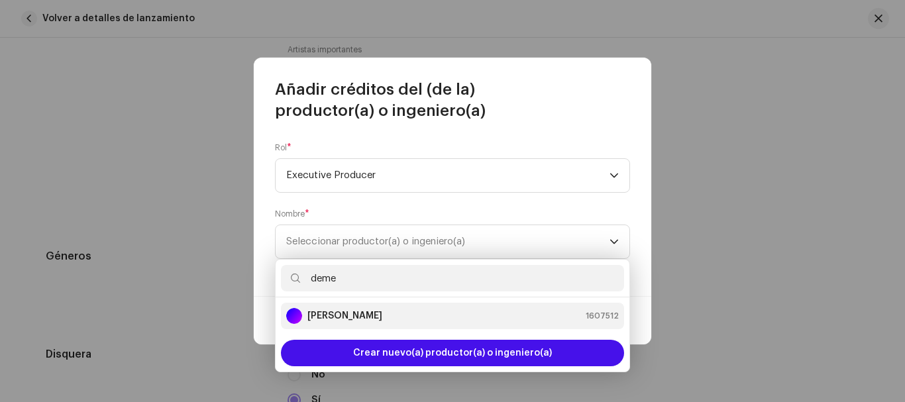
type input "deme"
click at [353, 313] on strong "[PERSON_NAME]" at bounding box center [345, 316] width 75 height 13
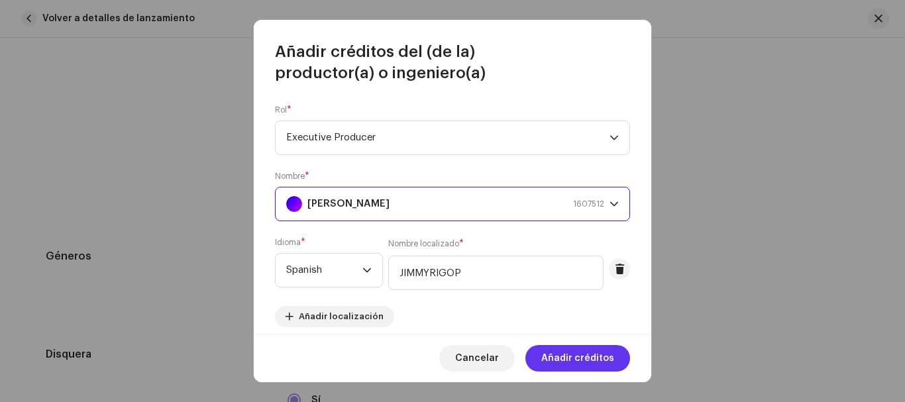
click at [580, 357] on span "Añadir créditos" at bounding box center [577, 358] width 73 height 27
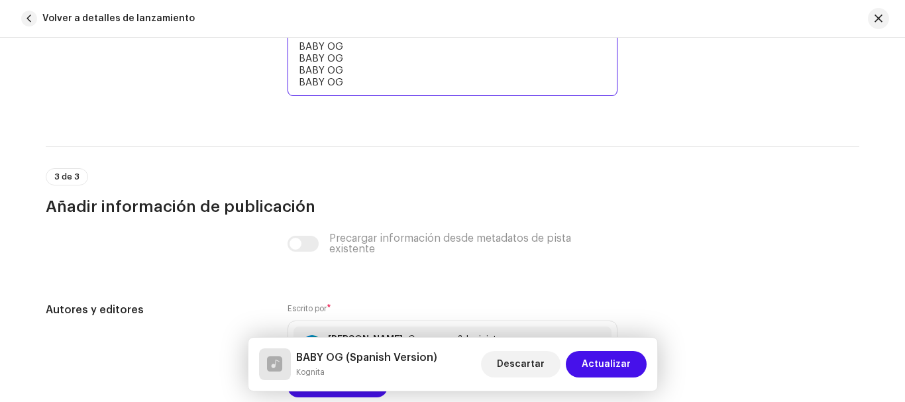
scroll to position [3038, 0]
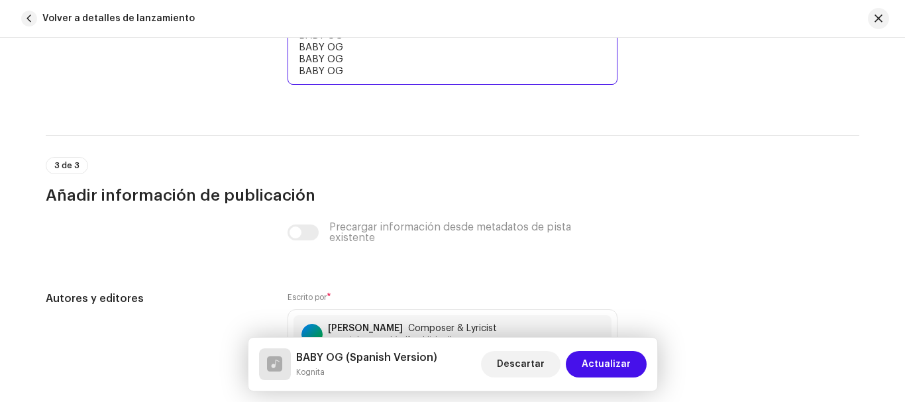
drag, startPoint x: 297, startPoint y: 66, endPoint x: 473, endPoint y: 263, distance: 264.3
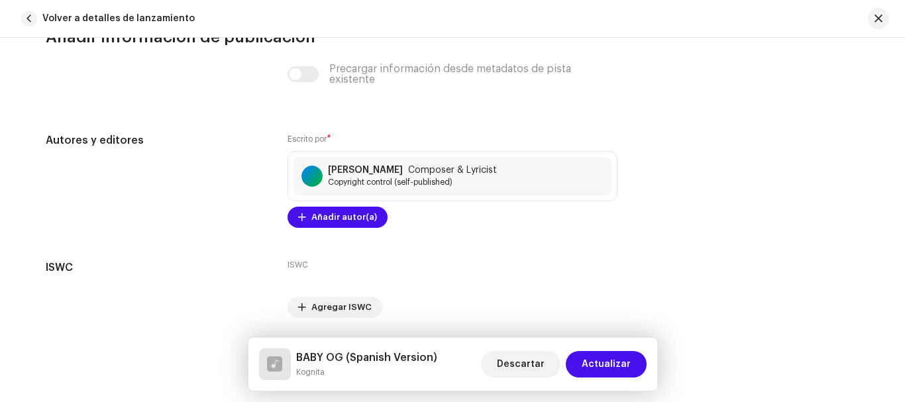
scroll to position [3246, 0]
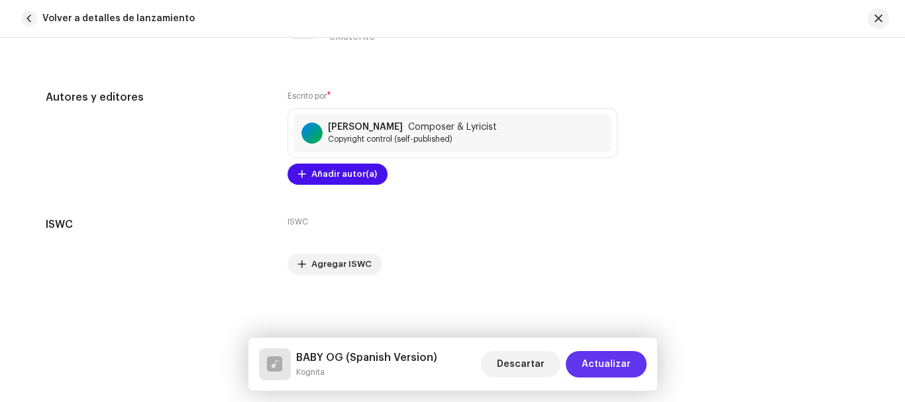
click at [615, 365] on span "Actualizar" at bounding box center [606, 364] width 49 height 27
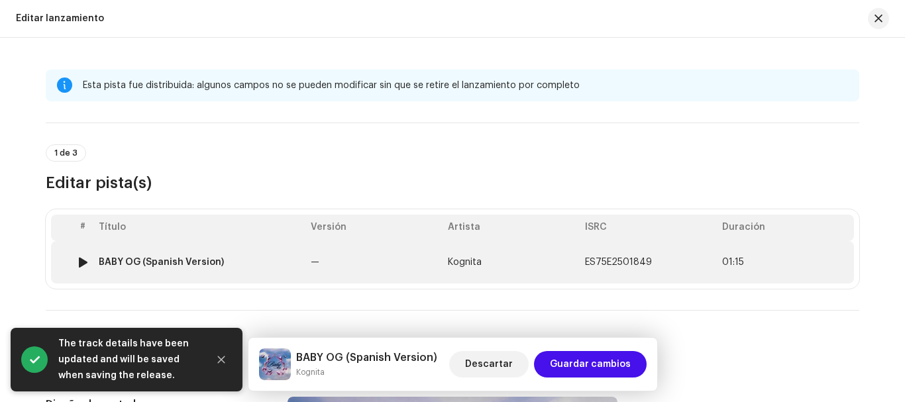
click at [433, 283] on td "—" at bounding box center [374, 262] width 137 height 42
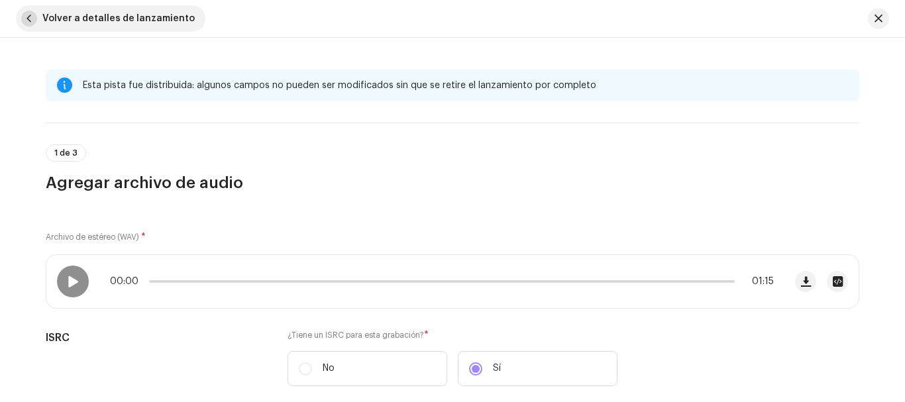
click at [31, 19] on span "button" at bounding box center [29, 19] width 16 height 16
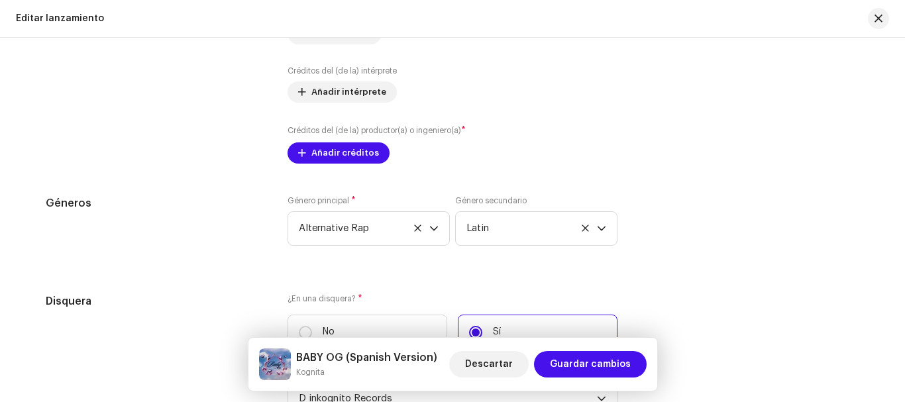
scroll to position [1525, 0]
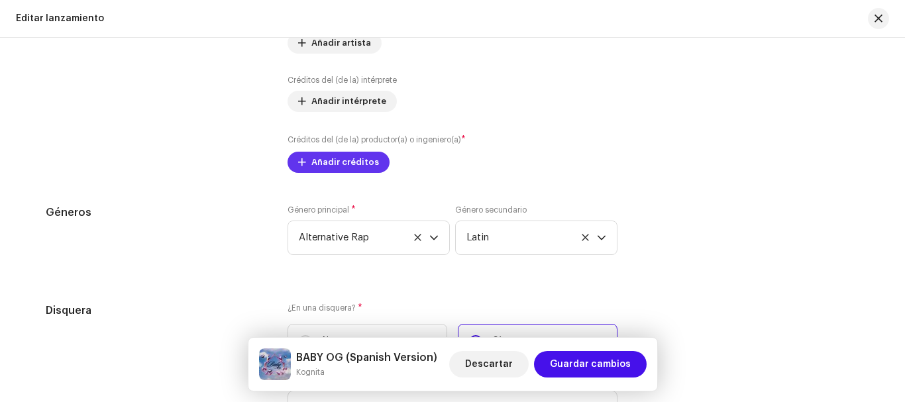
click at [346, 159] on span "Añadir créditos" at bounding box center [346, 162] width 68 height 27
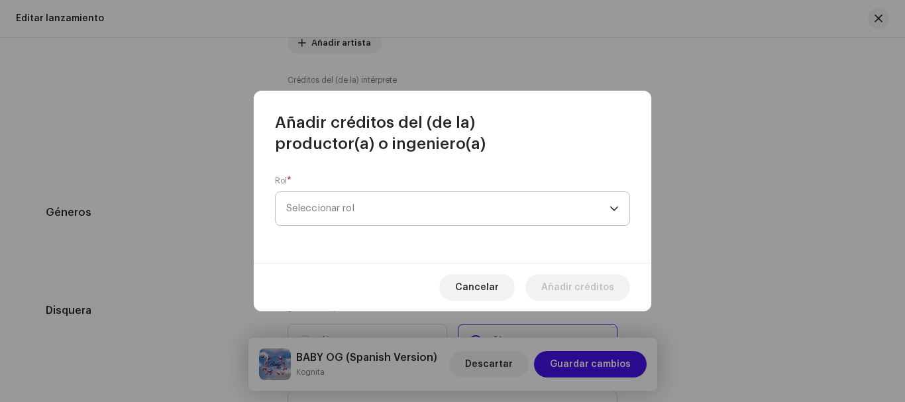
click at [396, 198] on span "Seleccionar rol" at bounding box center [447, 208] width 323 height 33
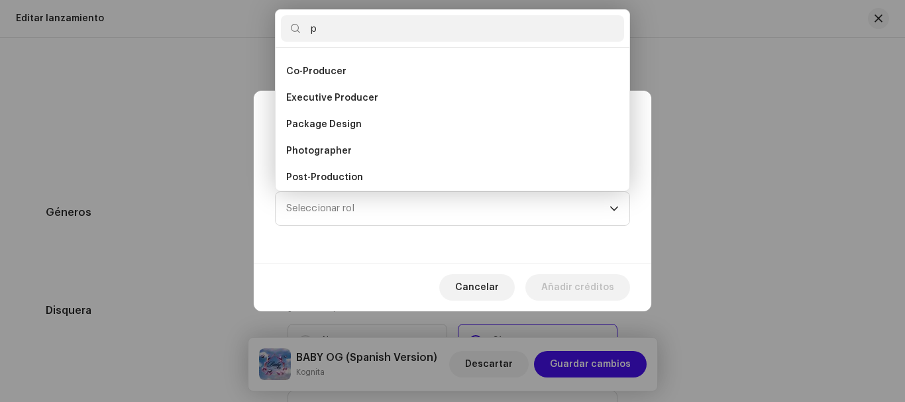
scroll to position [0, 0]
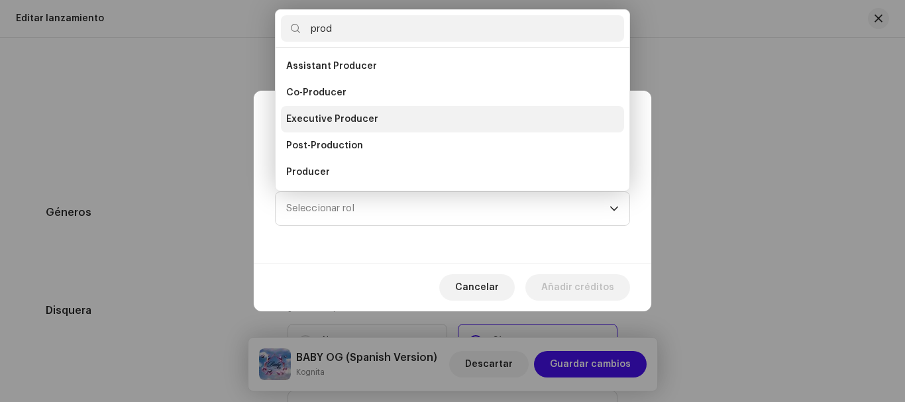
type input "prod"
click at [370, 117] on span "Executive Producer" at bounding box center [332, 119] width 92 height 13
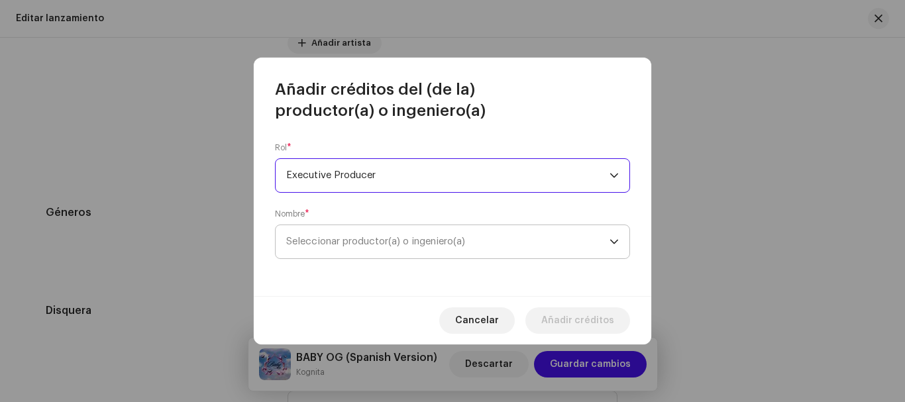
click at [363, 237] on span "Seleccionar productor(a) o ingeniero(a)" at bounding box center [375, 242] width 179 height 10
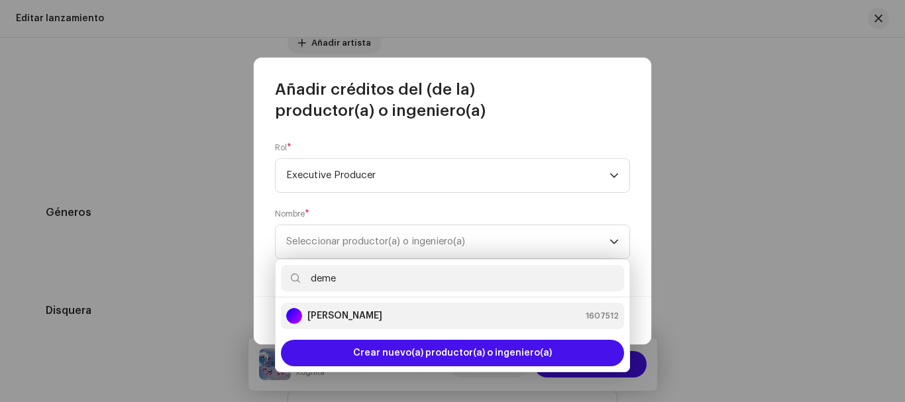
type input "deme"
click at [351, 315] on strong "[PERSON_NAME]" at bounding box center [345, 316] width 75 height 13
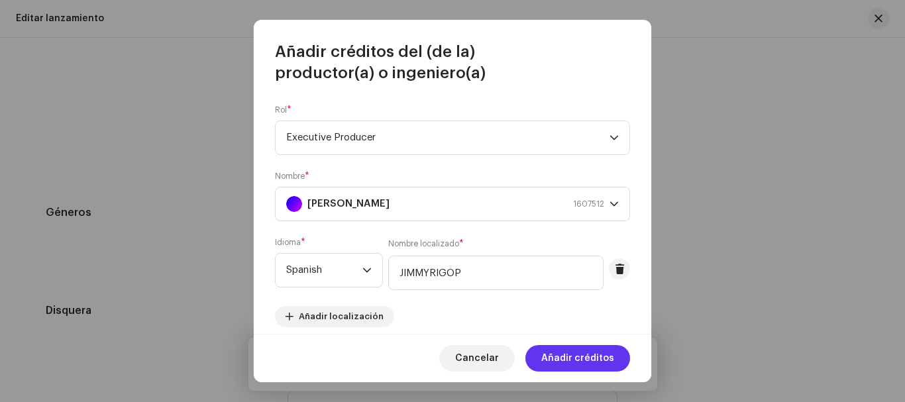
click at [585, 357] on span "Añadir créditos" at bounding box center [577, 358] width 73 height 27
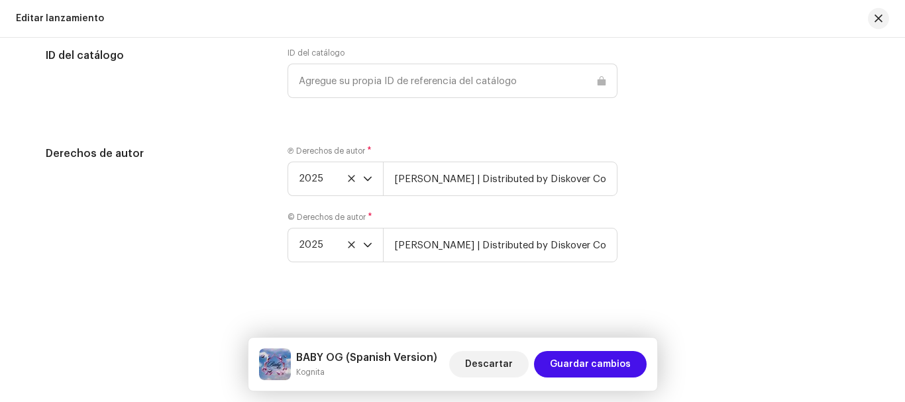
scroll to position [2206, 0]
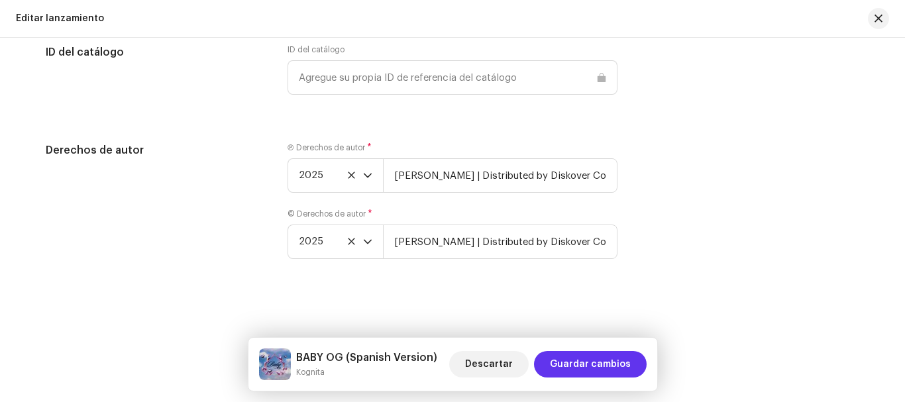
click at [610, 370] on span "Guardar cambios" at bounding box center [590, 364] width 81 height 27
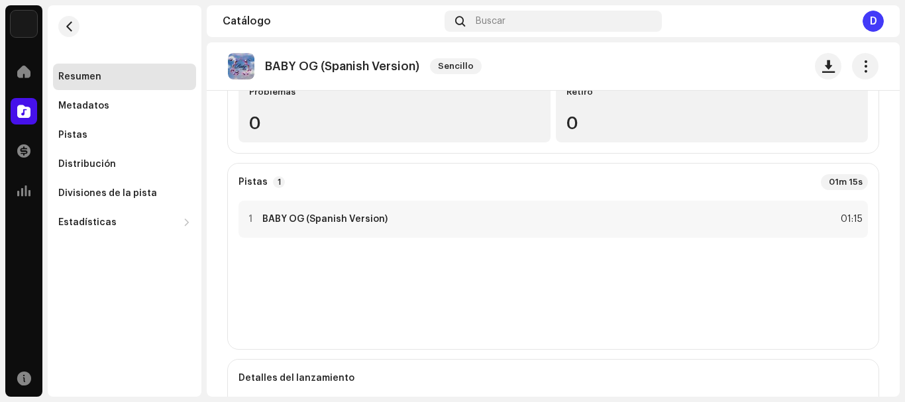
scroll to position [235, 0]
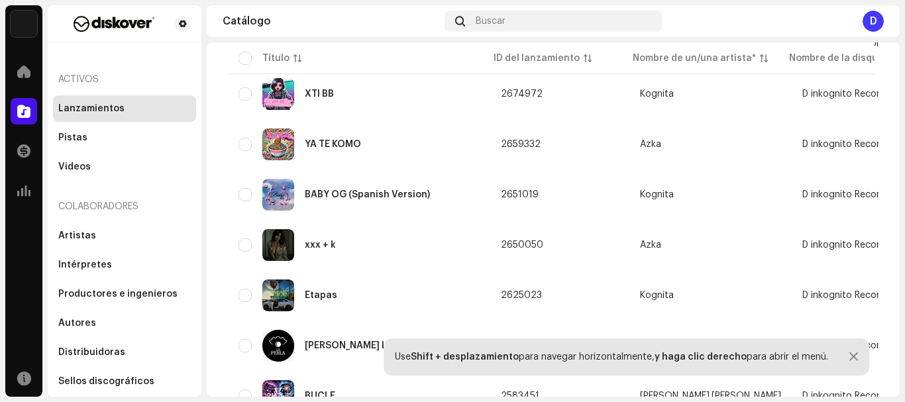
scroll to position [1328, 0]
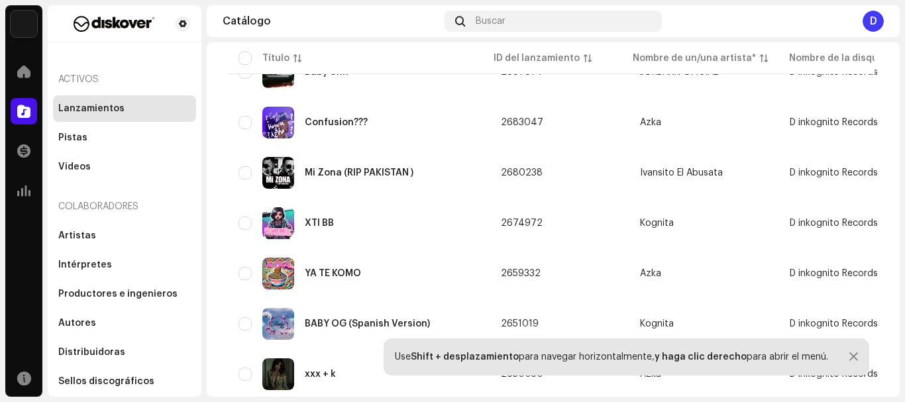
scroll to position [1174, 0]
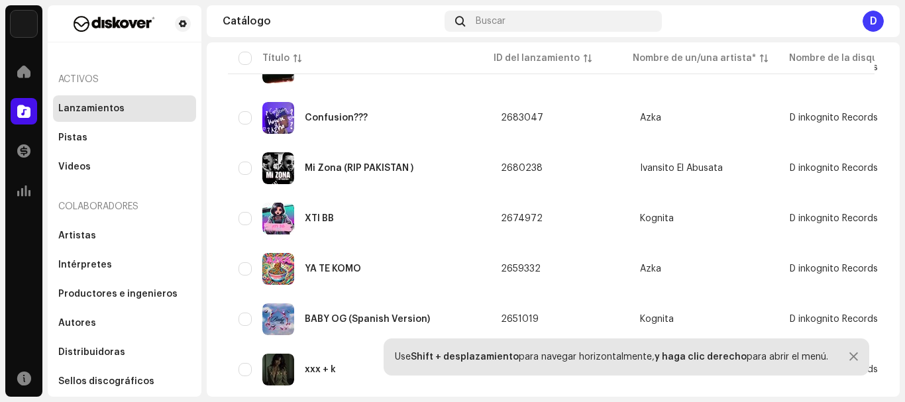
click at [380, 212] on div "XTI BB" at bounding box center [359, 219] width 241 height 32
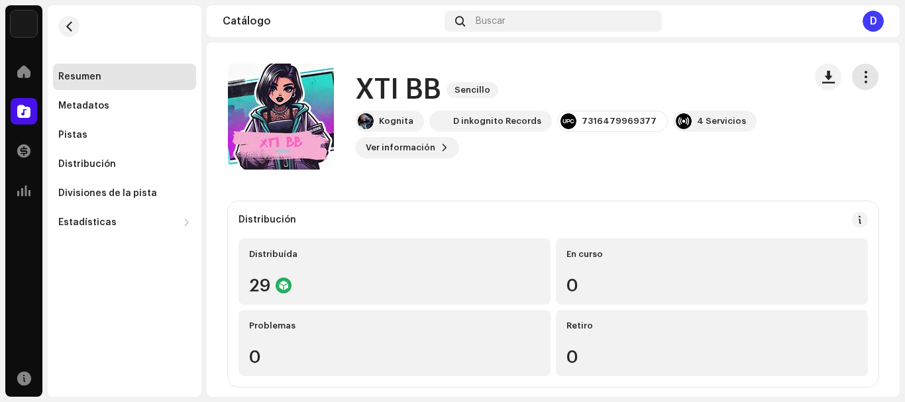
click at [860, 76] on span "button" at bounding box center [866, 77] width 13 height 11
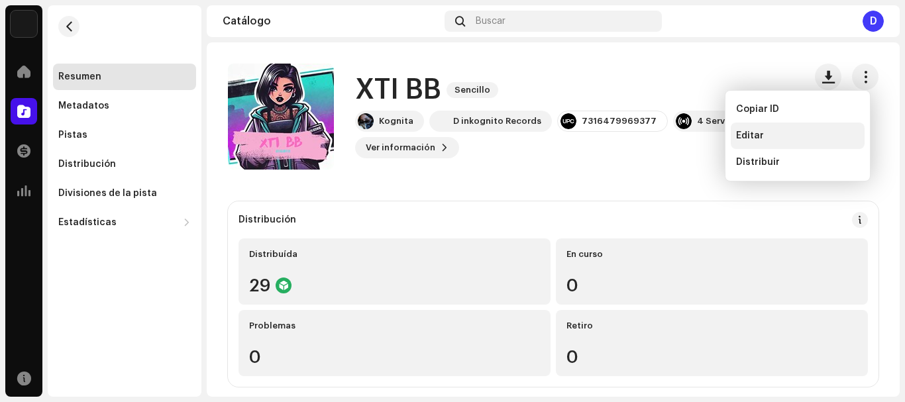
click at [777, 140] on div "Editar" at bounding box center [797, 136] width 123 height 11
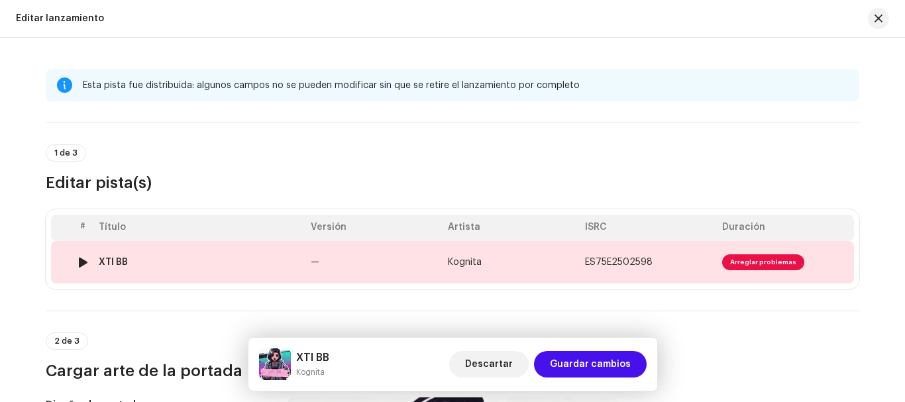
click at [660, 256] on td "ES75E2502598" at bounding box center [648, 262] width 137 height 42
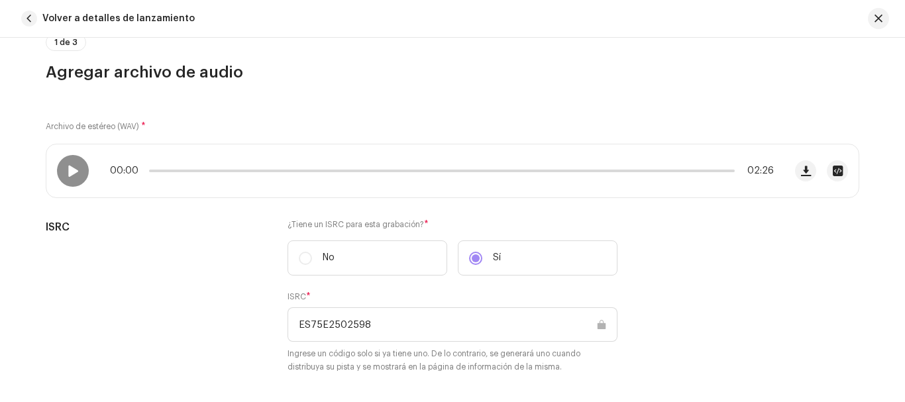
scroll to position [116, 0]
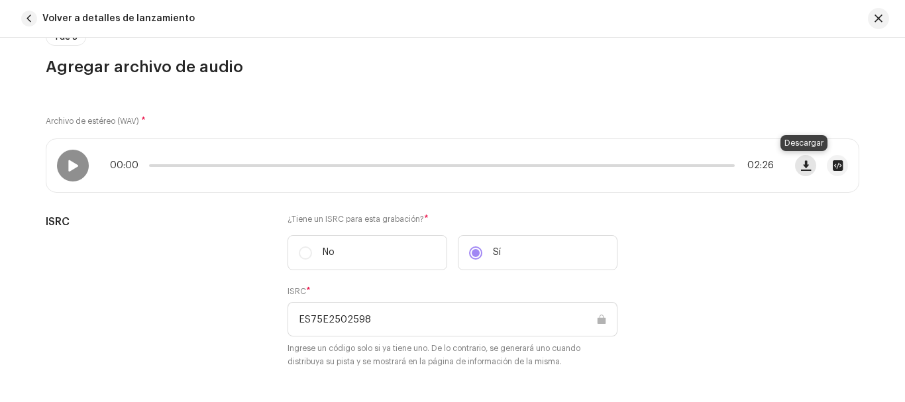
click at [807, 167] on span "button" at bounding box center [806, 165] width 10 height 11
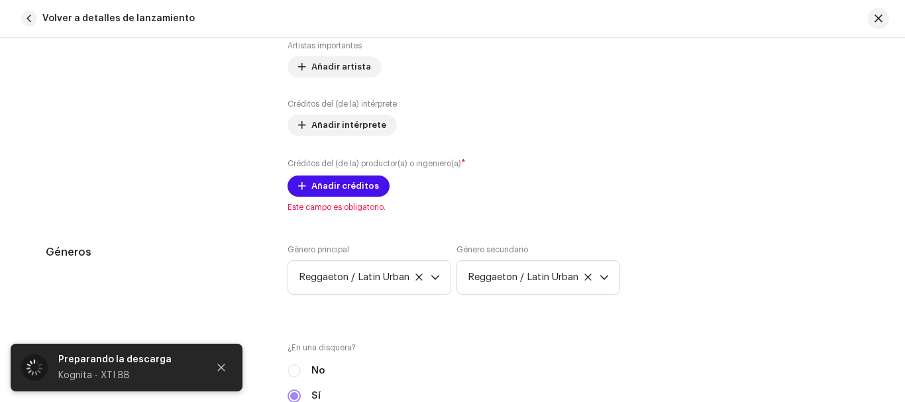
scroll to position [979, 0]
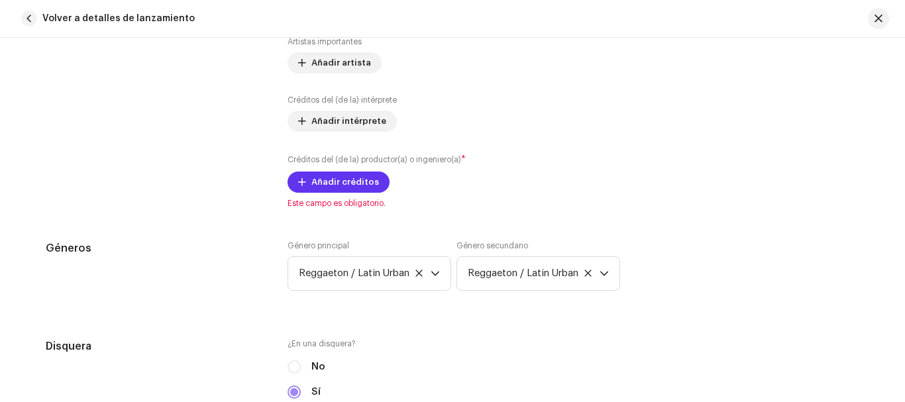
click at [313, 181] on span "Añadir créditos" at bounding box center [346, 182] width 68 height 27
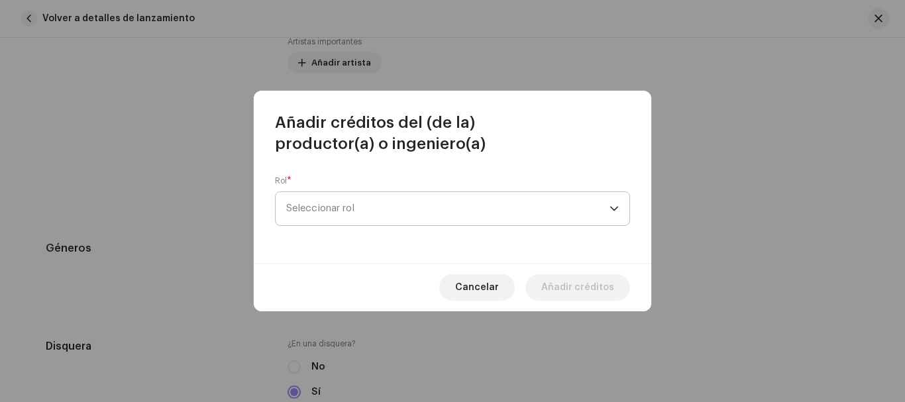
click at [534, 206] on span "Seleccionar rol" at bounding box center [447, 208] width 323 height 33
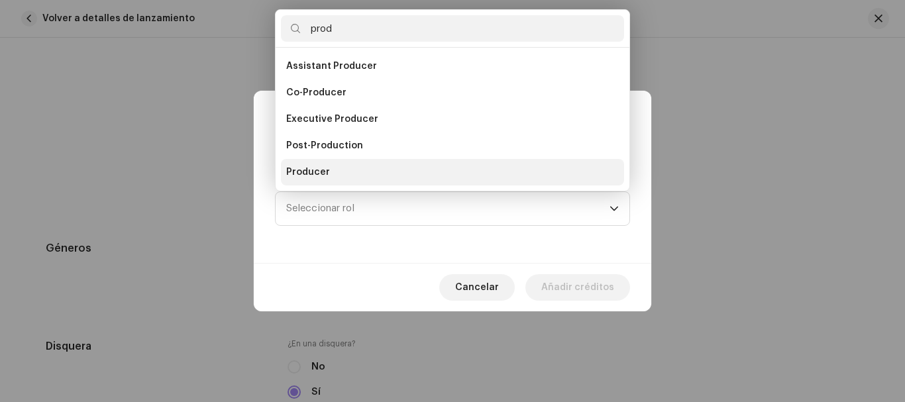
scroll to position [21, 0]
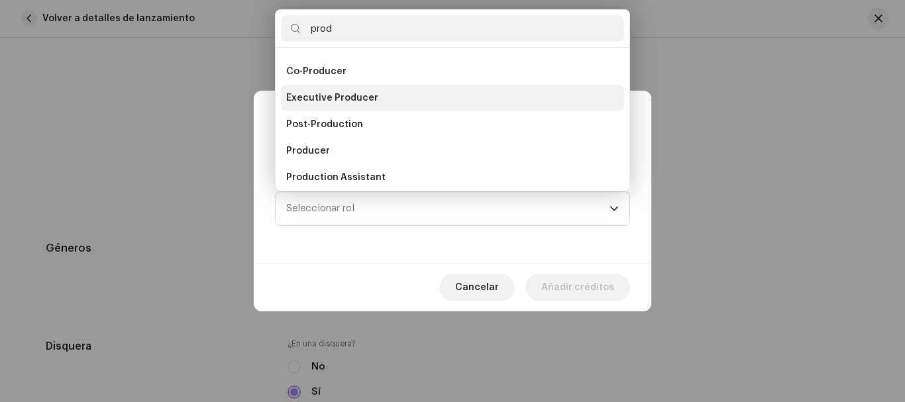
type input "prod"
click at [463, 93] on li "Executive Producer" at bounding box center [452, 98] width 343 height 27
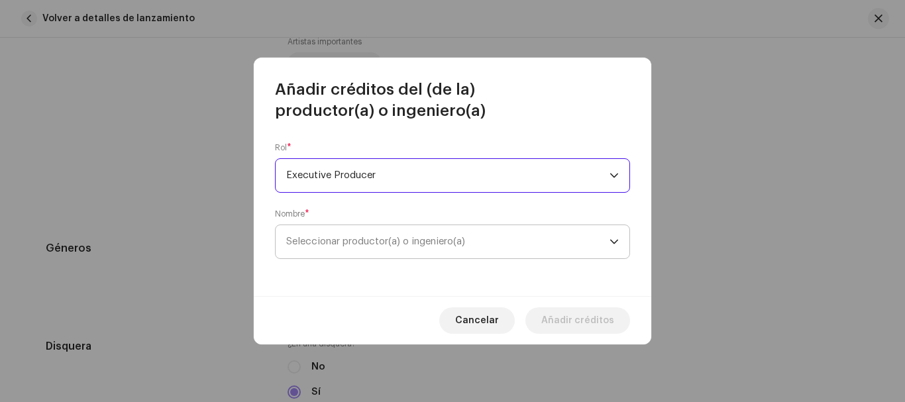
click at [407, 238] on span "Seleccionar productor(a) o ingeniero(a)" at bounding box center [375, 242] width 179 height 10
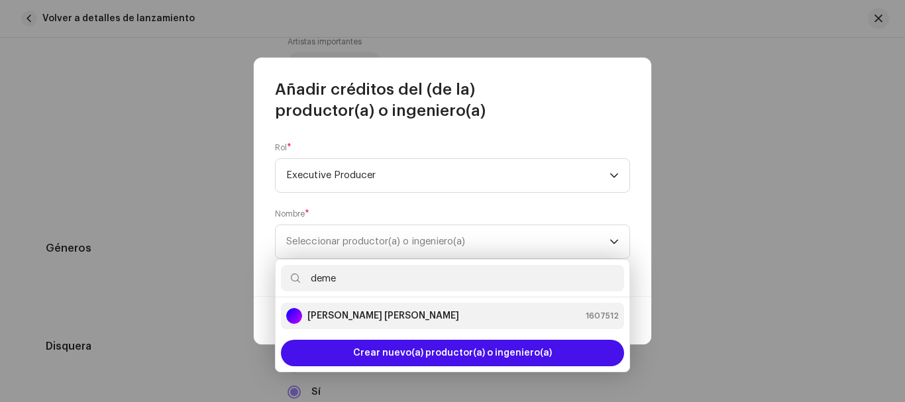
type input "deme"
click at [374, 312] on strong "[PERSON_NAME]" at bounding box center [384, 316] width 152 height 13
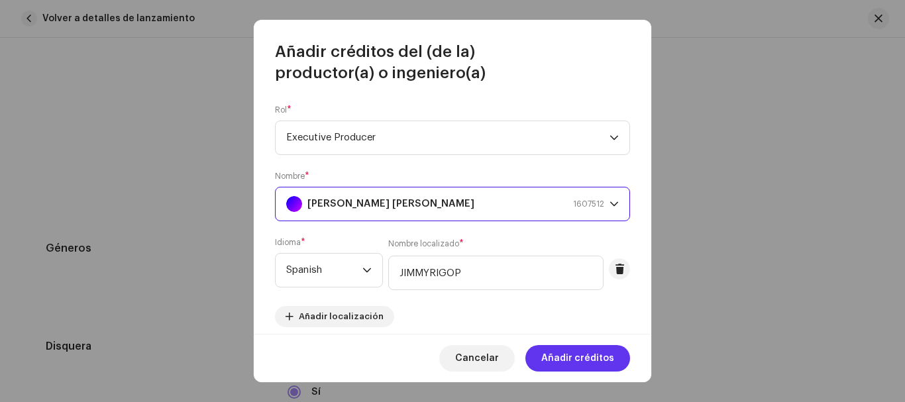
click at [565, 351] on span "Añadir créditos" at bounding box center [577, 358] width 73 height 27
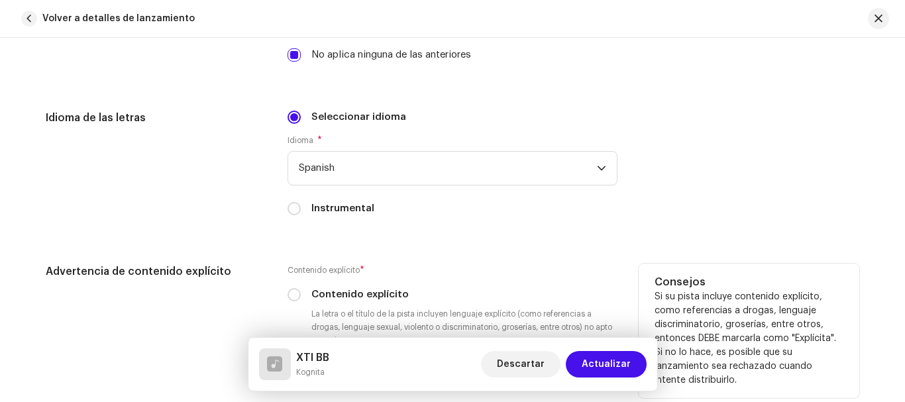
scroll to position [2192, 0]
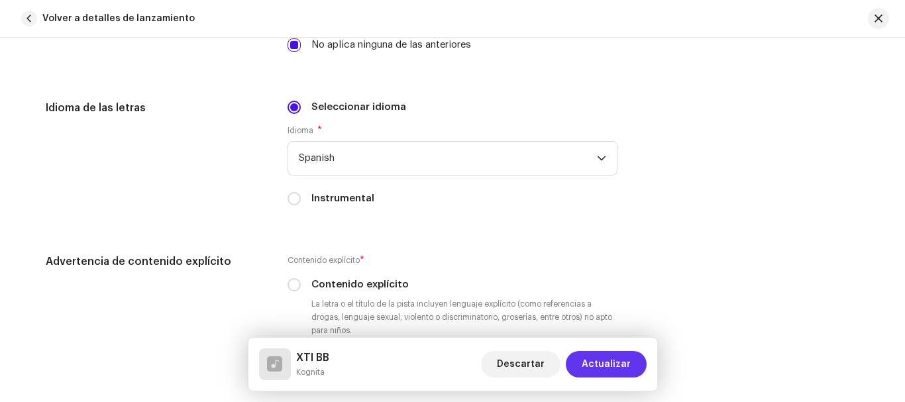
click at [601, 356] on span "Actualizar" at bounding box center [606, 364] width 49 height 27
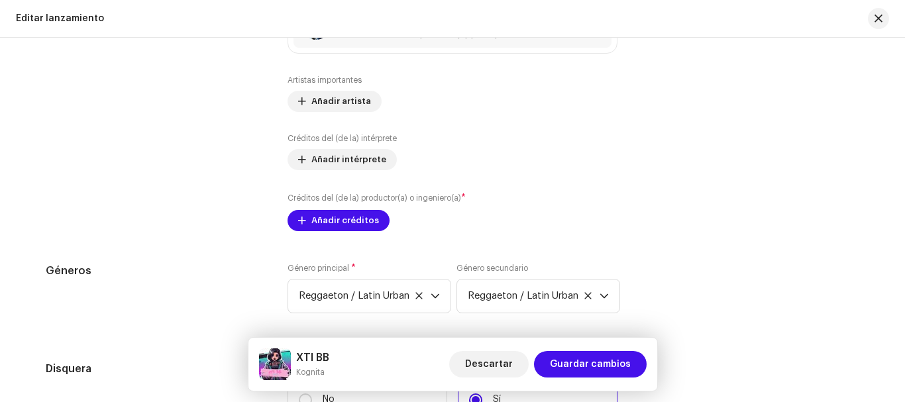
scroll to position [1464, 0]
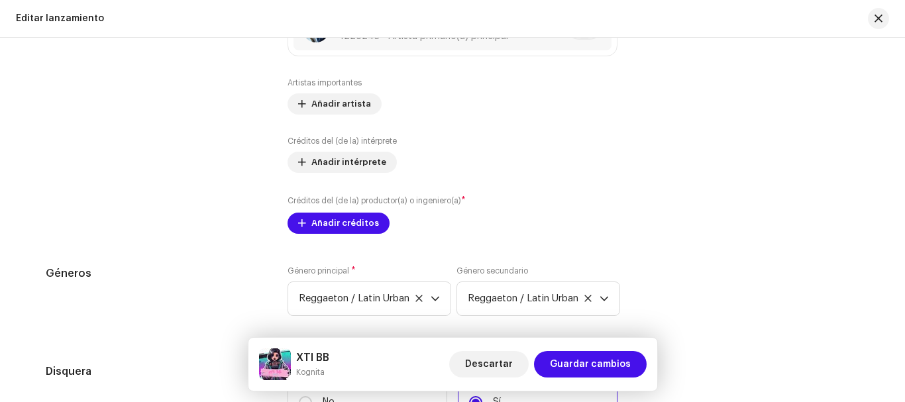
click at [376, 223] on button "Añadir créditos" at bounding box center [339, 223] width 102 height 21
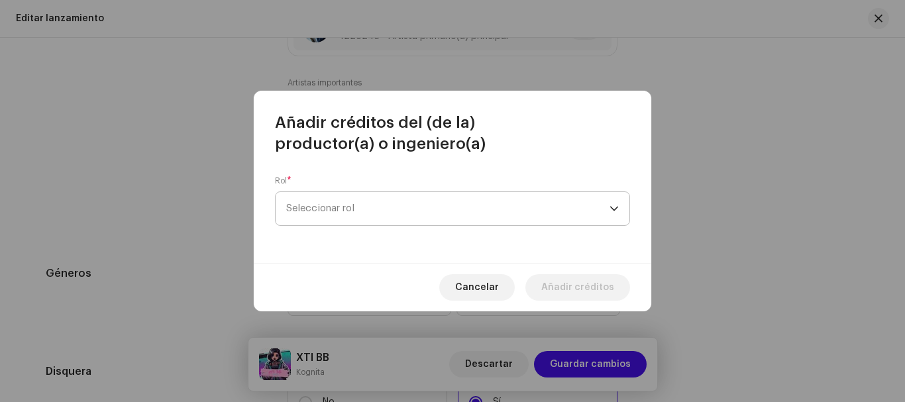
click at [380, 211] on span "Seleccionar rol" at bounding box center [447, 208] width 323 height 33
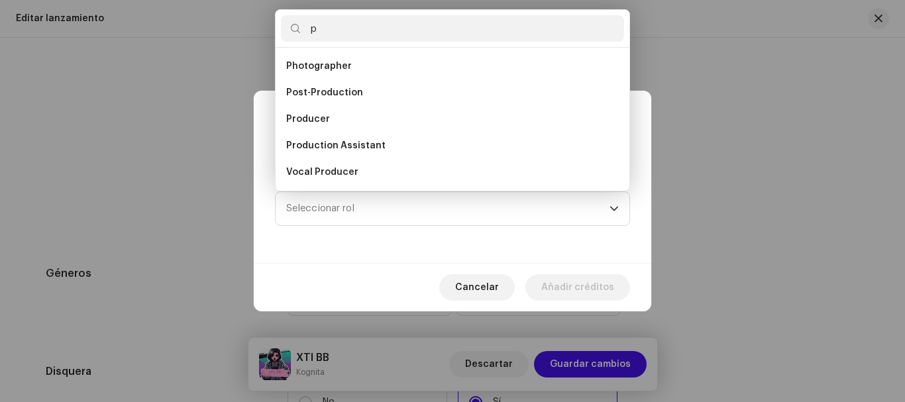
scroll to position [27, 0]
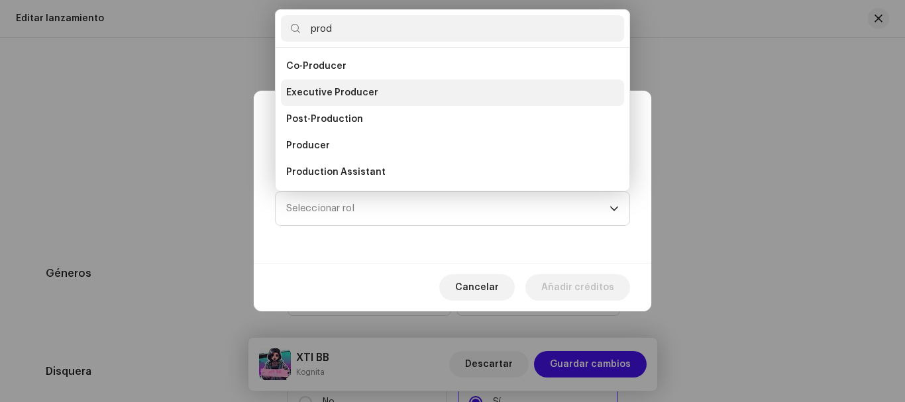
type input "prod"
click at [394, 97] on li "Executive Producer" at bounding box center [452, 93] width 343 height 27
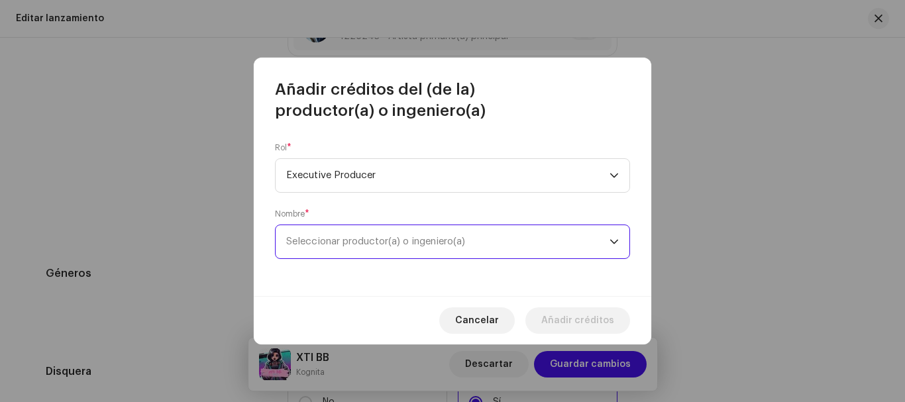
click at [396, 235] on span "Seleccionar productor(a) o ingeniero(a)" at bounding box center [447, 241] width 323 height 33
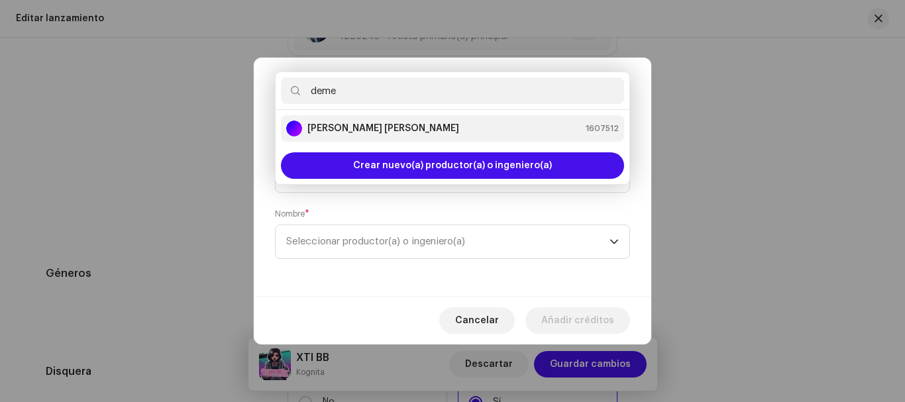
type input "deme"
click at [444, 126] on strong "[PERSON_NAME]" at bounding box center [384, 128] width 152 height 13
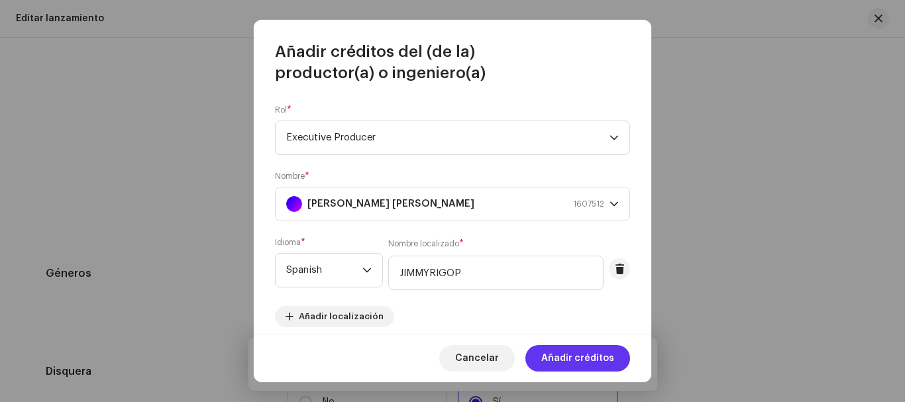
click at [569, 361] on span "Añadir créditos" at bounding box center [577, 358] width 73 height 27
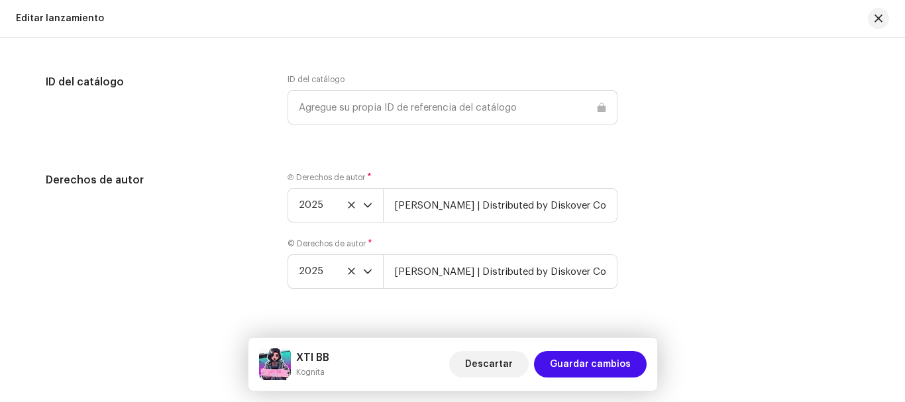
scroll to position [2206, 0]
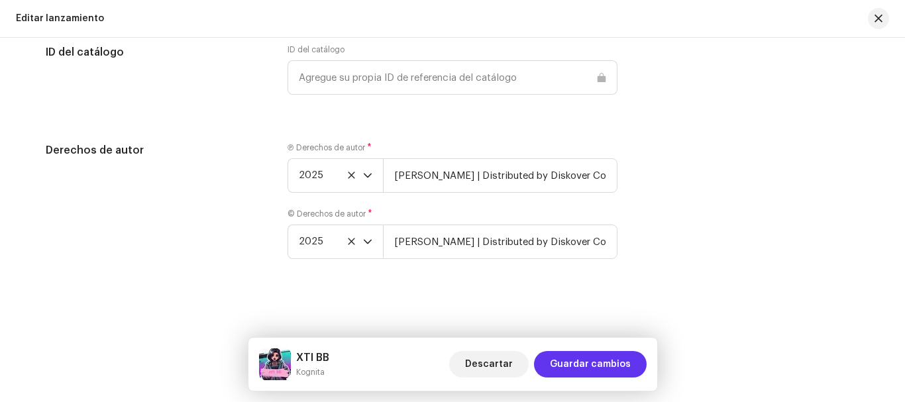
click at [602, 365] on span "Guardar cambios" at bounding box center [590, 364] width 81 height 27
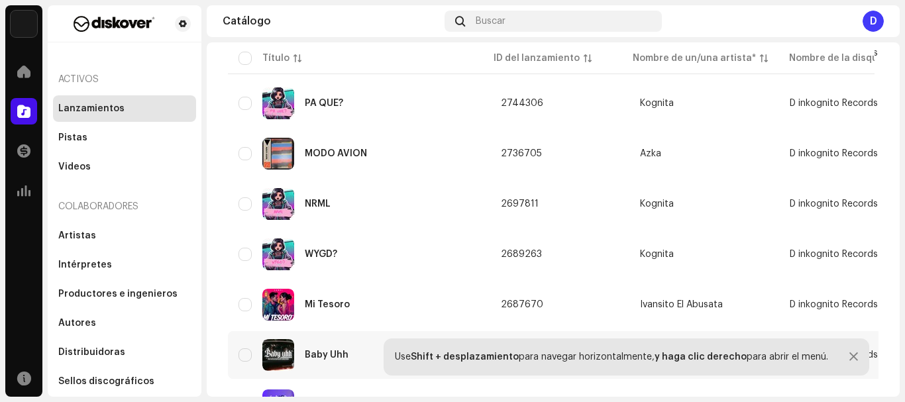
scroll to position [874, 0]
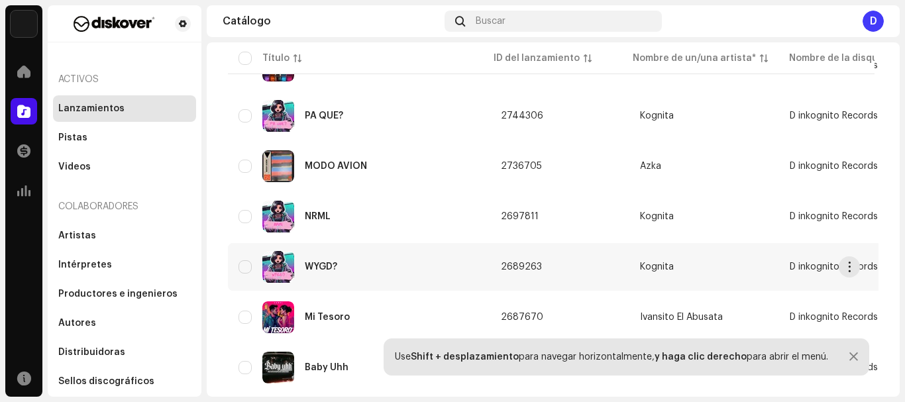
click at [317, 263] on div "WYGD?" at bounding box center [321, 266] width 32 height 9
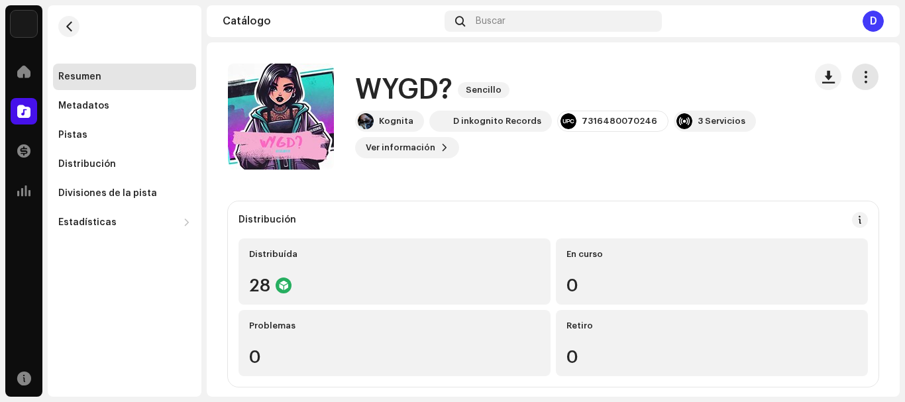
click at [860, 74] on span "button" at bounding box center [866, 77] width 13 height 11
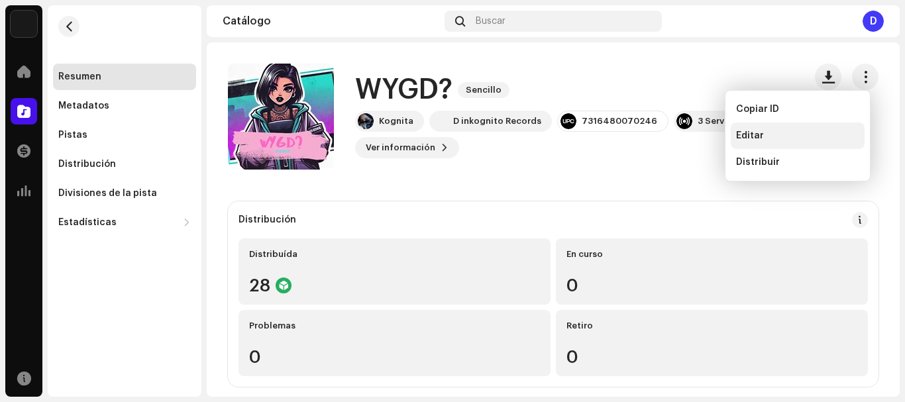
click at [742, 137] on span "Editar" at bounding box center [750, 136] width 28 height 11
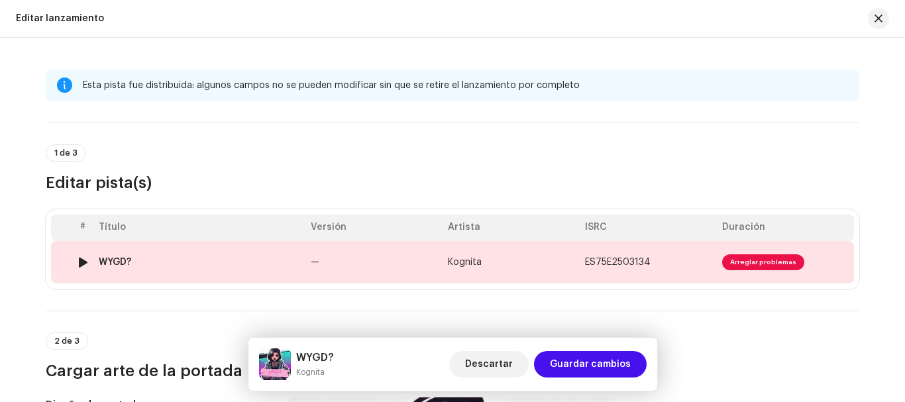
click at [675, 260] on td "ES75E2503134" at bounding box center [648, 262] width 137 height 42
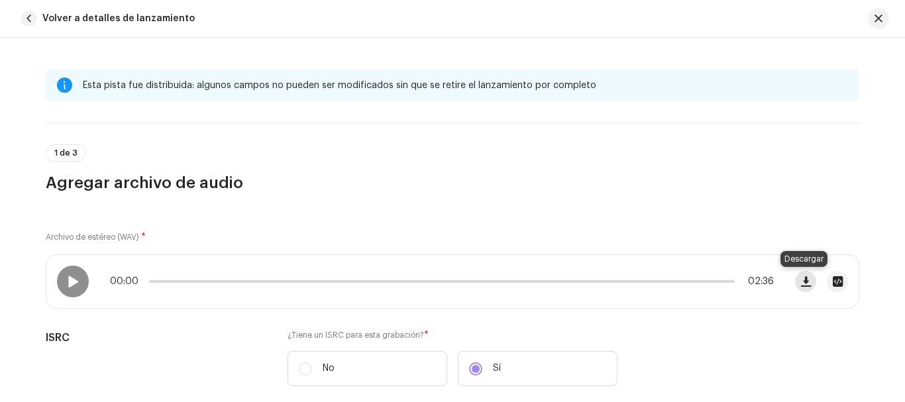
click at [802, 281] on span "button" at bounding box center [806, 281] width 10 height 11
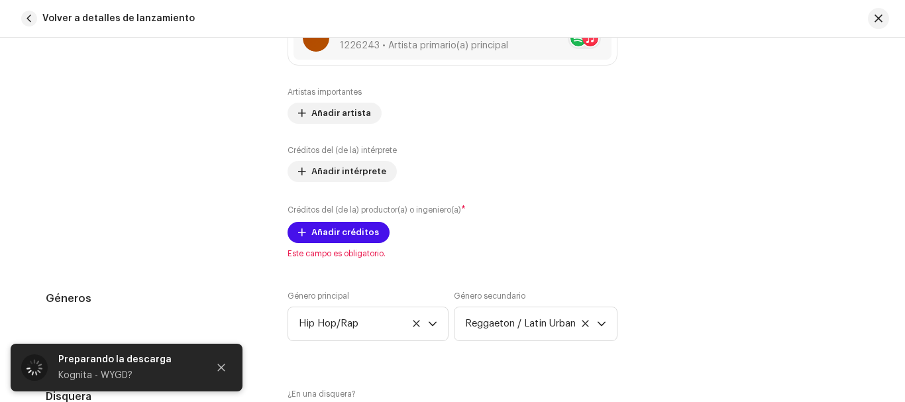
scroll to position [944, 0]
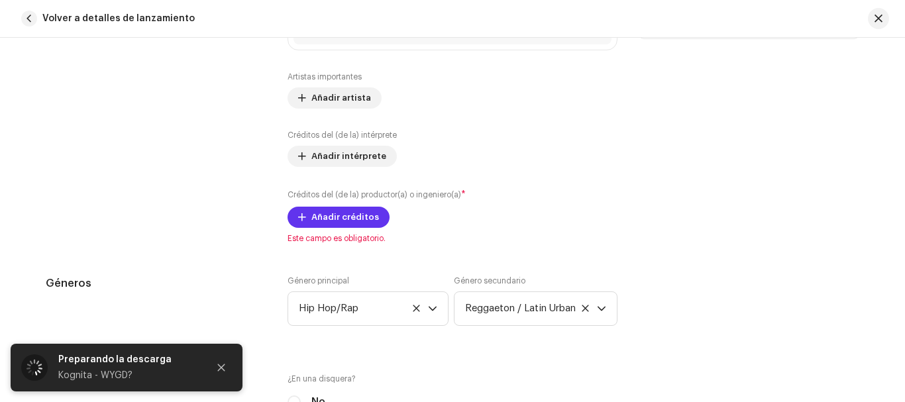
click at [327, 223] on span "Añadir créditos" at bounding box center [346, 217] width 68 height 27
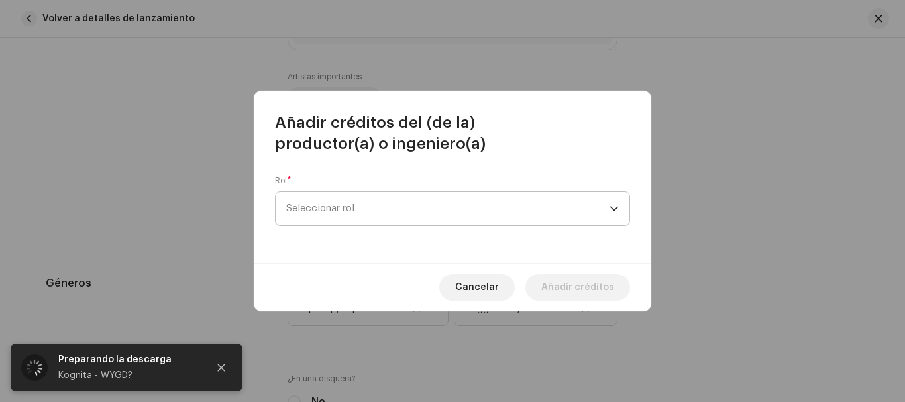
click at [333, 207] on span "Seleccionar rol" at bounding box center [447, 208] width 323 height 33
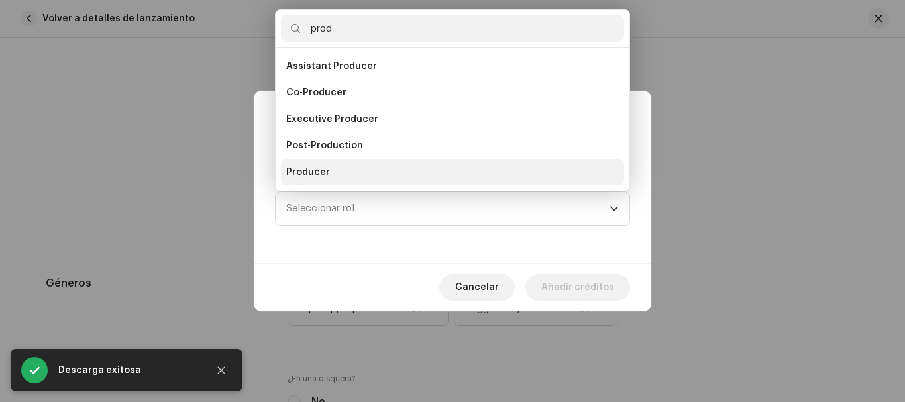
scroll to position [21, 0]
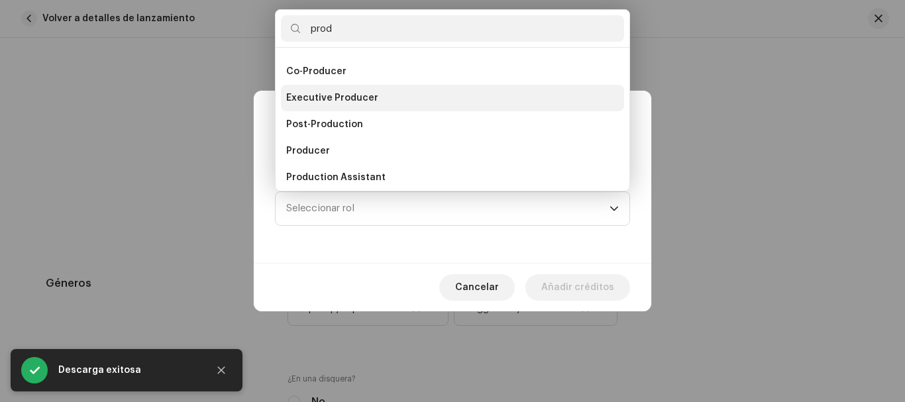
type input "prod"
click at [361, 96] on span "Executive Producer" at bounding box center [332, 97] width 92 height 13
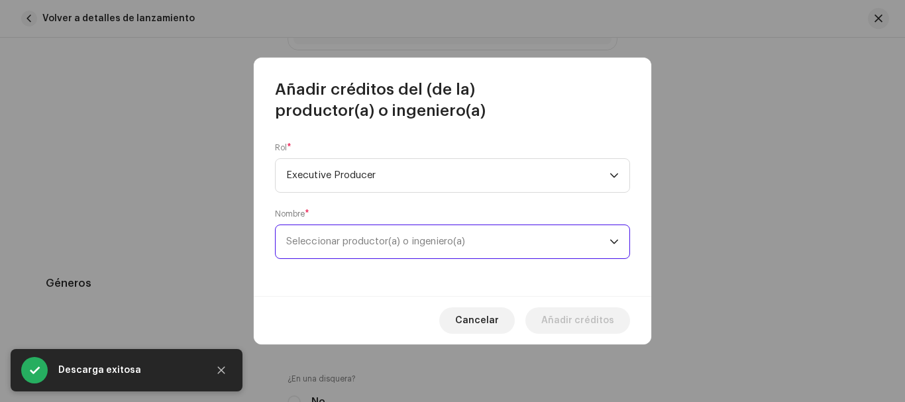
click at [349, 251] on span "Seleccionar productor(a) o ingeniero(a)" at bounding box center [447, 241] width 323 height 33
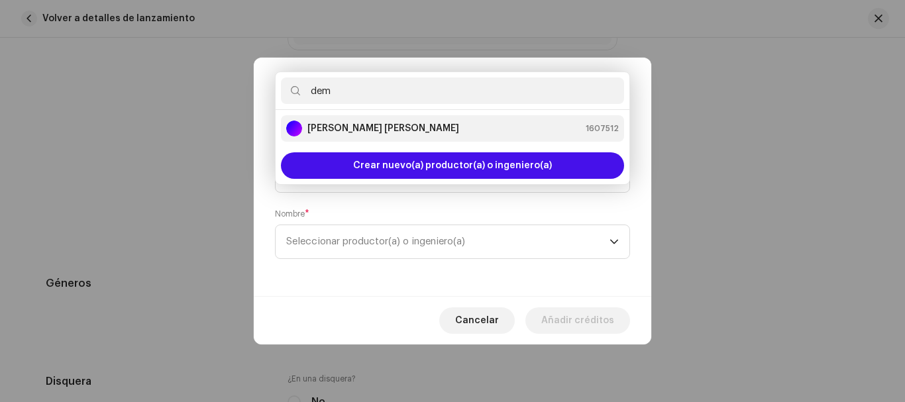
type input "dem"
click at [424, 120] on li "Demetrio Jesús Rigopoulos González 1607512" at bounding box center [452, 128] width 343 height 27
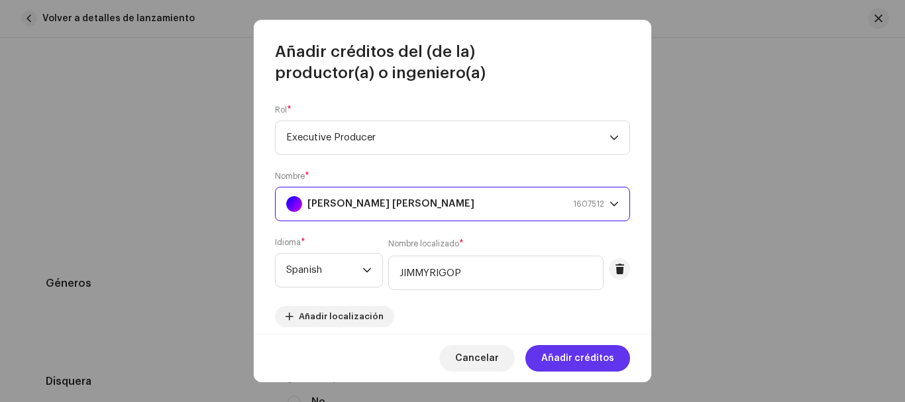
click at [583, 360] on span "Añadir créditos" at bounding box center [577, 358] width 73 height 27
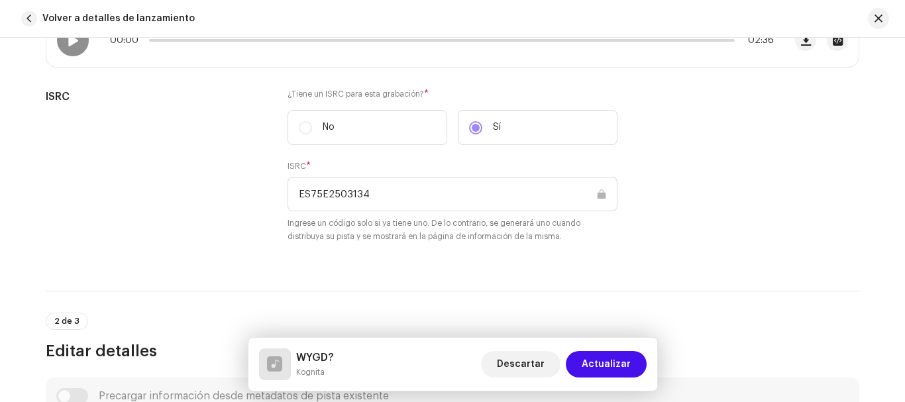
scroll to position [268, 0]
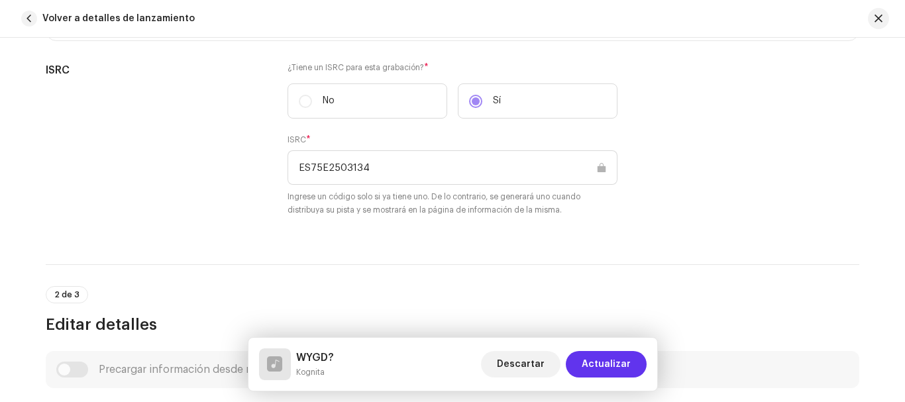
click at [614, 360] on span "Actualizar" at bounding box center [606, 364] width 49 height 27
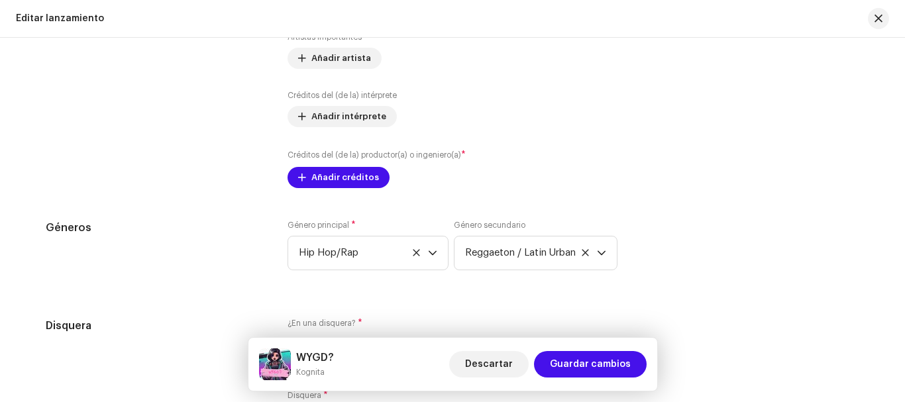
scroll to position [1524, 0]
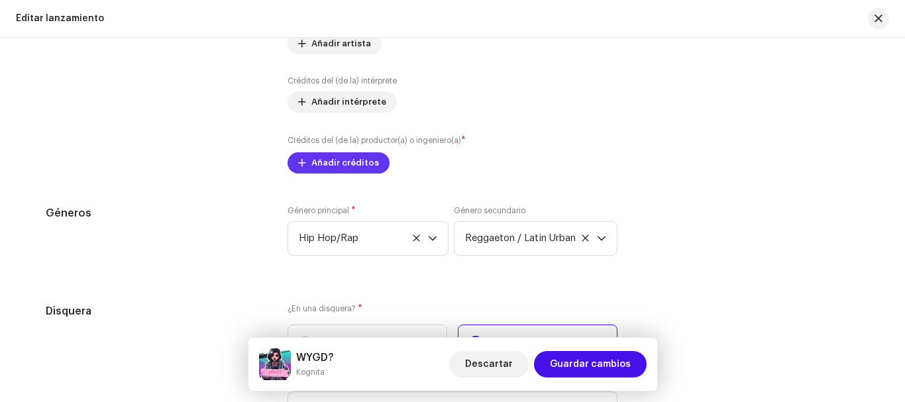
click at [330, 162] on span "Añadir créditos" at bounding box center [346, 163] width 68 height 27
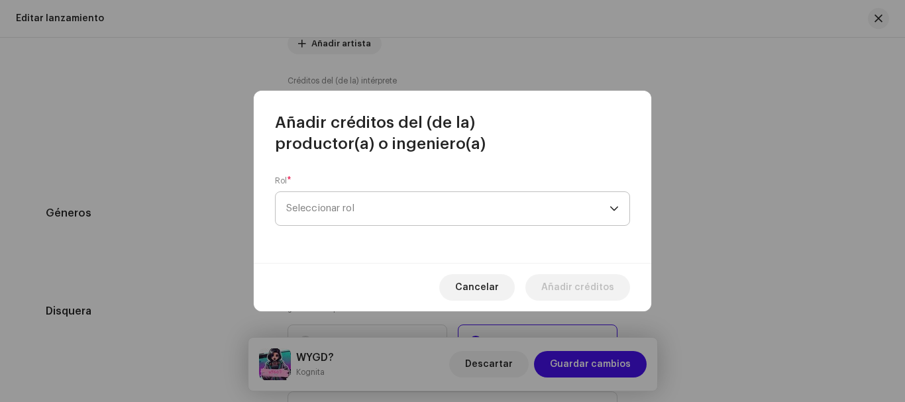
click at [354, 200] on span "Seleccionar rol" at bounding box center [447, 208] width 323 height 33
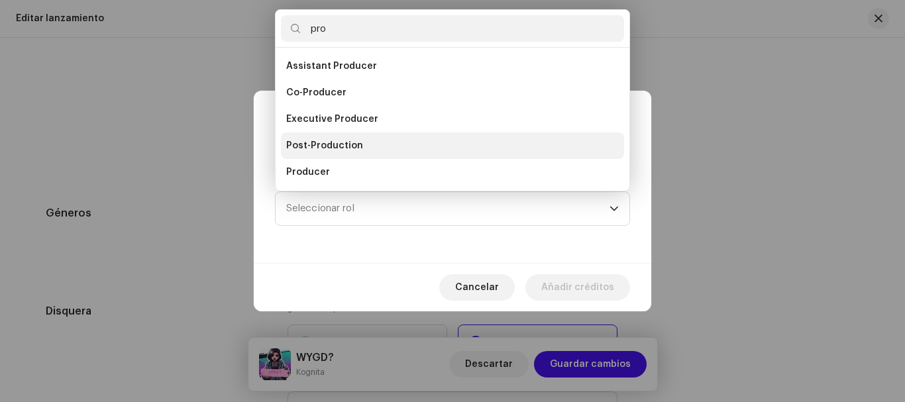
scroll to position [21, 0]
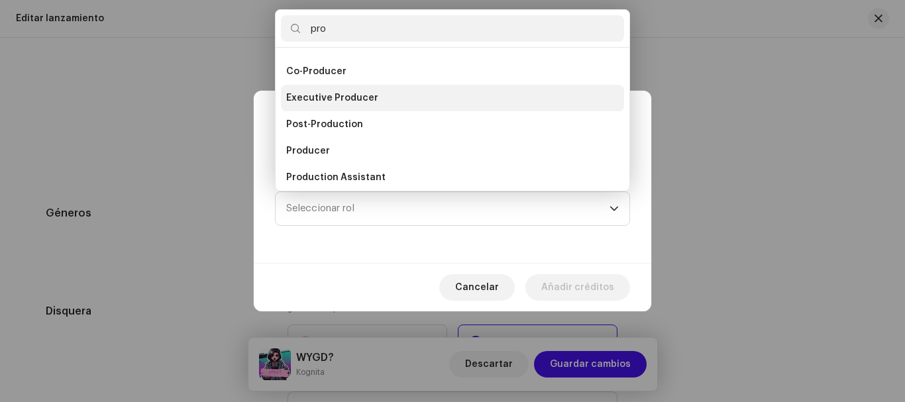
type input "pro"
click at [365, 97] on span "Executive Producer" at bounding box center [332, 97] width 92 height 13
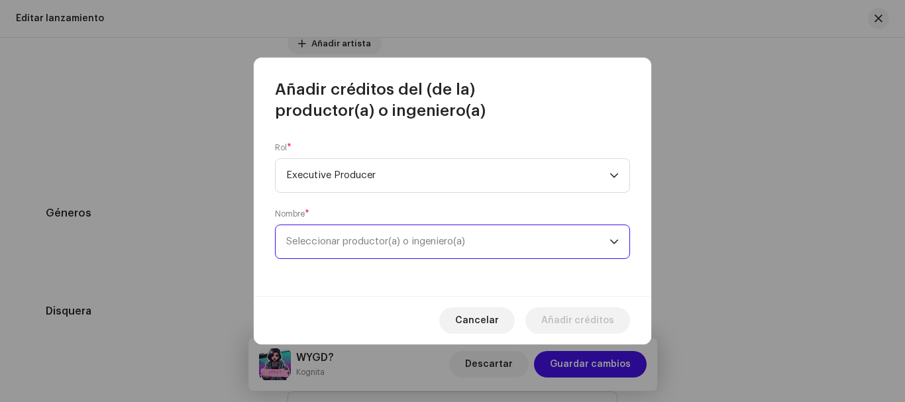
click at [393, 249] on span "Seleccionar productor(a) o ingeniero(a)" at bounding box center [447, 241] width 323 height 33
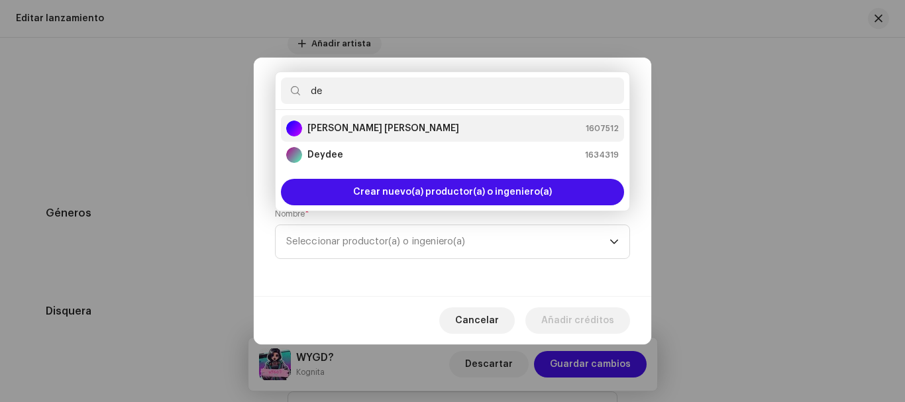
type input "de"
click at [406, 133] on strong "[PERSON_NAME]" at bounding box center [384, 128] width 152 height 13
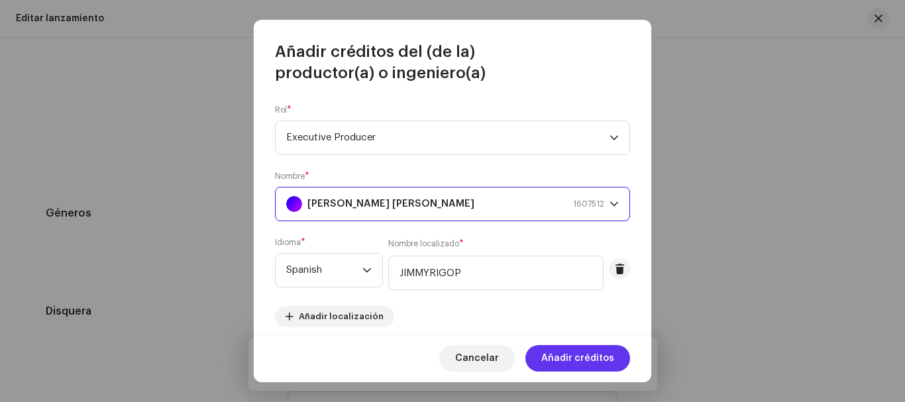
click at [595, 355] on span "Añadir créditos" at bounding box center [577, 358] width 73 height 27
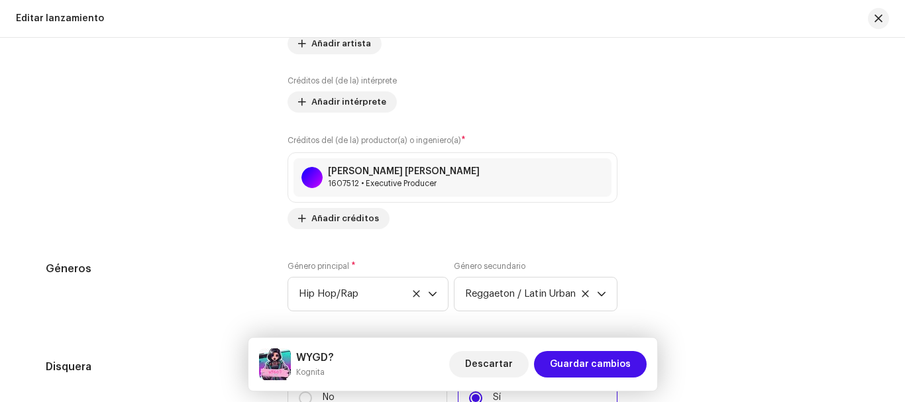
click at [595, 355] on span "Guardar cambios" at bounding box center [590, 364] width 81 height 27
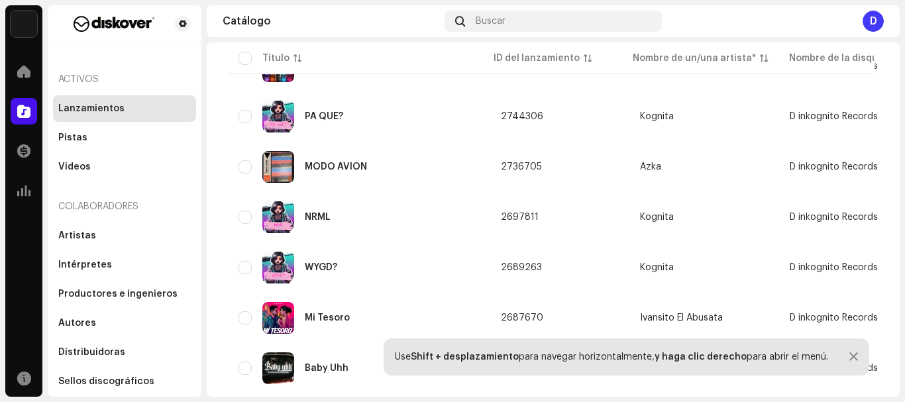
scroll to position [875, 0]
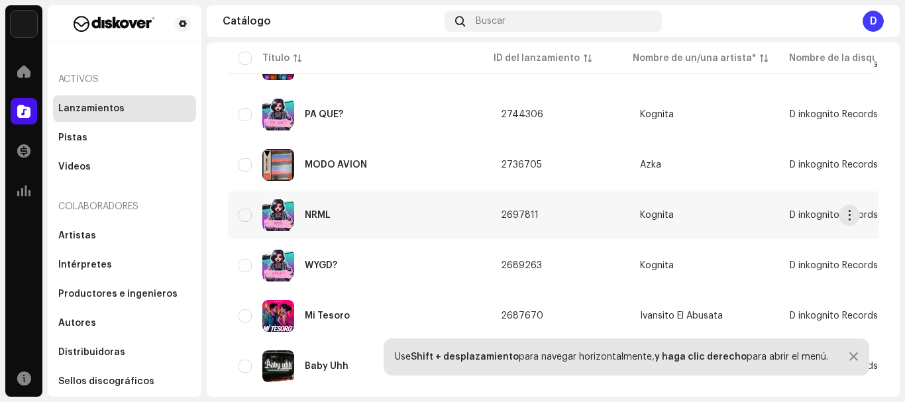
click at [321, 210] on div "NRML" at bounding box center [359, 215] width 241 height 32
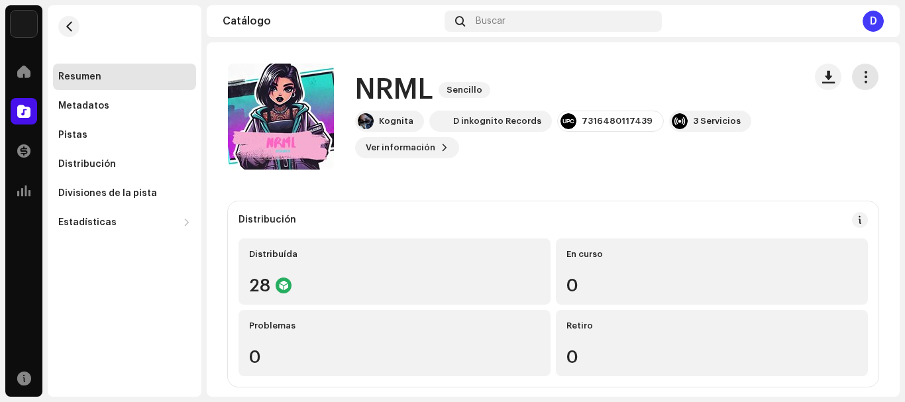
click at [860, 74] on span "button" at bounding box center [866, 77] width 13 height 11
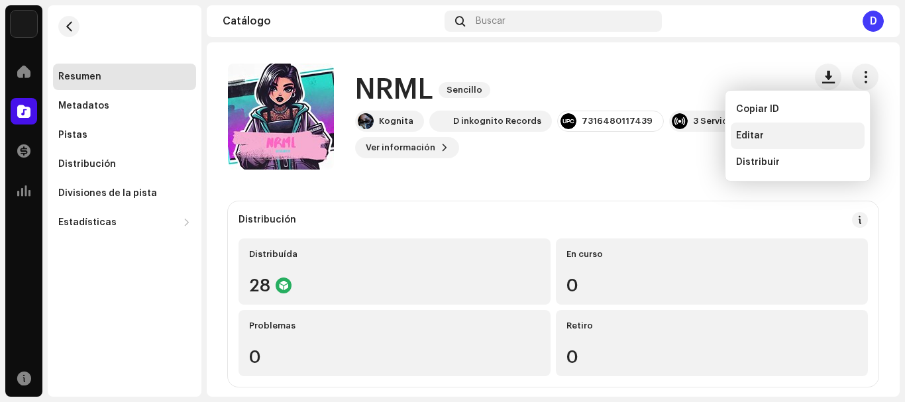
click at [761, 133] on span "Editar" at bounding box center [750, 136] width 28 height 11
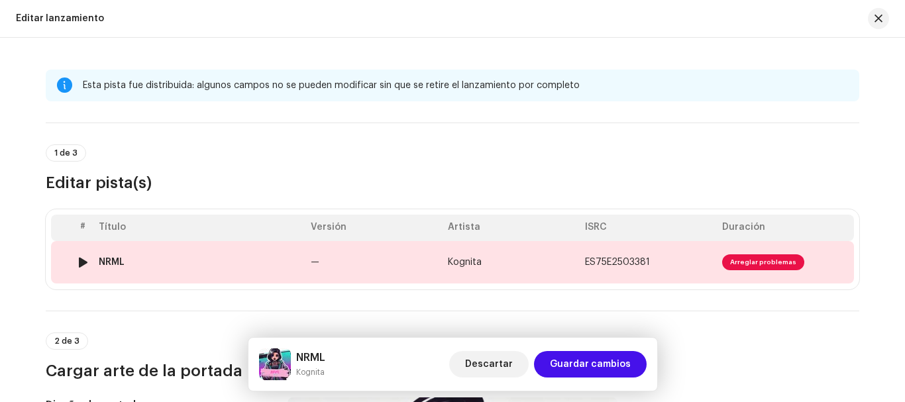
click at [511, 253] on td "Kognita" at bounding box center [511, 262] width 137 height 42
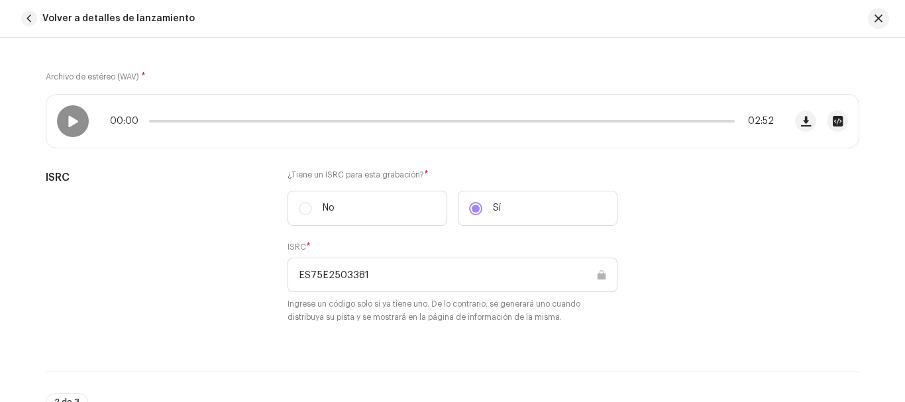
scroll to position [150, 0]
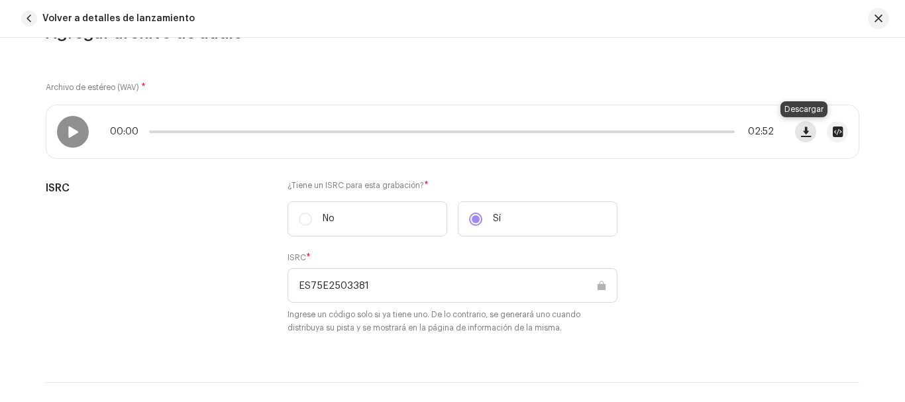
click at [801, 129] on span "button" at bounding box center [806, 132] width 10 height 11
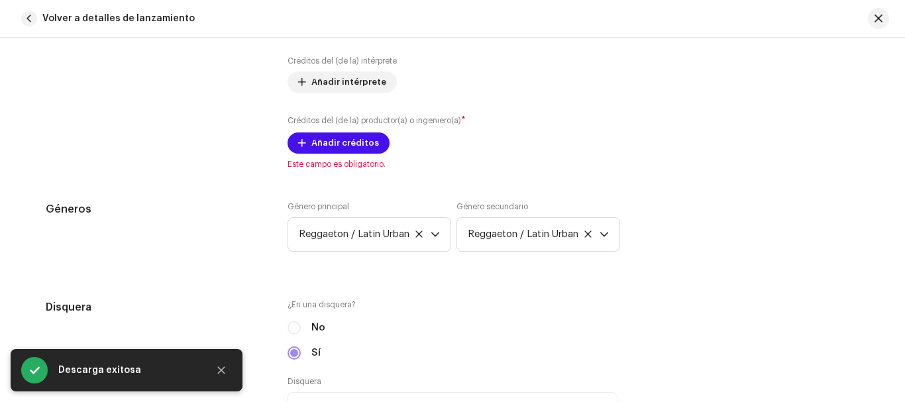
scroll to position [939, 0]
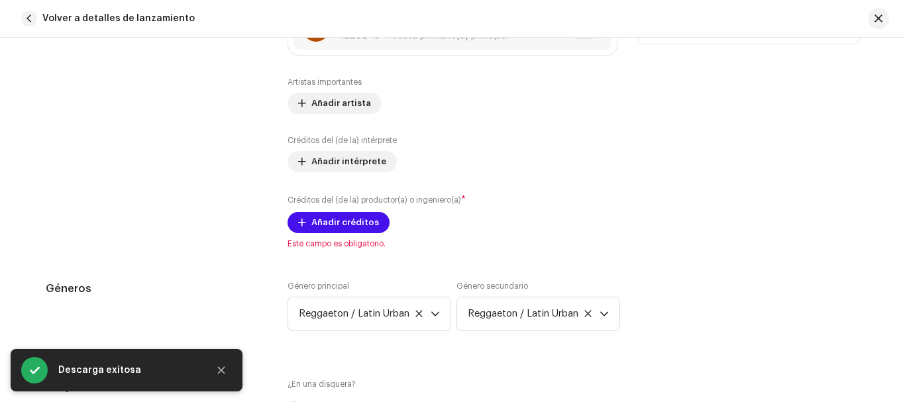
click at [311, 237] on div "Añada todos los artistas desde el lanzamiento Artista primario(a) principal * K…" at bounding box center [453, 100] width 330 height 298
click at [312, 223] on span "Añadir créditos" at bounding box center [346, 222] width 68 height 27
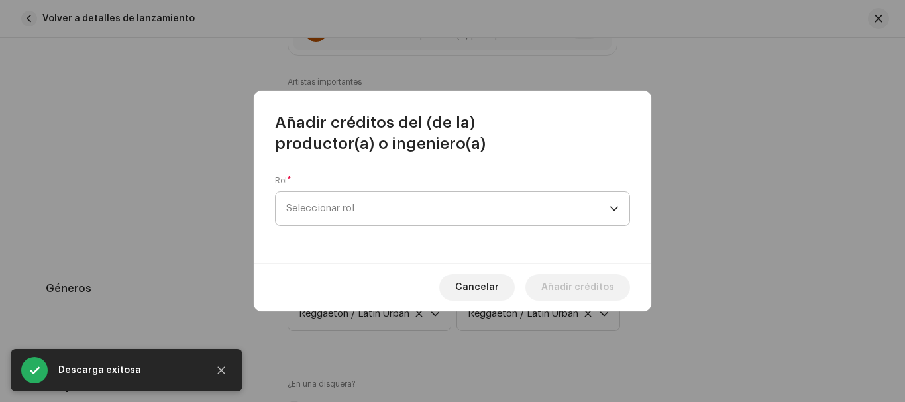
click at [433, 203] on span "Seleccionar rol" at bounding box center [447, 208] width 323 height 33
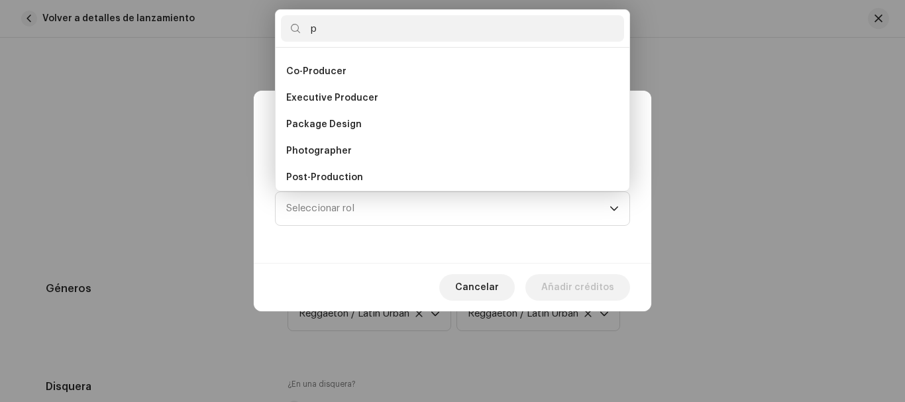
scroll to position [0, 0]
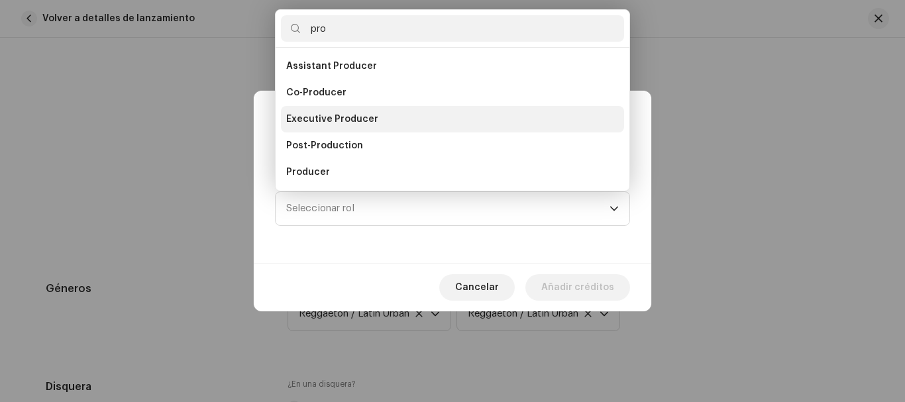
type input "pro"
click at [382, 119] on li "Executive Producer" at bounding box center [452, 119] width 343 height 27
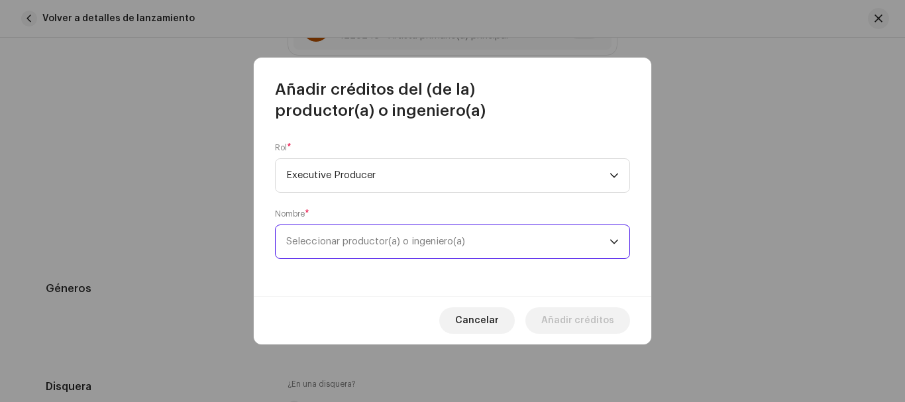
click at [386, 240] on span "Seleccionar productor(a) o ingeniero(a)" at bounding box center [375, 242] width 179 height 10
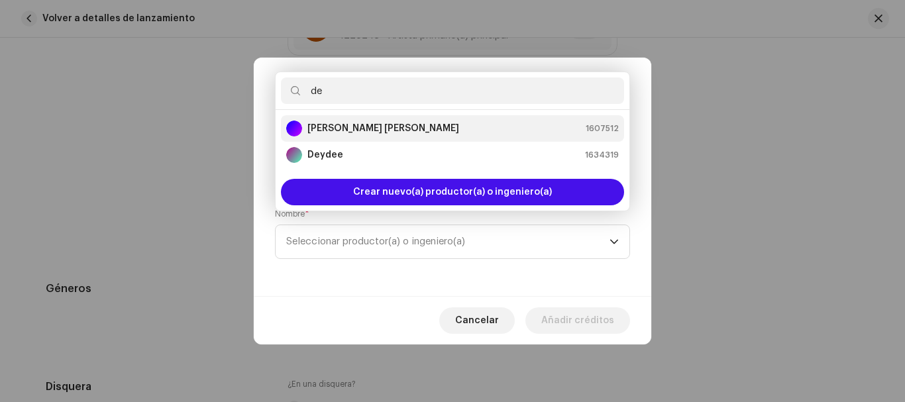
type input "de"
click at [381, 117] on li "Demetrio Jesús Rigopoulos González 1607512" at bounding box center [452, 128] width 343 height 27
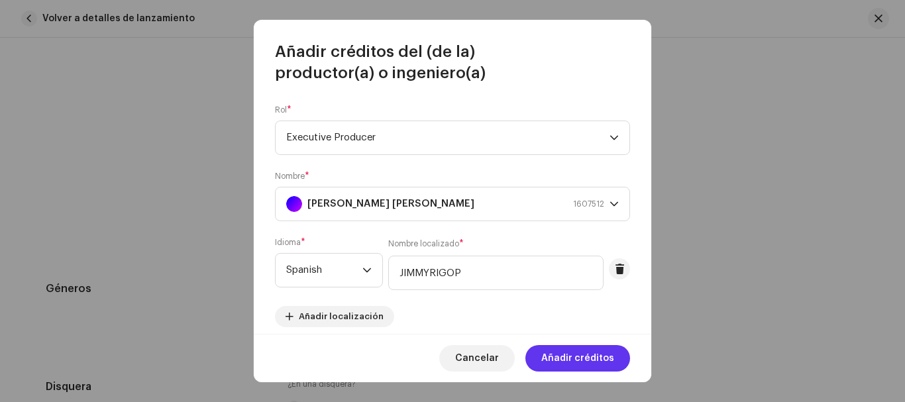
click at [560, 352] on span "Añadir créditos" at bounding box center [577, 358] width 73 height 27
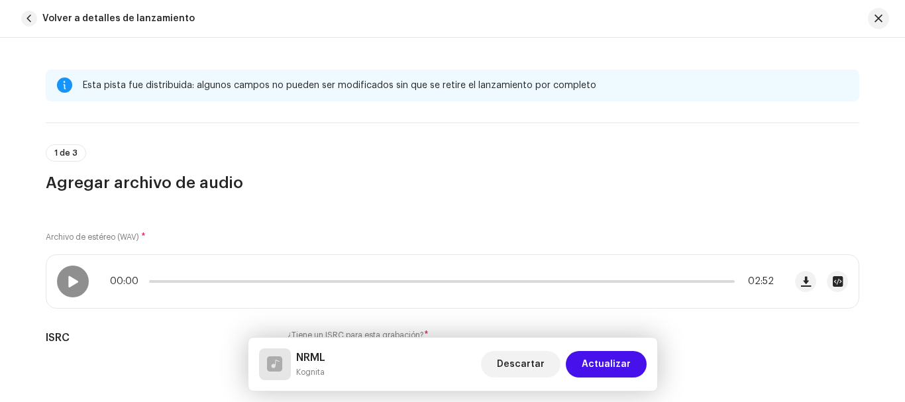
scroll to position [5, 0]
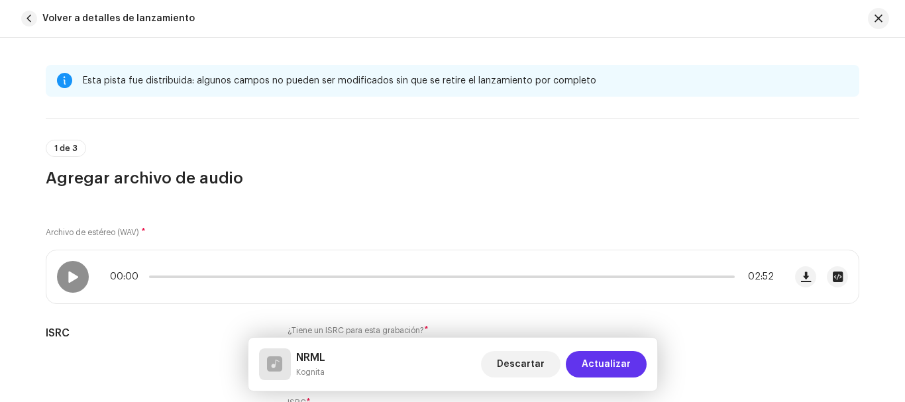
click at [610, 367] on span "Actualizar" at bounding box center [606, 364] width 49 height 27
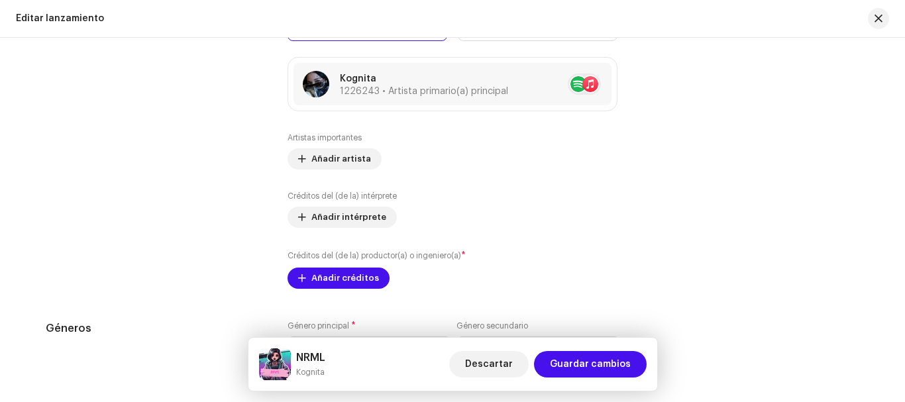
scroll to position [1410, 0]
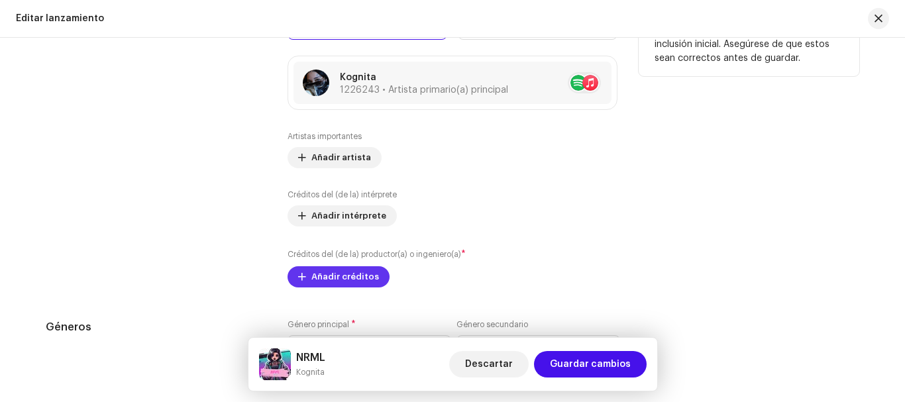
click at [323, 276] on span "Añadir créditos" at bounding box center [346, 277] width 68 height 27
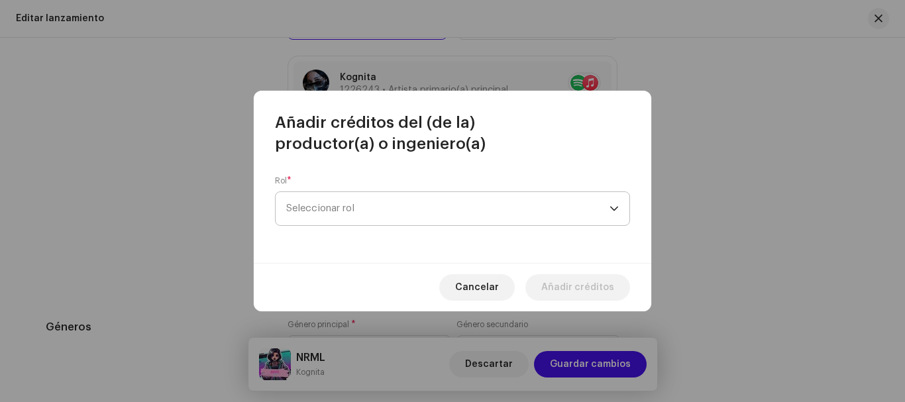
click at [414, 210] on span "Seleccionar rol" at bounding box center [447, 208] width 323 height 33
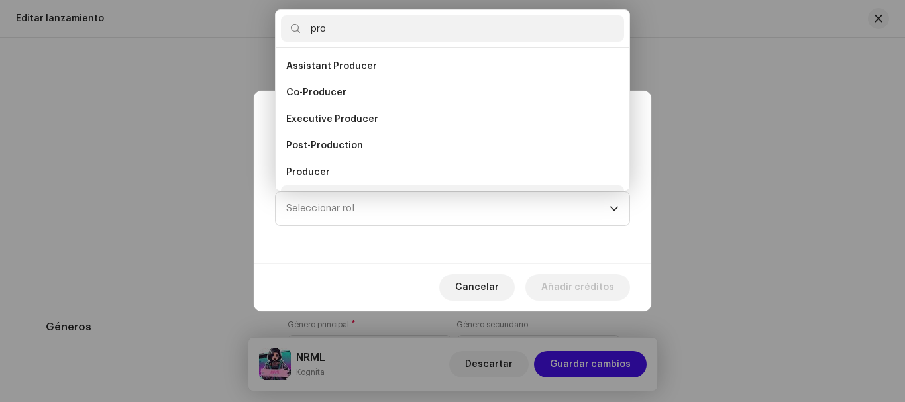
scroll to position [21, 0]
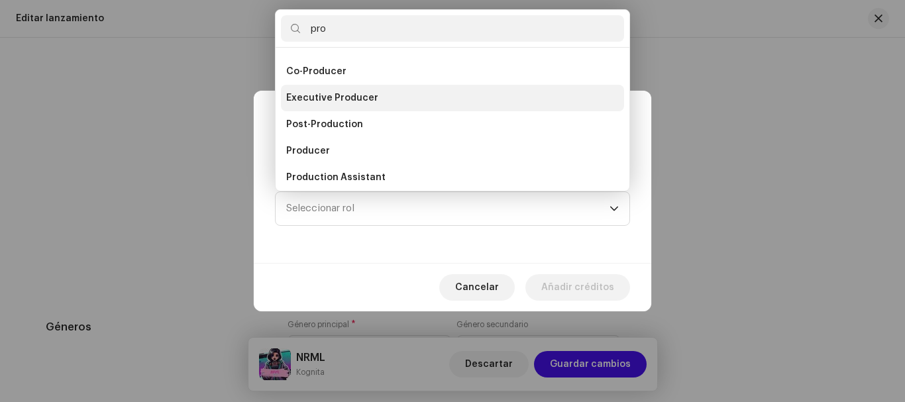
type input "pro"
click at [404, 95] on li "Executive Producer" at bounding box center [452, 98] width 343 height 27
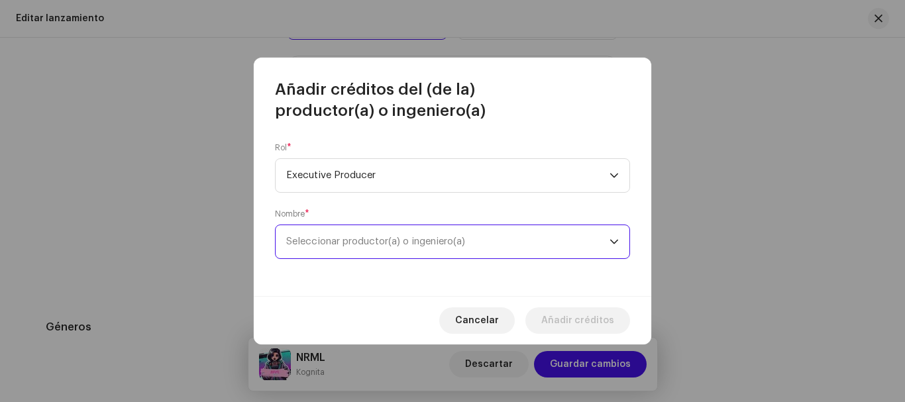
click at [379, 247] on span "Seleccionar productor(a) o ingeniero(a)" at bounding box center [447, 241] width 323 height 33
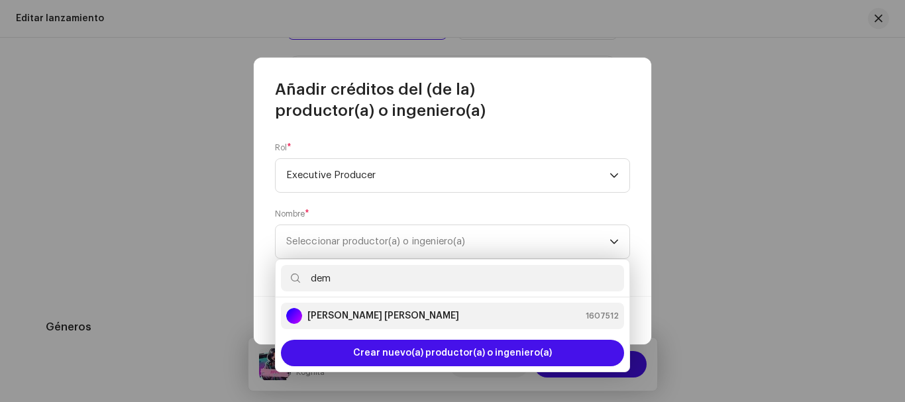
type input "dem"
click at [376, 309] on div "[PERSON_NAME]" at bounding box center [372, 316] width 173 height 16
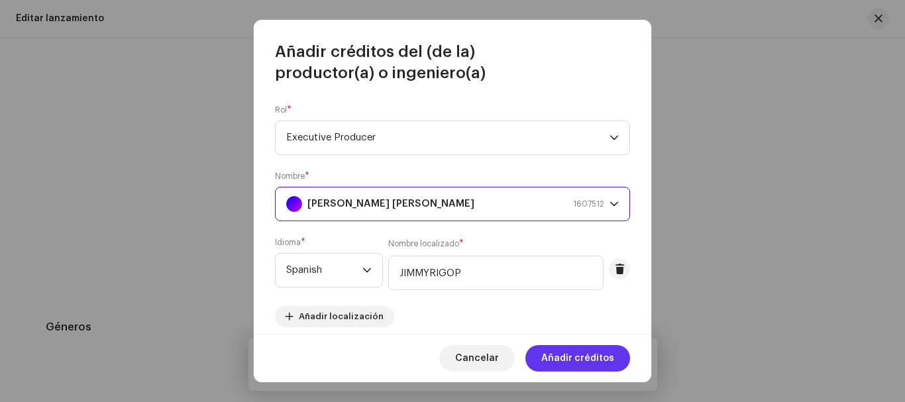
click at [565, 361] on span "Añadir créditos" at bounding box center [577, 358] width 73 height 27
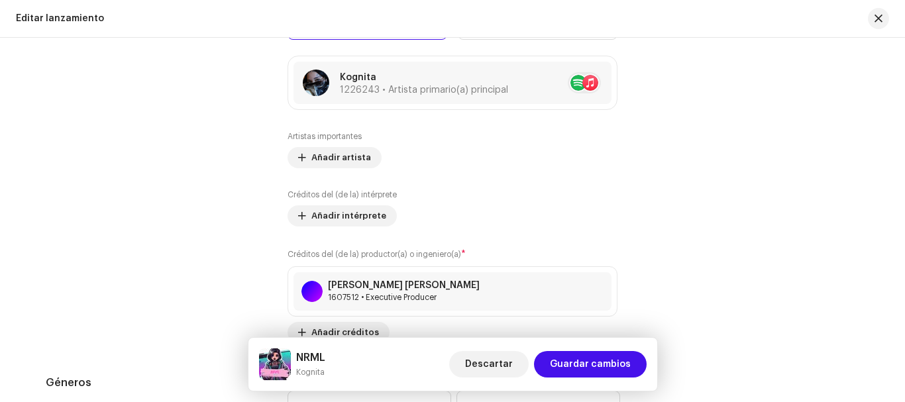
click at [565, 361] on span "Guardar cambios" at bounding box center [590, 364] width 81 height 27
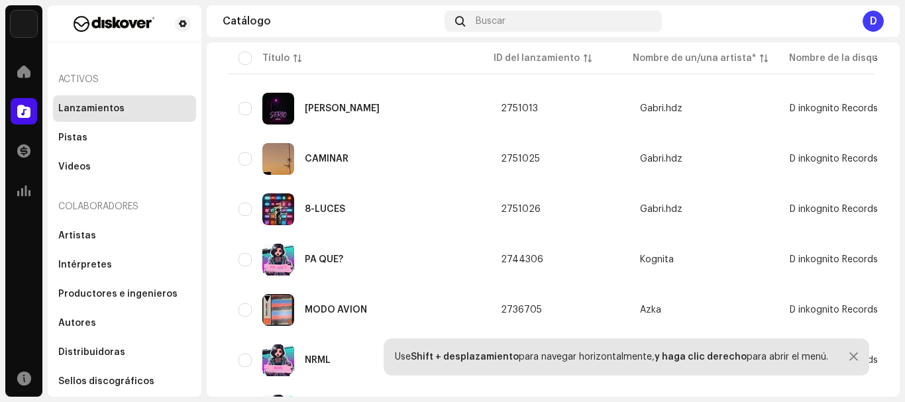
scroll to position [734, 0]
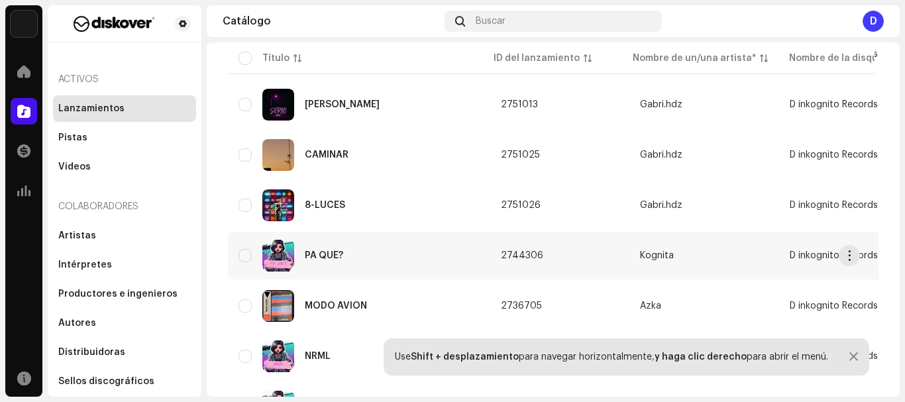
click at [341, 256] on div "PA QUE?" at bounding box center [324, 255] width 38 height 9
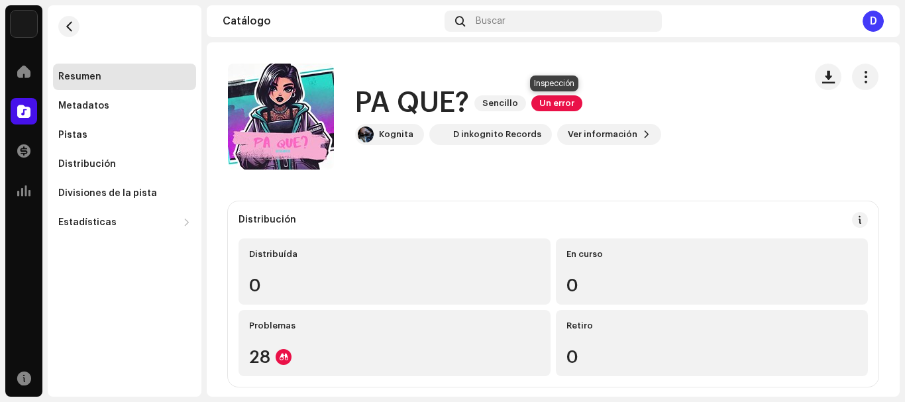
click at [541, 103] on span "Un error" at bounding box center [557, 103] width 51 height 16
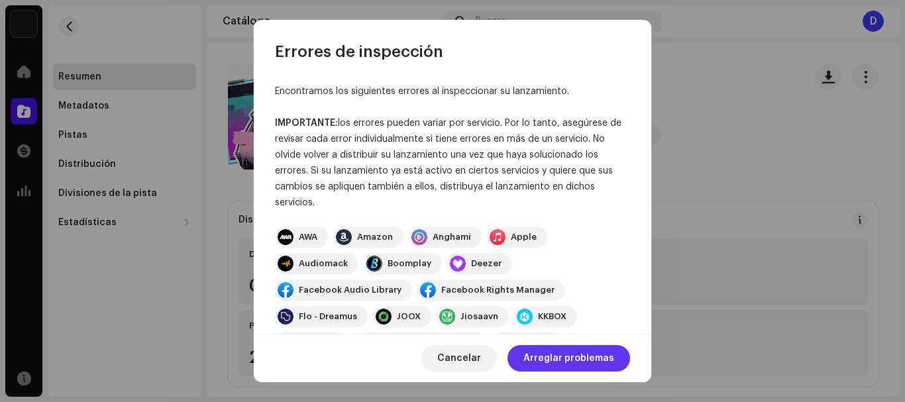
click at [569, 350] on span "Arreglar problemas" at bounding box center [569, 358] width 91 height 27
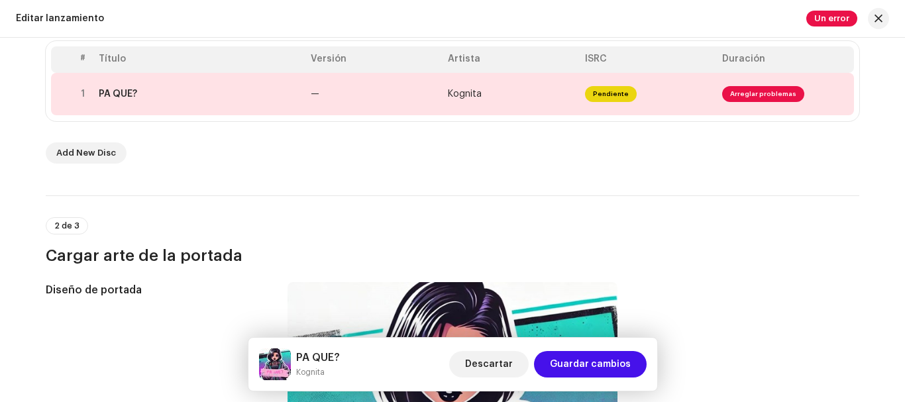
scroll to position [281, 0]
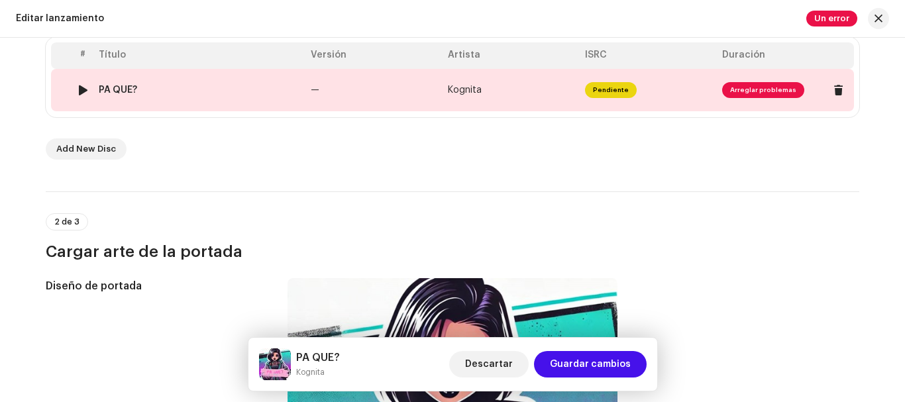
click at [730, 84] on span "Arreglar problemas" at bounding box center [763, 90] width 82 height 16
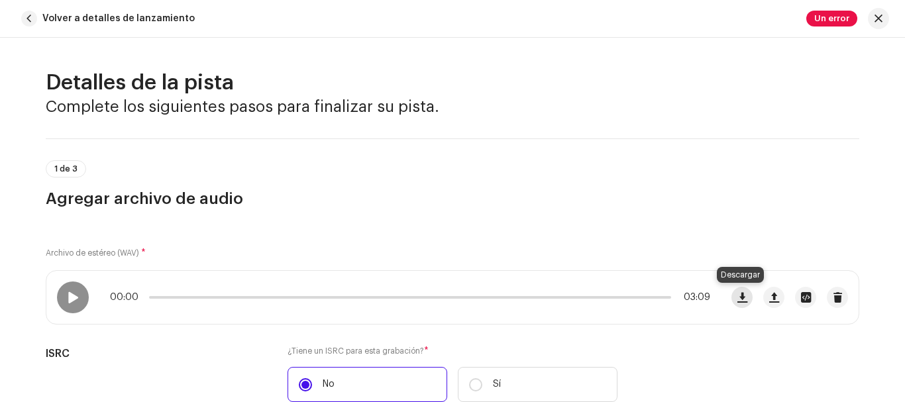
click at [738, 298] on span "button" at bounding box center [743, 297] width 10 height 11
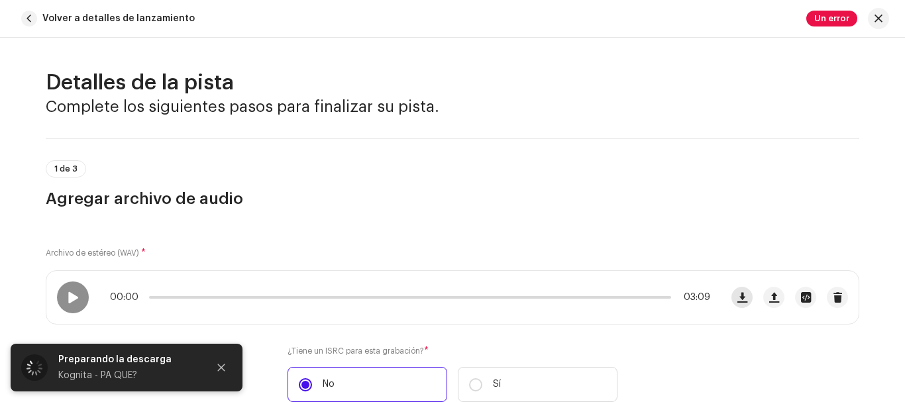
click at [738, 298] on span "button" at bounding box center [743, 297] width 10 height 11
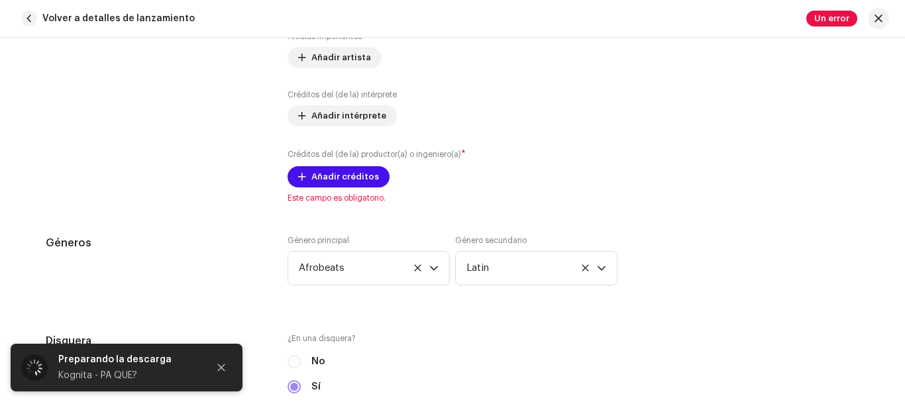
scroll to position [946, 0]
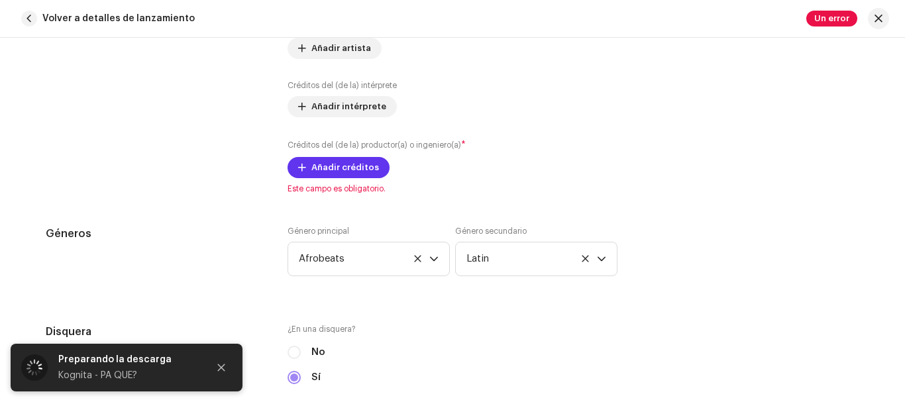
click at [338, 167] on span "Añadir créditos" at bounding box center [346, 167] width 68 height 27
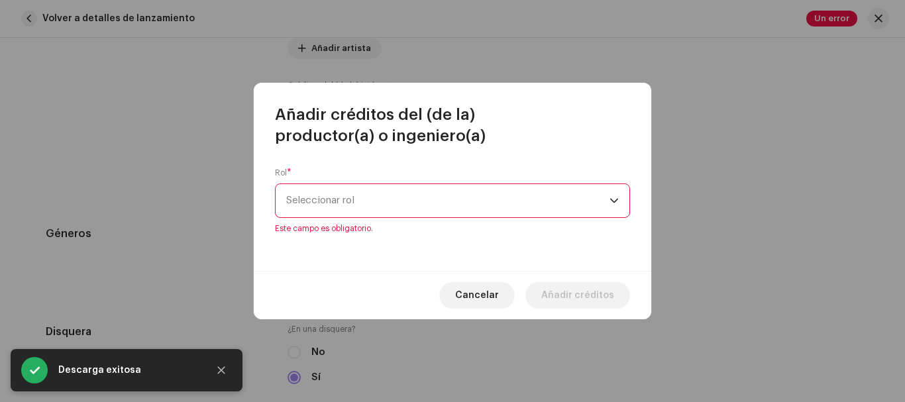
click at [352, 211] on span "Seleccionar rol" at bounding box center [447, 200] width 323 height 33
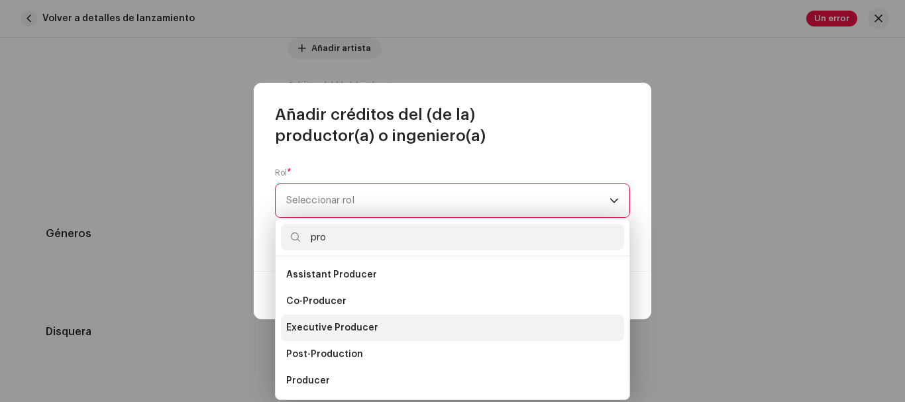
type input "pro"
click at [403, 323] on li "Executive Producer" at bounding box center [452, 328] width 343 height 27
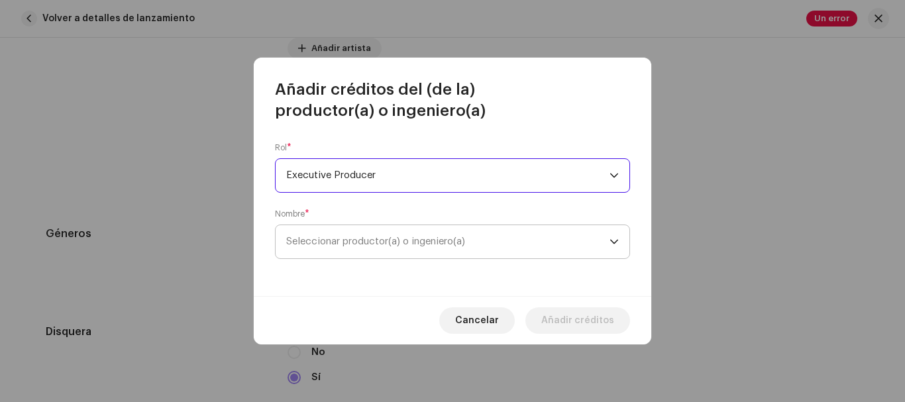
click at [417, 240] on span "Seleccionar productor(a) o ingeniero(a)" at bounding box center [375, 242] width 179 height 10
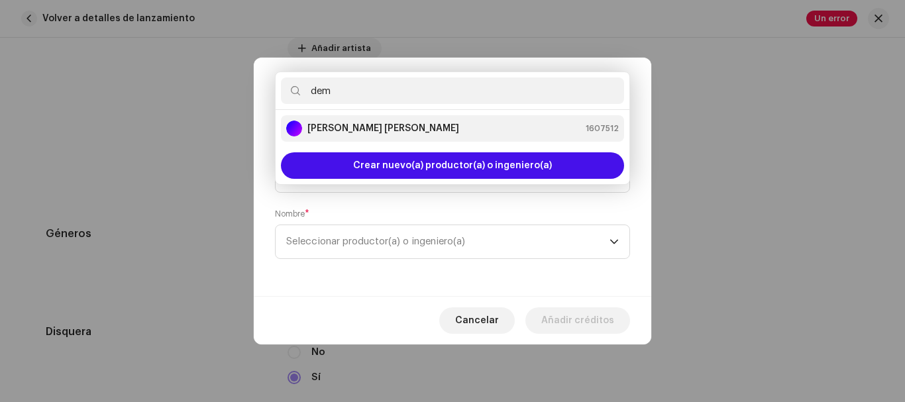
type input "dem"
click at [397, 131] on strong "[PERSON_NAME]" at bounding box center [384, 128] width 152 height 13
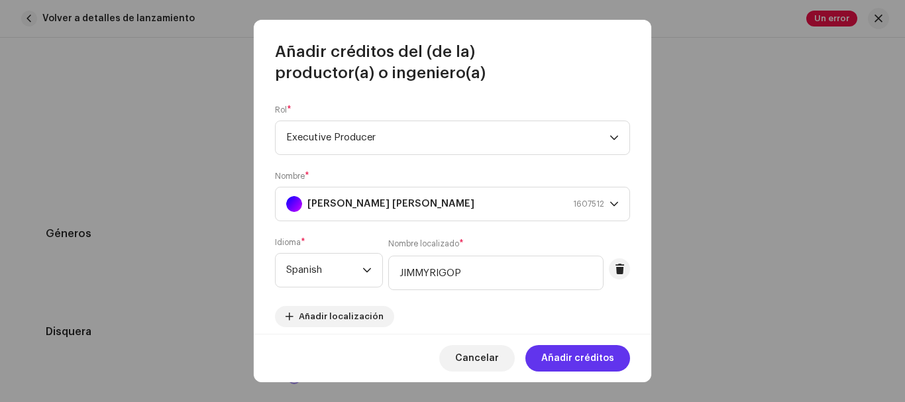
click at [585, 346] on span "Añadir créditos" at bounding box center [577, 358] width 73 height 27
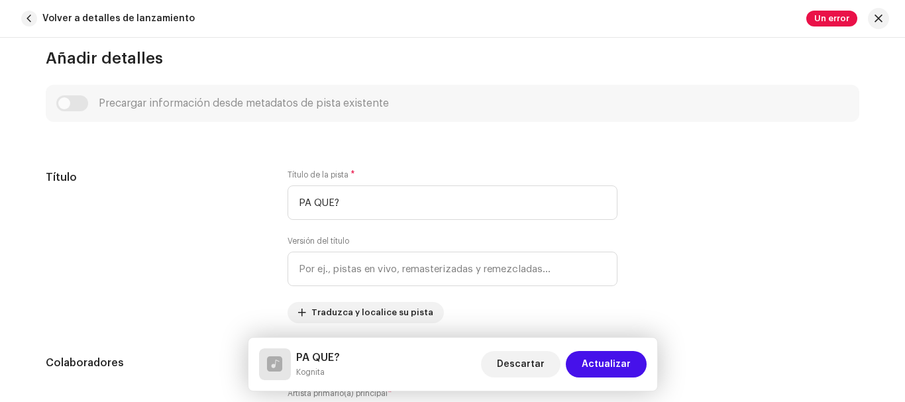
scroll to position [488, 0]
click at [595, 355] on span "Actualizar" at bounding box center [606, 364] width 49 height 27
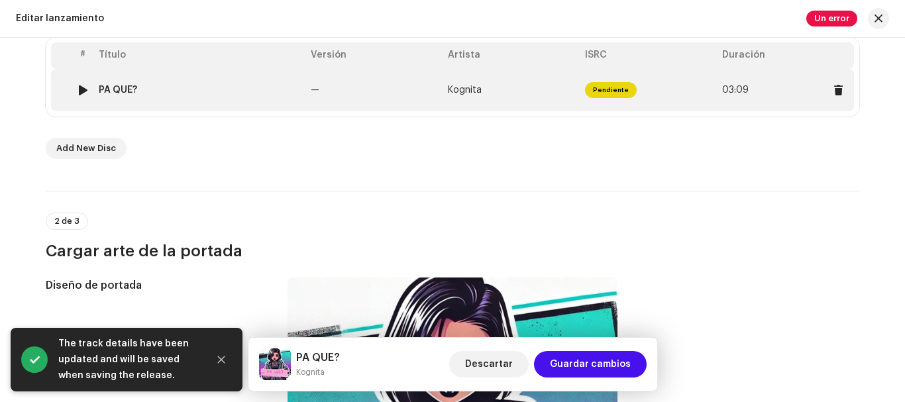
click at [601, 91] on span "Pendiente" at bounding box center [611, 90] width 52 height 16
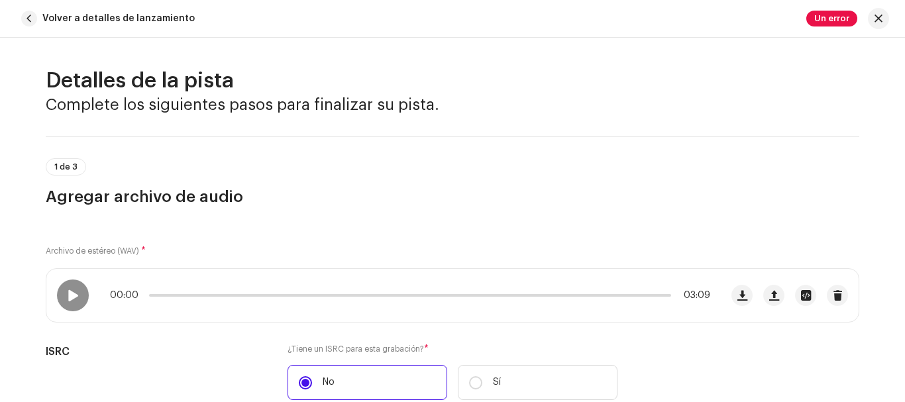
scroll to position [0, 0]
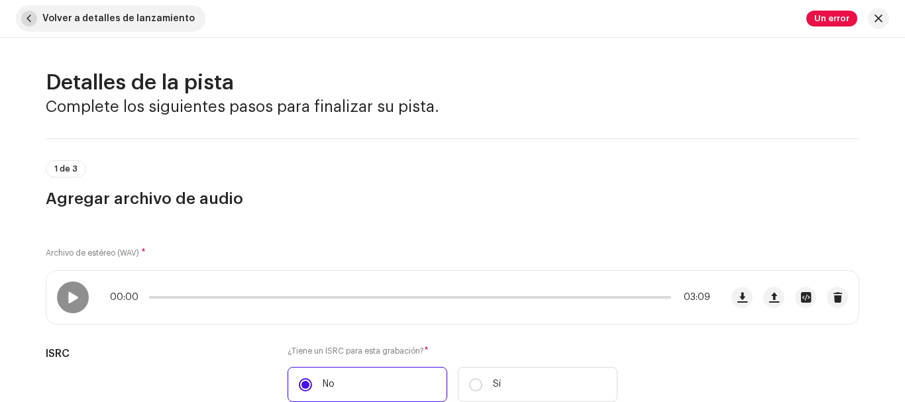
click at [28, 19] on span "button" at bounding box center [29, 19] width 16 height 16
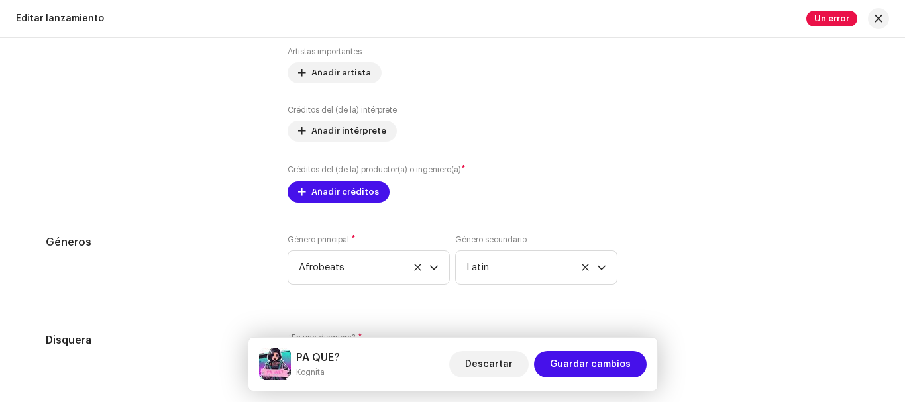
scroll to position [1746, 0]
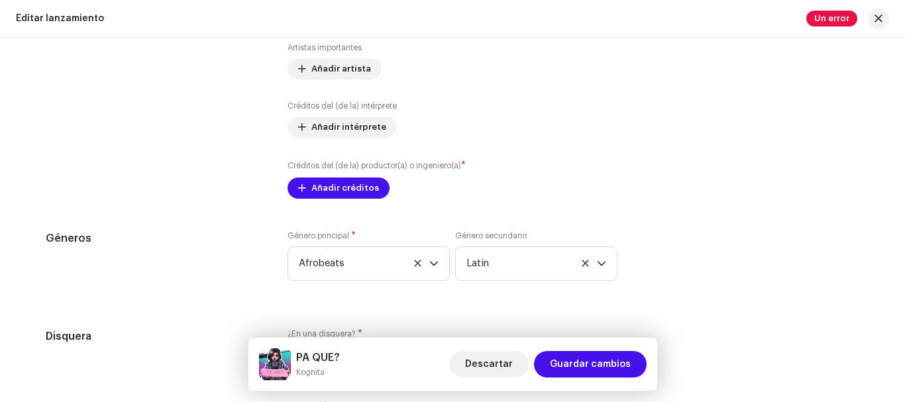
click at [345, 189] on span "Añadir créditos" at bounding box center [346, 188] width 68 height 27
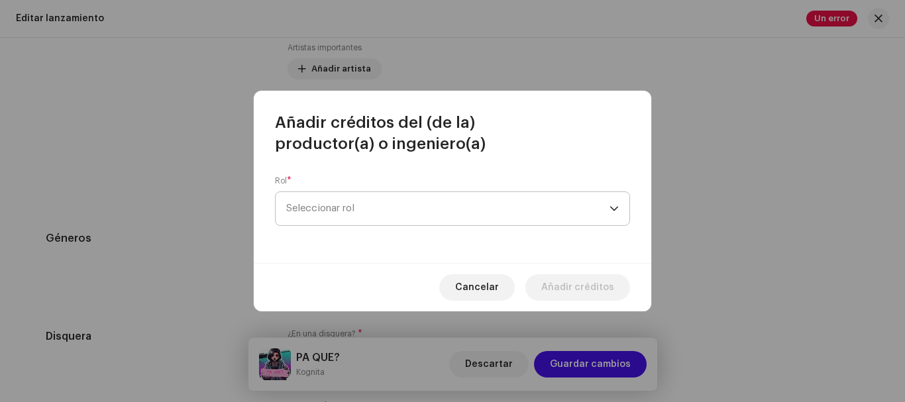
click at [347, 204] on span "Seleccionar rol" at bounding box center [447, 208] width 323 height 33
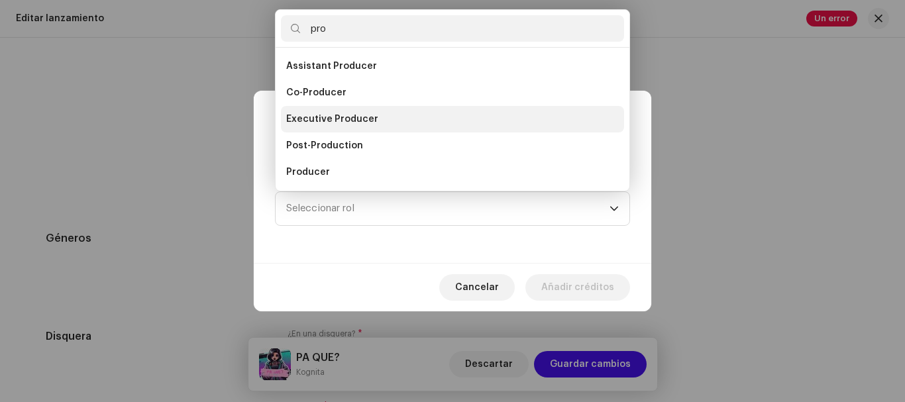
type input "pro"
click at [348, 118] on span "Executive Producer" at bounding box center [332, 119] width 92 height 13
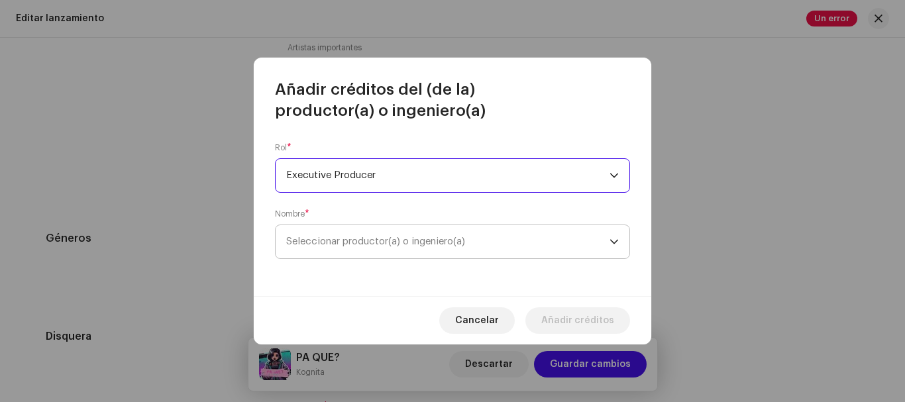
click at [351, 243] on span "Seleccionar productor(a) o ingeniero(a)" at bounding box center [375, 242] width 179 height 10
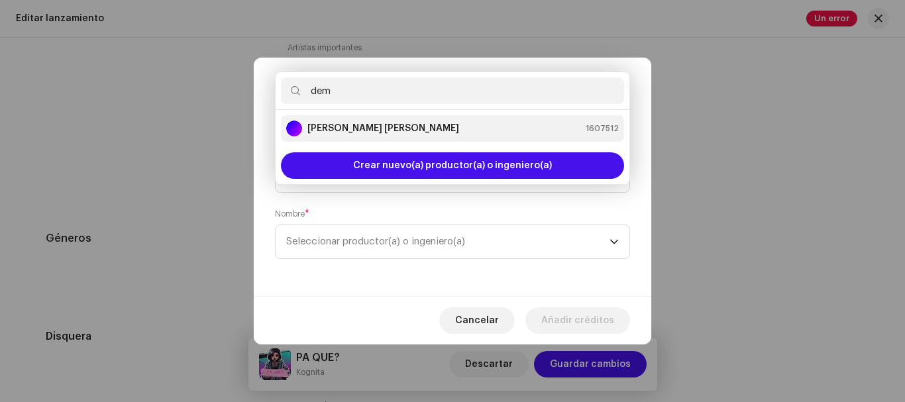
type input "dem"
click at [384, 126] on strong "[PERSON_NAME]" at bounding box center [384, 128] width 152 height 13
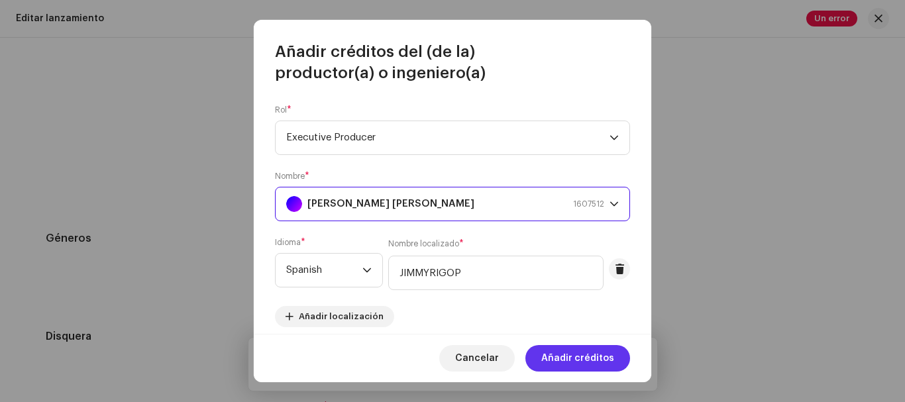
click at [561, 355] on span "Añadir créditos" at bounding box center [577, 358] width 73 height 27
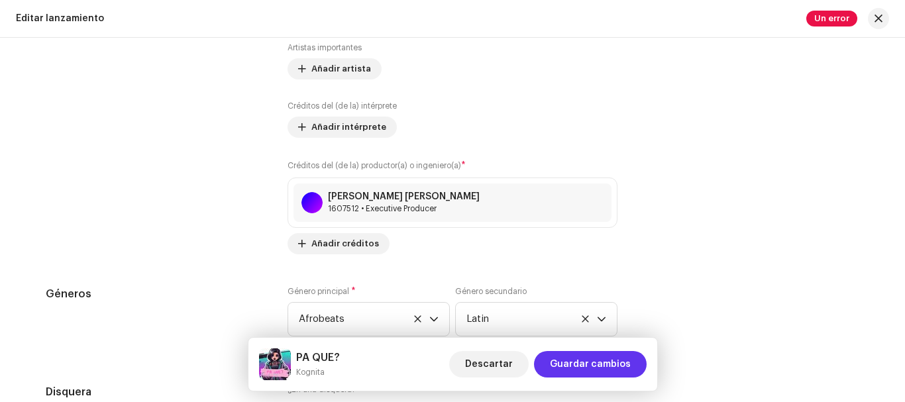
click at [580, 367] on span "Guardar cambios" at bounding box center [590, 364] width 81 height 27
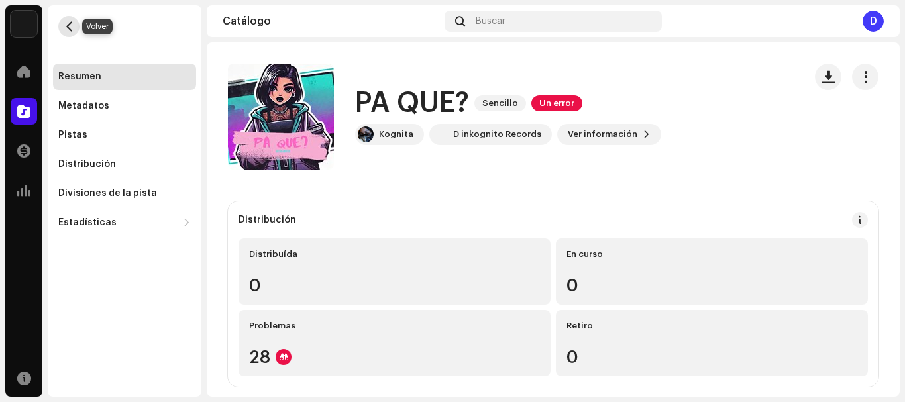
click at [63, 21] on button "button" at bounding box center [68, 26] width 21 height 21
